Goal: Task Accomplishment & Management: Use online tool/utility

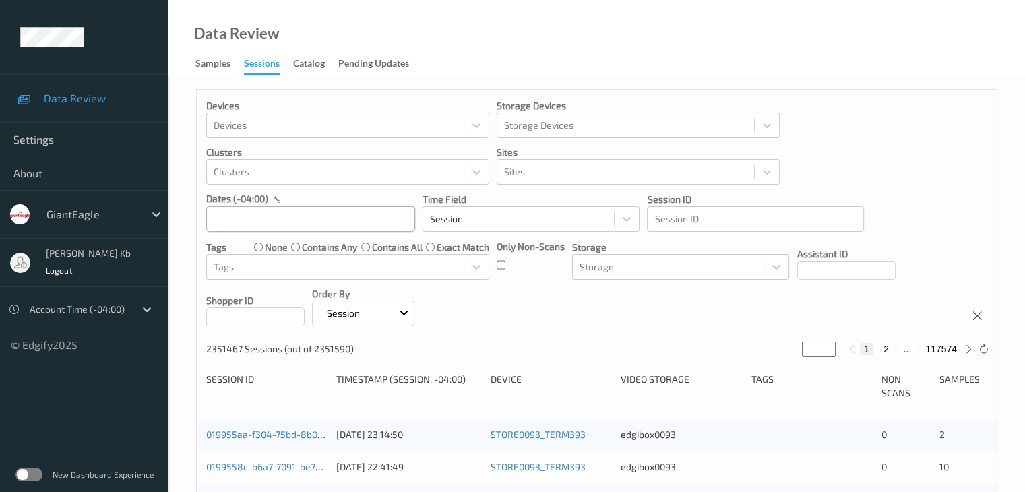
click at [370, 222] on input "text" at bounding box center [310, 219] width 209 height 26
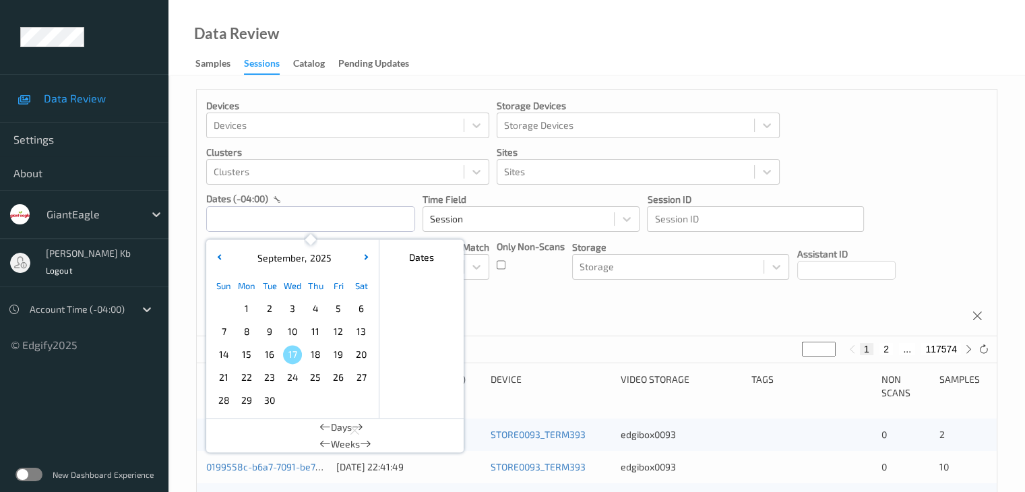
click at [228, 354] on span "14" at bounding box center [223, 354] width 19 height 19
type input "[DATE] 00:00 -> [DATE] 23:59"
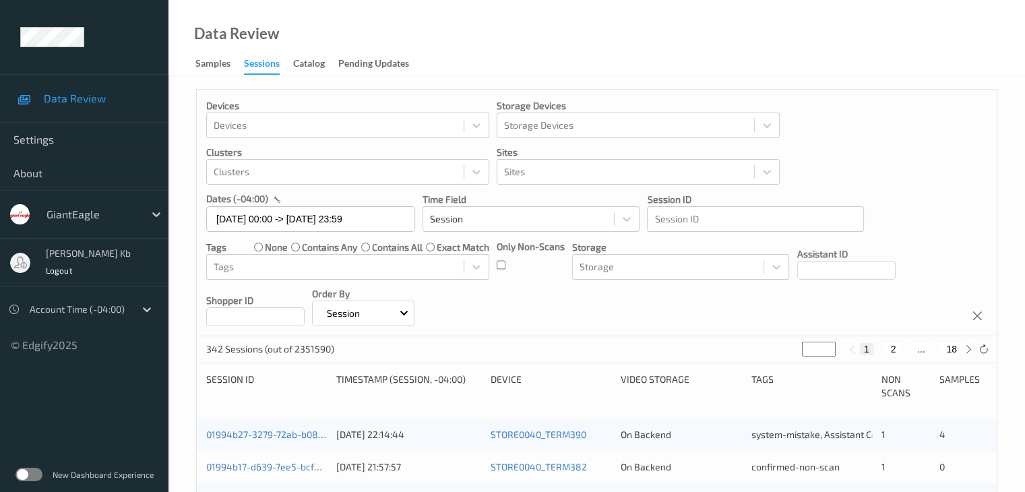
click at [954, 344] on button "18" at bounding box center [951, 349] width 19 height 12
type input "**"
click at [921, 348] on button "17" at bounding box center [921, 349] width 19 height 12
type input "**"
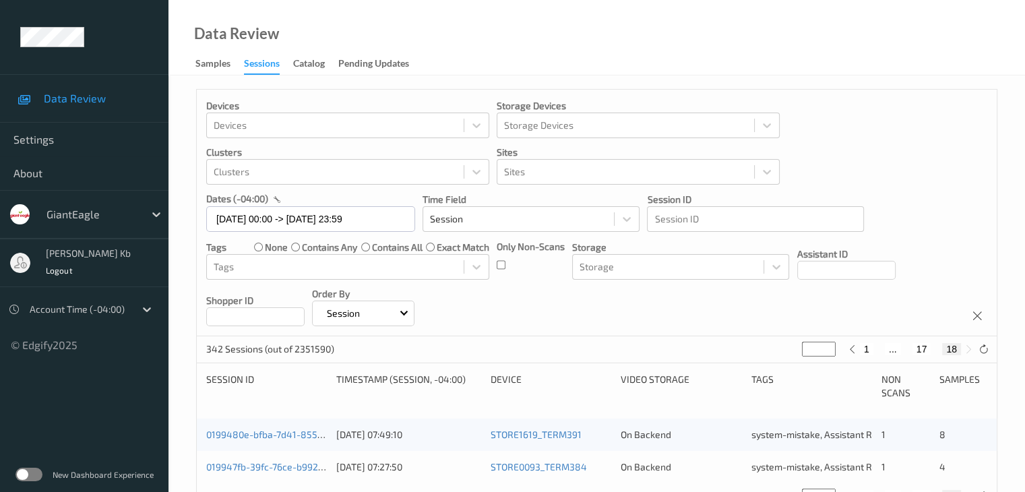
type input "**"
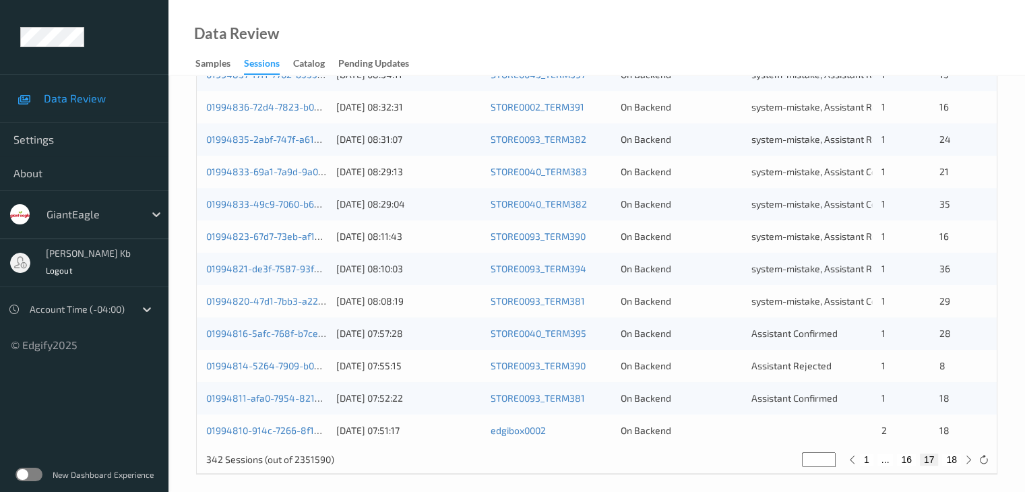
scroll to position [628, 0]
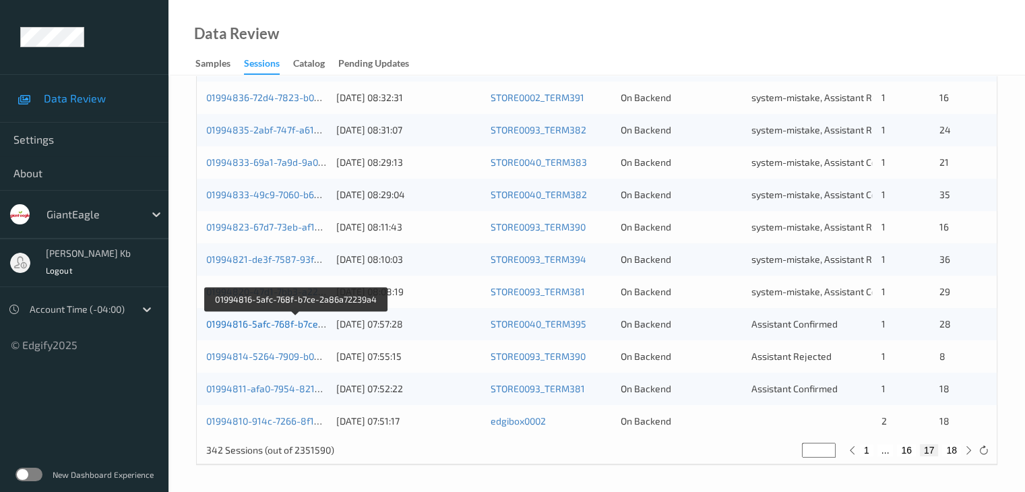
click at [278, 323] on link "01994816-5afc-768f-b7ce-2a86a72239a4" at bounding box center [296, 323] width 181 height 11
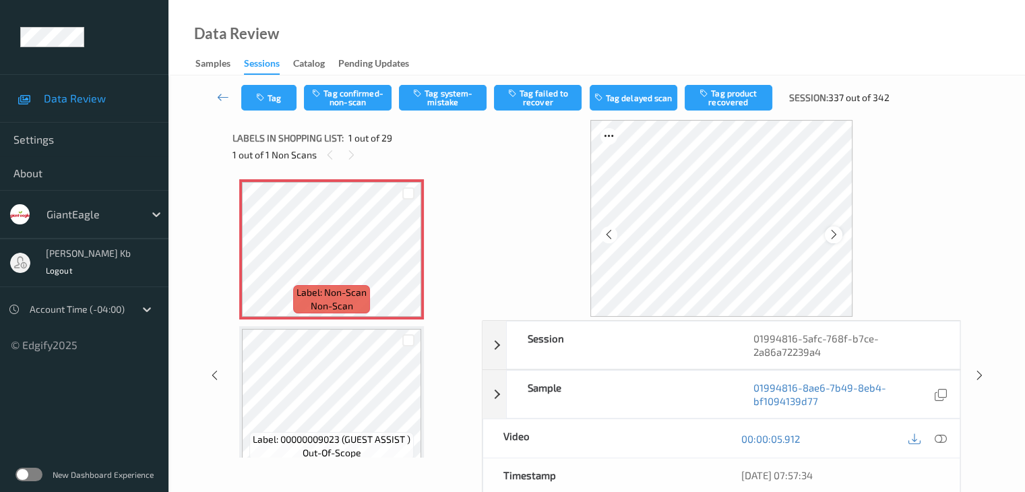
click at [833, 236] on icon at bounding box center [833, 234] width 11 height 12
click at [939, 437] on icon at bounding box center [940, 439] width 12 height 12
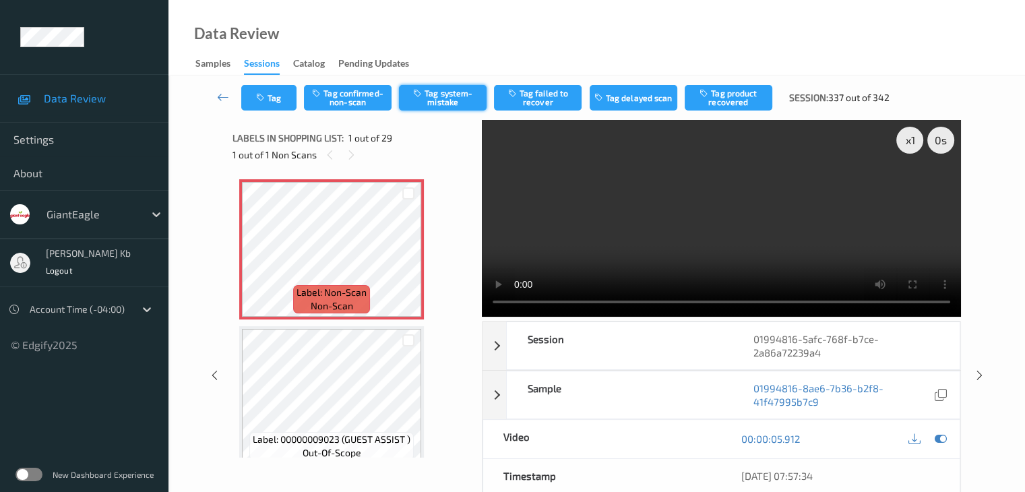
click at [447, 95] on button "Tag system-mistake" at bounding box center [443, 98] width 88 height 26
click at [286, 94] on button "Tag" at bounding box center [268, 98] width 55 height 26
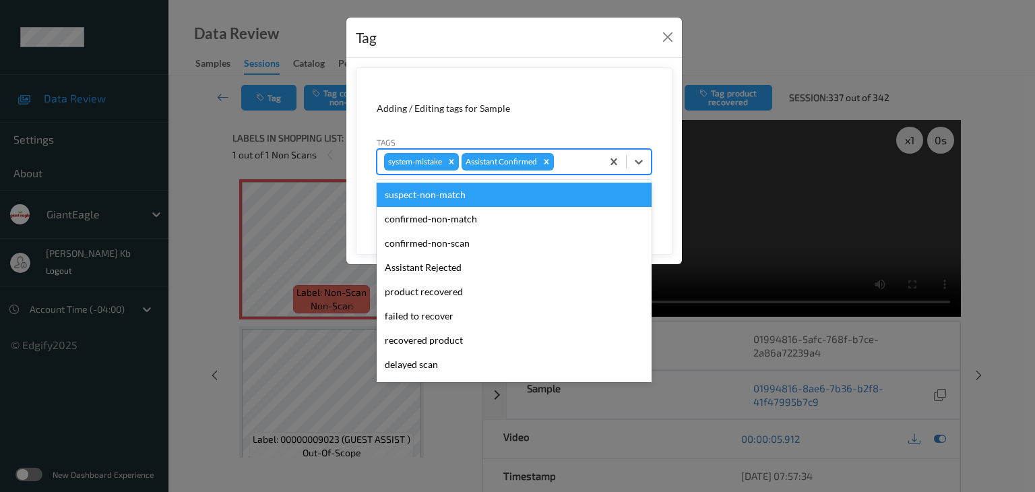
click at [577, 157] on div at bounding box center [576, 162] width 38 height 16
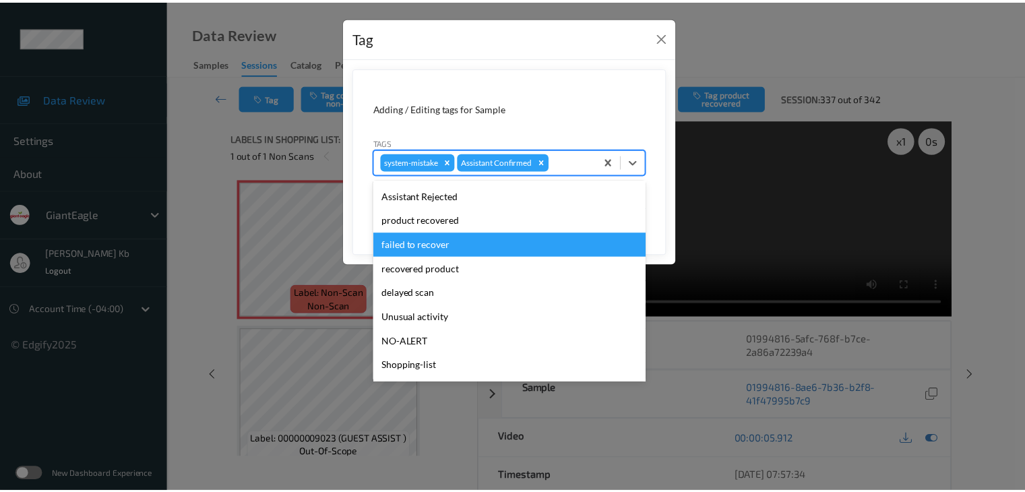
scroll to position [143, 0]
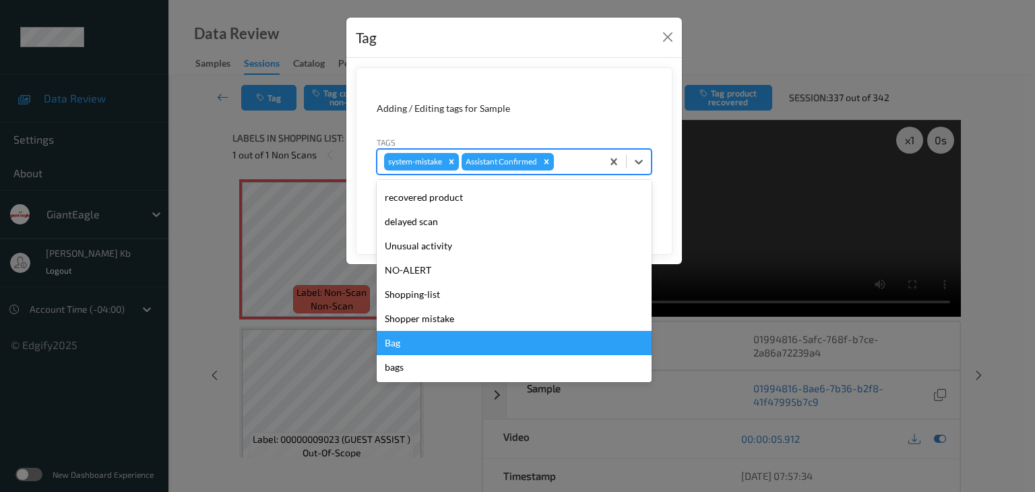
click at [407, 345] on div "Bag" at bounding box center [514, 343] width 275 height 24
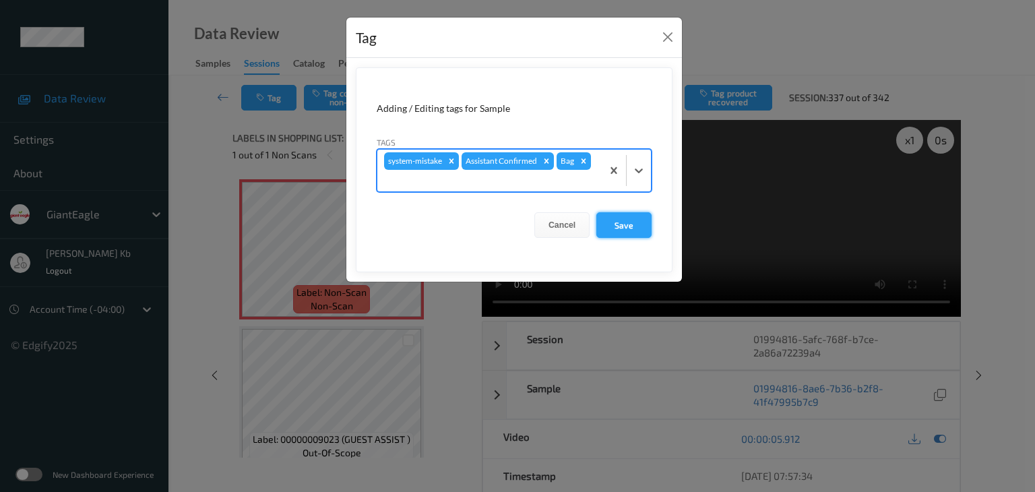
click at [621, 227] on button "Save" at bounding box center [623, 225] width 55 height 26
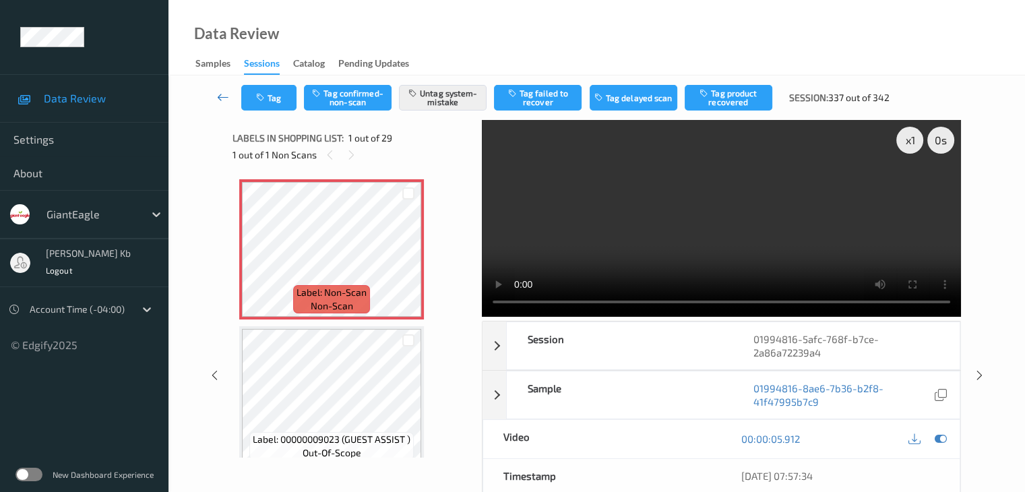
click at [221, 97] on icon at bounding box center [223, 96] width 12 height 13
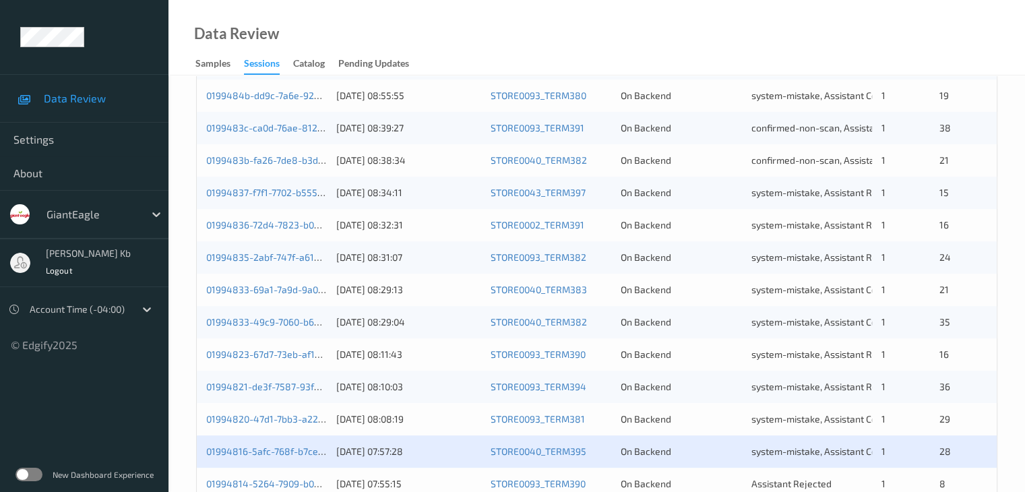
scroll to position [628, 0]
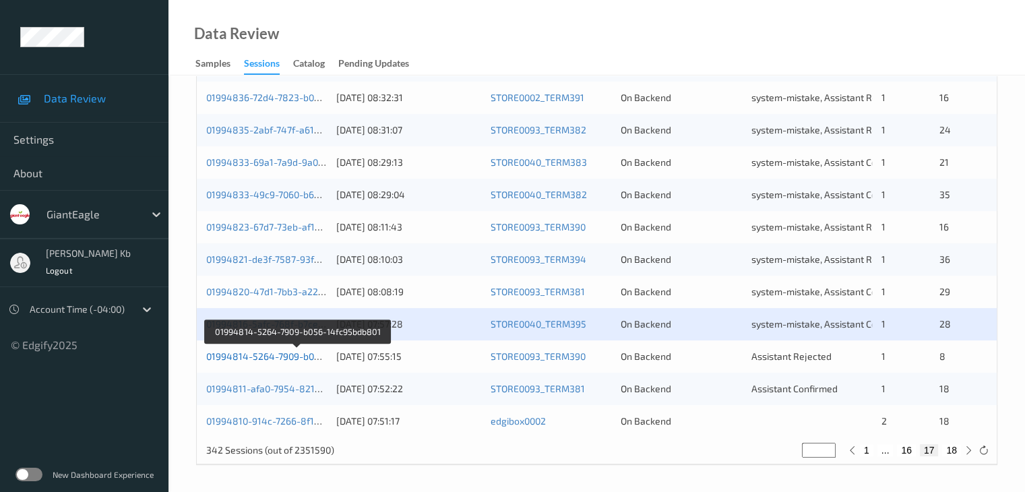
click at [262, 358] on link "01994814-5264-7909-b056-14fc95bdb801" at bounding box center [297, 355] width 183 height 11
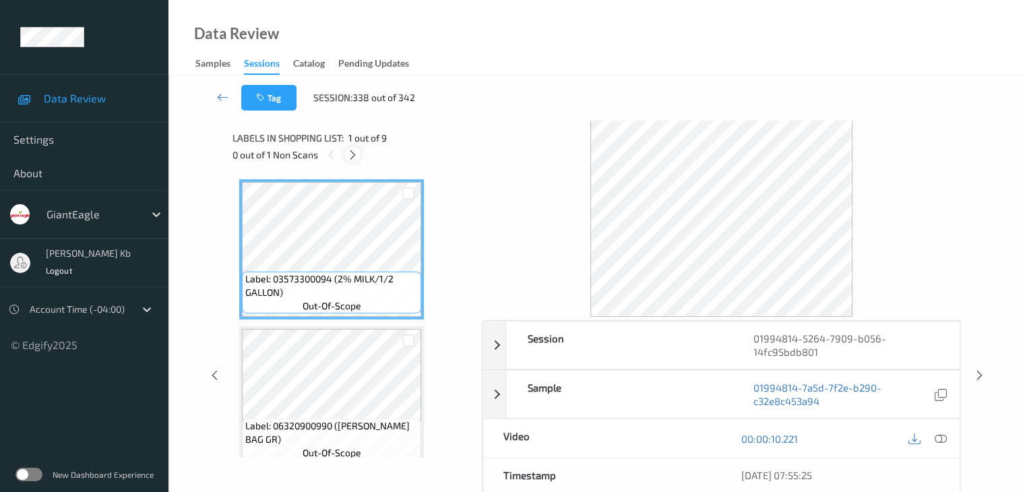
click at [356, 154] on icon at bounding box center [352, 155] width 11 height 12
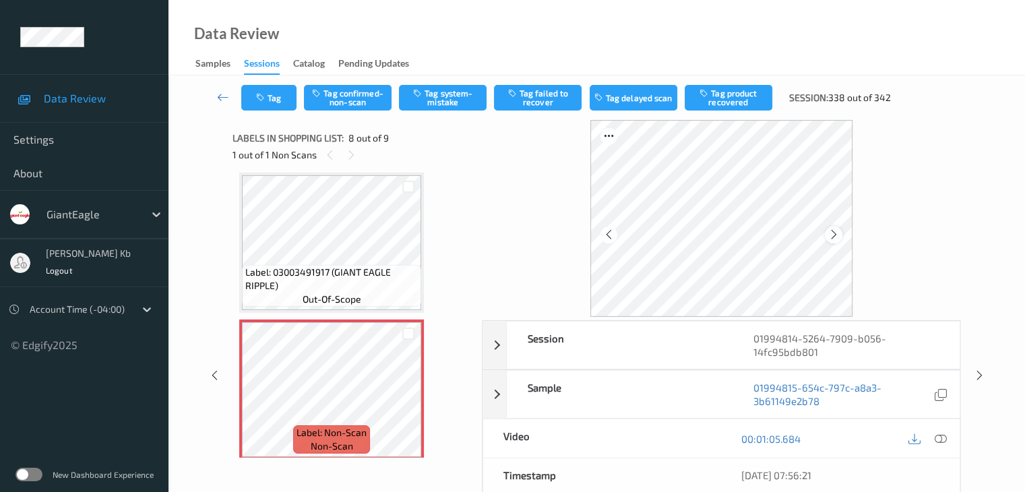
click at [830, 232] on icon at bounding box center [833, 234] width 11 height 12
click at [941, 433] on icon at bounding box center [940, 439] width 12 height 12
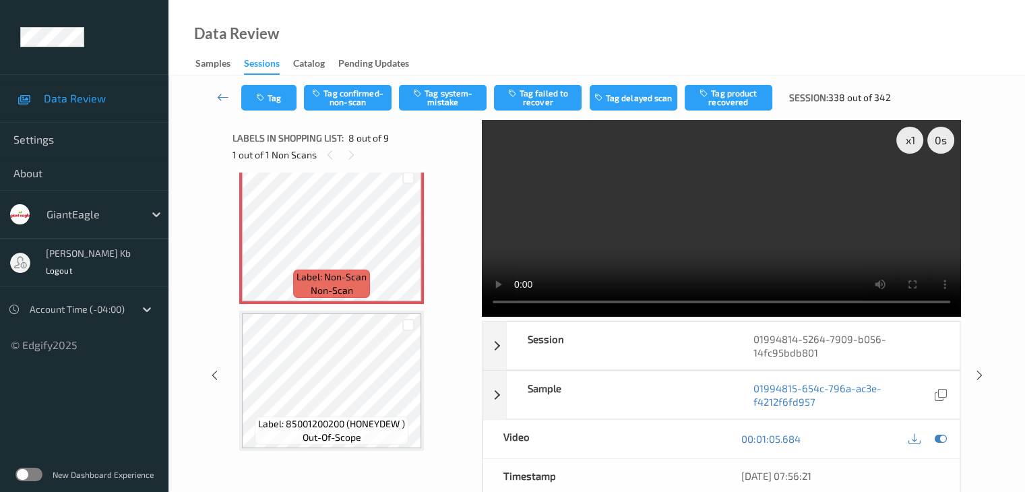
scroll to position [976, 0]
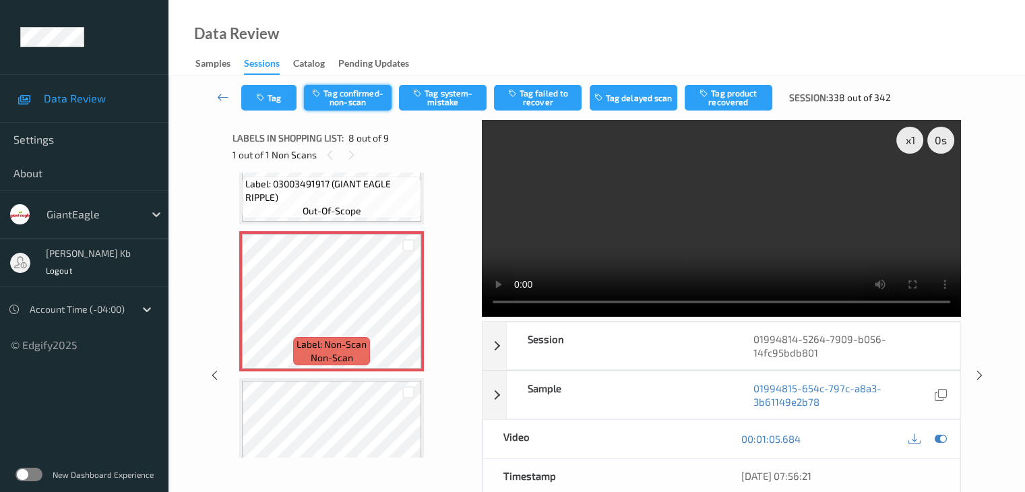
click at [367, 106] on button "Tag confirmed-non-scan" at bounding box center [348, 98] width 88 height 26
click at [730, 96] on button "Tag product recovered" at bounding box center [729, 98] width 88 height 26
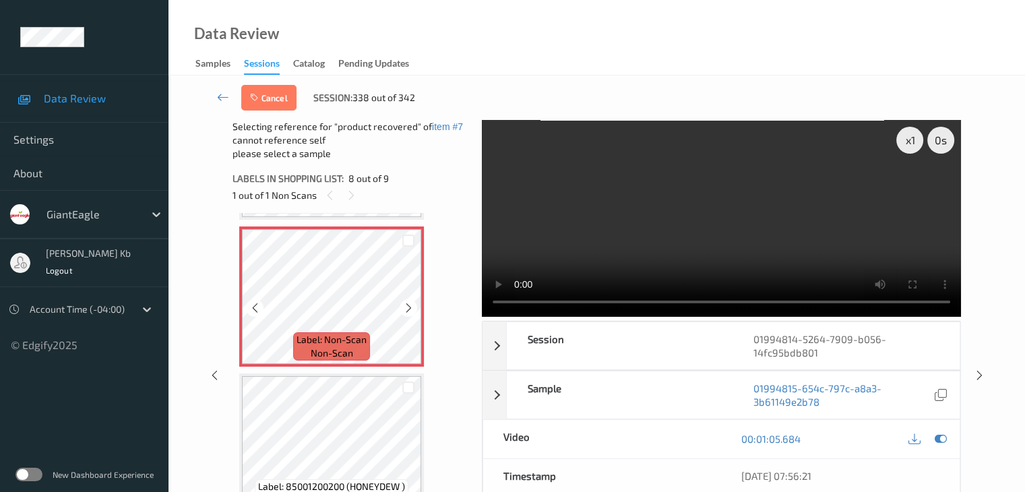
scroll to position [1044, 0]
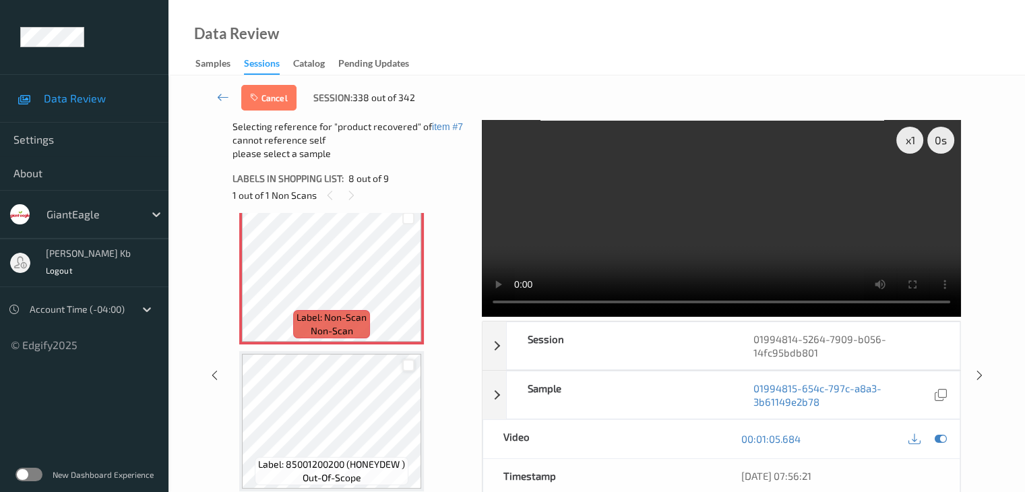
click at [410, 365] on div at bounding box center [408, 365] width 13 height 13
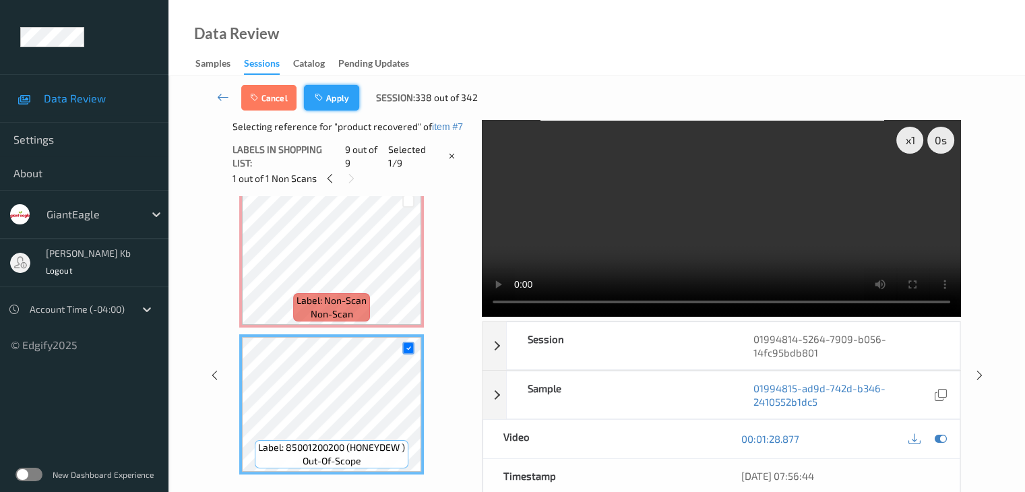
click at [334, 95] on button "Apply" at bounding box center [331, 98] width 55 height 26
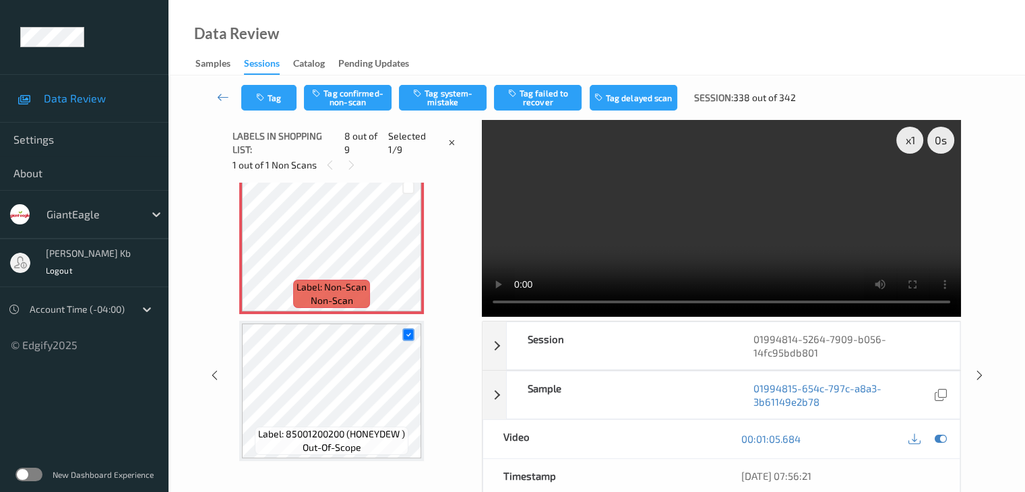
scroll to position [888, 0]
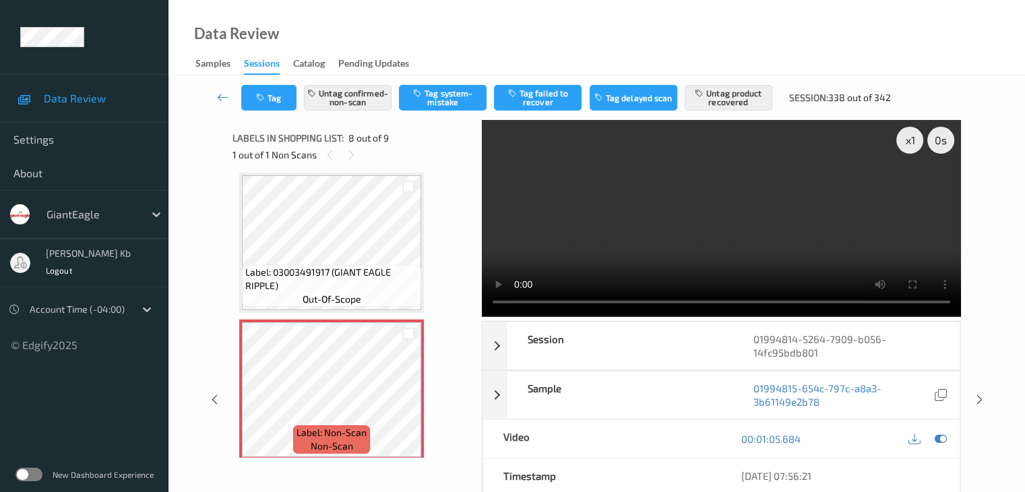
click at [226, 96] on icon at bounding box center [223, 96] width 12 height 13
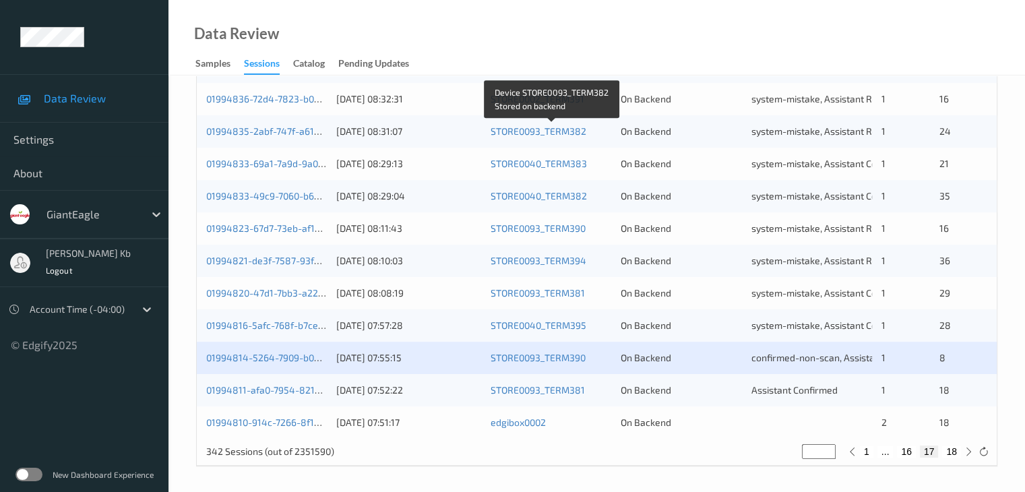
scroll to position [628, 0]
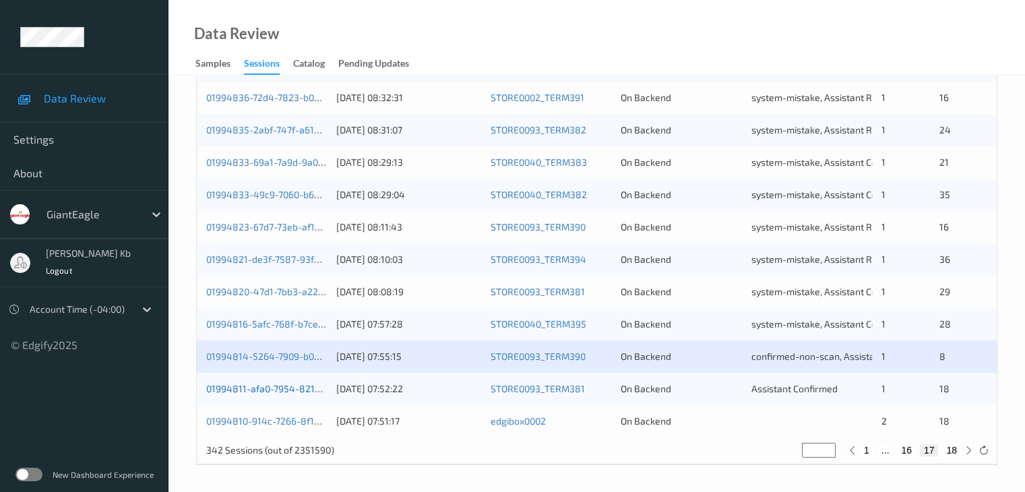
click at [274, 389] on link "01994811-afa0-7954-8210-7fd5e27be851" at bounding box center [295, 388] width 178 height 11
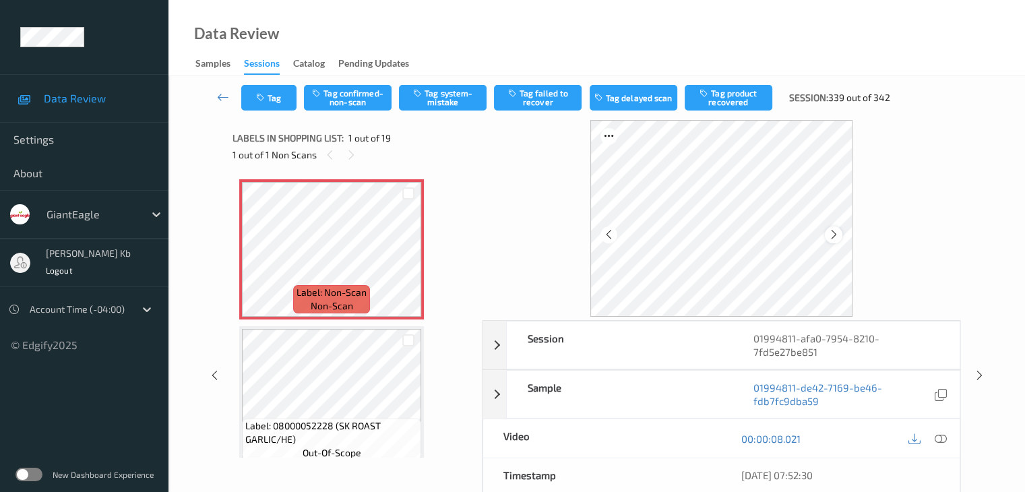
click at [836, 231] on icon at bounding box center [833, 234] width 11 height 12
click at [949, 439] on div at bounding box center [928, 438] width 44 height 18
click at [943, 437] on icon at bounding box center [940, 439] width 12 height 12
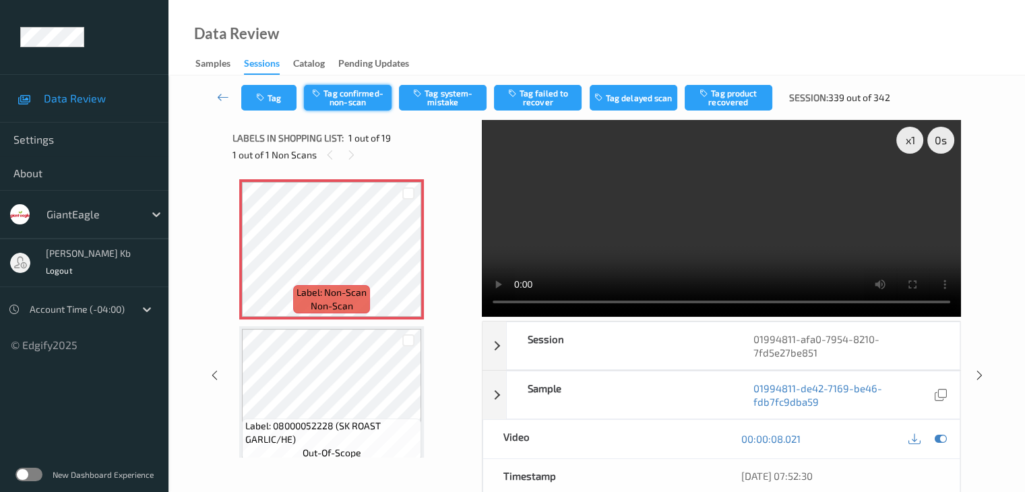
click at [363, 100] on button "Tag confirmed-non-scan" at bounding box center [348, 98] width 88 height 26
click at [546, 100] on button "Tag failed to recover" at bounding box center [538, 98] width 88 height 26
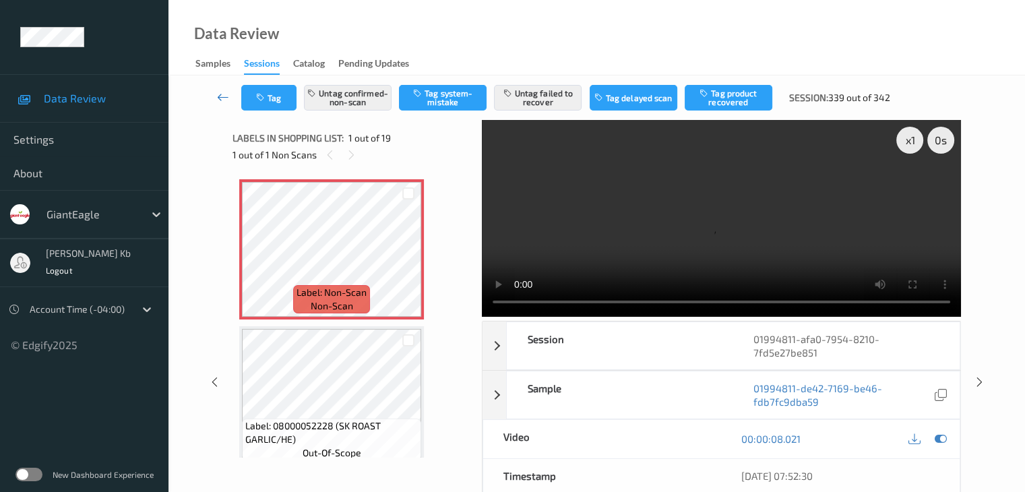
click at [226, 97] on icon at bounding box center [223, 96] width 12 height 13
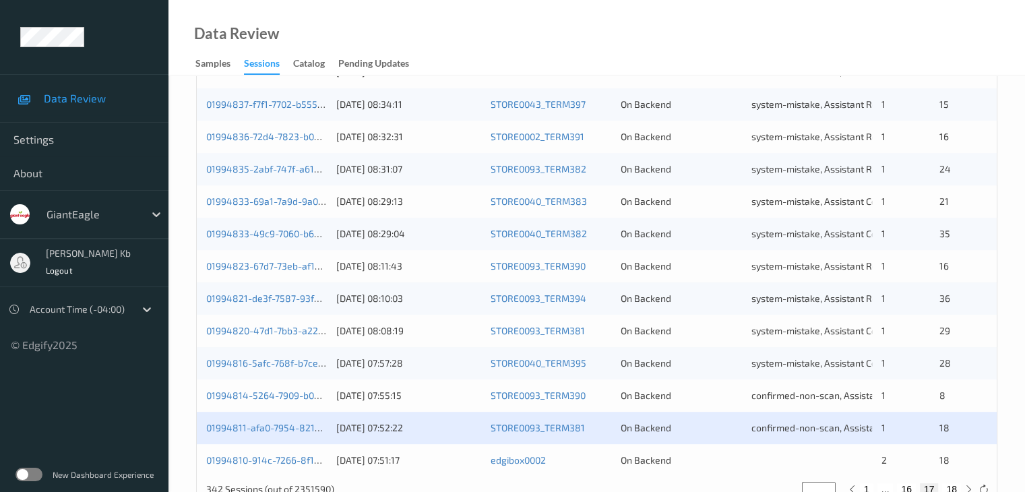
scroll to position [628, 0]
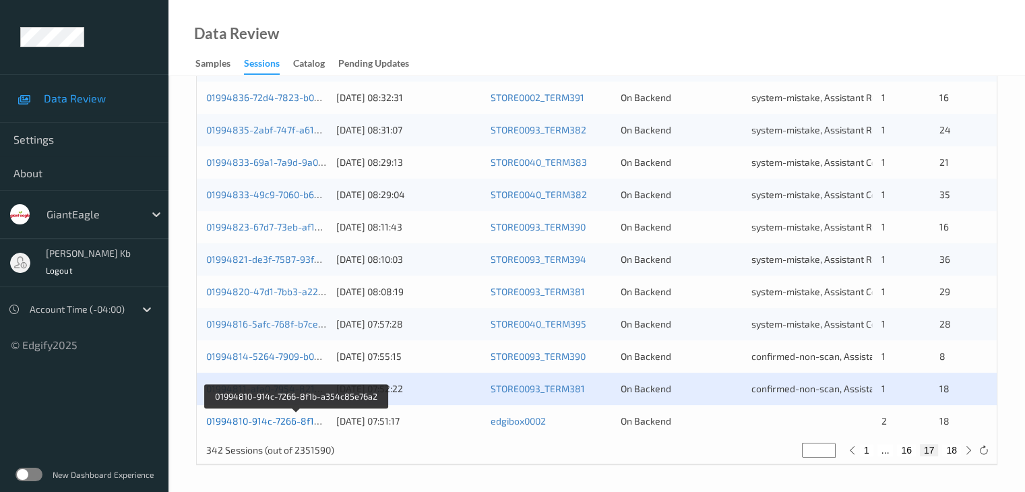
click at [267, 420] on link "01994810-914c-7266-8f1b-a354c85e76a2" at bounding box center [297, 420] width 182 height 11
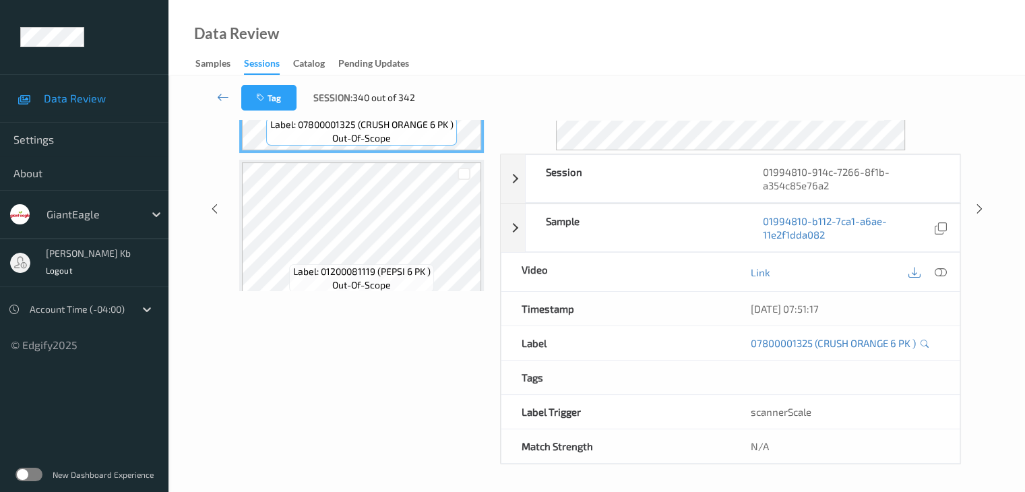
scroll to position [164, 0]
drag, startPoint x: 299, startPoint y: 27, endPoint x: 730, endPoint y: 44, distance: 431.6
click at [730, 44] on div "Data Review Samples Sessions Catalog Pending Updates" at bounding box center [596, 37] width 856 height 75
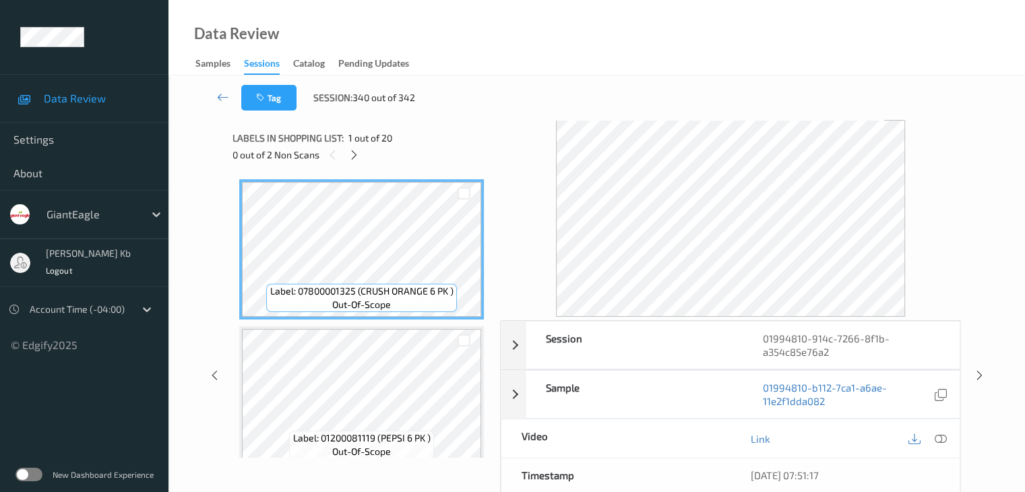
drag, startPoint x: 356, startPoint y: 152, endPoint x: 363, endPoint y: 163, distance: 13.0
click at [356, 152] on icon at bounding box center [353, 155] width 11 height 12
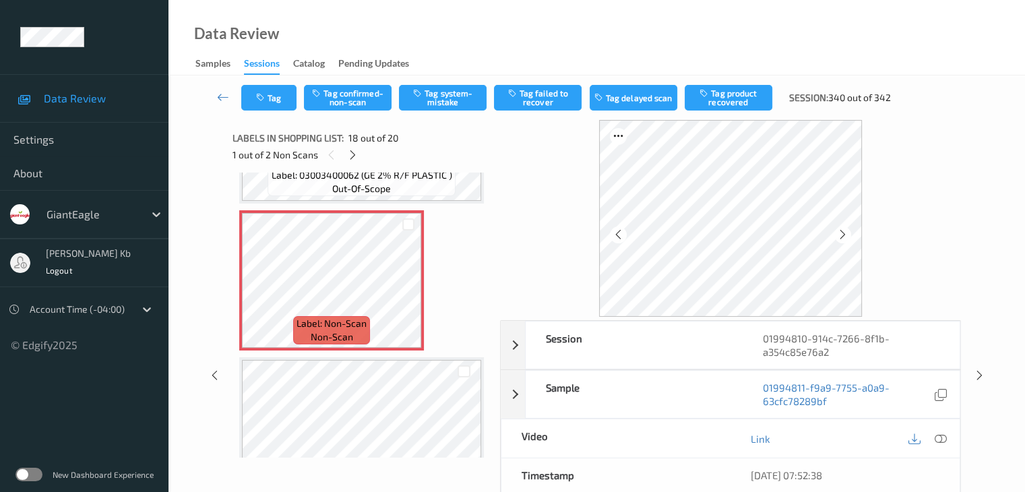
scroll to position [2357, 0]
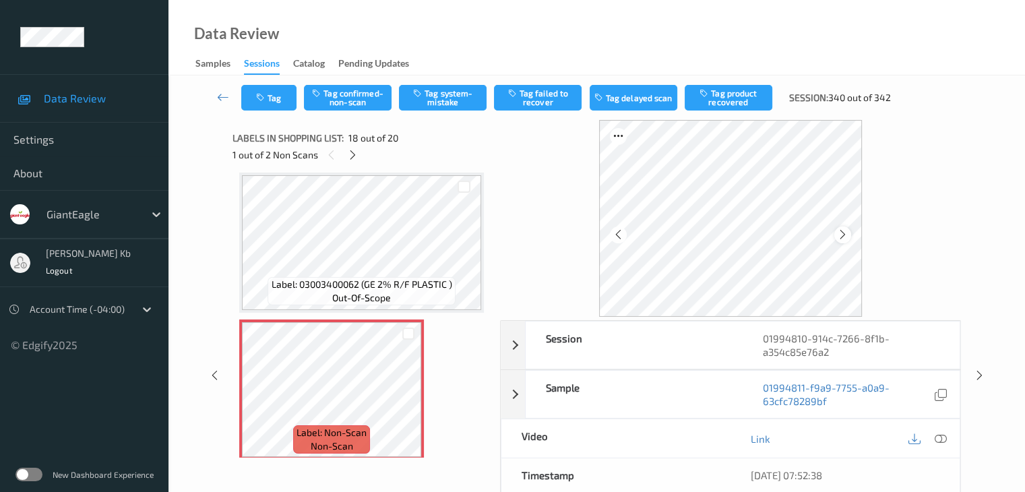
click at [848, 237] on icon at bounding box center [842, 234] width 11 height 12
click at [939, 440] on icon at bounding box center [940, 439] width 12 height 12
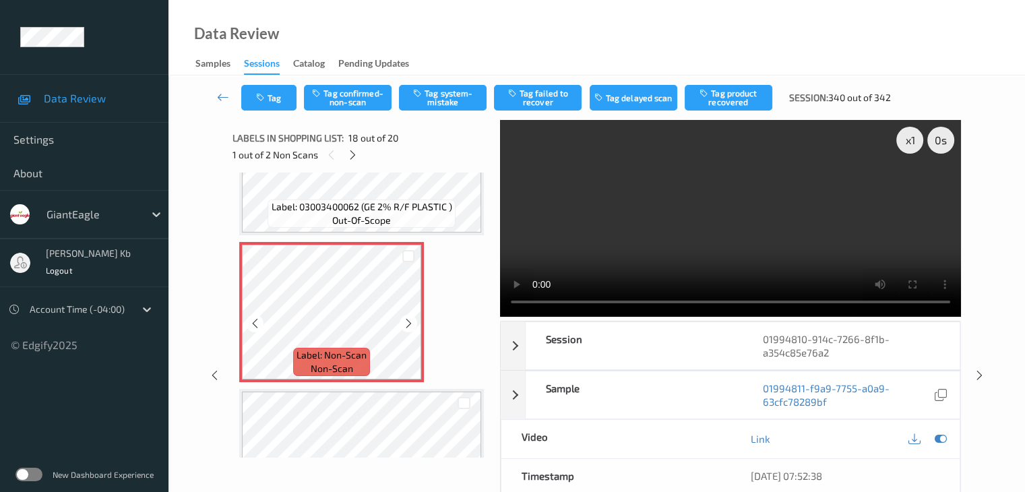
scroll to position [2457, 0]
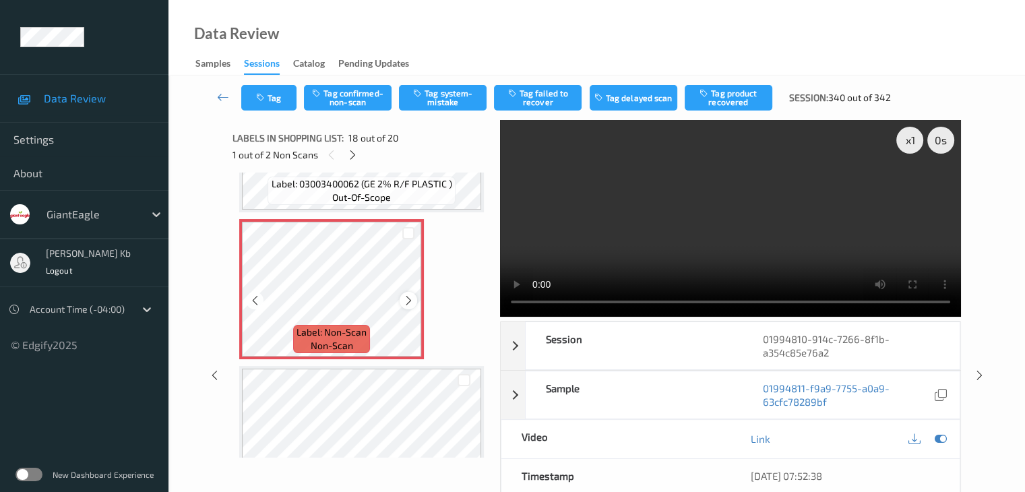
click at [409, 303] on icon at bounding box center [408, 300] width 11 height 12
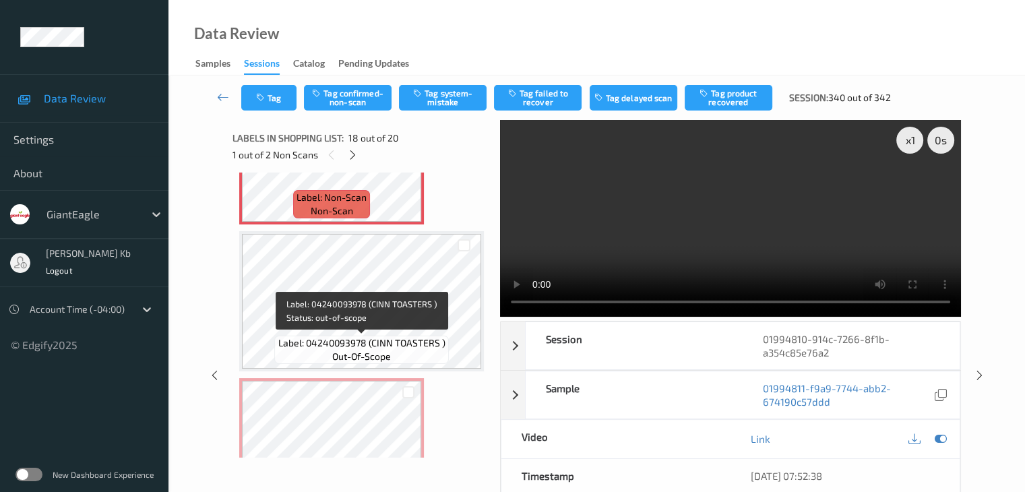
scroll to position [2660, 0]
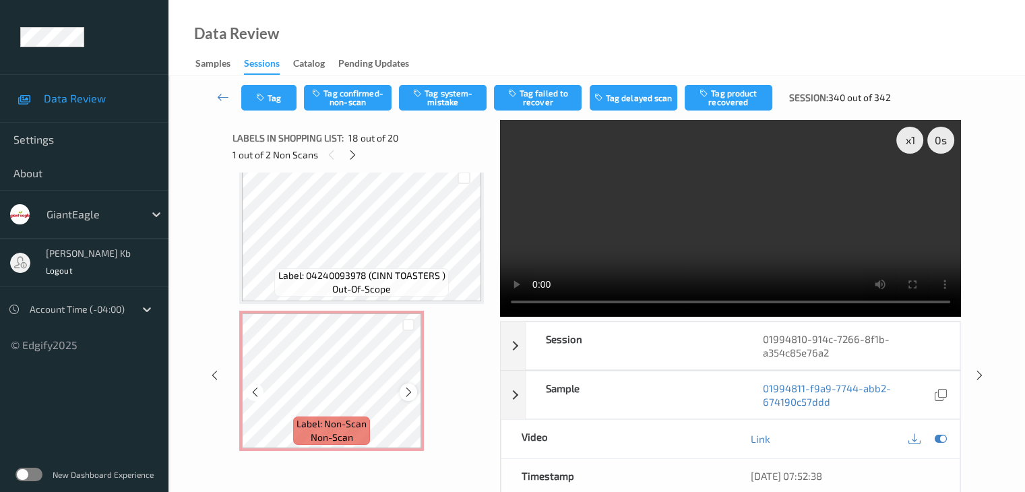
click at [412, 387] on icon at bounding box center [408, 392] width 11 height 12
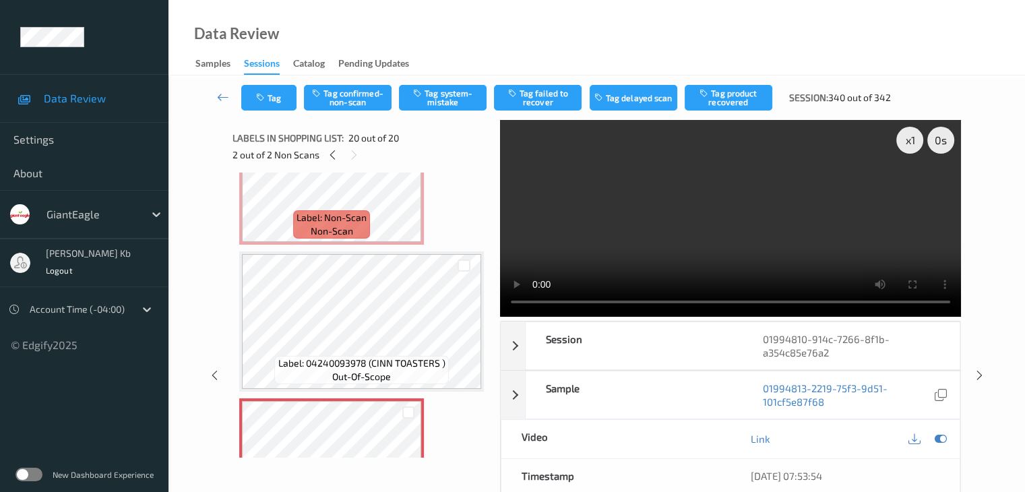
scroll to position [2457, 0]
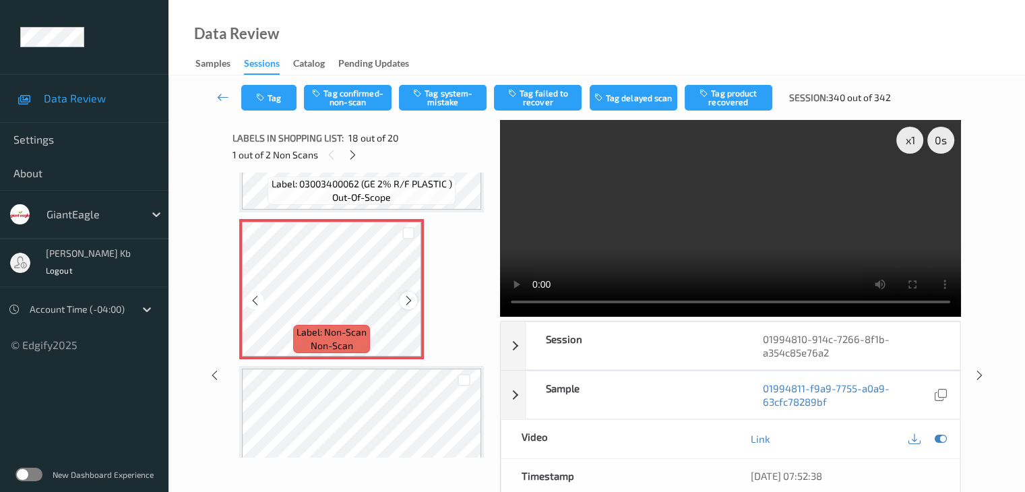
click at [410, 300] on icon at bounding box center [408, 300] width 11 height 12
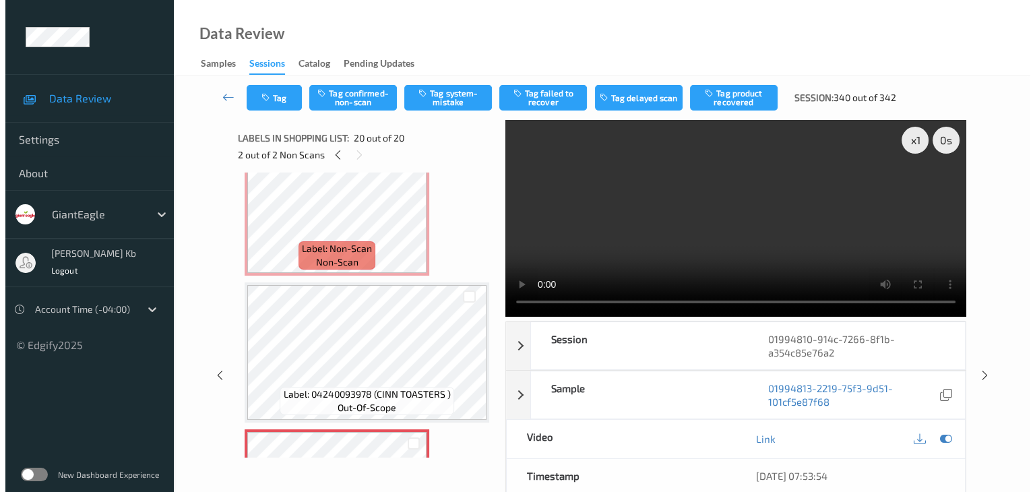
scroll to position [2525, 0]
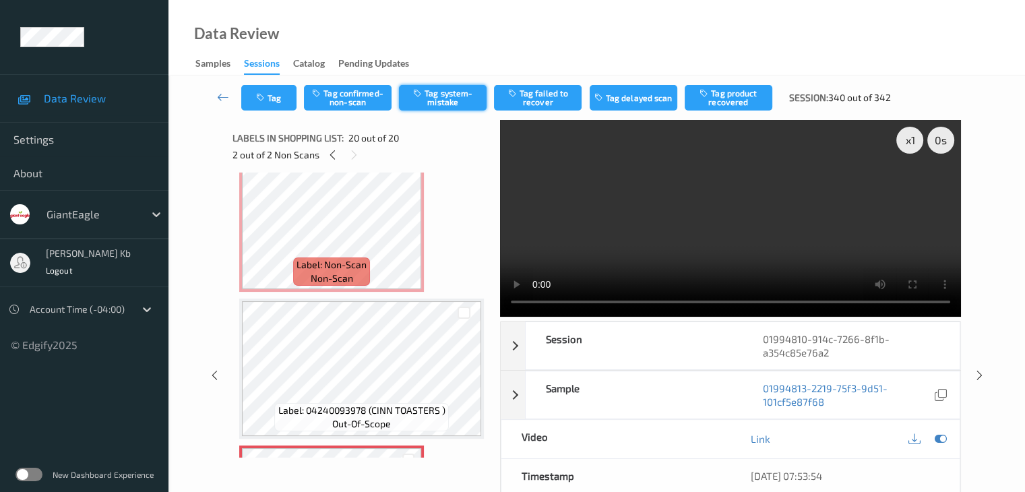
click at [443, 96] on button "Tag system-mistake" at bounding box center [443, 98] width 88 height 26
click at [285, 98] on button "Tag" at bounding box center [268, 98] width 55 height 26
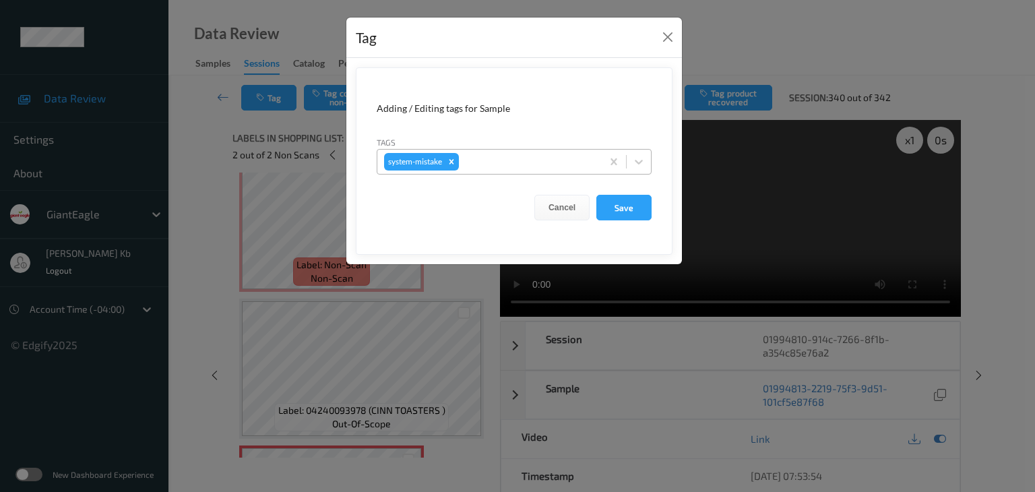
click at [544, 157] on div at bounding box center [528, 162] width 133 height 16
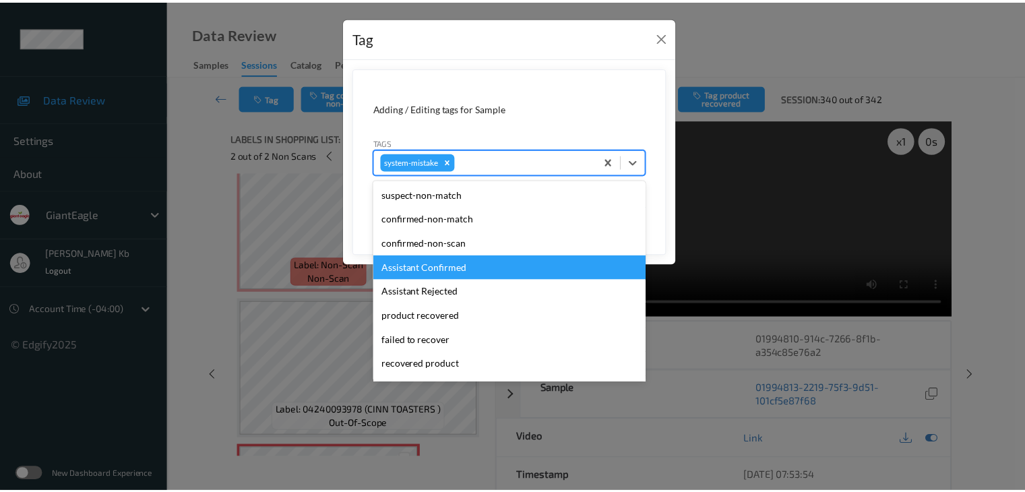
scroll to position [135, 0]
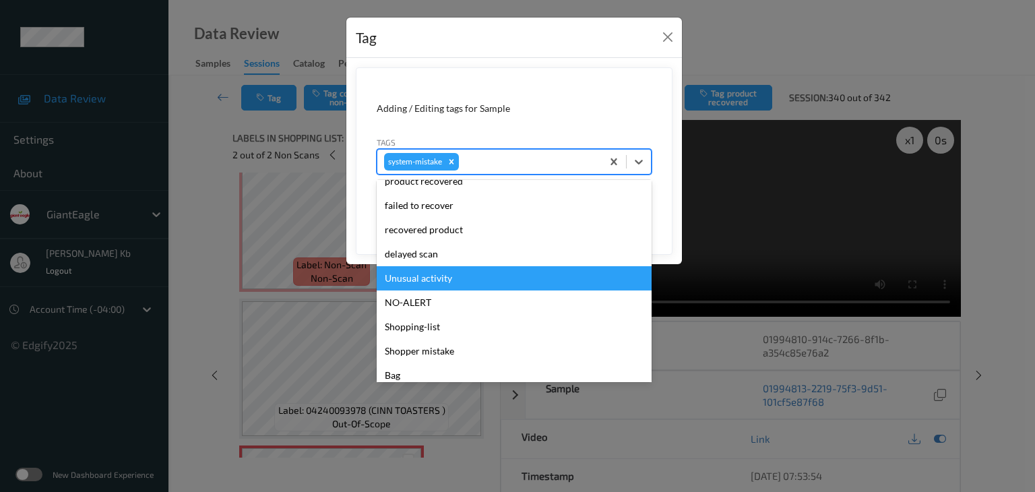
click at [431, 278] on div "Unusual activity" at bounding box center [514, 278] width 275 height 24
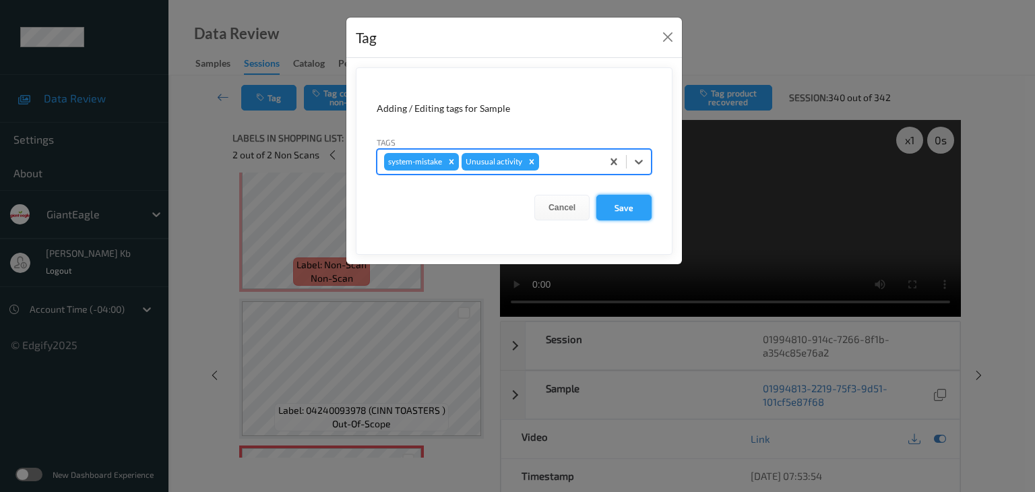
click at [628, 210] on button "Save" at bounding box center [623, 208] width 55 height 26
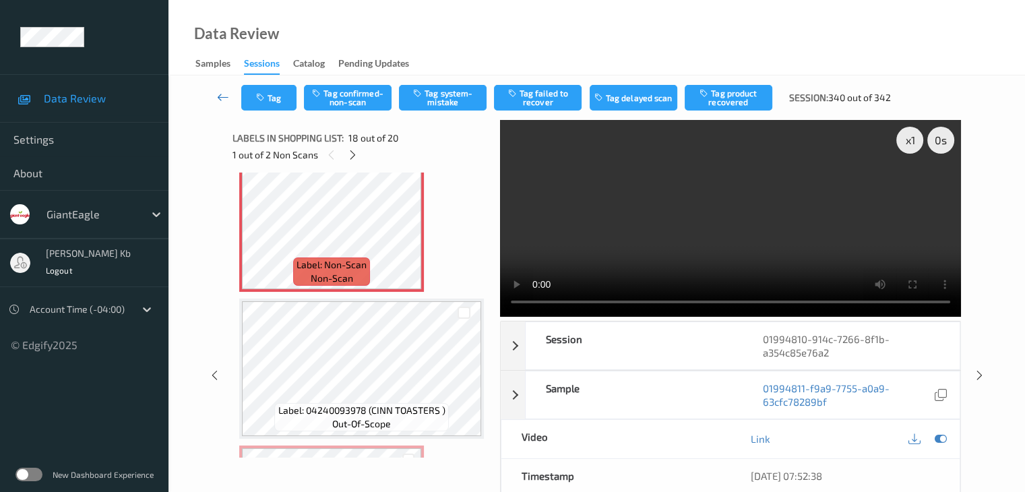
click at [218, 95] on icon at bounding box center [223, 96] width 12 height 13
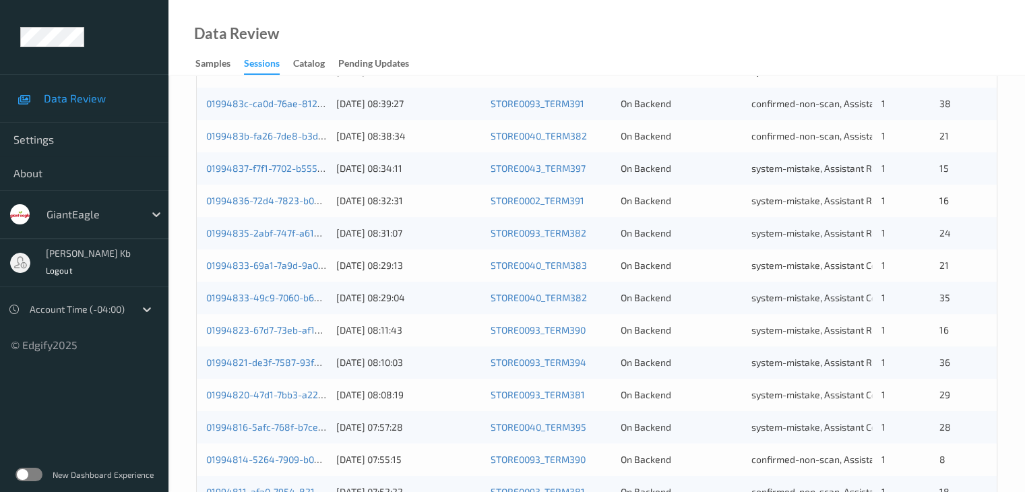
scroll to position [628, 0]
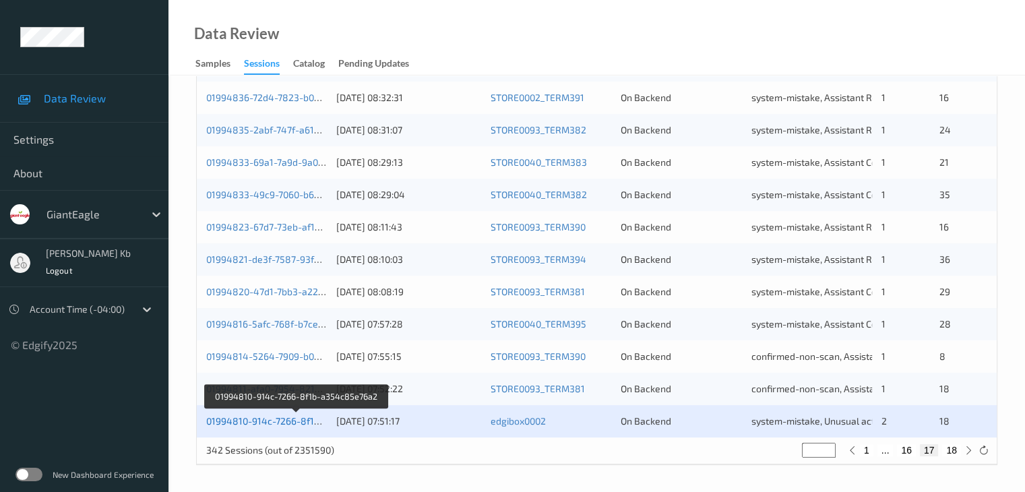
click at [262, 418] on link "01994810-914c-7266-8f1b-a354c85e76a2" at bounding box center [297, 420] width 182 height 11
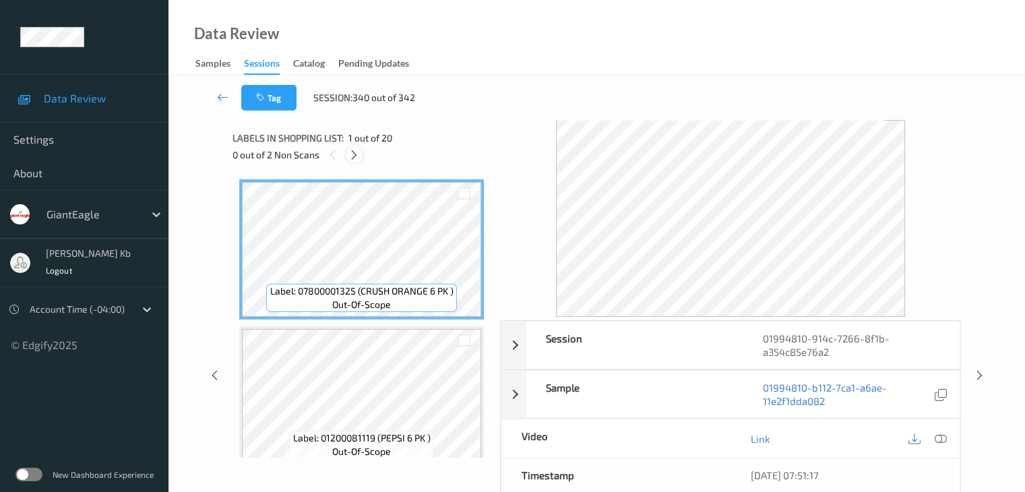
click at [356, 155] on icon at bounding box center [353, 155] width 11 height 12
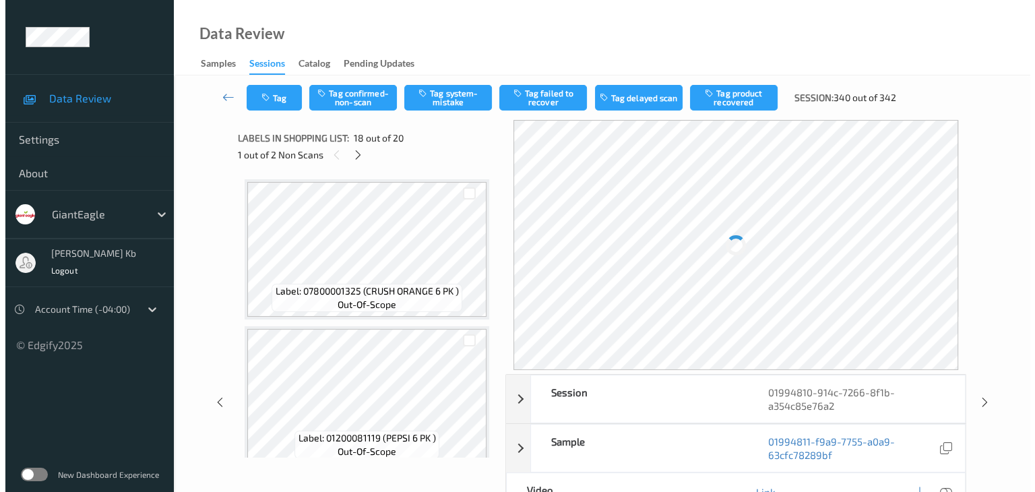
scroll to position [2357, 0]
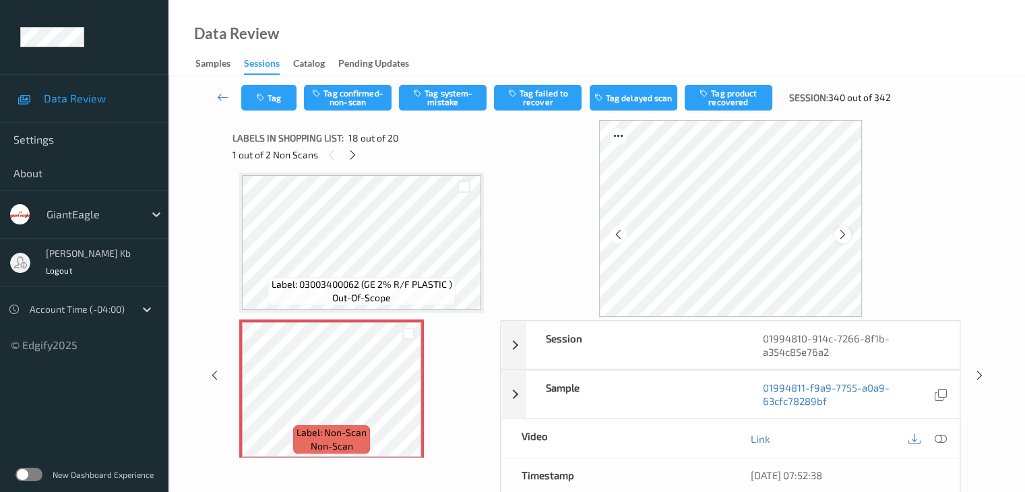
click at [841, 235] on icon at bounding box center [842, 234] width 11 height 12
click at [444, 98] on button "Tag system-mistake" at bounding box center [443, 98] width 88 height 26
click at [282, 95] on button "Tag" at bounding box center [268, 98] width 55 height 26
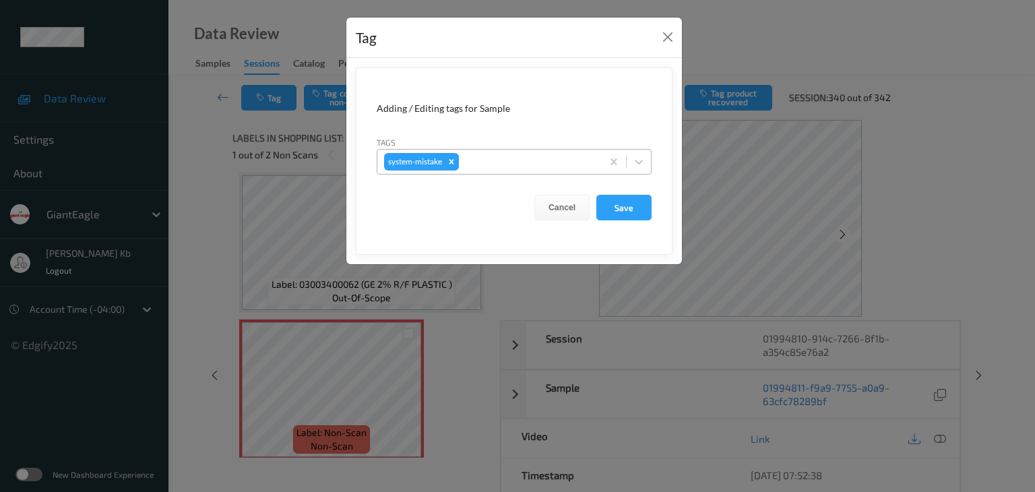
click at [512, 154] on div at bounding box center [528, 162] width 133 height 16
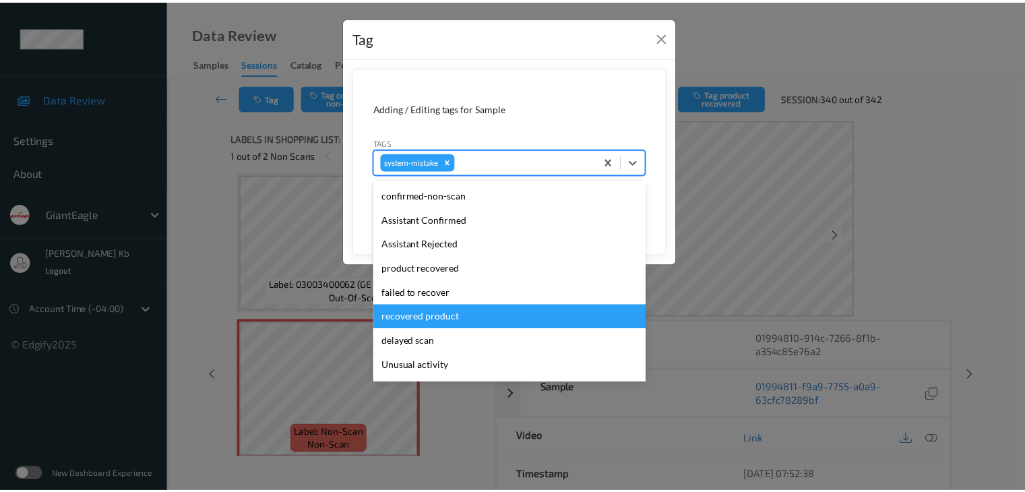
scroll to position [67, 0]
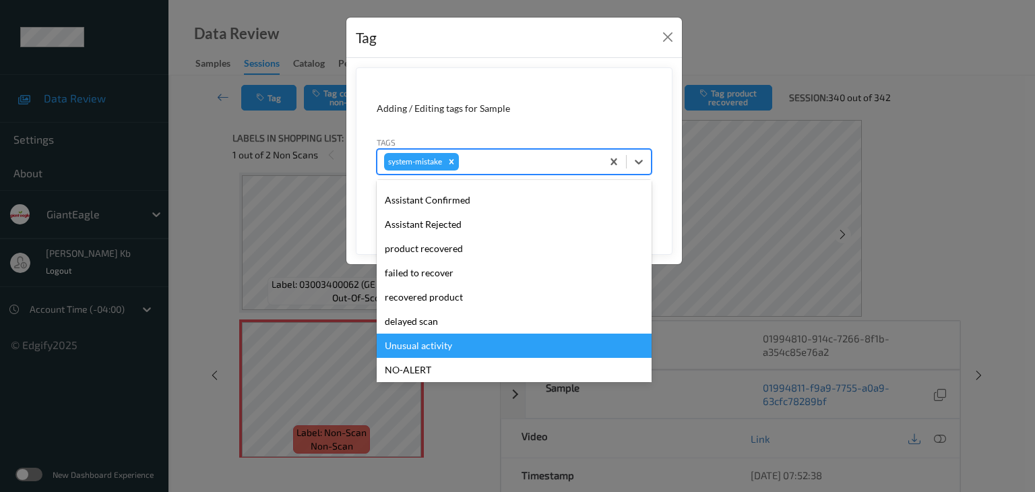
click at [429, 341] on div "Unusual activity" at bounding box center [514, 346] width 275 height 24
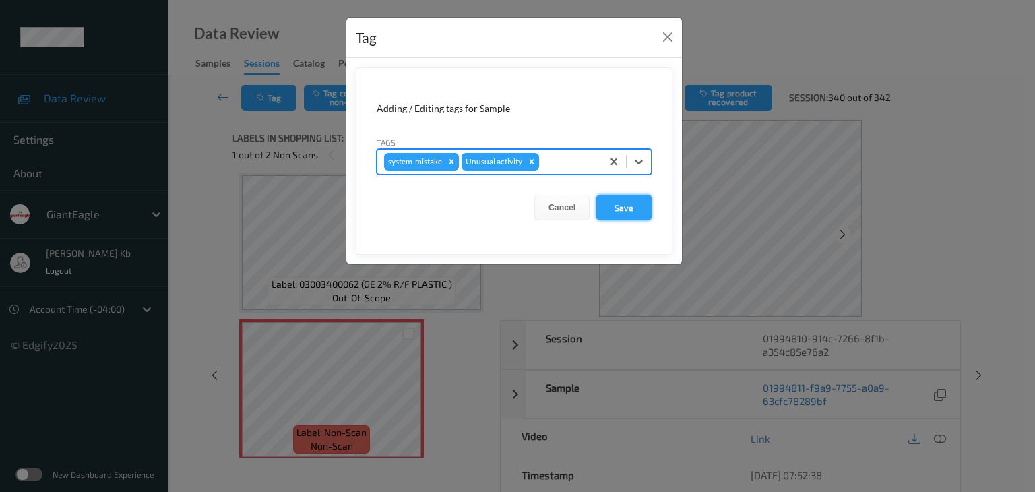
click at [631, 202] on button "Save" at bounding box center [623, 208] width 55 height 26
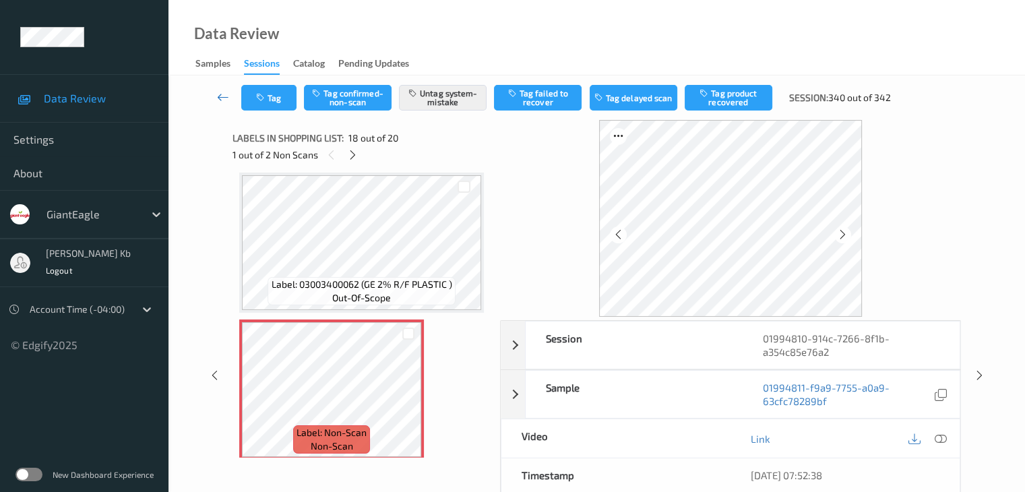
click at [223, 93] on icon at bounding box center [223, 96] width 12 height 13
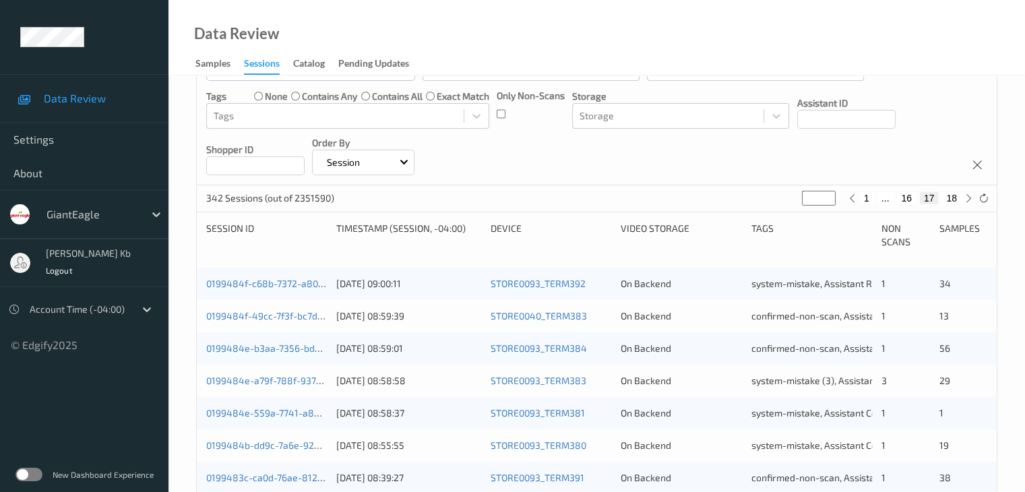
scroll to position [22, 0]
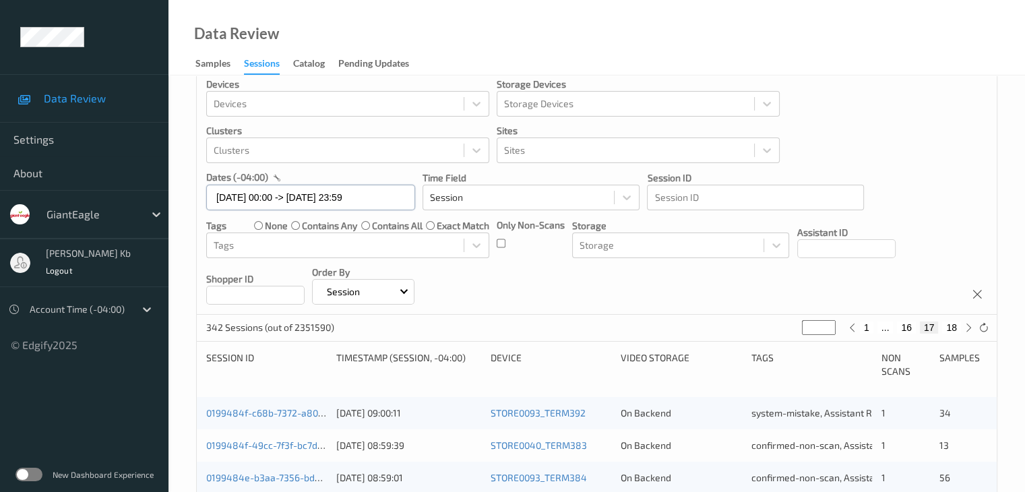
click at [389, 197] on input "[DATE] 00:00 -> [DATE] 23:59" at bounding box center [310, 198] width 209 height 26
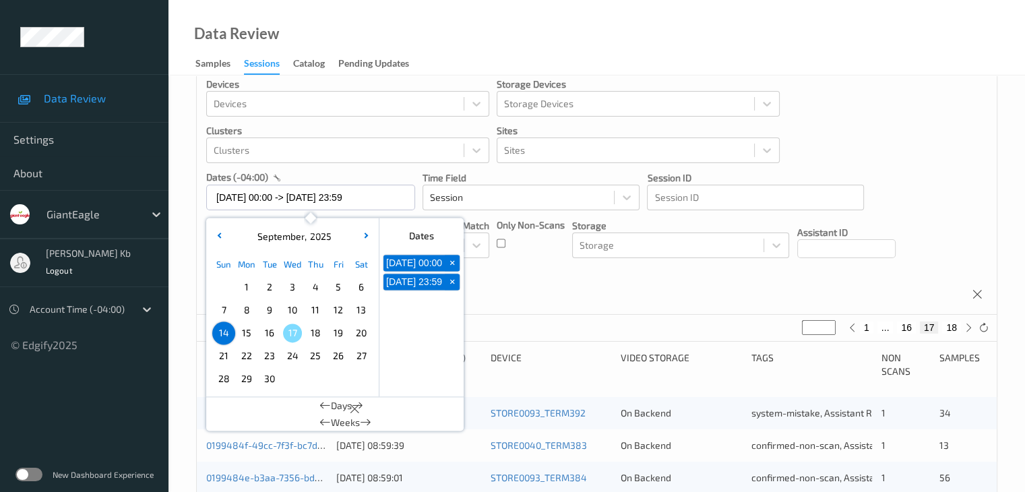
click at [451, 266] on span "+" at bounding box center [452, 263] width 14 height 14
type input "[DATE] 00:00"
type input "*"
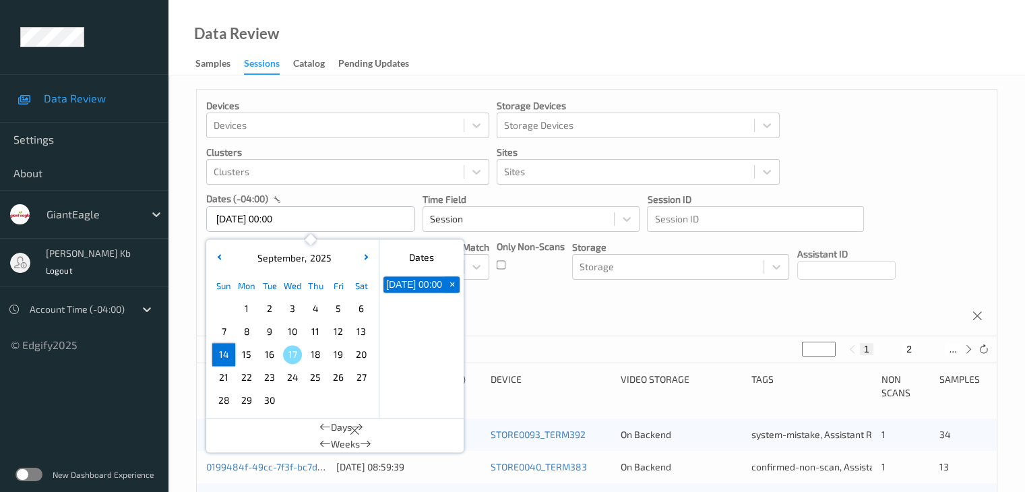
click at [452, 286] on span "+" at bounding box center [452, 285] width 14 height 14
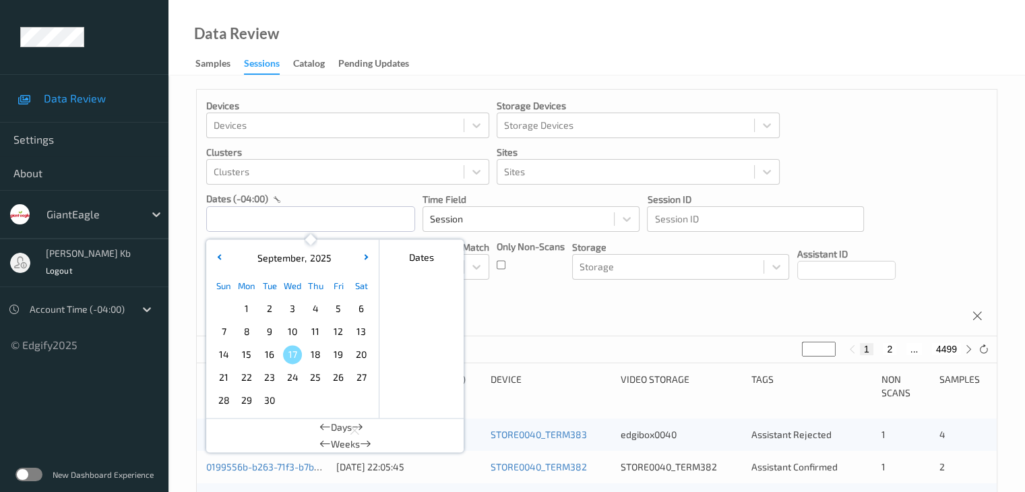
click at [248, 354] on span "15" at bounding box center [246, 354] width 19 height 19
type input "[DATE] 00:00 -> [DATE] 23:59"
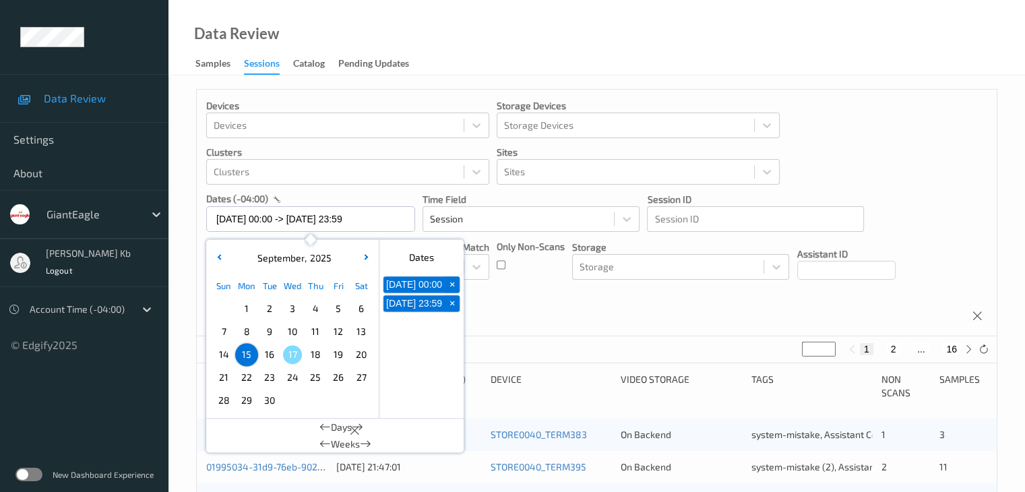
click at [585, 313] on div "Devices Devices Storage Devices Storage Devices Clusters Clusters Sites Sites d…" at bounding box center [597, 213] width 800 height 247
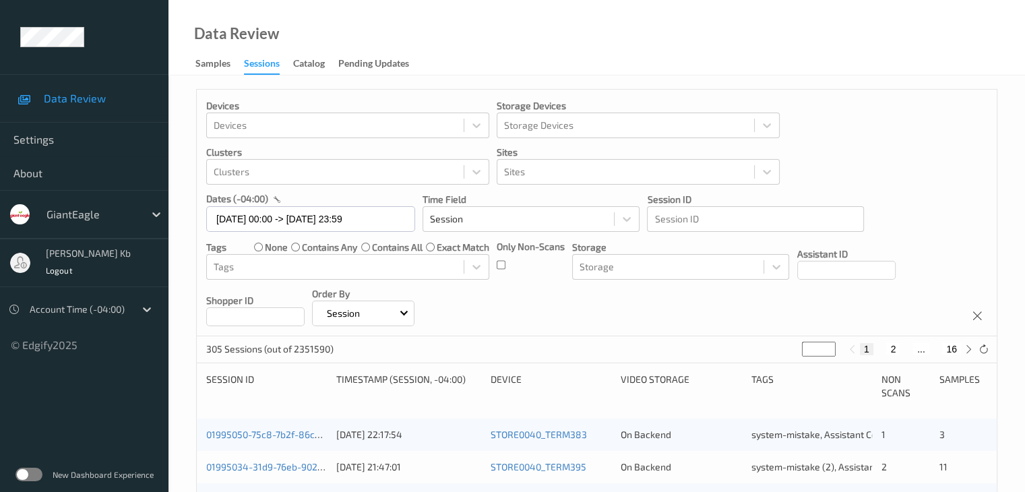
click at [892, 350] on button "2" at bounding box center [892, 349] width 13 height 12
type input "*"
click at [904, 348] on button "3" at bounding box center [906, 349] width 13 height 12
type input "*"
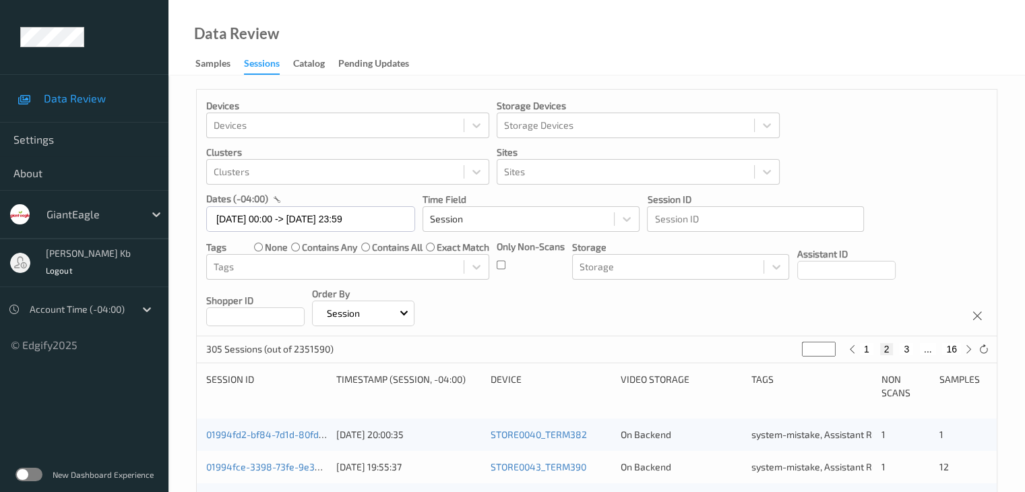
type input "*"
click at [914, 348] on button "4" at bounding box center [914, 349] width 13 height 12
type input "*"
click at [920, 346] on button "5" at bounding box center [919, 349] width 13 height 12
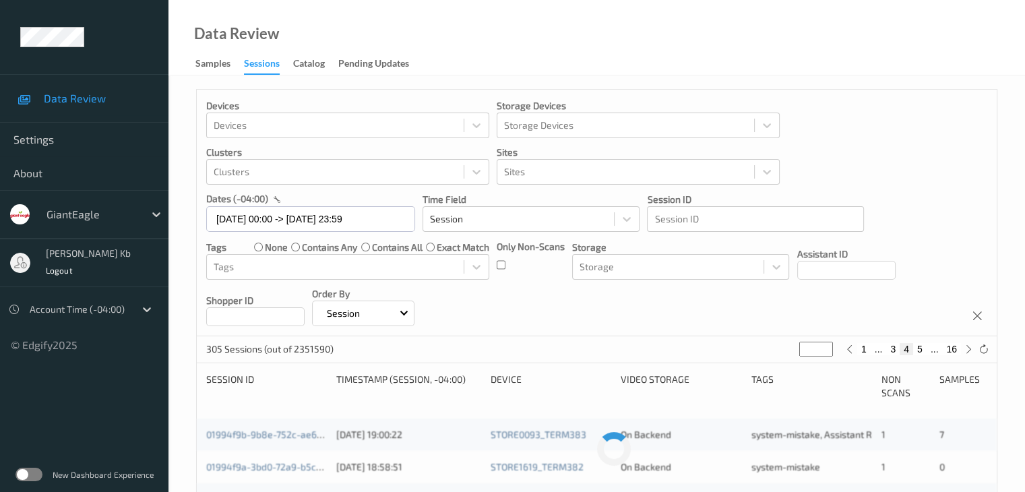
type input "*"
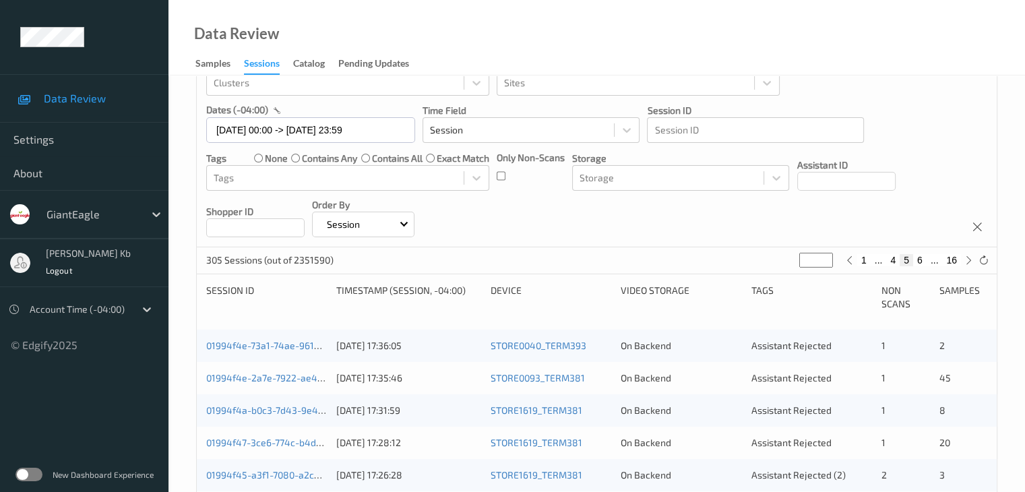
scroll to position [135, 0]
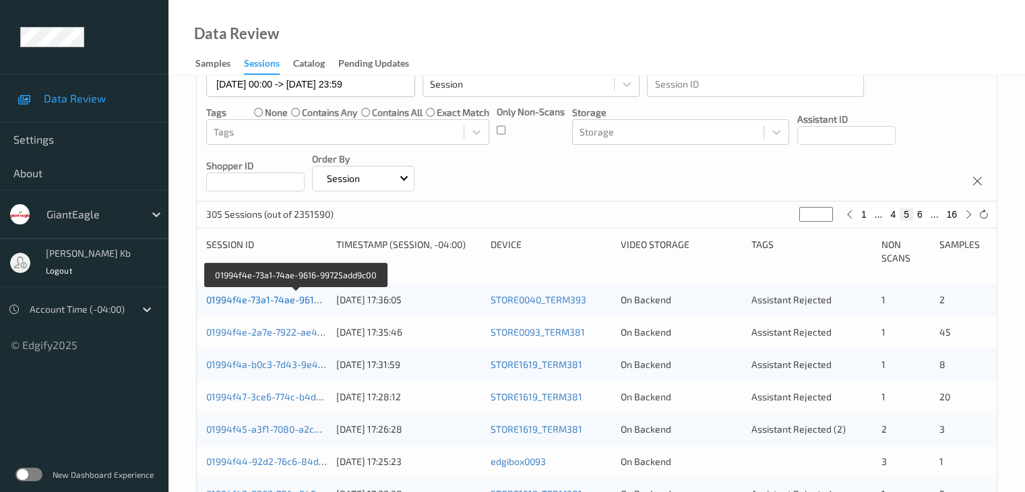
click at [275, 300] on link "01994f4e-73a1-74ae-9616-99725add9c00" at bounding box center [296, 299] width 181 height 11
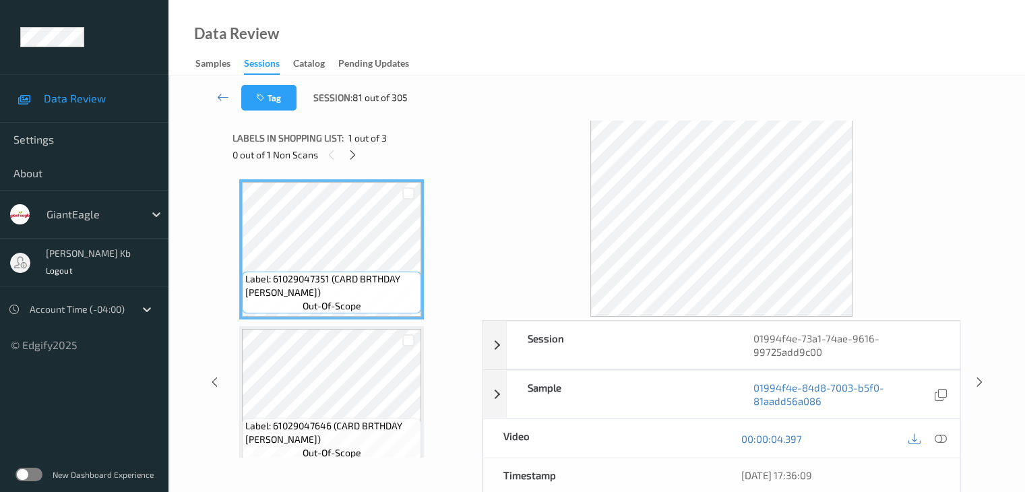
drag, startPoint x: 350, startPoint y: 152, endPoint x: 412, endPoint y: 149, distance: 61.4
click at [350, 152] on icon at bounding box center [352, 155] width 11 height 12
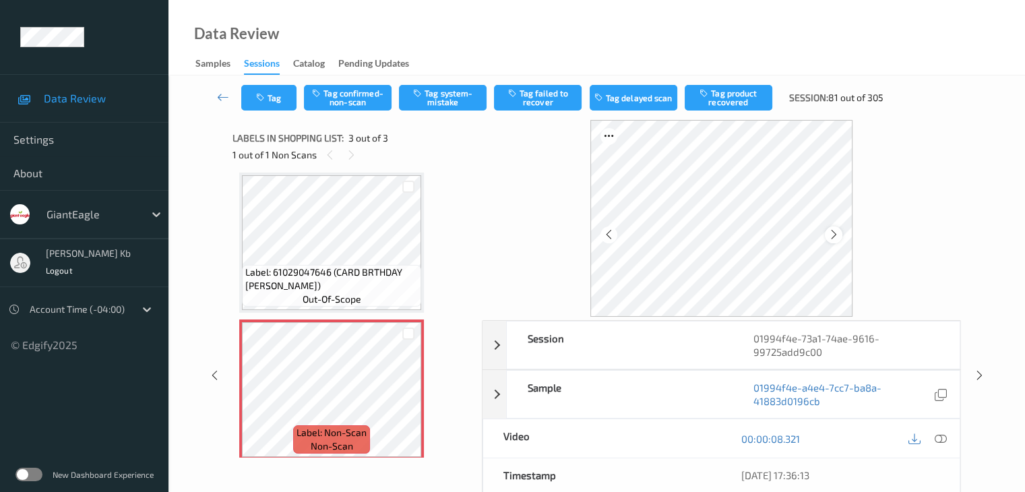
click at [828, 234] on icon at bounding box center [833, 234] width 11 height 12
click at [943, 439] on icon at bounding box center [940, 439] width 12 height 12
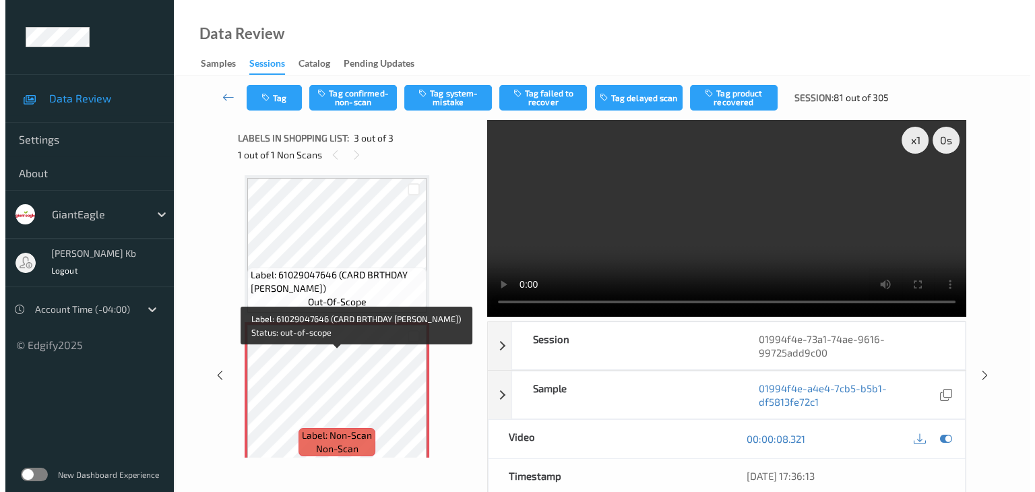
scroll to position [162, 0]
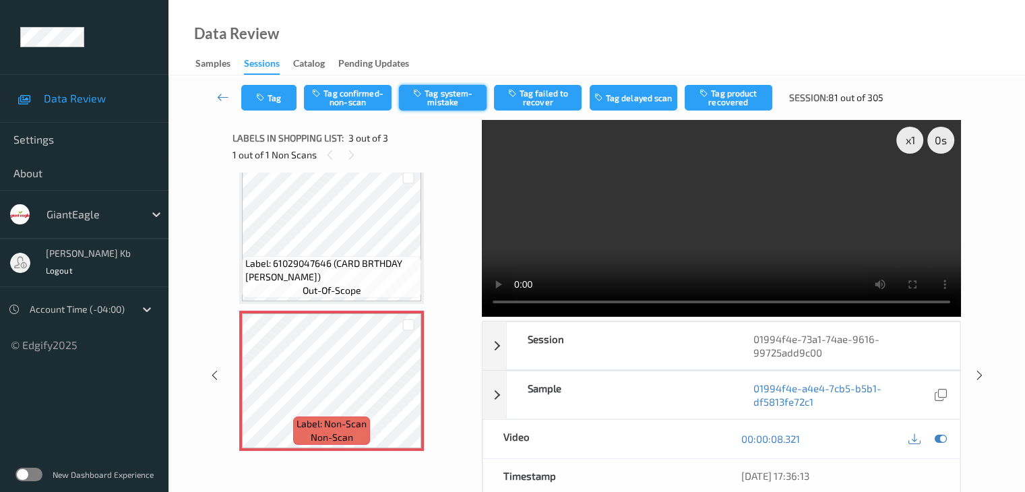
click at [445, 95] on button "Tag system-mistake" at bounding box center [443, 98] width 88 height 26
click at [270, 98] on button "Tag" at bounding box center [268, 98] width 55 height 26
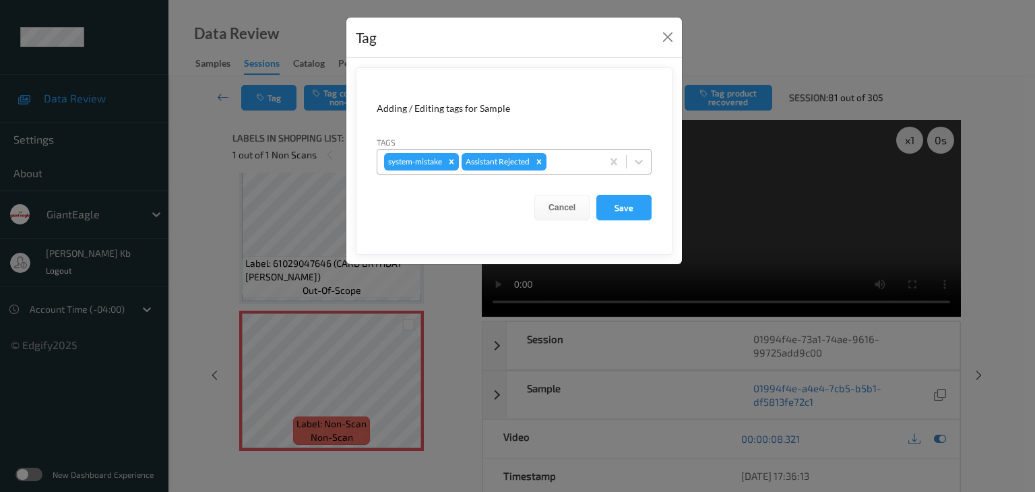
click at [575, 156] on div at bounding box center [572, 162] width 46 height 16
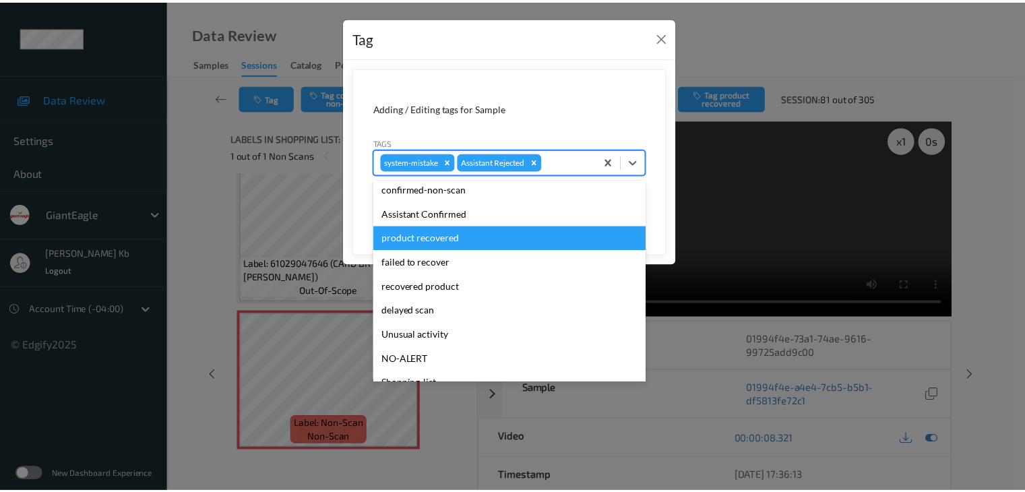
scroll to position [67, 0]
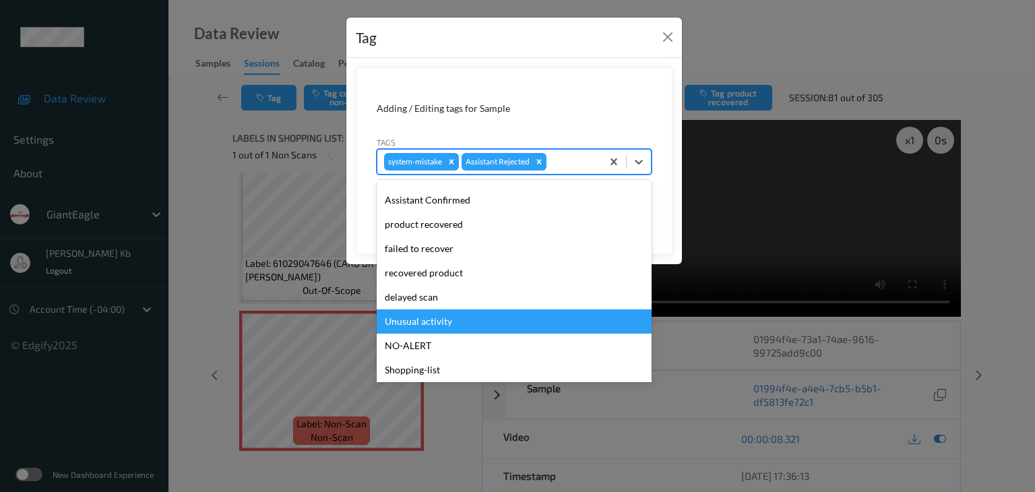
click at [431, 321] on div "Unusual activity" at bounding box center [514, 321] width 275 height 24
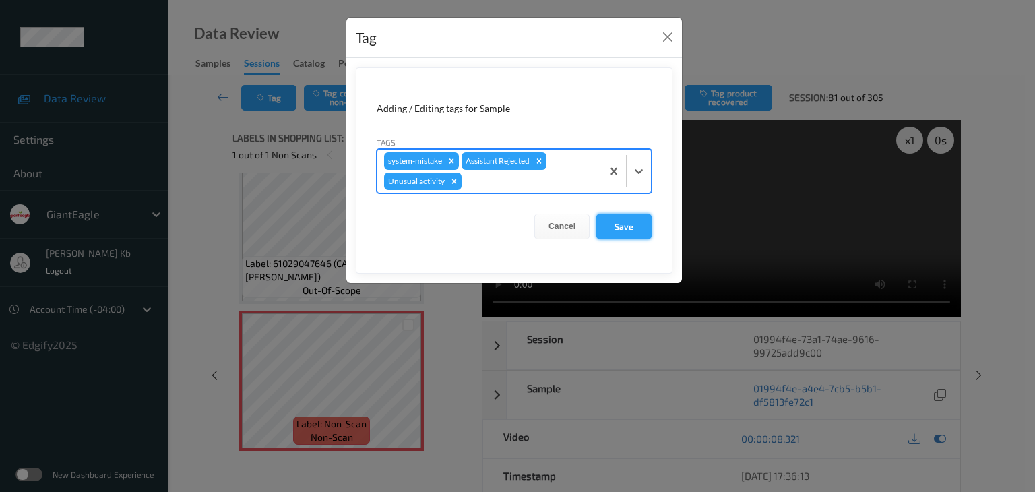
click at [621, 228] on button "Save" at bounding box center [623, 227] width 55 height 26
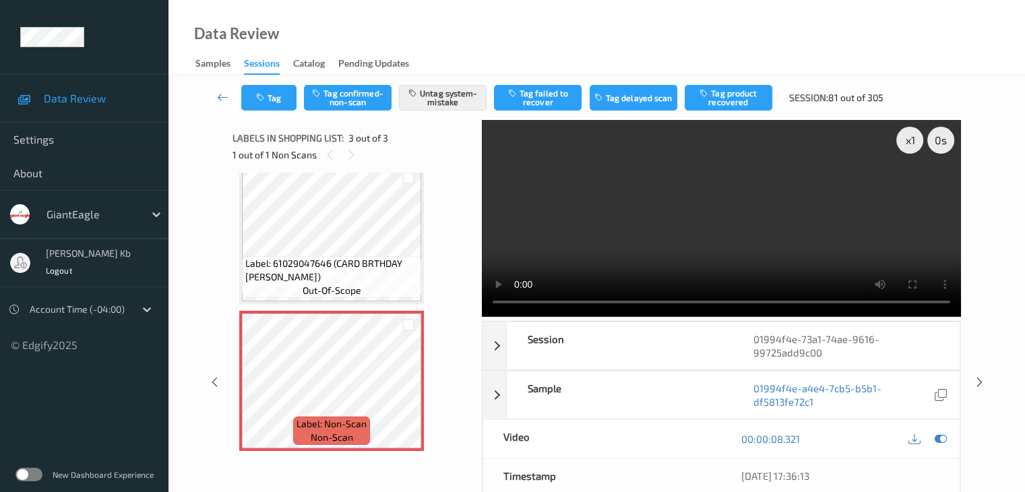
click at [217, 96] on icon at bounding box center [223, 96] width 12 height 13
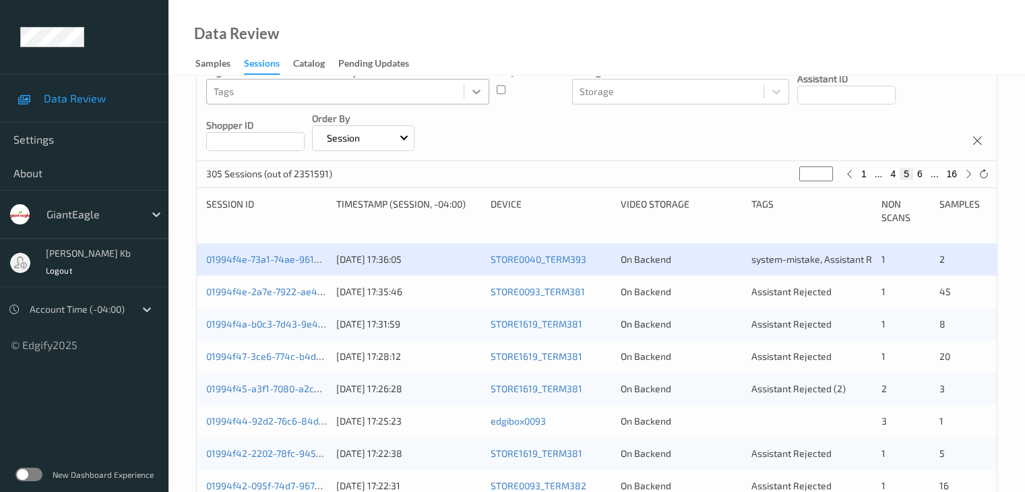
scroll to position [202, 0]
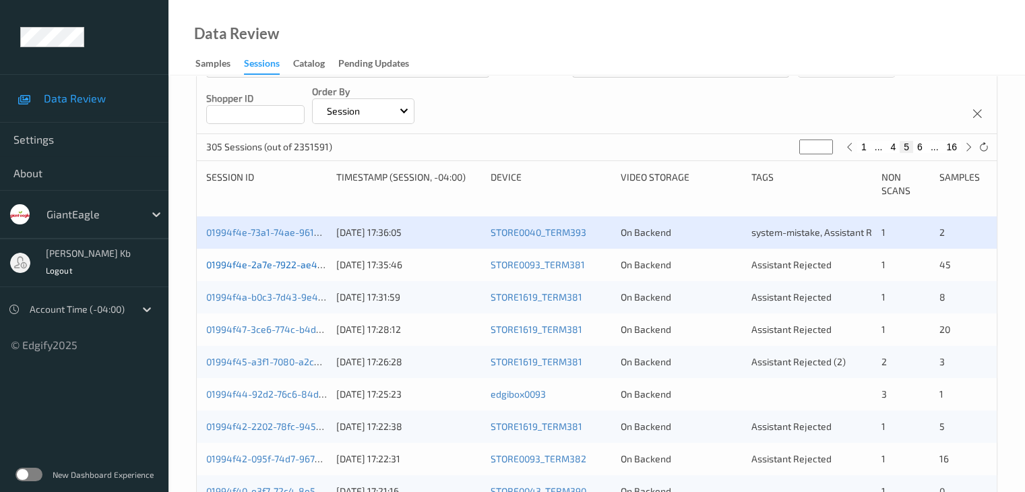
click at [280, 265] on link "01994f4e-2a7e-7922-ae42-810b516128cf" at bounding box center [296, 264] width 180 height 11
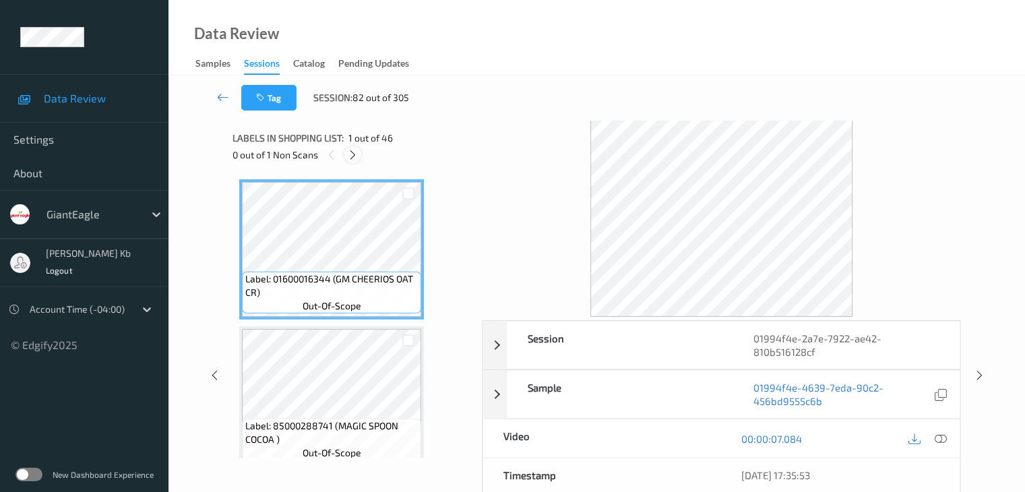
click at [356, 158] on icon at bounding box center [352, 155] width 11 height 12
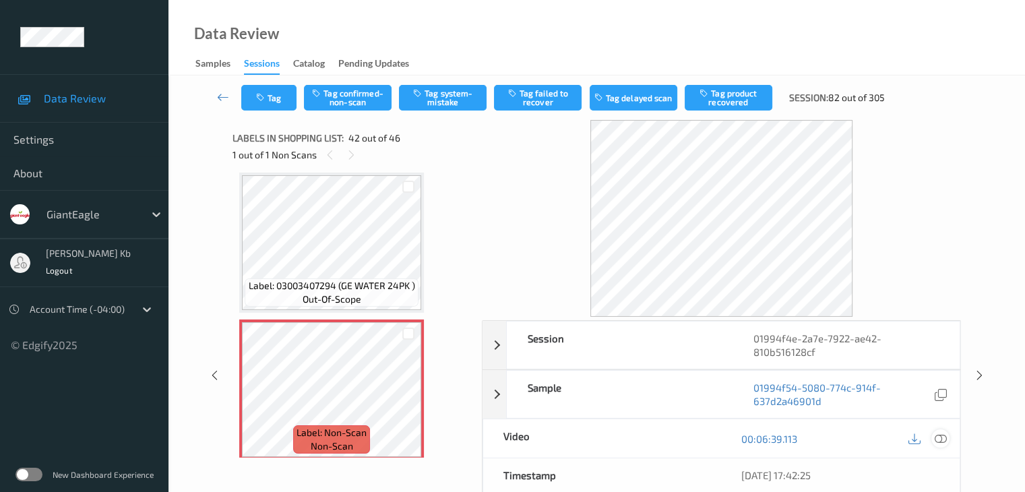
click at [944, 437] on icon at bounding box center [940, 439] width 12 height 12
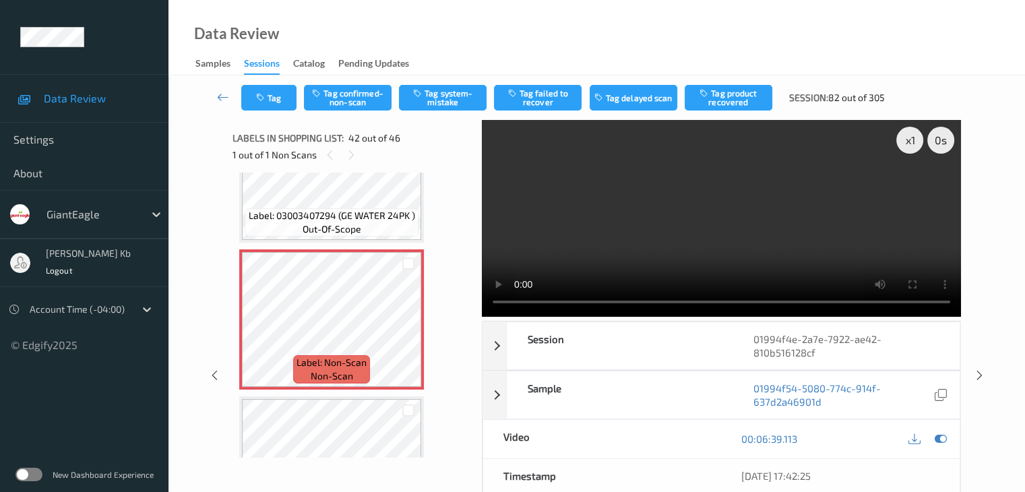
scroll to position [5940, 0]
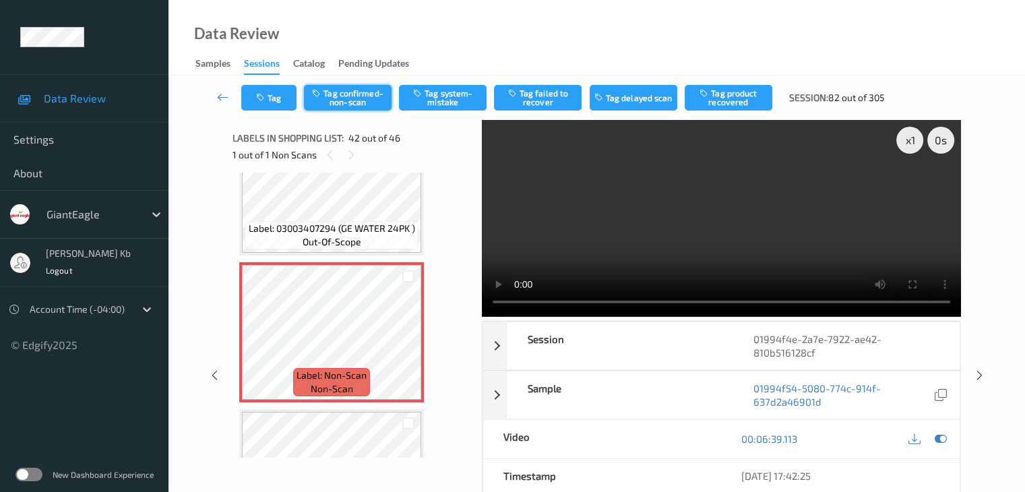
click at [363, 95] on button "Tag confirmed-non-scan" at bounding box center [348, 98] width 88 height 26
click at [725, 95] on button "Tag product recovered" at bounding box center [729, 98] width 88 height 26
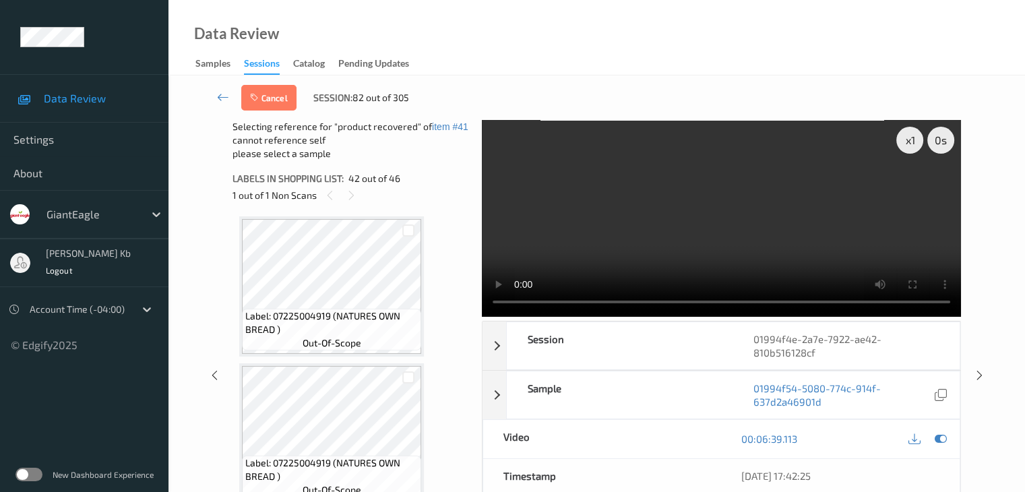
scroll to position [6277, 0]
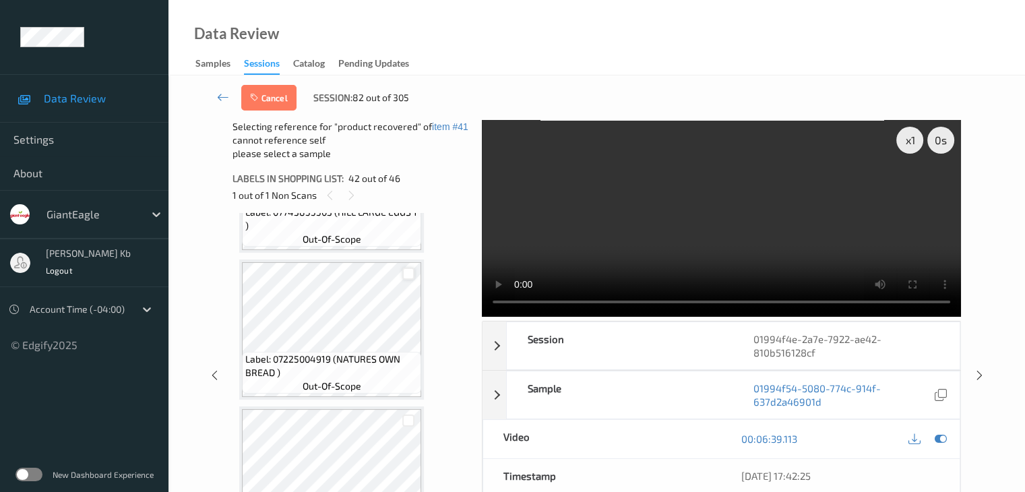
click at [406, 275] on div at bounding box center [408, 274] width 13 height 13
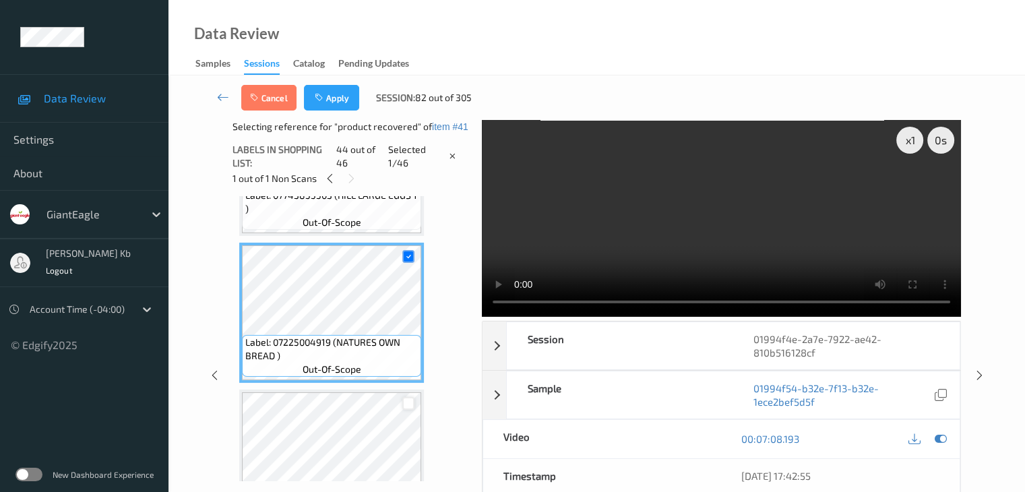
click at [412, 401] on div at bounding box center [408, 403] width 13 height 13
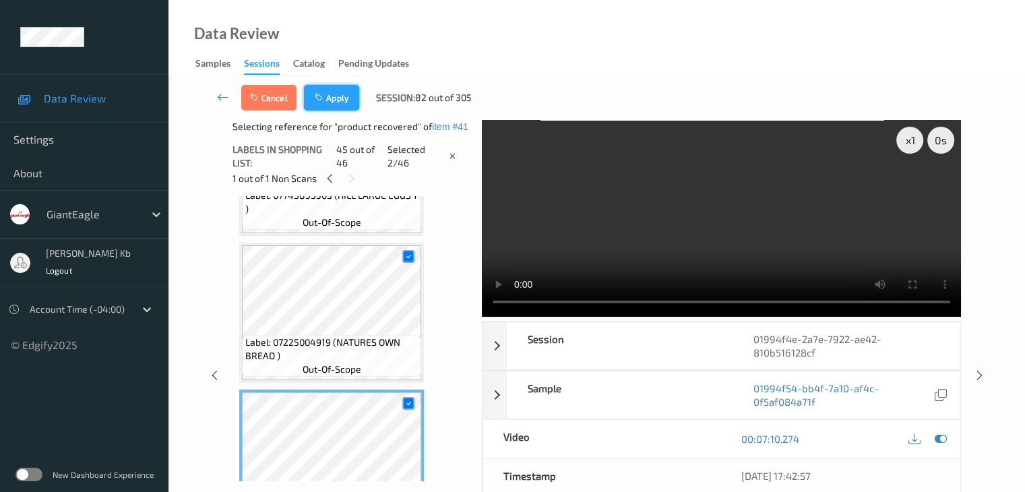
click at [332, 97] on button "Apply" at bounding box center [331, 98] width 55 height 26
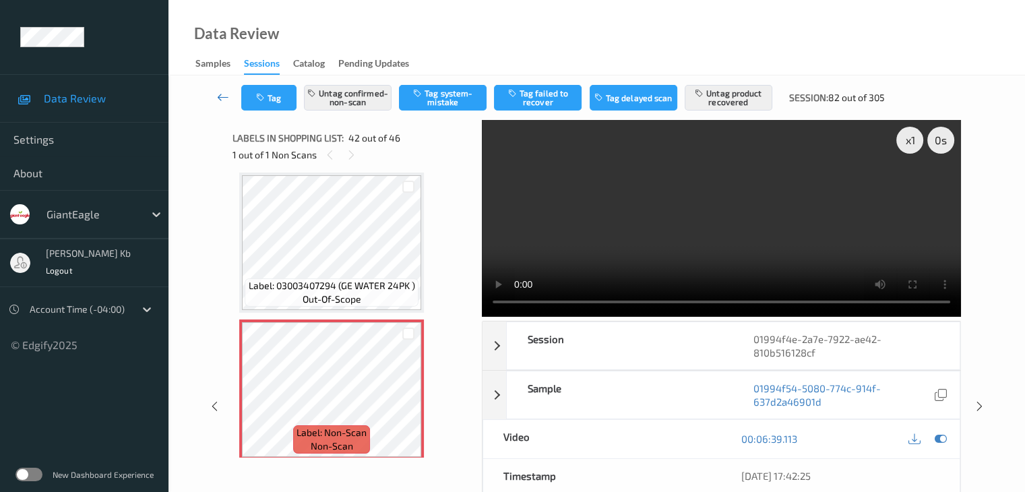
click at [229, 95] on icon at bounding box center [223, 96] width 12 height 13
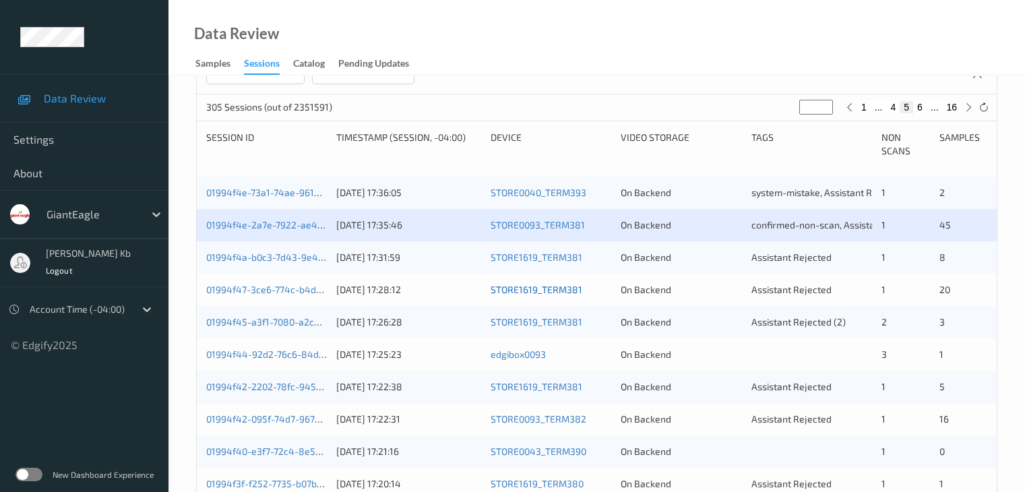
scroll to position [337, 0]
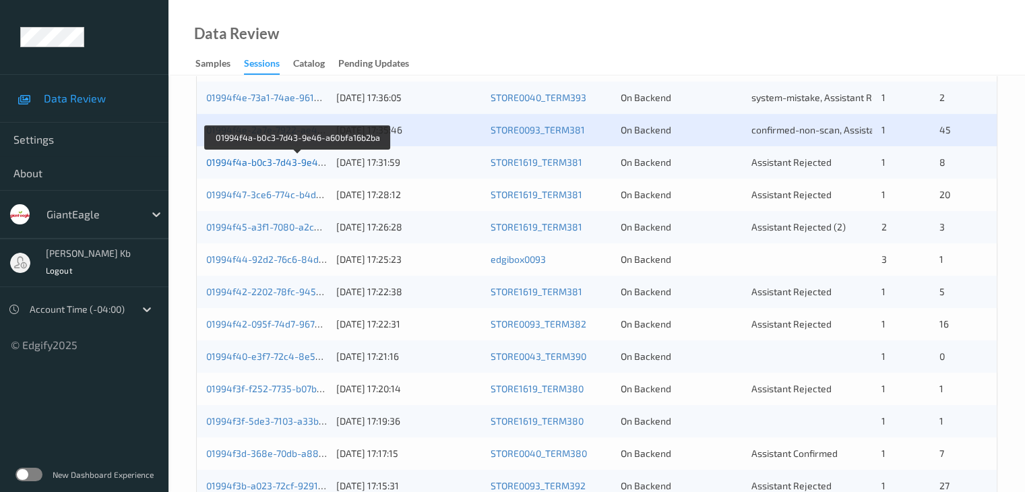
click at [279, 161] on link "01994f4a-b0c3-7d43-9e46-a60bfa16b2ba" at bounding box center [297, 161] width 183 height 11
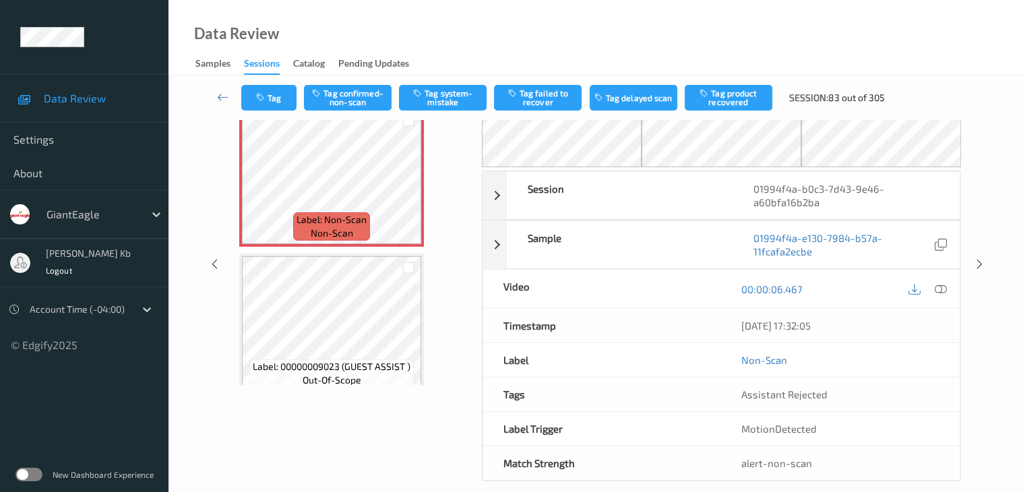
scroll to position [88, 0]
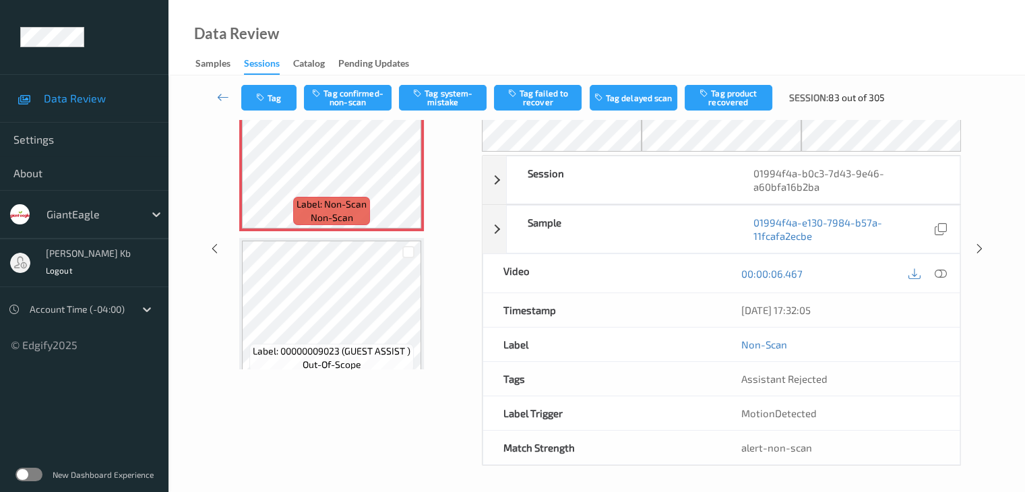
drag, startPoint x: 309, startPoint y: 0, endPoint x: 545, endPoint y: 6, distance: 235.9
click at [720, 36] on div "Data Review Samples Sessions Catalog Pending Updates" at bounding box center [596, 37] width 856 height 75
drag, startPoint x: 545, startPoint y: 6, endPoint x: 523, endPoint y: 12, distance: 23.0
click at [674, 30] on div "Data Review Samples Sessions Catalog Pending Updates" at bounding box center [596, 37] width 856 height 75
drag, startPoint x: 463, startPoint y: 1, endPoint x: 709, endPoint y: 24, distance: 246.9
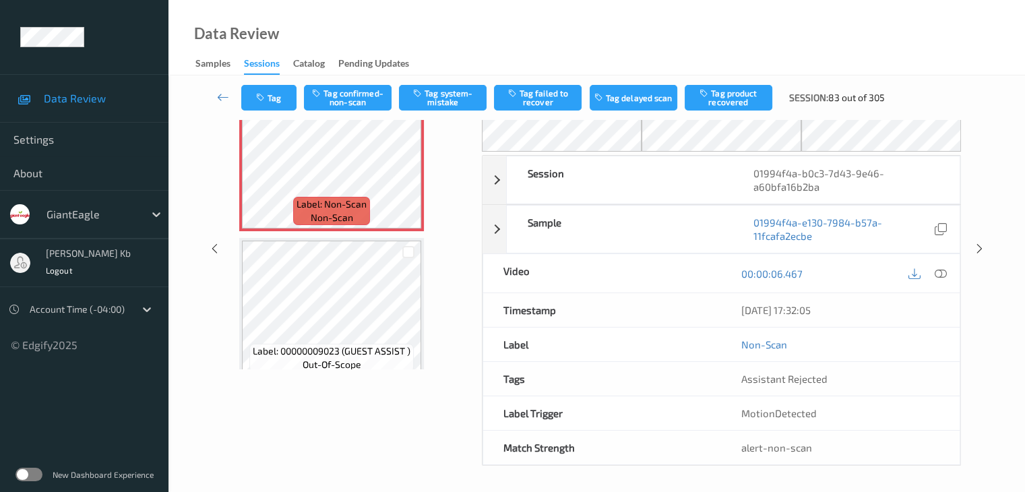
click at [712, 22] on div "Data Review Samples Sessions Catalog Pending Updates" at bounding box center [596, 37] width 856 height 75
drag, startPoint x: 450, startPoint y: 1, endPoint x: 718, endPoint y: 30, distance: 269.8
click at [718, 30] on div "Data Review Samples Sessions Catalog Pending Updates" at bounding box center [596, 37] width 856 height 75
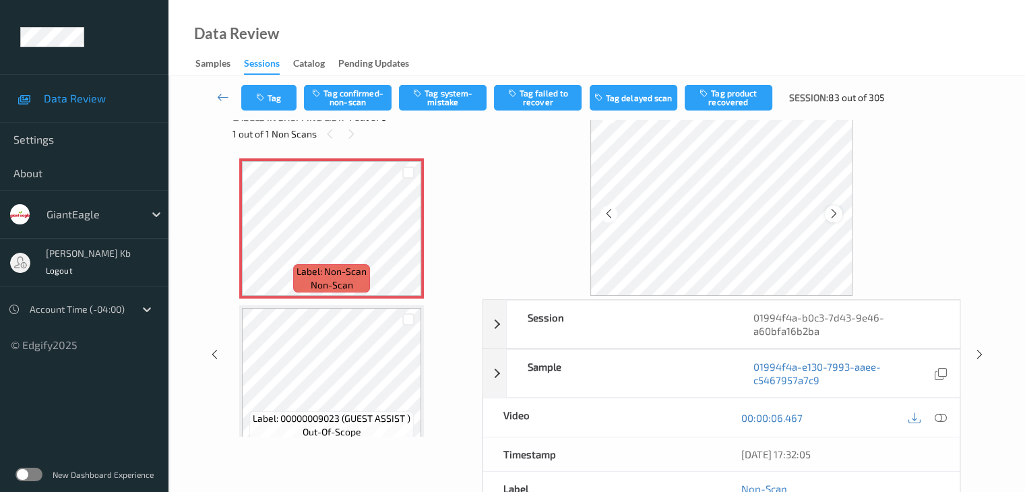
click at [835, 214] on icon at bounding box center [833, 214] width 11 height 12
click at [940, 418] on icon at bounding box center [940, 418] width 12 height 12
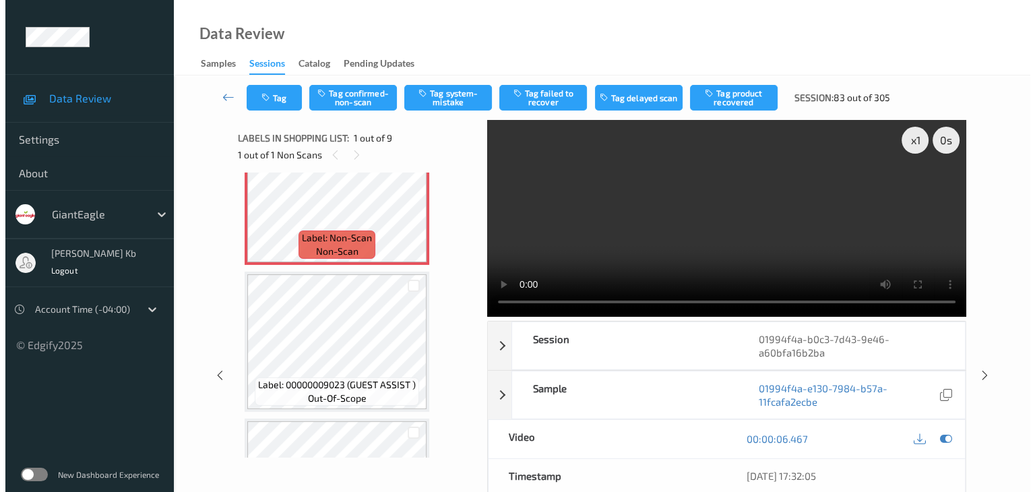
scroll to position [135, 0]
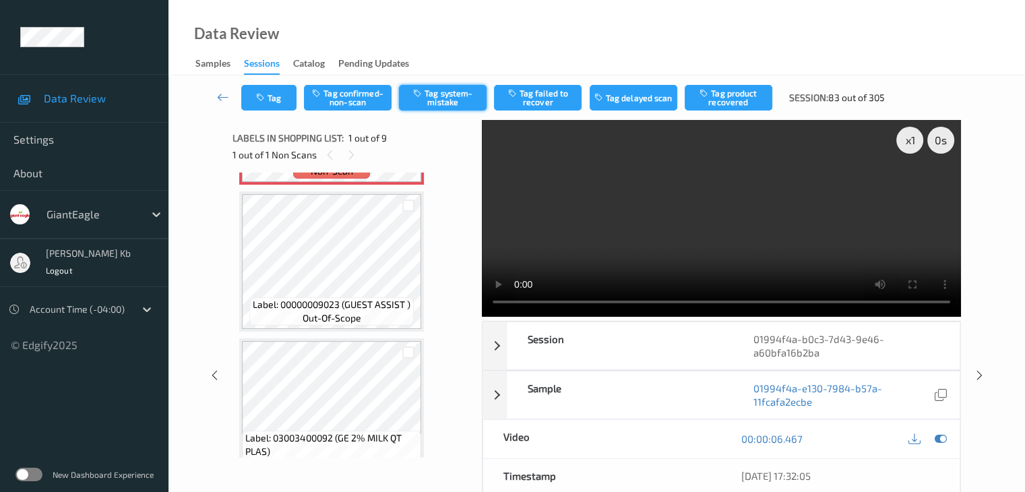
click at [451, 94] on button "Tag system-mistake" at bounding box center [443, 98] width 88 height 26
click at [274, 99] on button "Tag" at bounding box center [268, 98] width 55 height 26
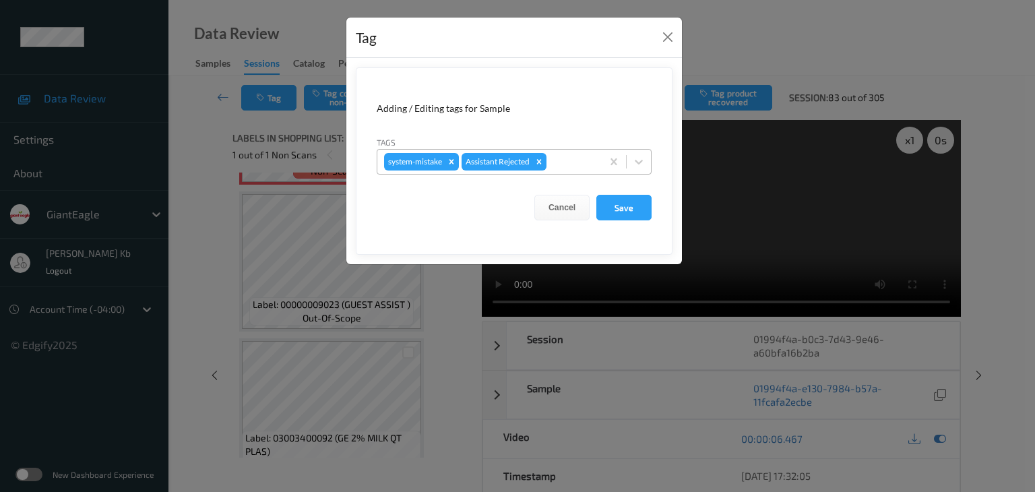
click at [574, 162] on div at bounding box center [572, 162] width 46 height 16
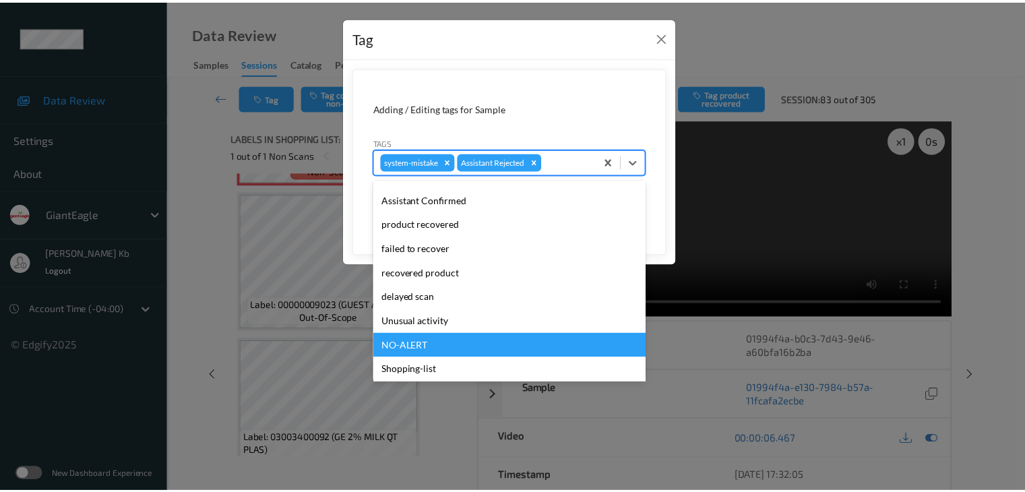
scroll to position [143, 0]
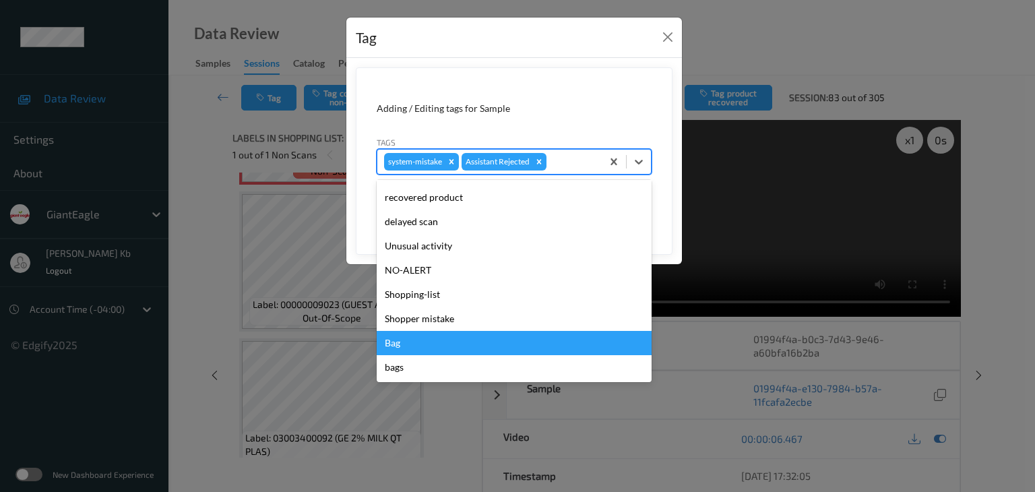
click at [399, 338] on div "Bag" at bounding box center [514, 343] width 275 height 24
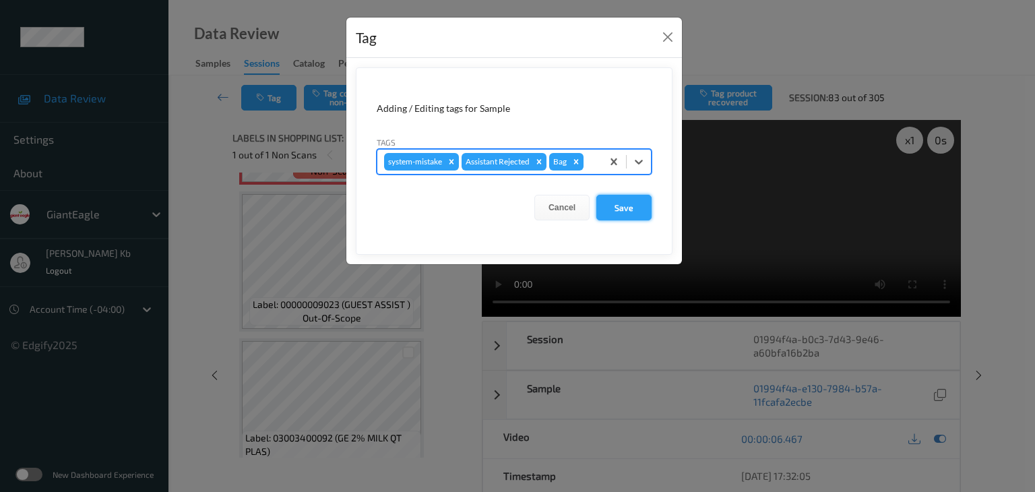
click at [636, 204] on button "Save" at bounding box center [623, 208] width 55 height 26
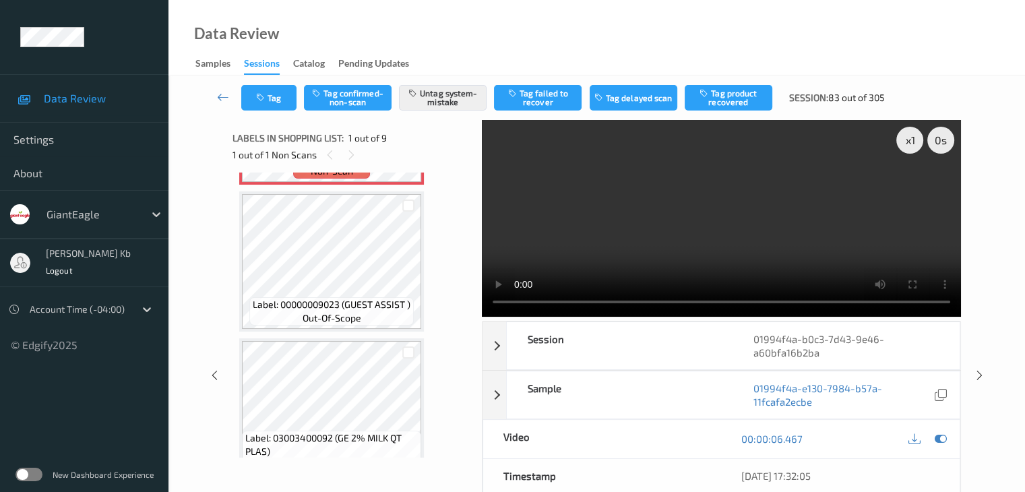
drag, startPoint x: 222, startPoint y: 92, endPoint x: 228, endPoint y: 9, distance: 83.8
click at [222, 92] on icon at bounding box center [223, 96] width 12 height 13
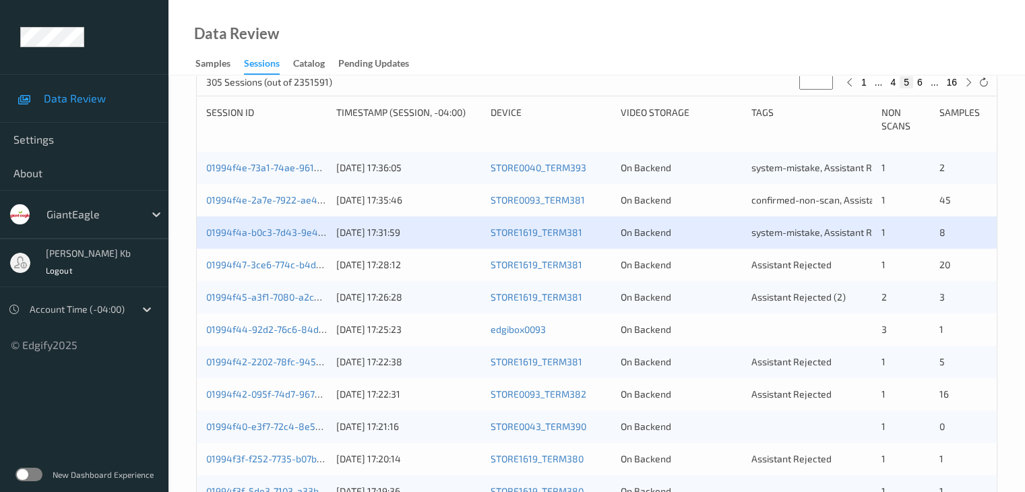
scroll to position [270, 0]
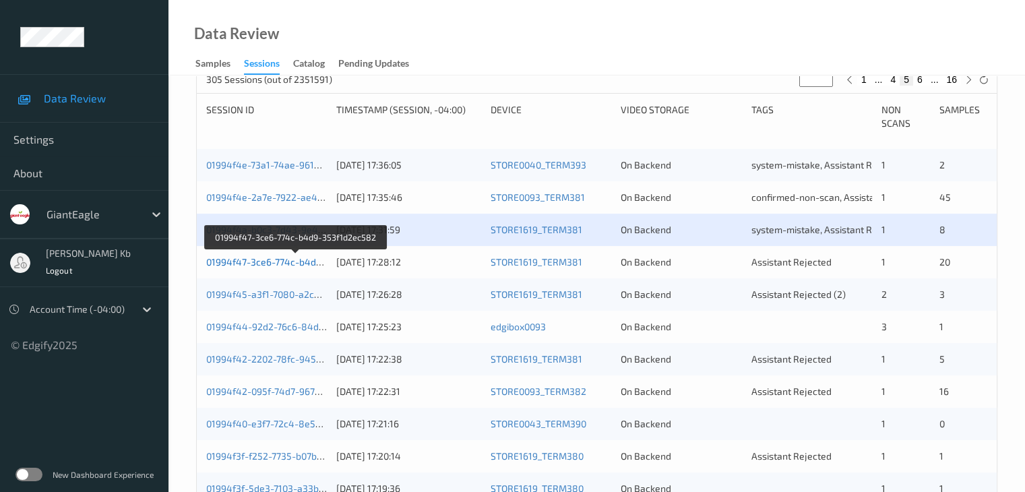
click at [239, 262] on link "01994f47-3ce6-774c-b4d9-353f1d2ec582" at bounding box center [296, 261] width 181 height 11
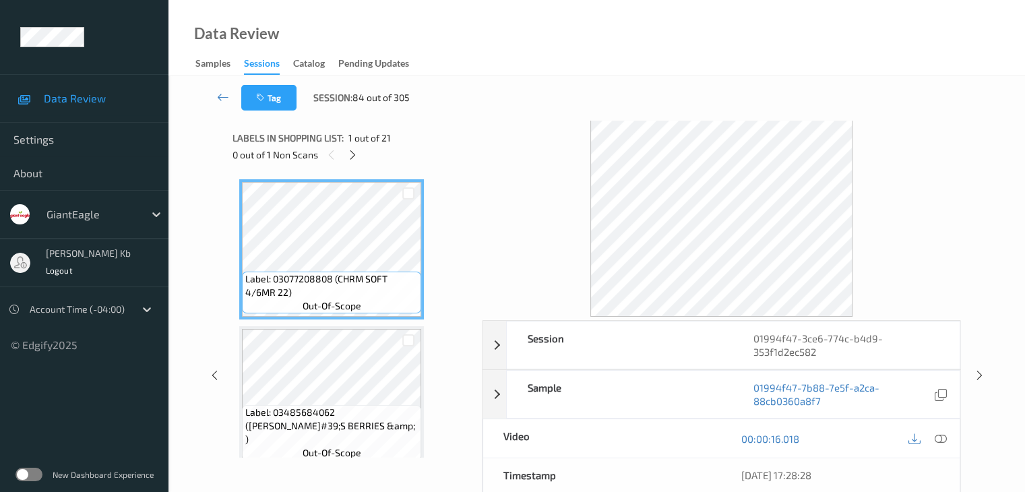
drag, startPoint x: 350, startPoint y: 152, endPoint x: 350, endPoint y: 167, distance: 14.8
click at [350, 152] on icon at bounding box center [352, 155] width 11 height 12
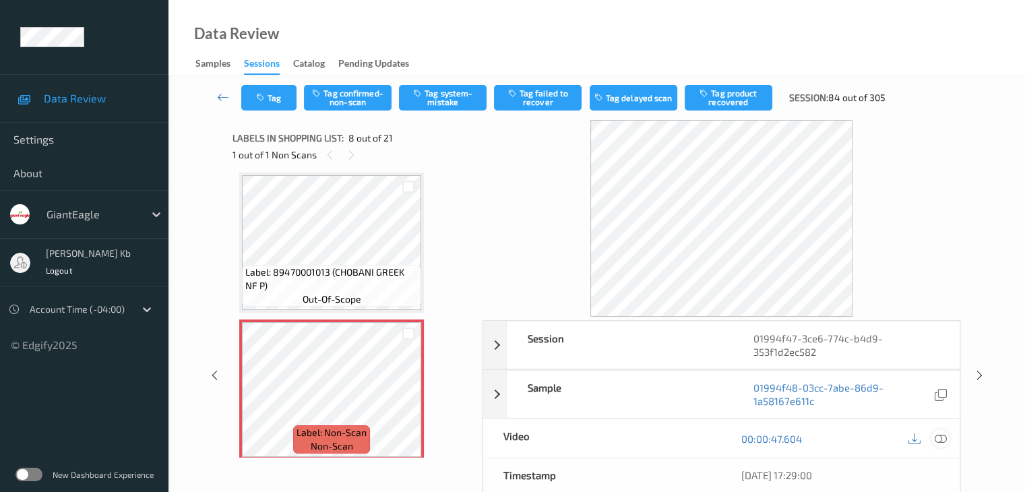
click at [940, 437] on icon at bounding box center [940, 439] width 12 height 12
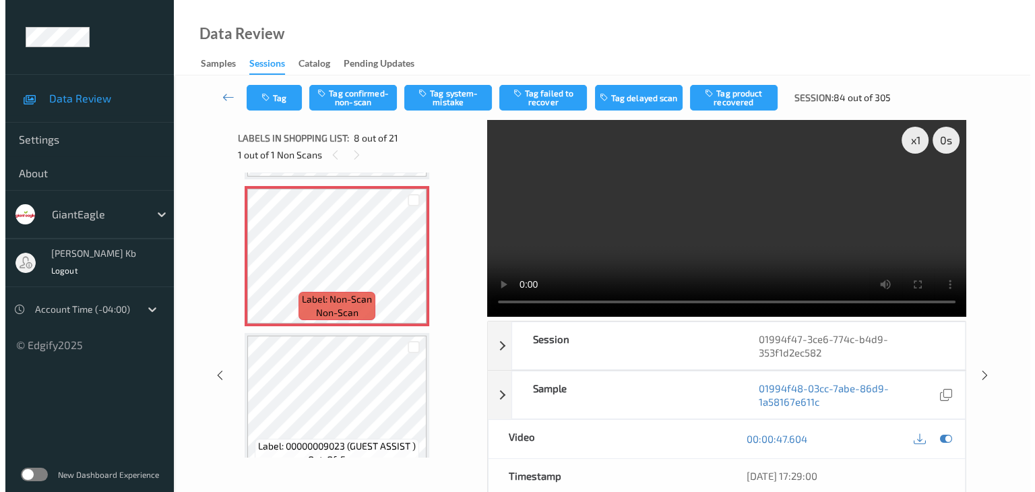
scroll to position [1023, 0]
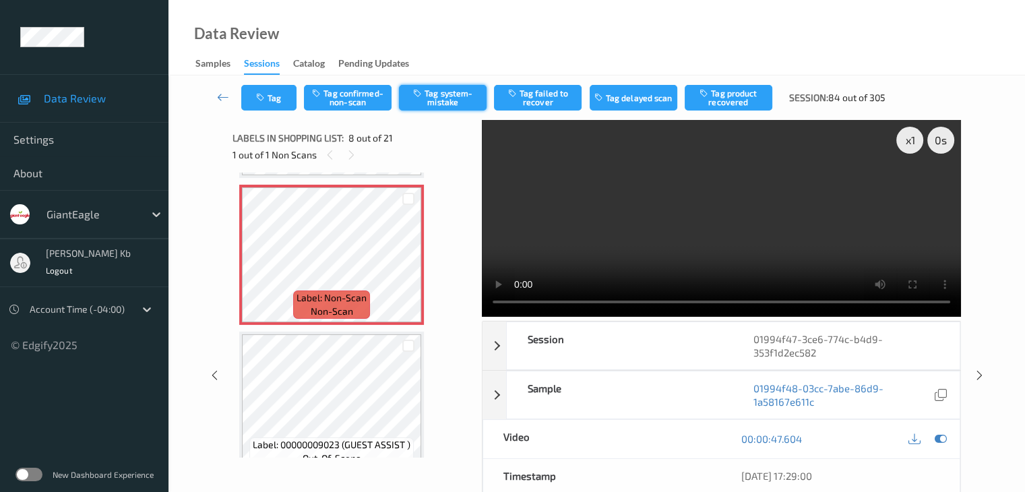
click at [443, 97] on button "Tag system-mistake" at bounding box center [443, 98] width 88 height 26
click at [279, 98] on button "Tag" at bounding box center [268, 98] width 55 height 26
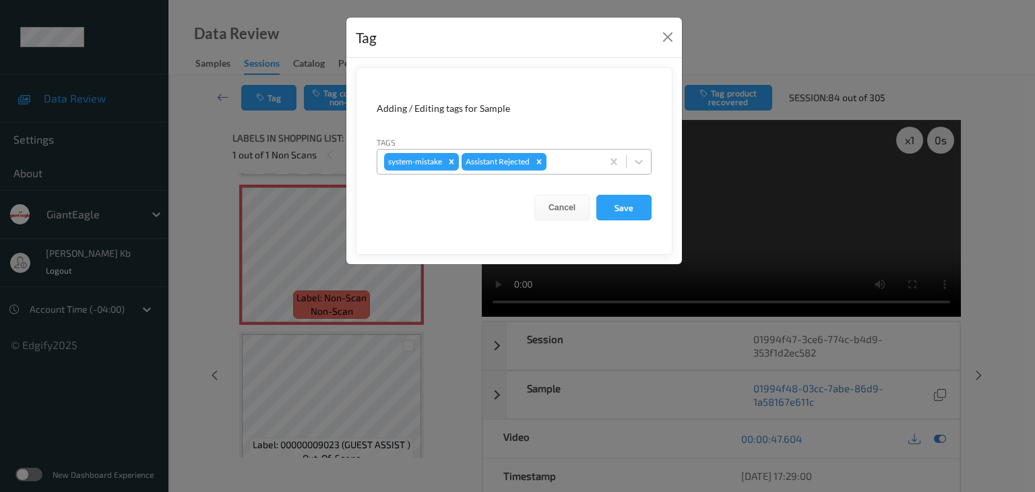
click at [567, 160] on div at bounding box center [572, 162] width 46 height 16
click at [566, 160] on div at bounding box center [572, 162] width 46 height 16
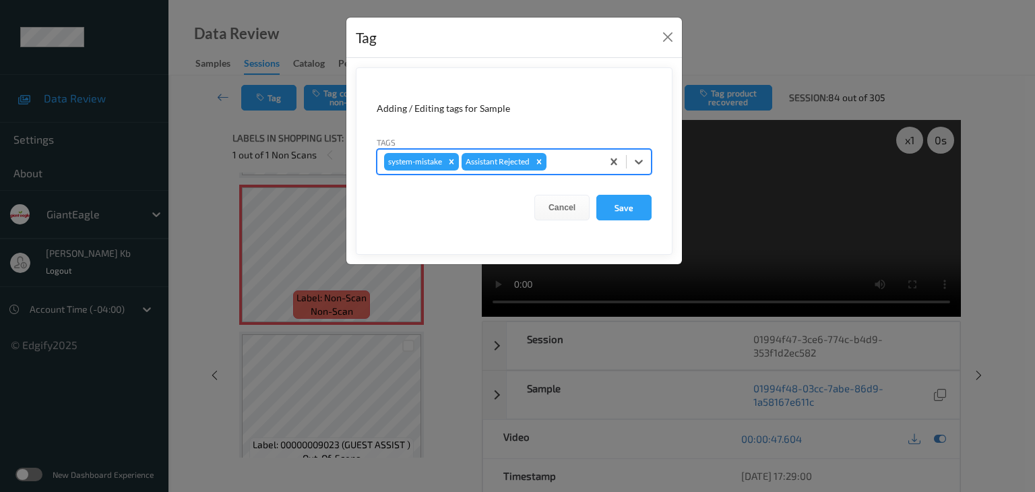
click at [574, 160] on div at bounding box center [572, 162] width 46 height 16
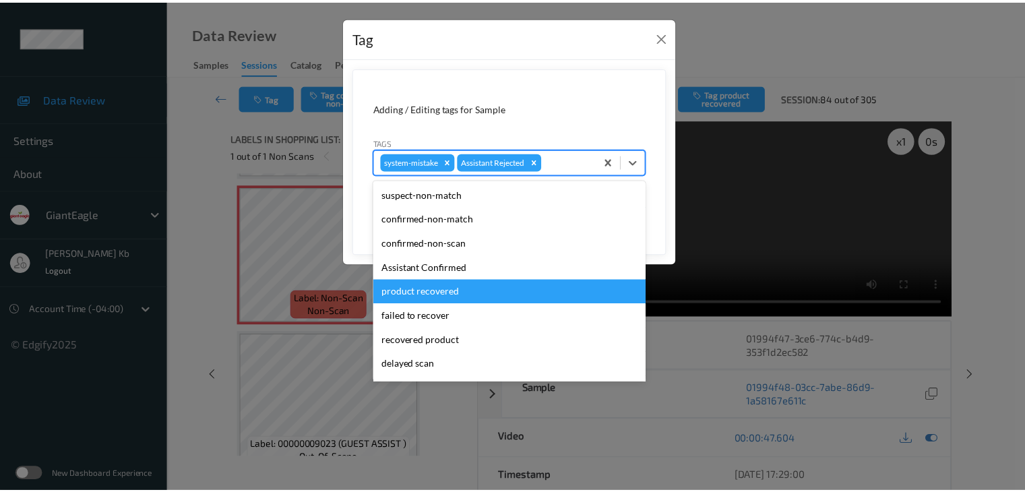
scroll to position [67, 0]
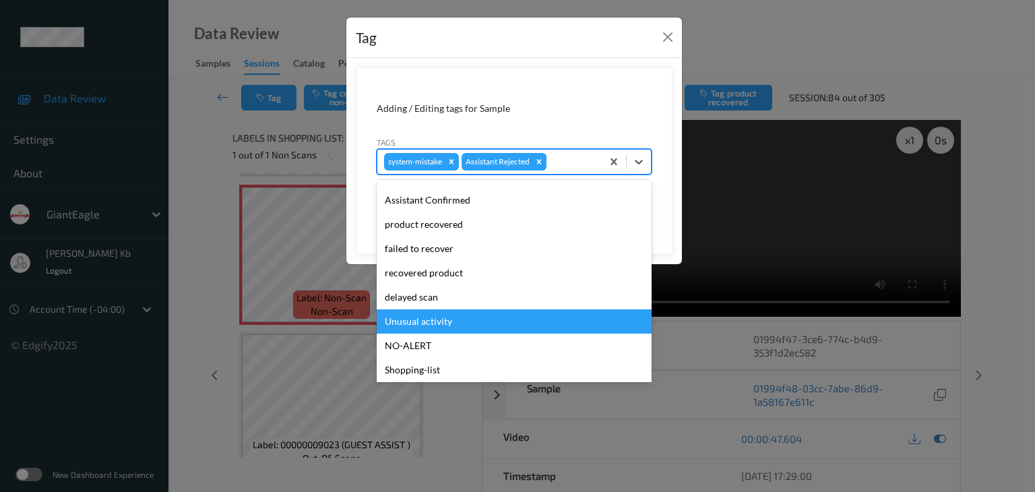
click at [425, 321] on div "Unusual activity" at bounding box center [514, 321] width 275 height 24
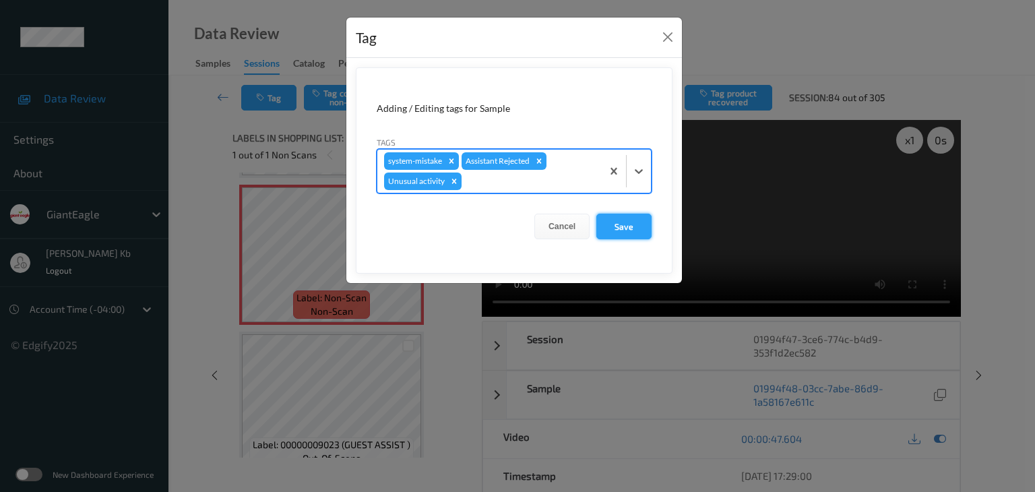
click at [619, 226] on button "Save" at bounding box center [623, 227] width 55 height 26
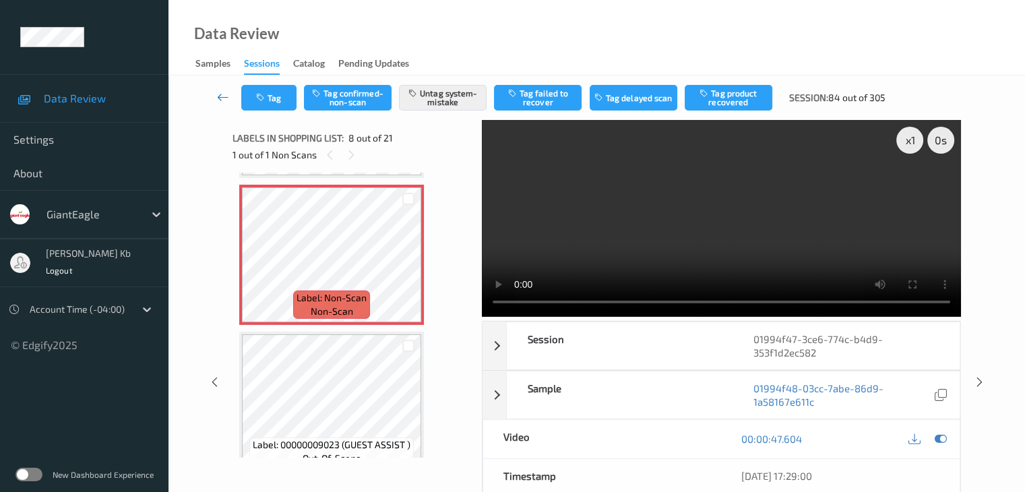
click at [226, 97] on icon at bounding box center [223, 96] width 12 height 13
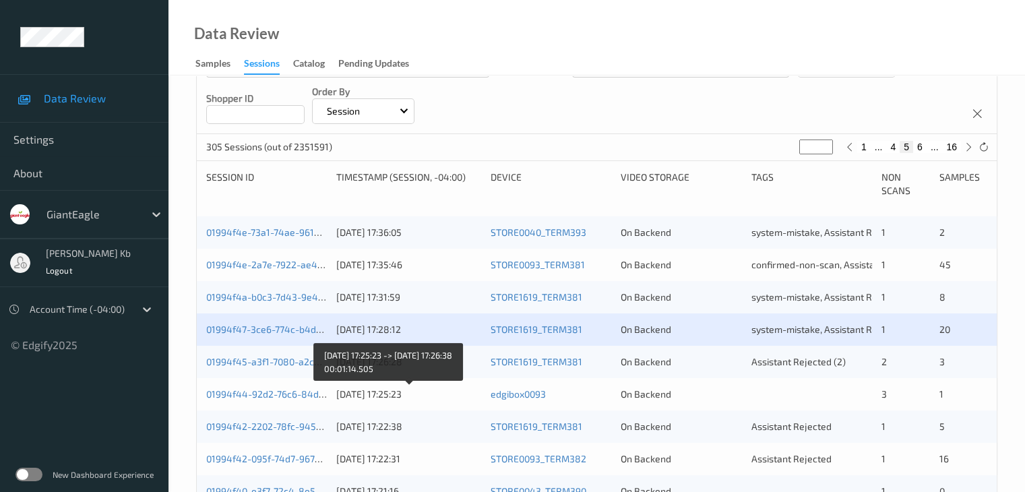
scroll to position [404, 0]
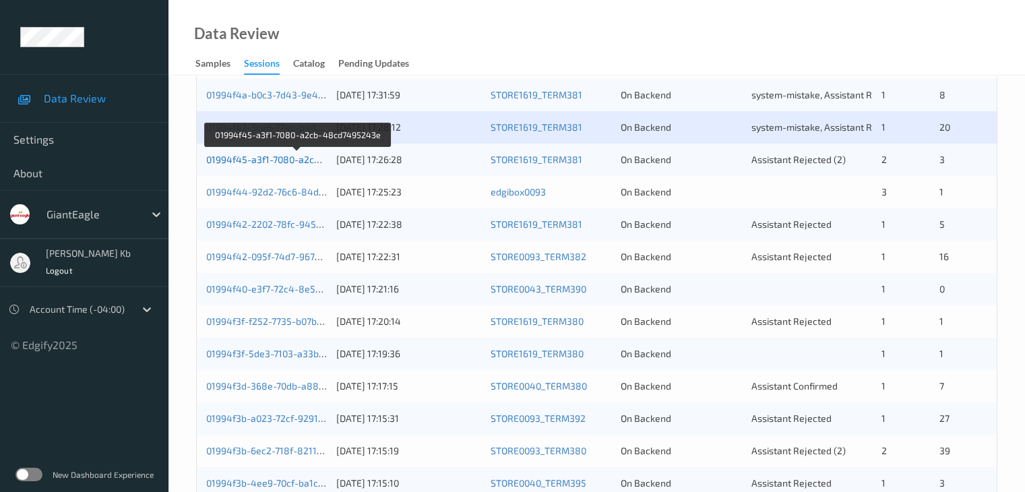
click at [290, 160] on link "01994f45-a3f1-7080-a2cb-48cd7495243e" at bounding box center [297, 159] width 183 height 11
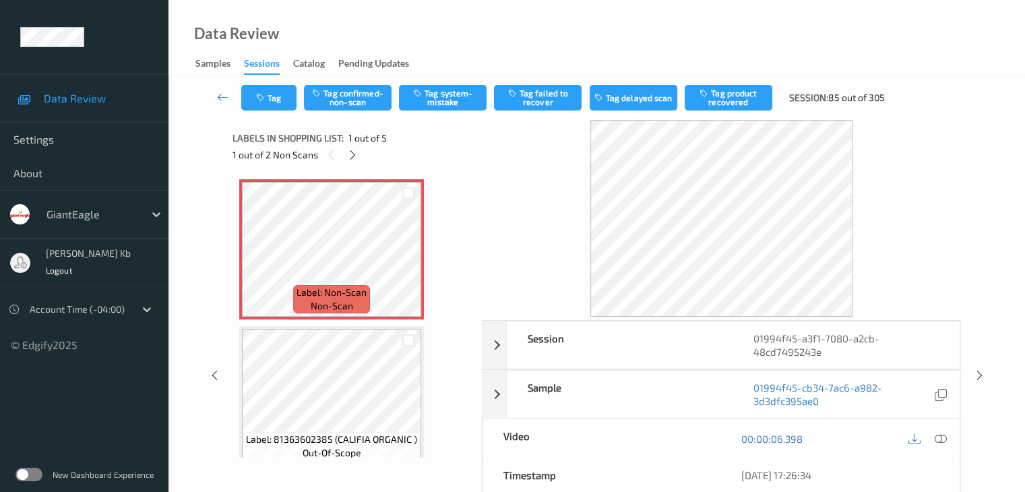
drag, startPoint x: 352, startPoint y: 151, endPoint x: 369, endPoint y: 168, distance: 23.4
click at [352, 151] on icon at bounding box center [352, 155] width 11 height 12
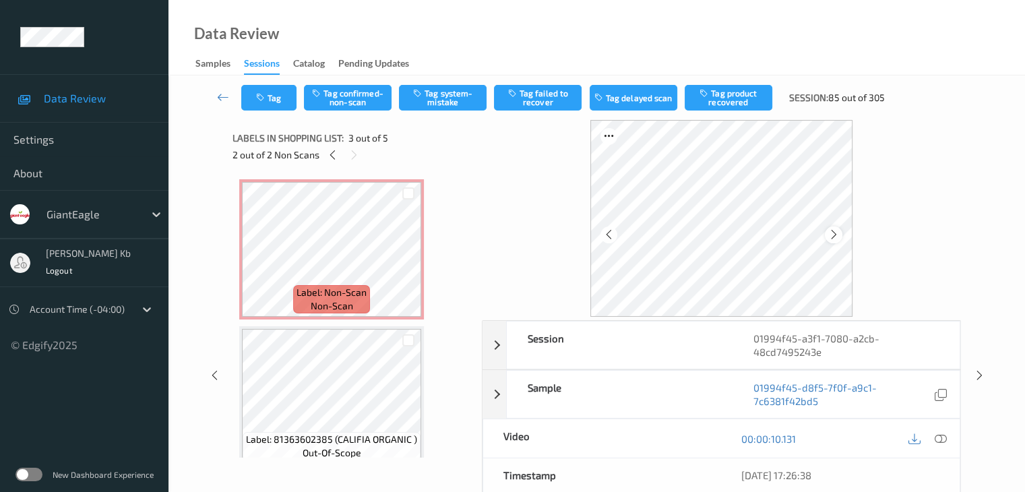
click at [831, 235] on icon at bounding box center [833, 234] width 11 height 12
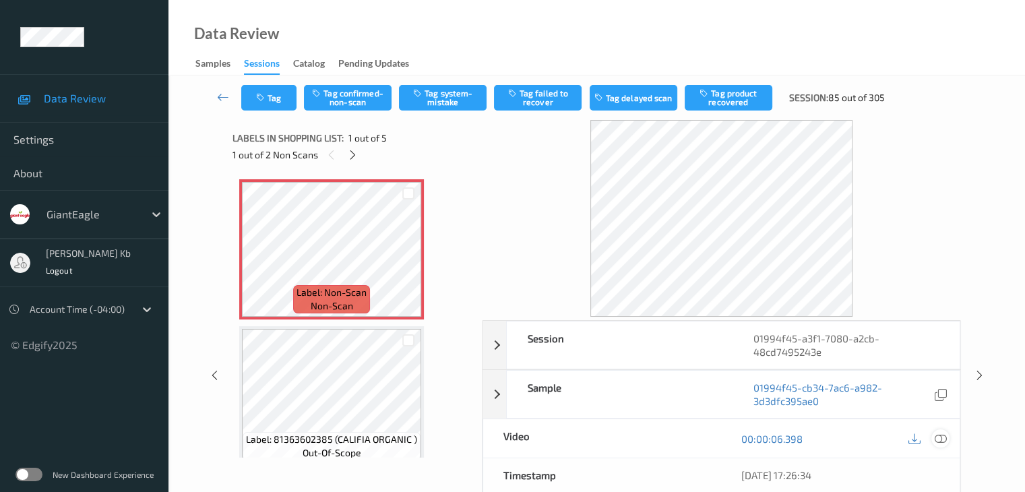
click at [937, 438] on icon at bounding box center [940, 439] width 12 height 12
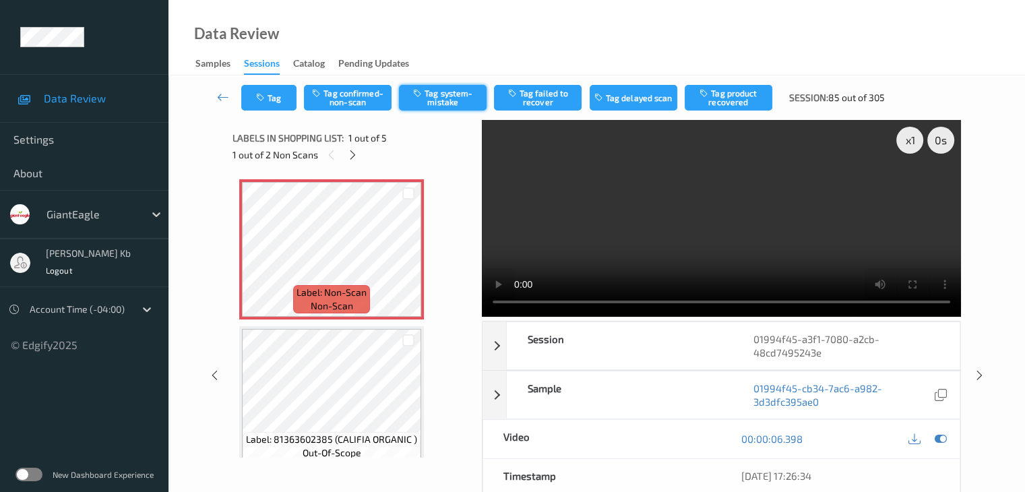
click at [442, 94] on button "Tag system-mistake" at bounding box center [443, 98] width 88 height 26
click at [288, 97] on button "Tag" at bounding box center [268, 98] width 55 height 26
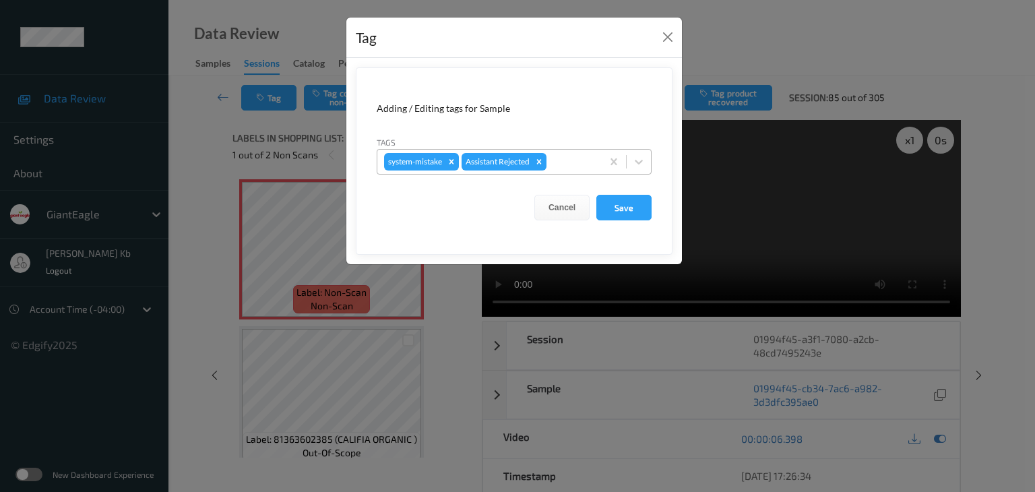
click at [579, 160] on div at bounding box center [572, 162] width 46 height 16
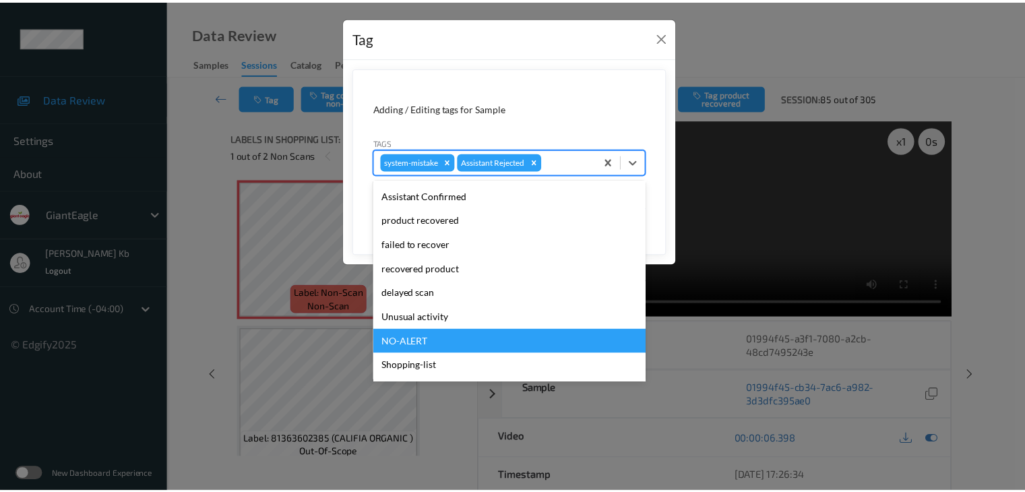
scroll to position [143, 0]
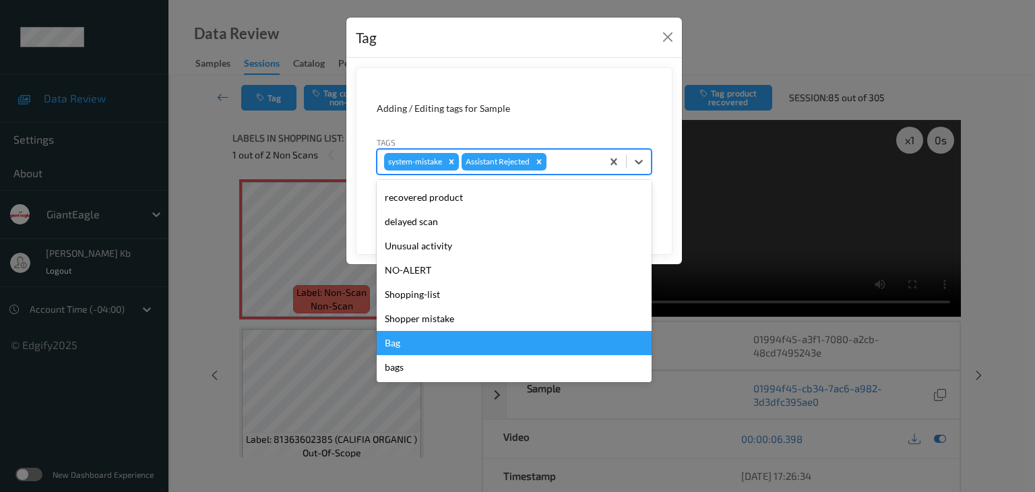
click at [410, 347] on div "Bag" at bounding box center [514, 343] width 275 height 24
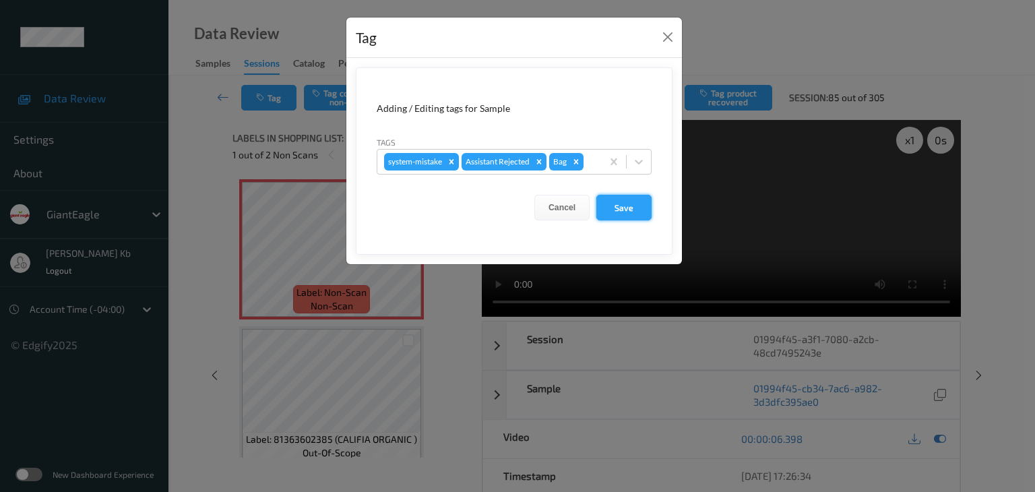
click at [632, 204] on button "Save" at bounding box center [623, 208] width 55 height 26
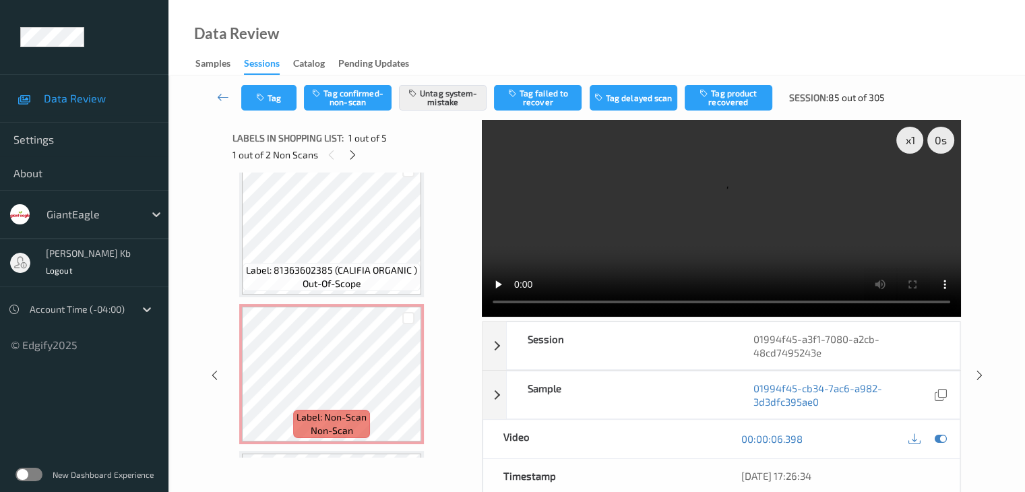
scroll to position [270, 0]
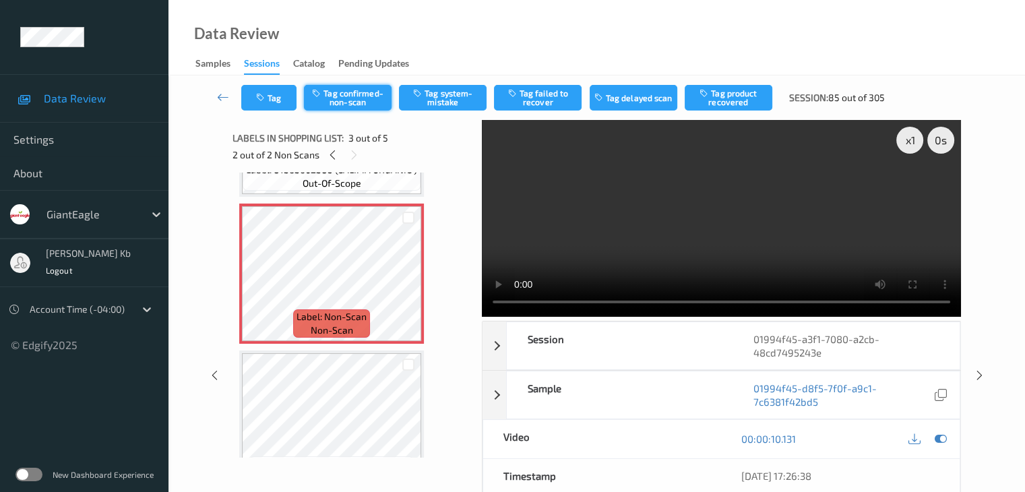
click at [346, 98] on button "Tag confirmed-non-scan" at bounding box center [348, 98] width 88 height 26
click at [730, 97] on button "Tag product recovered" at bounding box center [729, 98] width 88 height 26
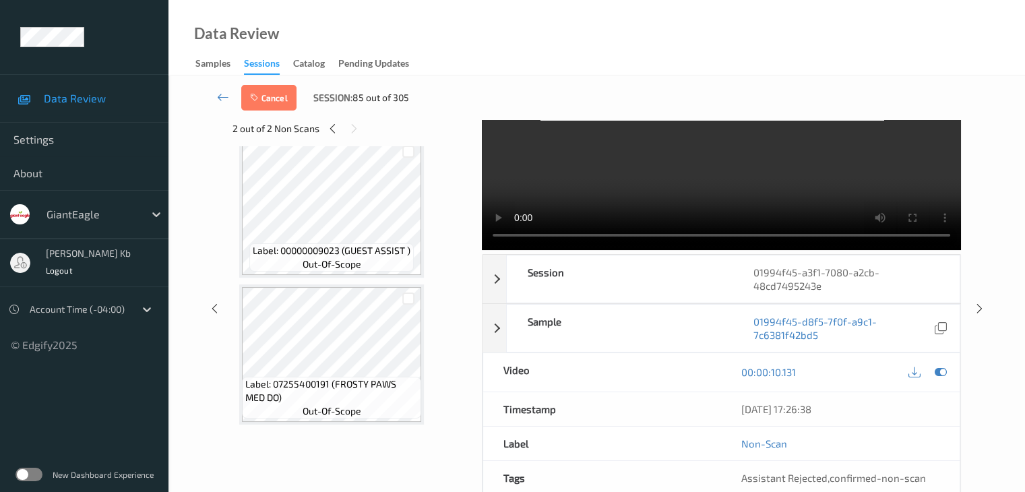
scroll to position [67, 0]
click at [406, 301] on div at bounding box center [408, 298] width 13 height 13
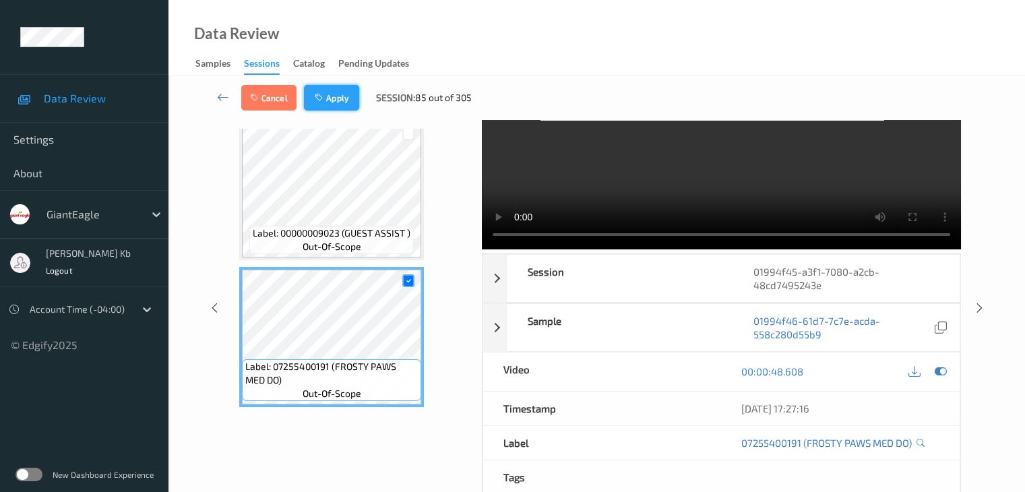
click at [339, 98] on button "Apply" at bounding box center [331, 98] width 55 height 26
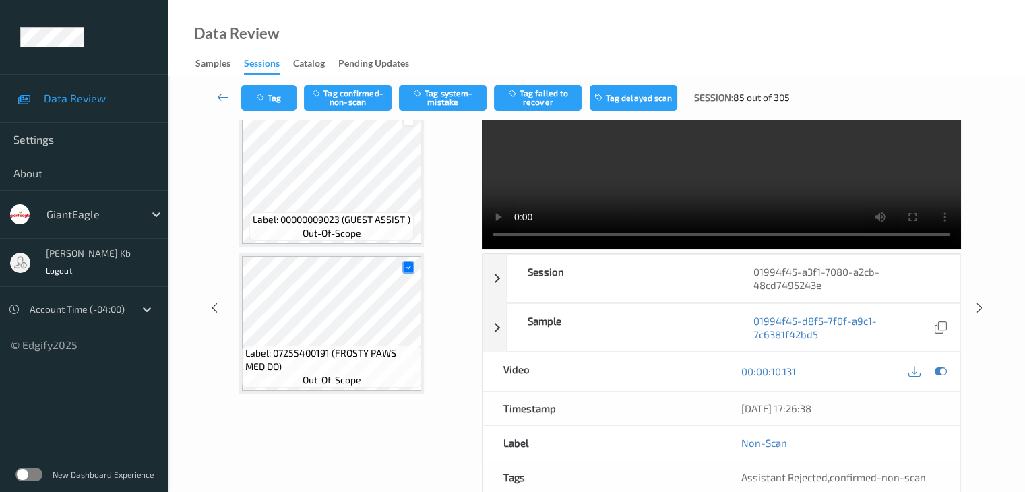
scroll to position [154, 0]
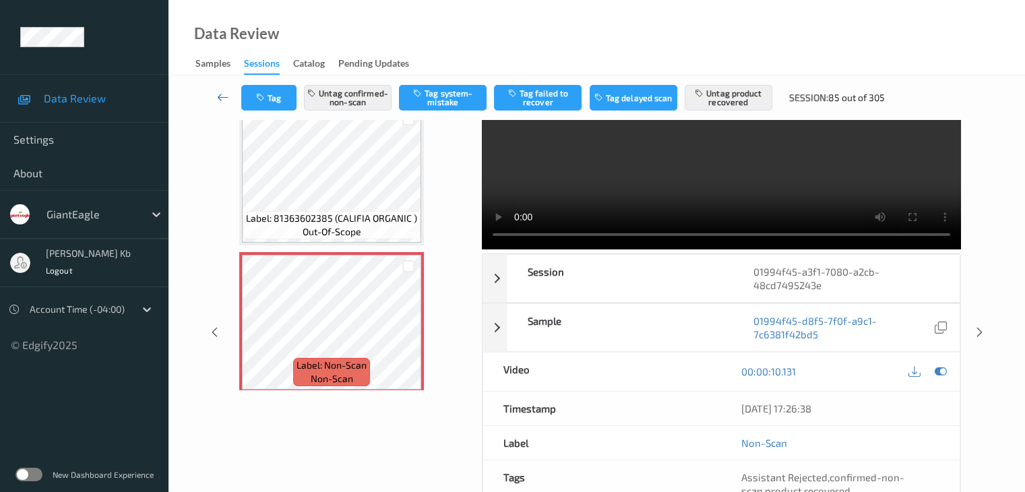
click at [223, 96] on icon at bounding box center [223, 96] width 12 height 13
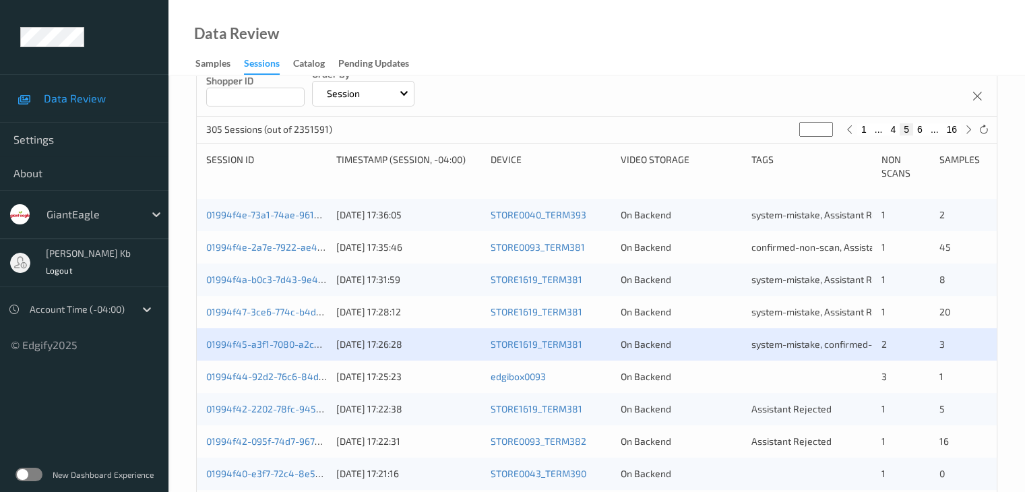
scroll to position [337, 0]
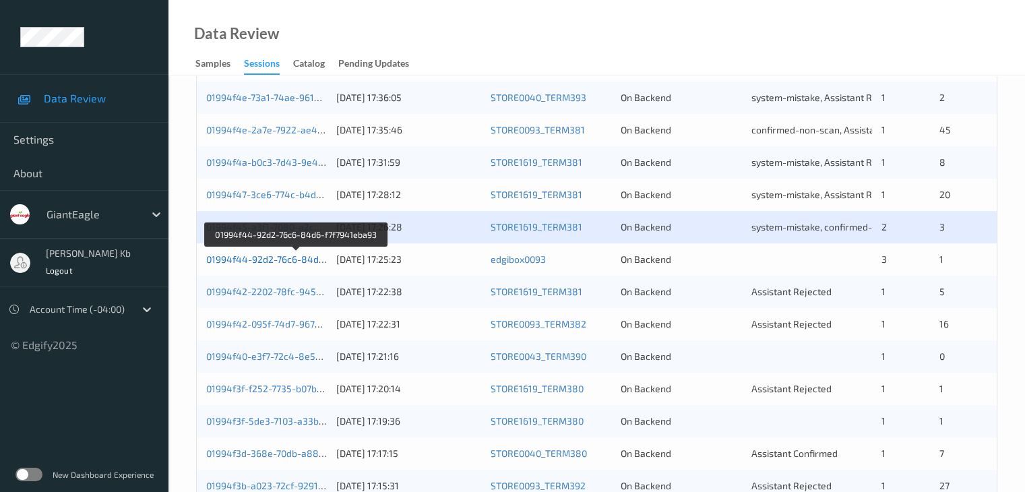
click at [292, 259] on link "01994f44-92d2-76c6-84d6-f7f7941eba93" at bounding box center [296, 258] width 181 height 11
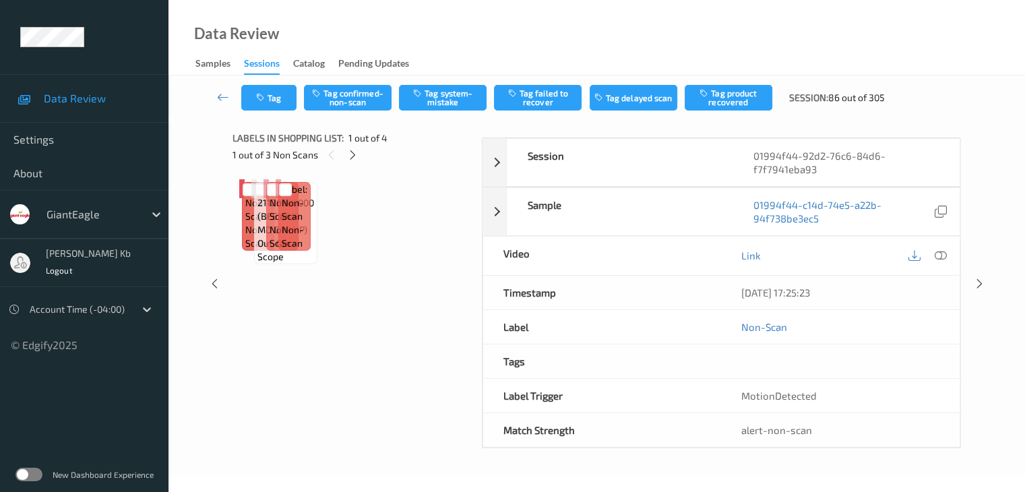
scroll to position [88, 0]
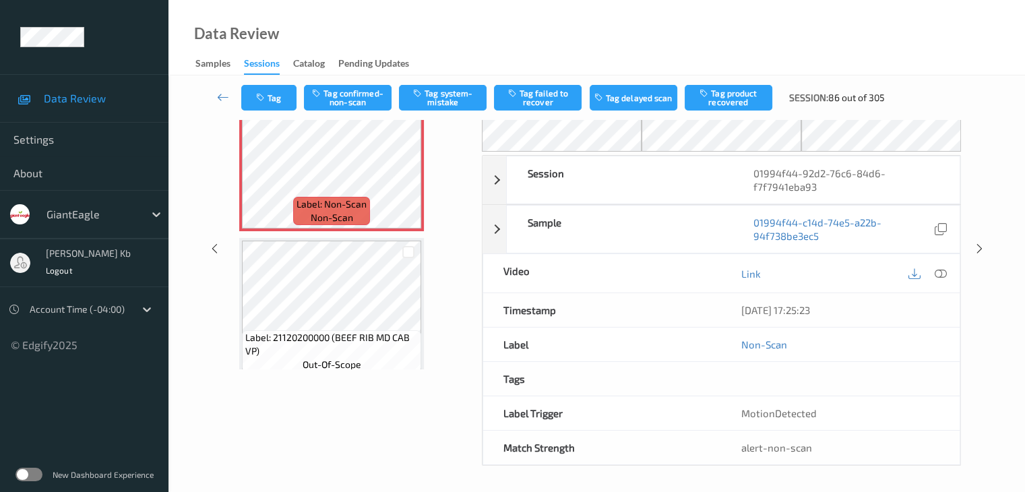
drag, startPoint x: 305, startPoint y: 1, endPoint x: 742, endPoint y: 24, distance: 437.2
click at [743, 24] on div "Data Review Samples Sessions Catalog Pending Updates" at bounding box center [596, 37] width 856 height 75
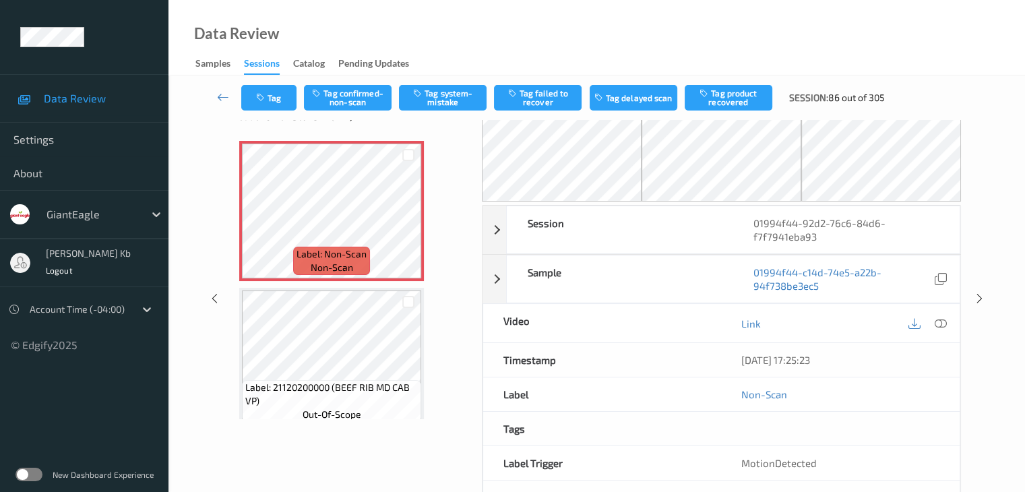
scroll to position [0, 0]
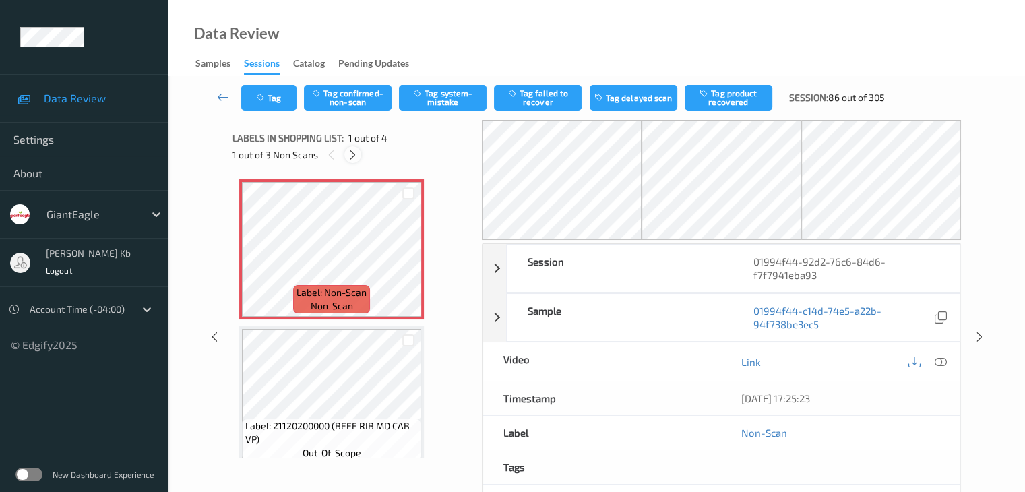
click at [350, 156] on icon at bounding box center [352, 155] width 11 height 12
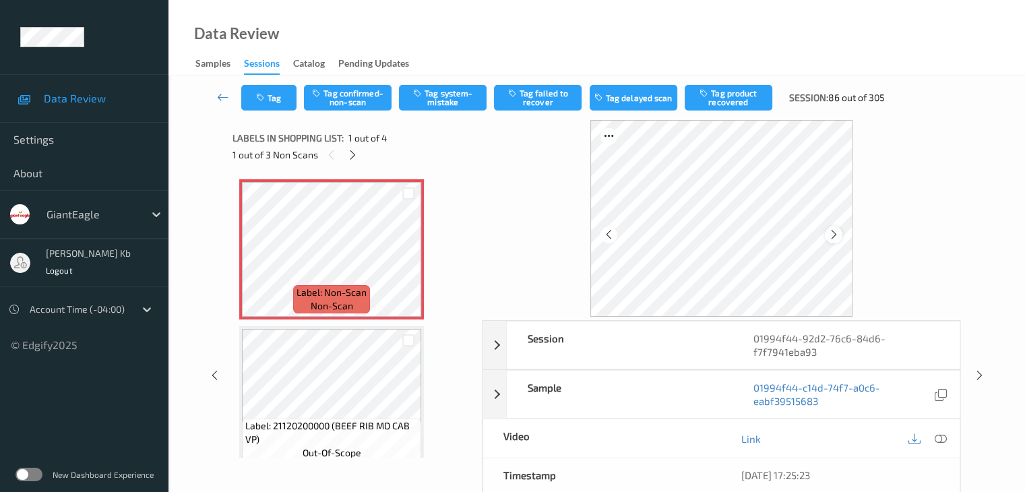
click at [830, 234] on icon at bounding box center [833, 234] width 11 height 12
click at [830, 237] on icon at bounding box center [833, 234] width 11 height 12
click at [941, 437] on icon at bounding box center [940, 439] width 12 height 12
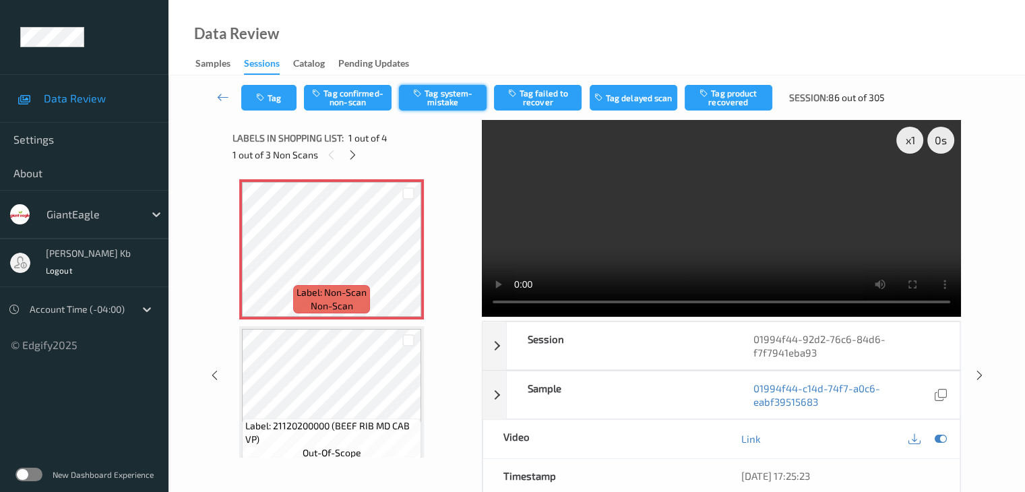
click at [449, 97] on button "Tag system-mistake" at bounding box center [443, 98] width 88 height 26
click at [283, 95] on button "Tag" at bounding box center [268, 98] width 55 height 26
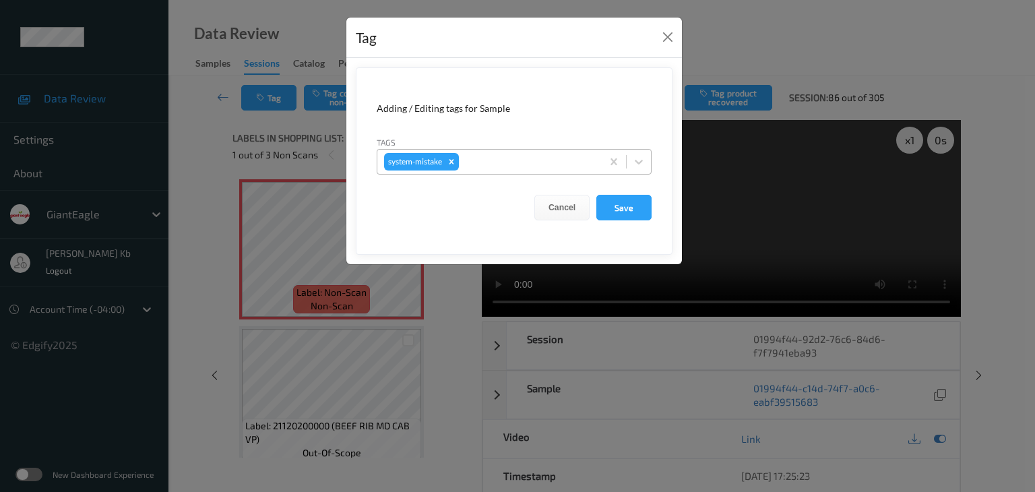
click at [484, 165] on div at bounding box center [528, 162] width 133 height 16
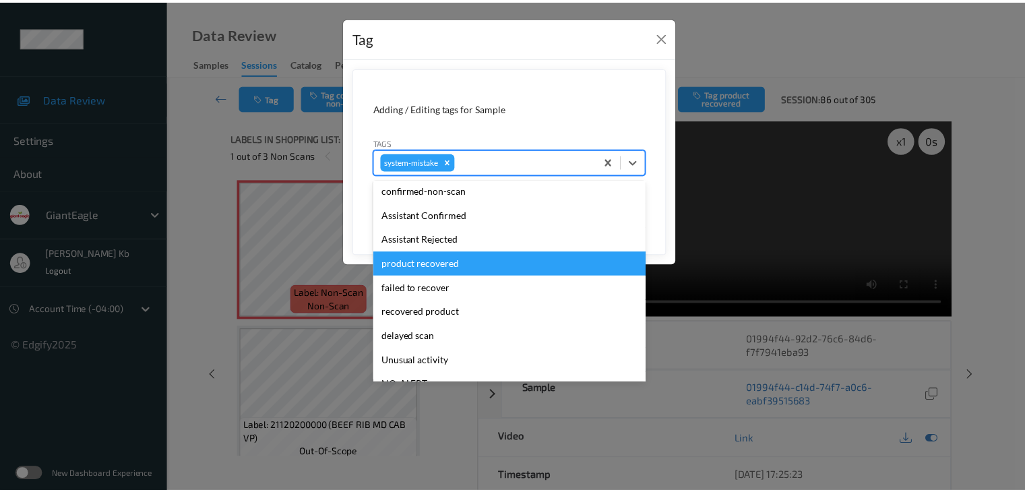
scroll to position [135, 0]
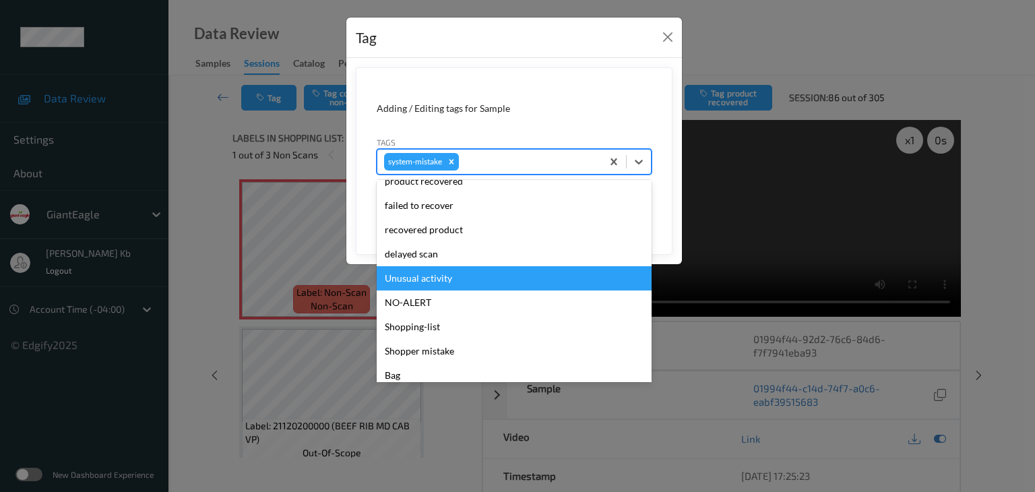
click at [428, 281] on div "Unusual activity" at bounding box center [514, 278] width 275 height 24
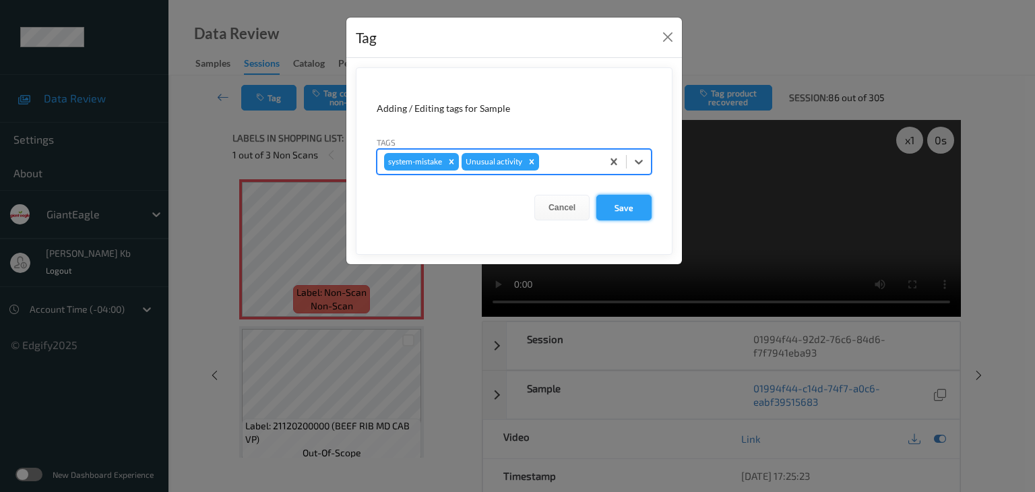
click at [625, 204] on button "Save" at bounding box center [623, 208] width 55 height 26
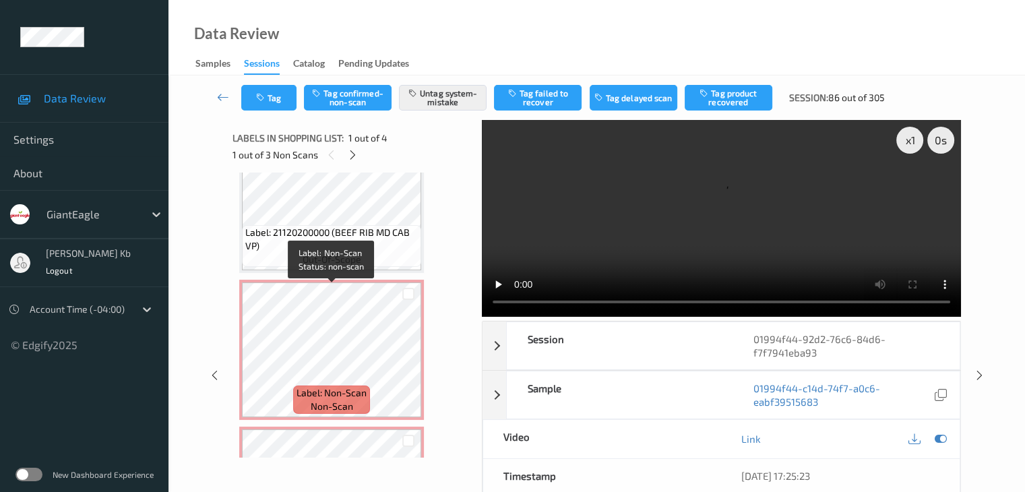
scroll to position [202, 0]
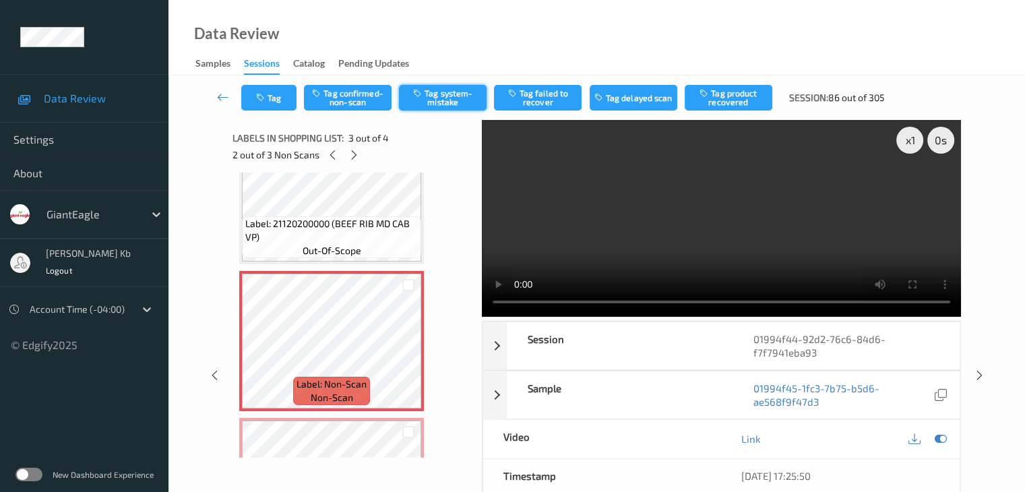
click at [439, 95] on button "Tag system-mistake" at bounding box center [443, 98] width 88 height 26
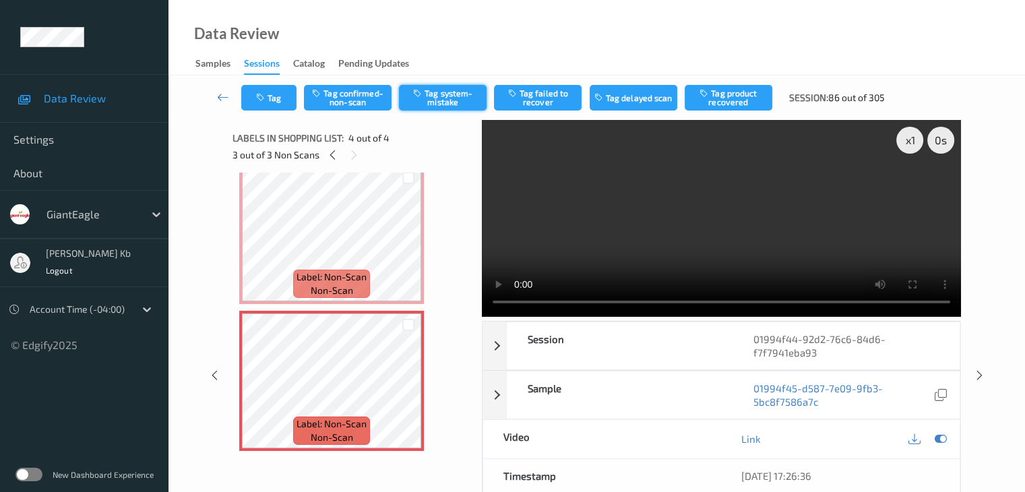
click at [447, 102] on button "Tag system-mistake" at bounding box center [443, 98] width 88 height 26
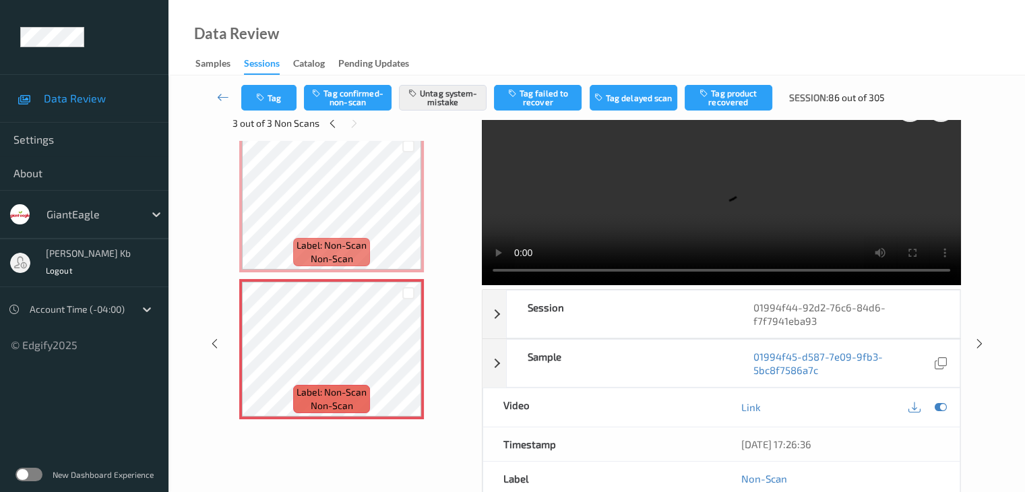
scroll to position [0, 0]
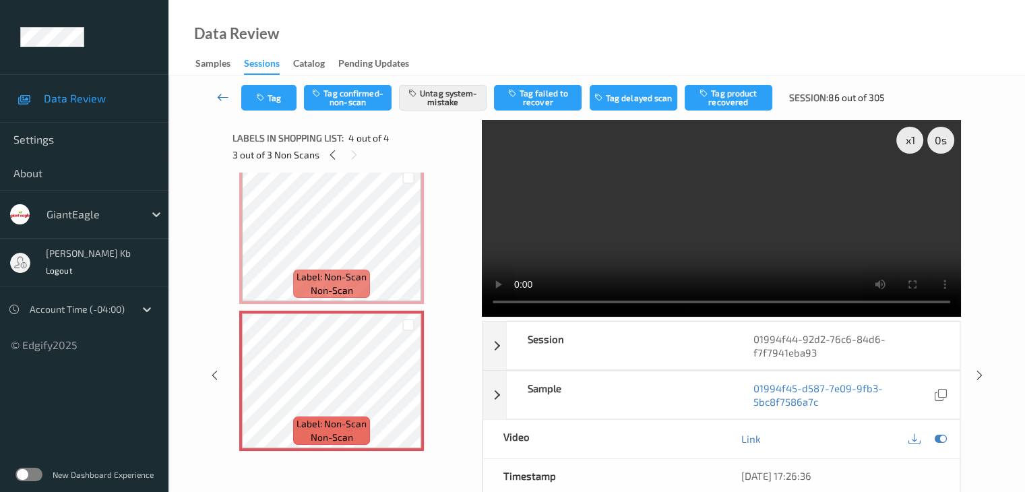
click at [222, 95] on icon at bounding box center [223, 96] width 12 height 13
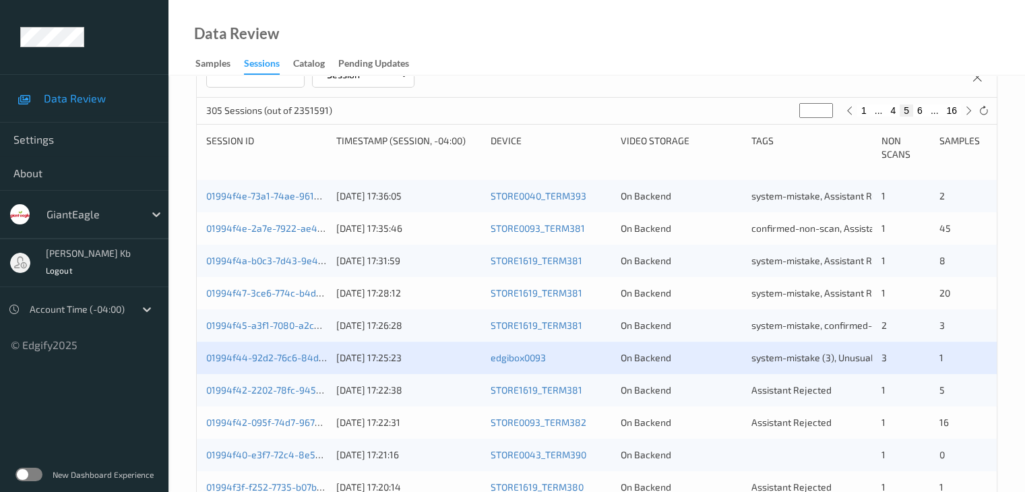
scroll to position [270, 0]
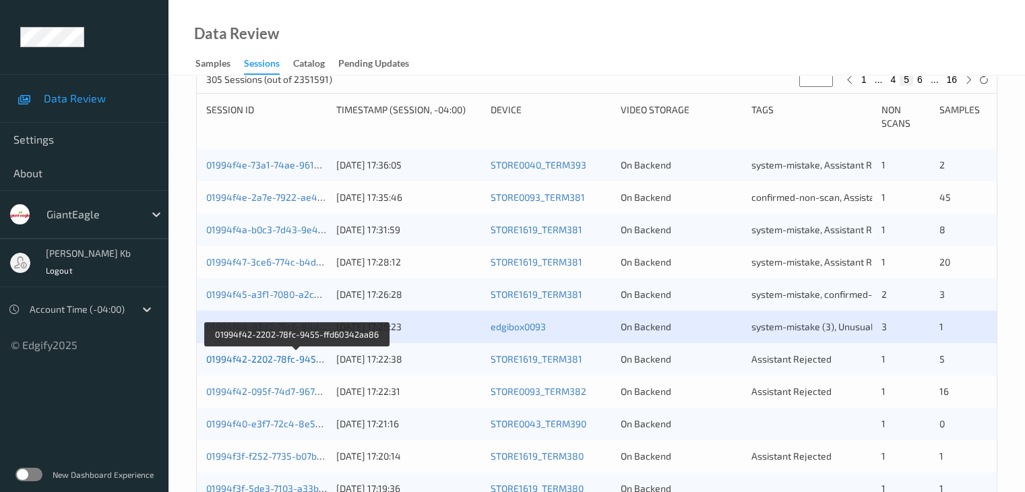
click at [253, 359] on link "01994f42-2202-78fc-9455-ffd60342aa86" at bounding box center [296, 358] width 181 height 11
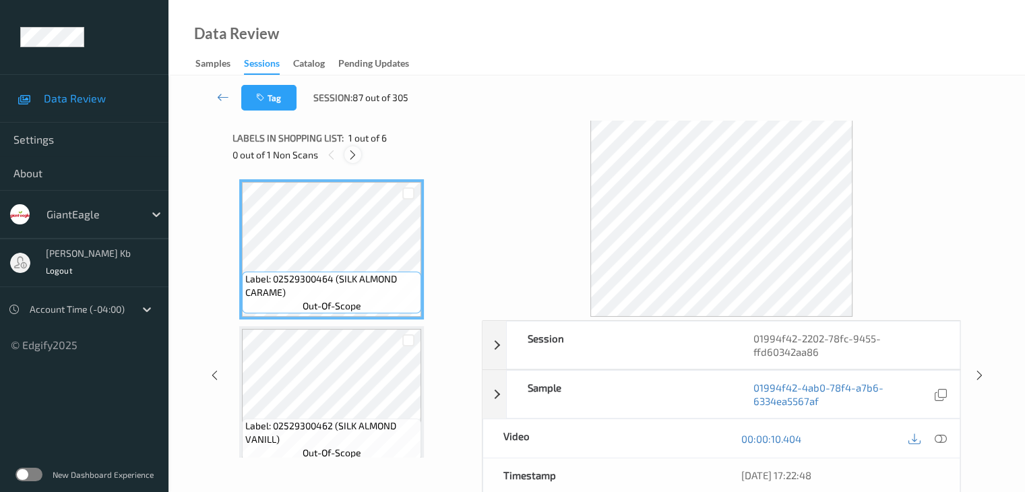
click at [350, 152] on icon at bounding box center [352, 155] width 11 height 12
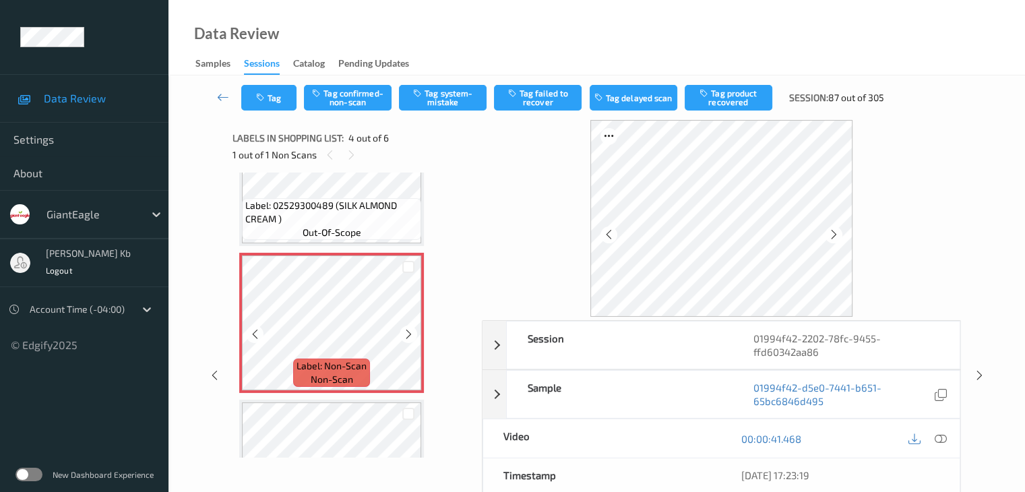
scroll to position [368, 0]
click at [831, 236] on icon at bounding box center [833, 234] width 11 height 12
click at [940, 438] on icon at bounding box center [940, 439] width 12 height 12
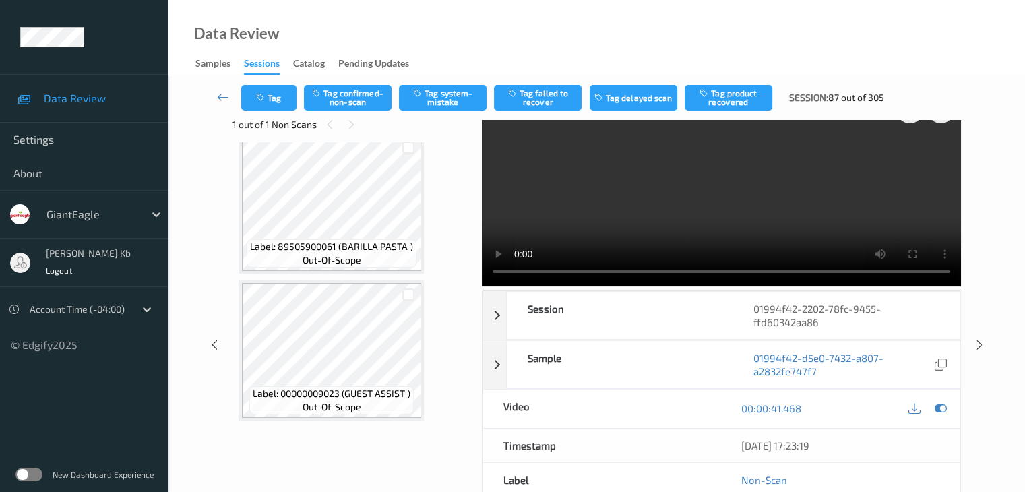
scroll to position [0, 0]
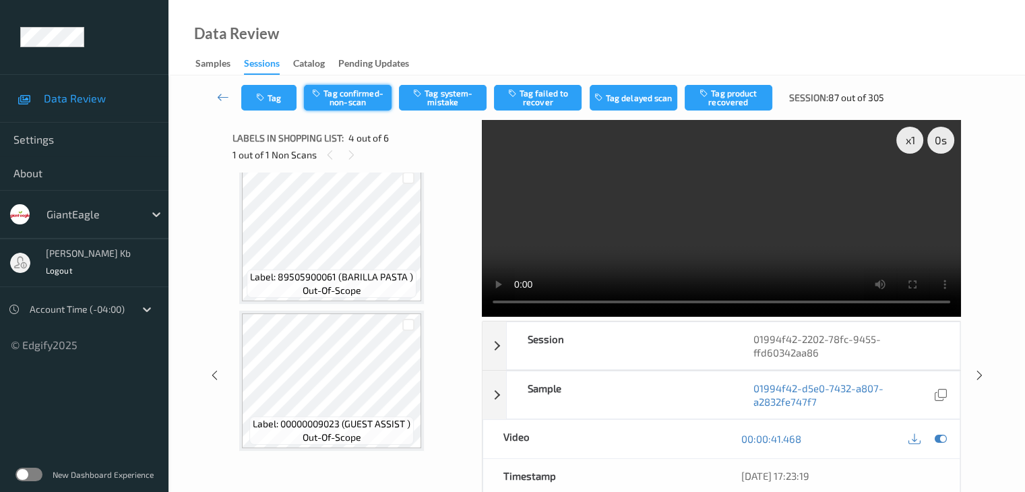
click at [365, 96] on button "Tag confirmed-non-scan" at bounding box center [348, 98] width 88 height 26
drag, startPoint x: 543, startPoint y: 92, endPoint x: 514, endPoint y: 95, distance: 29.2
click at [543, 92] on button "Tag failed to recover" at bounding box center [538, 98] width 88 height 26
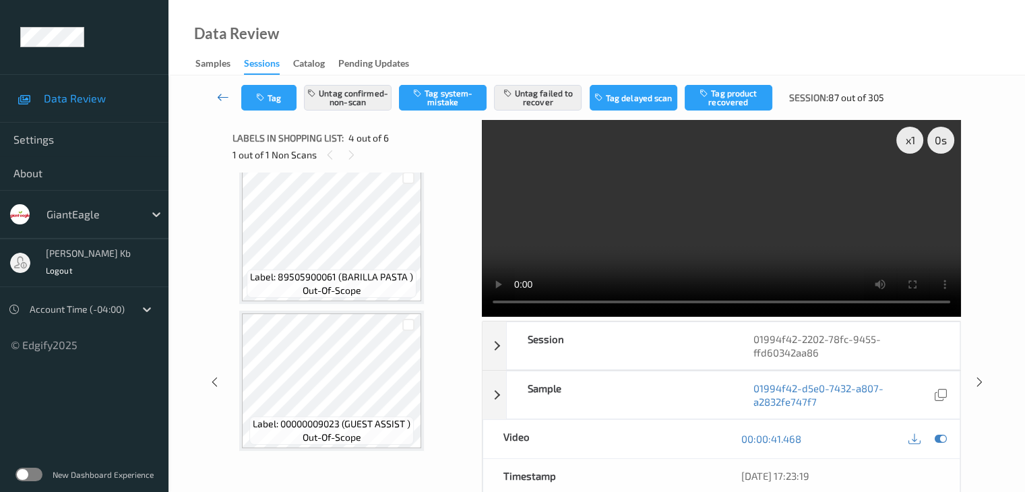
click at [219, 95] on icon at bounding box center [223, 96] width 12 height 13
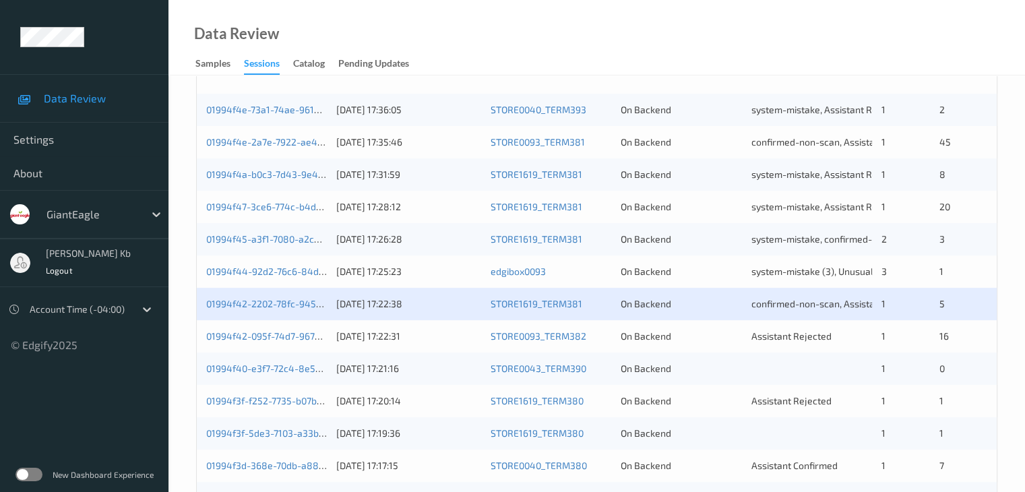
scroll to position [404, 0]
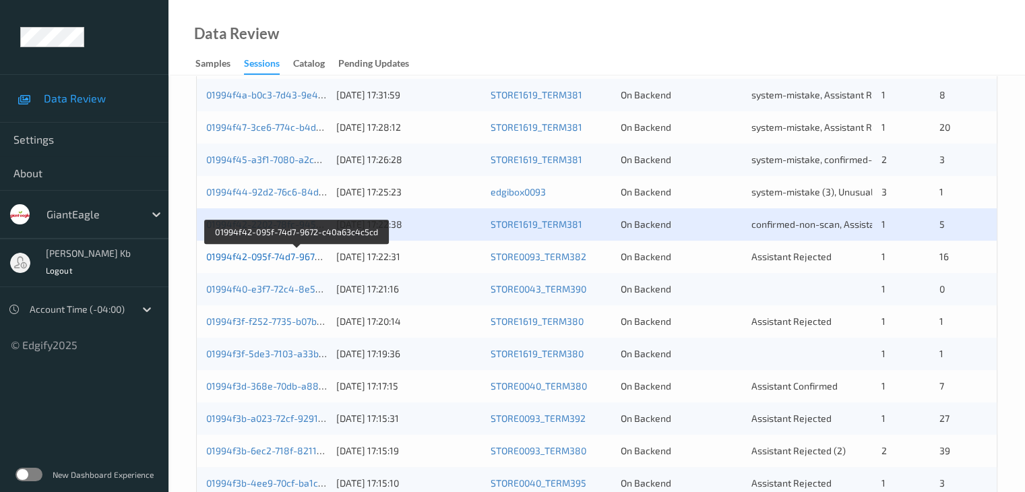
click at [283, 257] on link "01994f42-095f-74d7-9672-c40a63c4c5cd" at bounding box center [296, 256] width 181 height 11
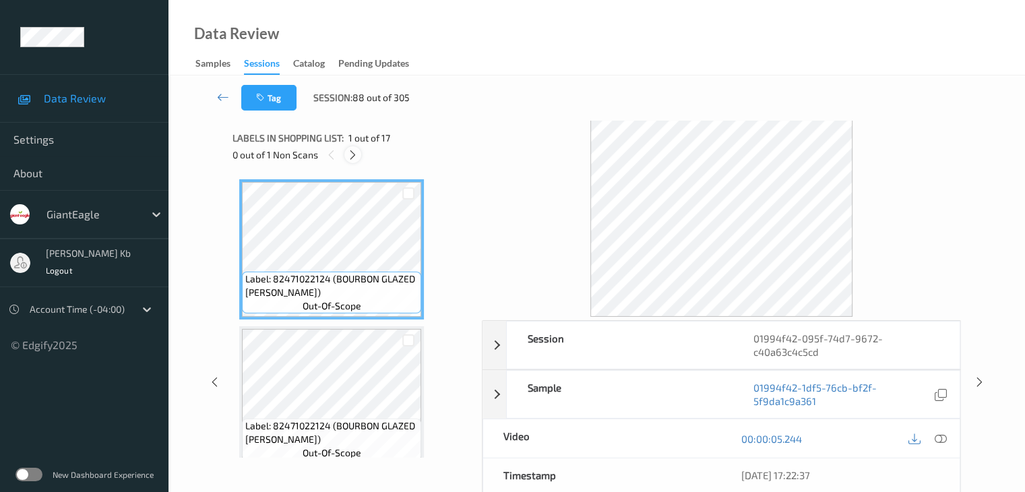
click at [351, 155] on icon at bounding box center [352, 155] width 11 height 12
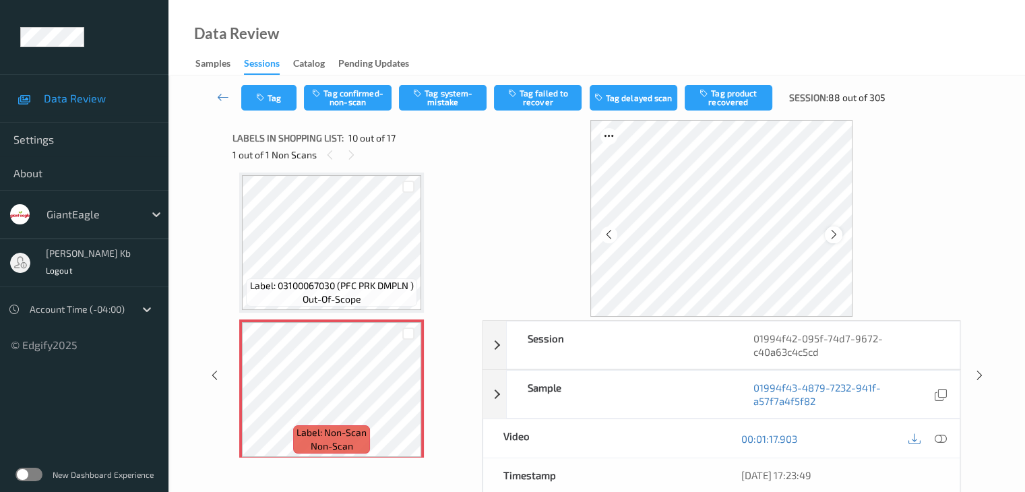
click at [837, 235] on icon at bounding box center [833, 234] width 11 height 12
click at [942, 436] on icon at bounding box center [940, 439] width 12 height 12
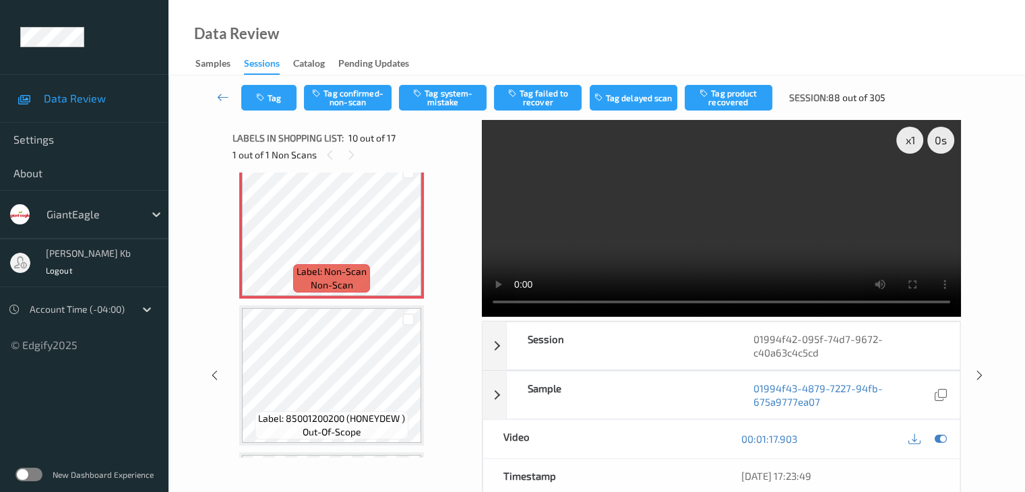
scroll to position [1276, 0]
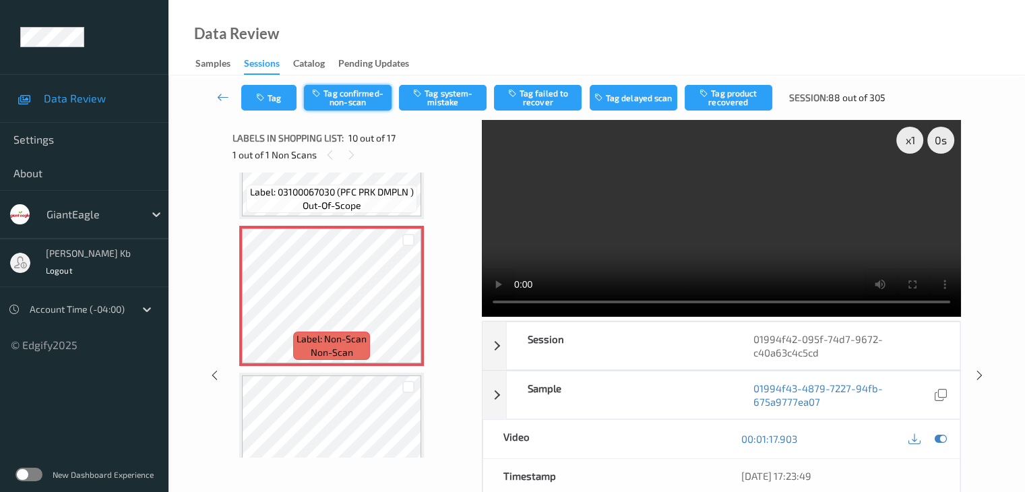
click at [361, 92] on button "Tag confirmed-non-scan" at bounding box center [348, 98] width 88 height 26
click at [726, 97] on button "Tag product recovered" at bounding box center [729, 98] width 88 height 26
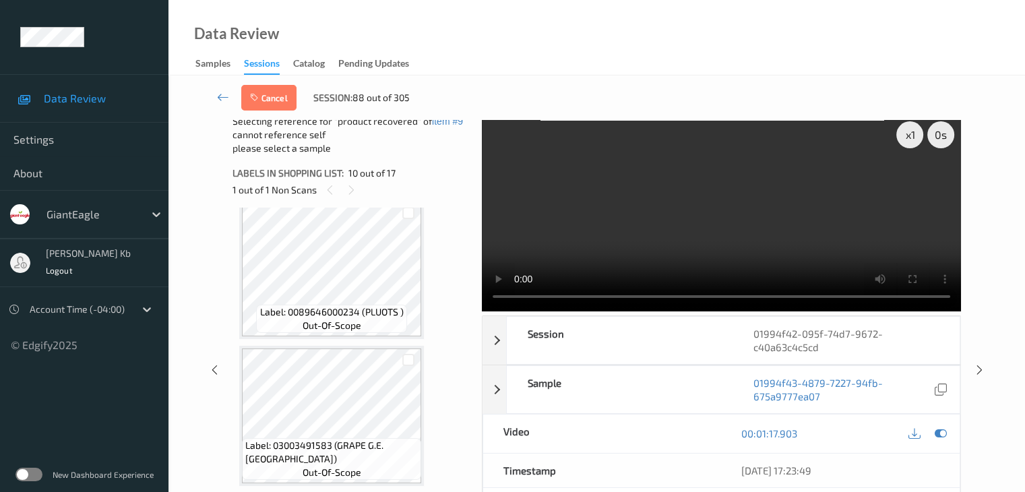
scroll to position [0, 0]
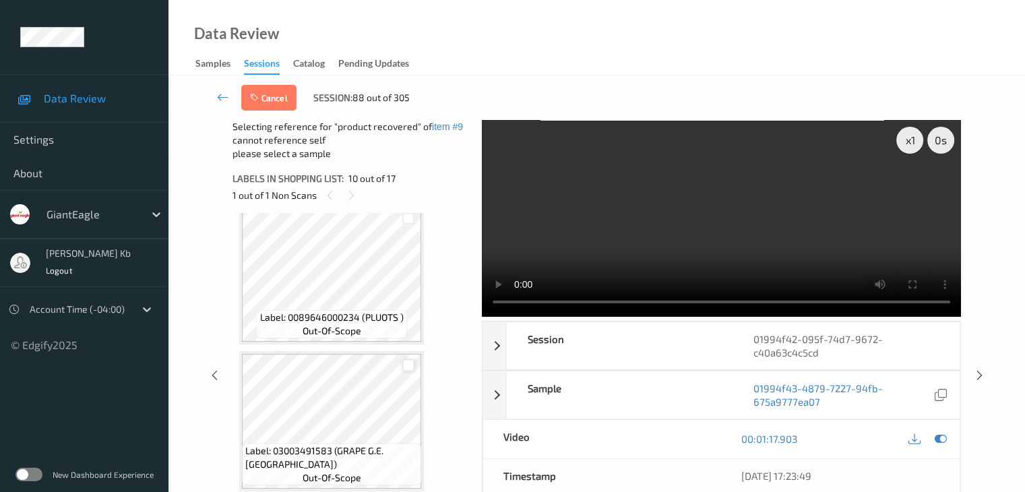
click at [404, 365] on div at bounding box center [408, 365] width 13 height 13
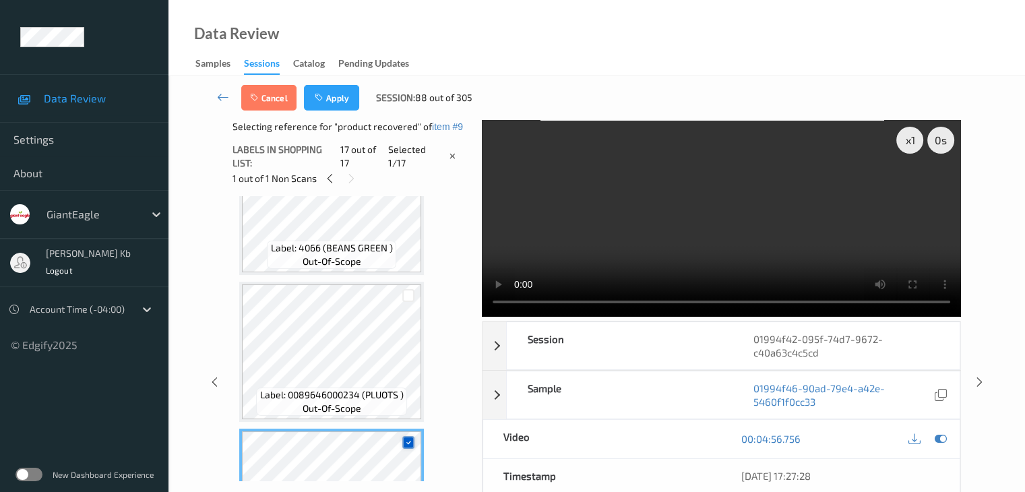
scroll to position [2084, 0]
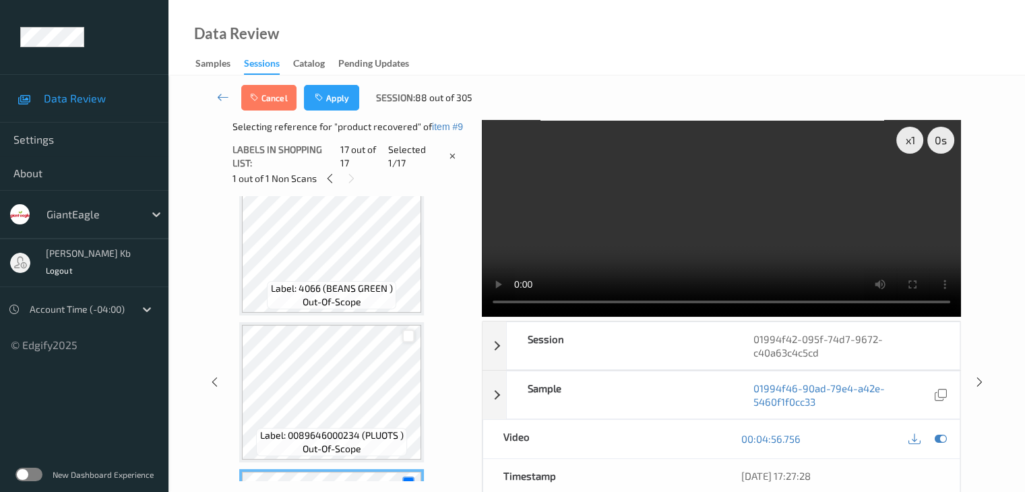
click at [407, 335] on div at bounding box center [408, 335] width 13 height 13
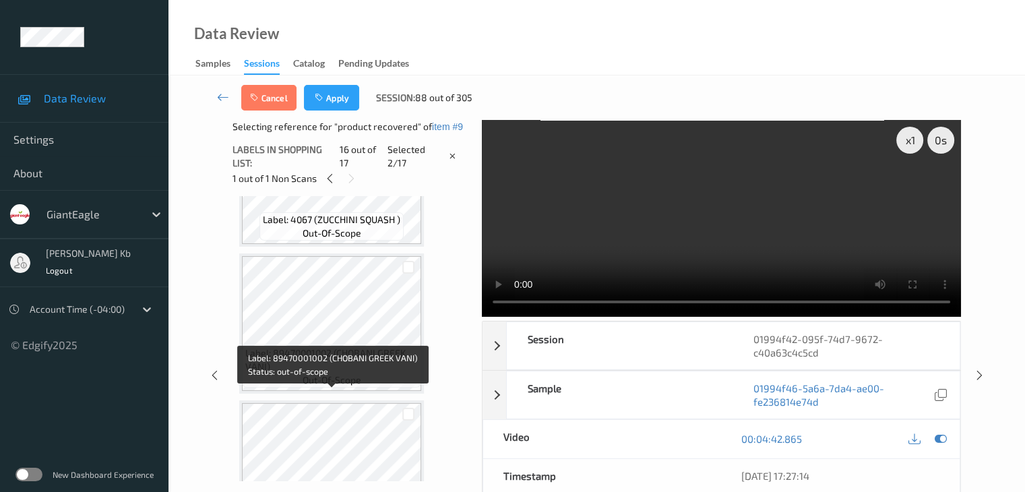
scroll to position [1882, 0]
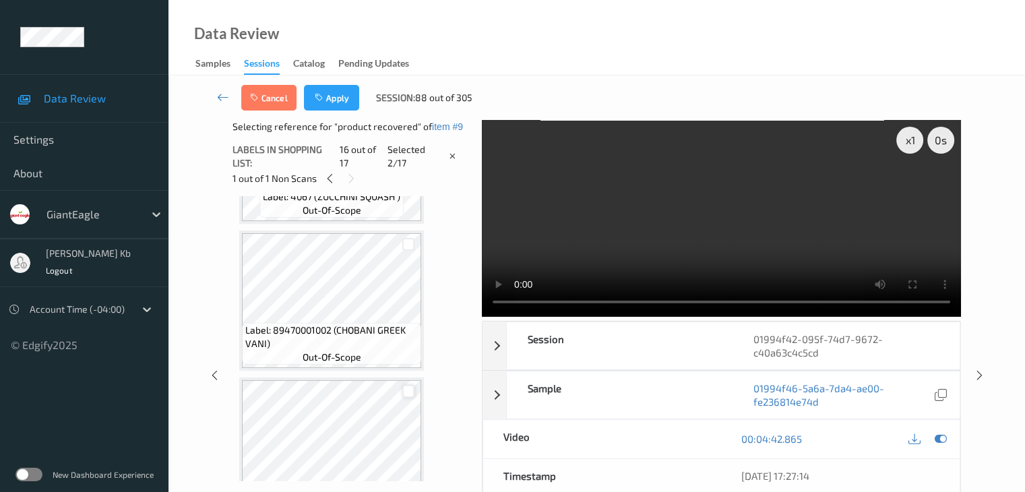
click at [408, 391] on div at bounding box center [408, 391] width 13 height 13
click at [337, 98] on button "Apply" at bounding box center [331, 98] width 55 height 26
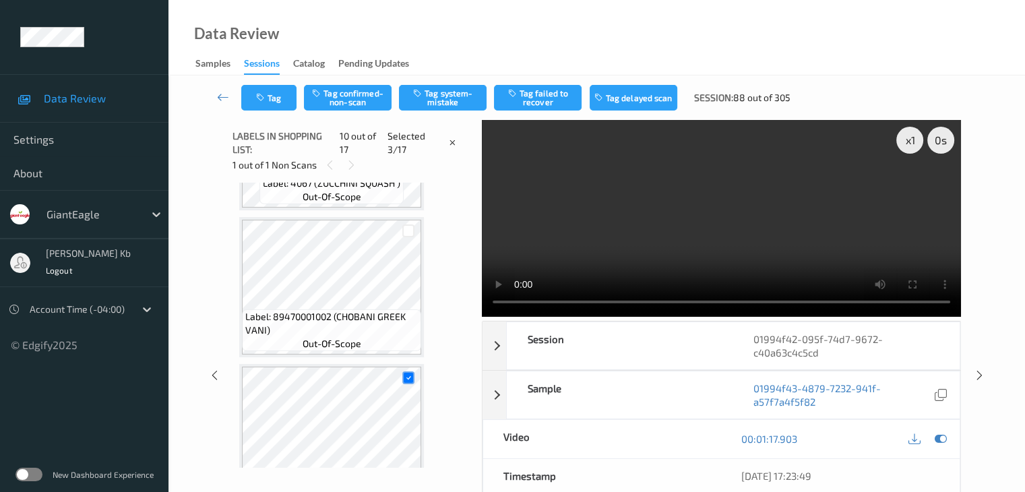
scroll to position [1182, 0]
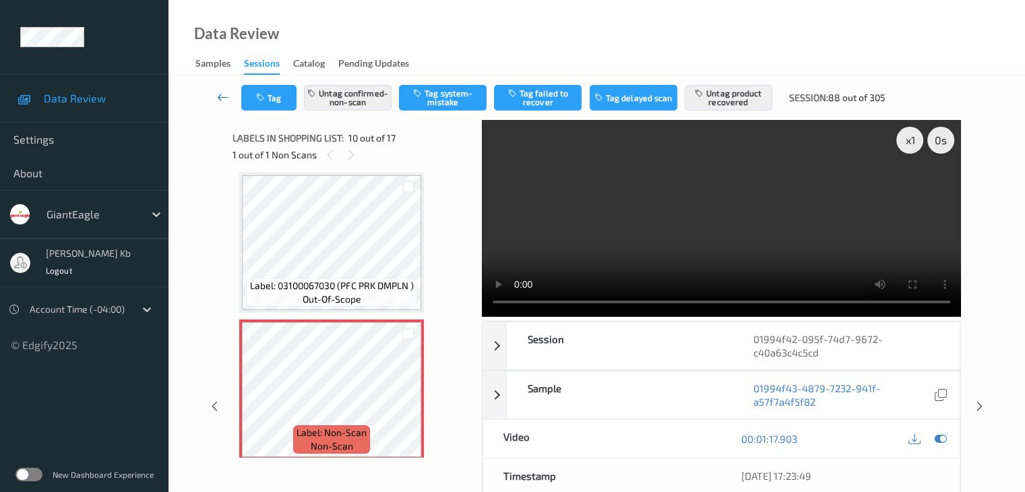
click at [224, 98] on icon at bounding box center [223, 96] width 12 height 13
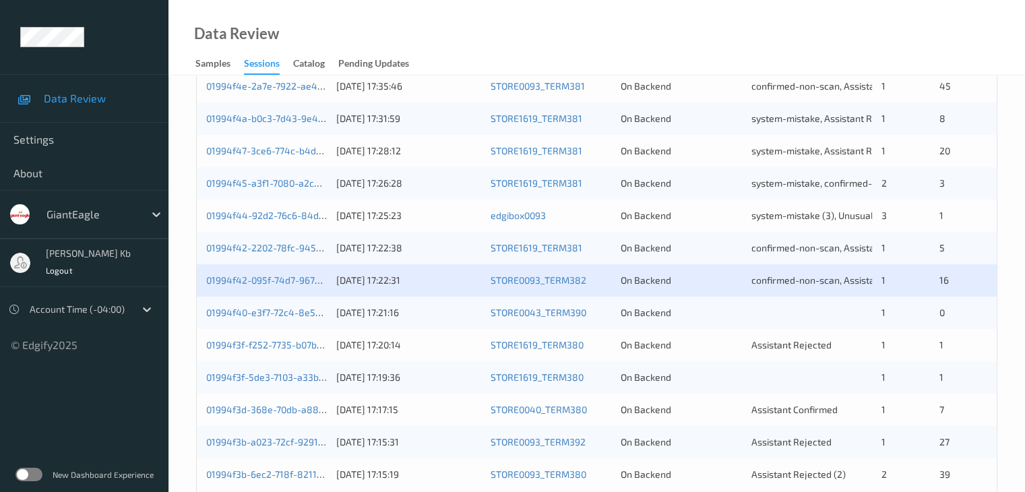
scroll to position [404, 0]
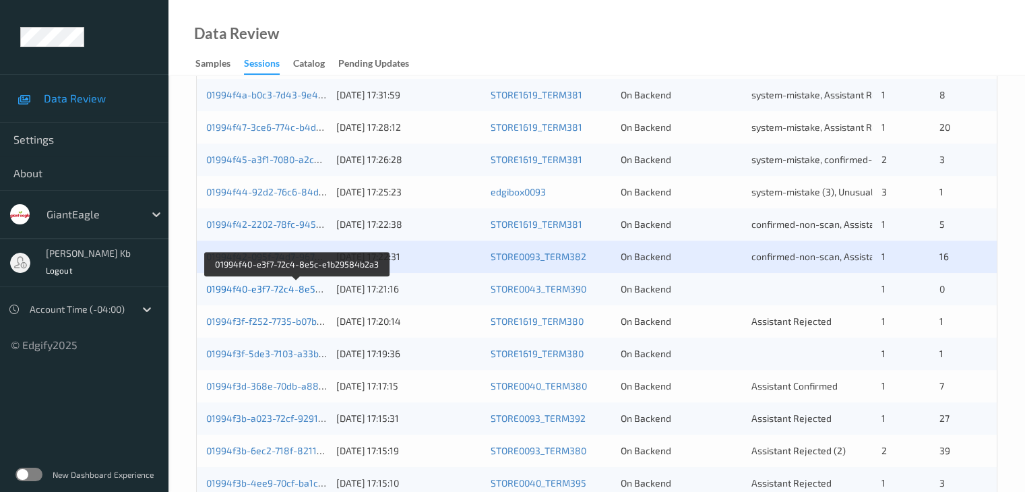
click at [288, 292] on link "01994f40-e3f7-72c4-8e5c-e1b29584b2a3" at bounding box center [297, 288] width 183 height 11
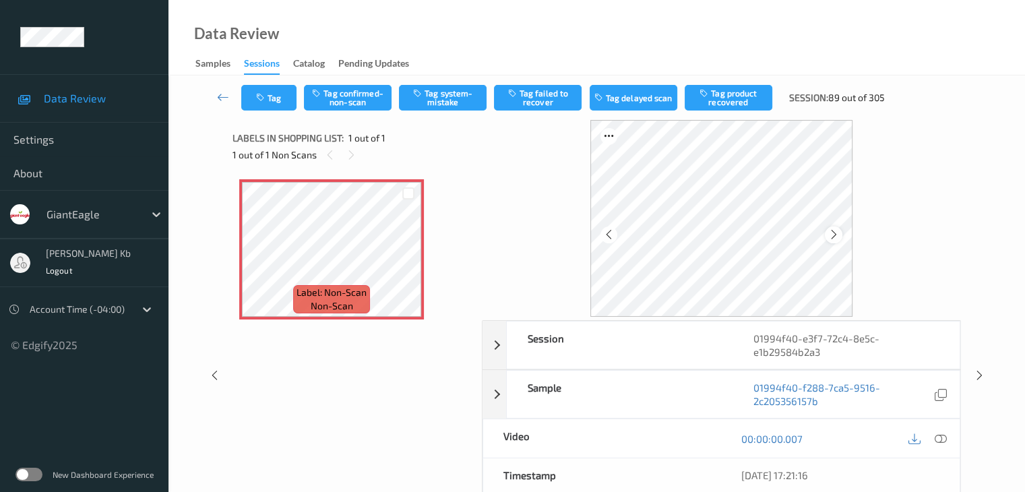
click at [838, 237] on icon at bounding box center [833, 234] width 11 height 12
click at [944, 437] on icon at bounding box center [940, 439] width 12 height 12
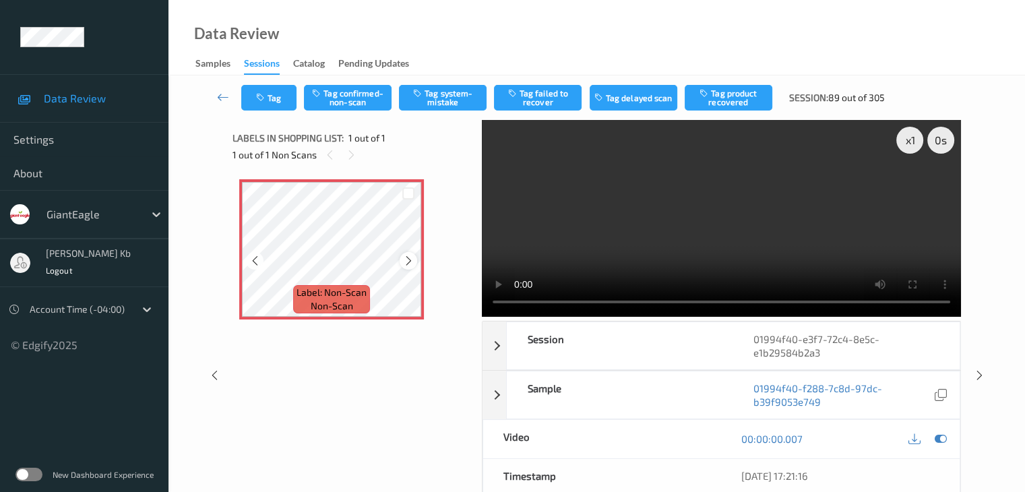
click at [409, 263] on icon at bounding box center [408, 261] width 11 height 12
click at [408, 263] on icon at bounding box center [408, 261] width 11 height 12
click at [358, 91] on button "Tag confirmed-non-scan" at bounding box center [348, 98] width 88 height 26
drag, startPoint x: 222, startPoint y: 92, endPoint x: 222, endPoint y: 85, distance: 7.4
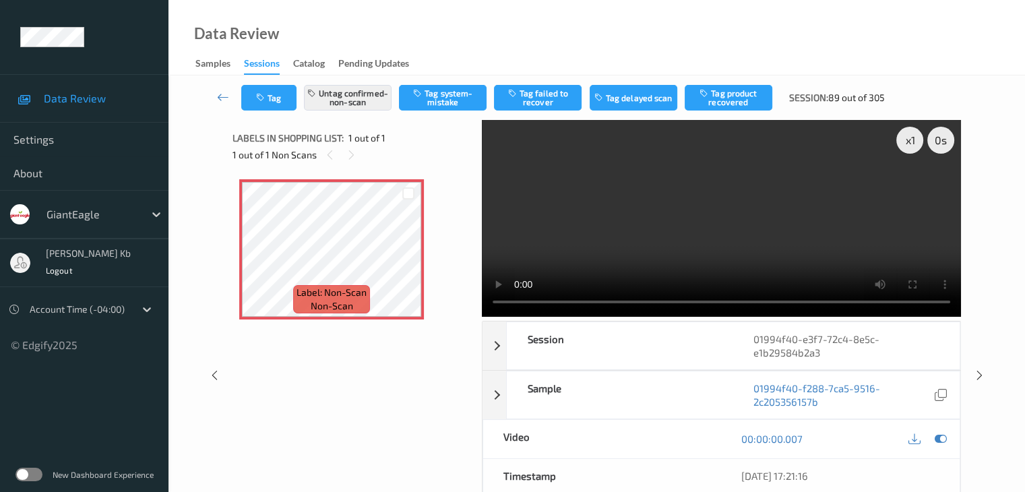
click at [222, 92] on icon at bounding box center [223, 96] width 12 height 13
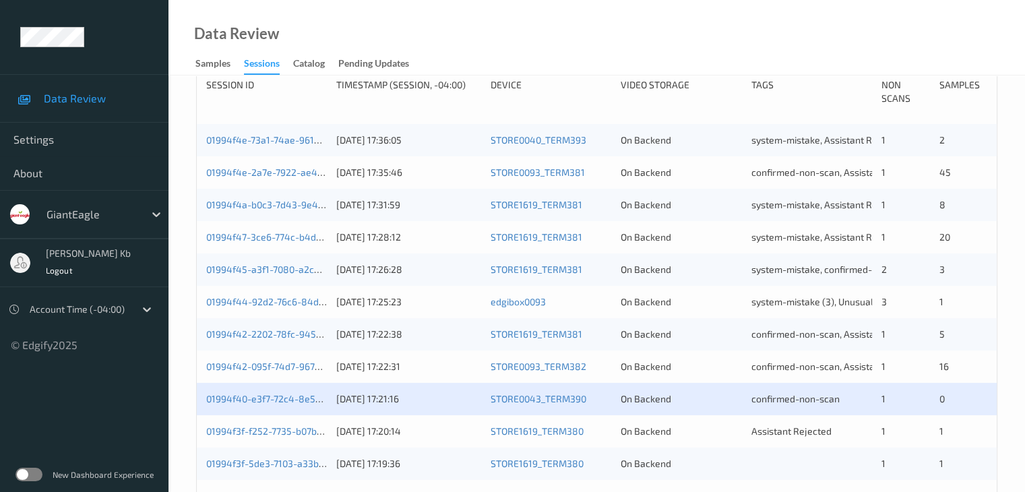
scroll to position [404, 0]
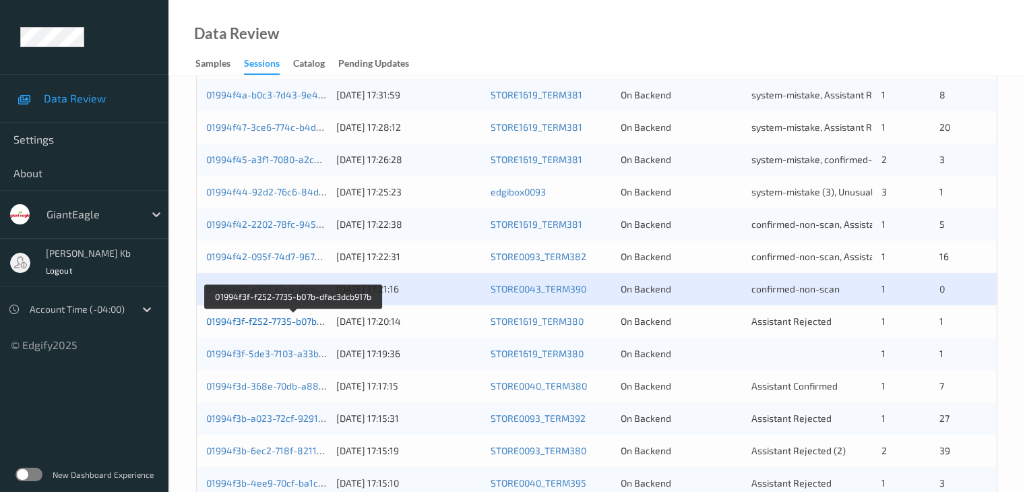
click at [261, 322] on link "01994f3f-f252-7735-b07b-dfac3dcb917b" at bounding box center [293, 320] width 174 height 11
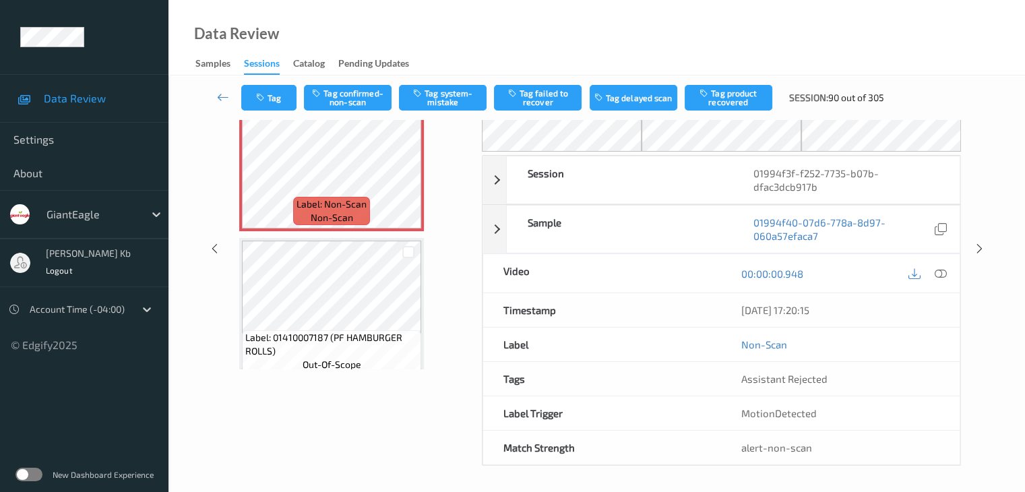
scroll to position [21, 0]
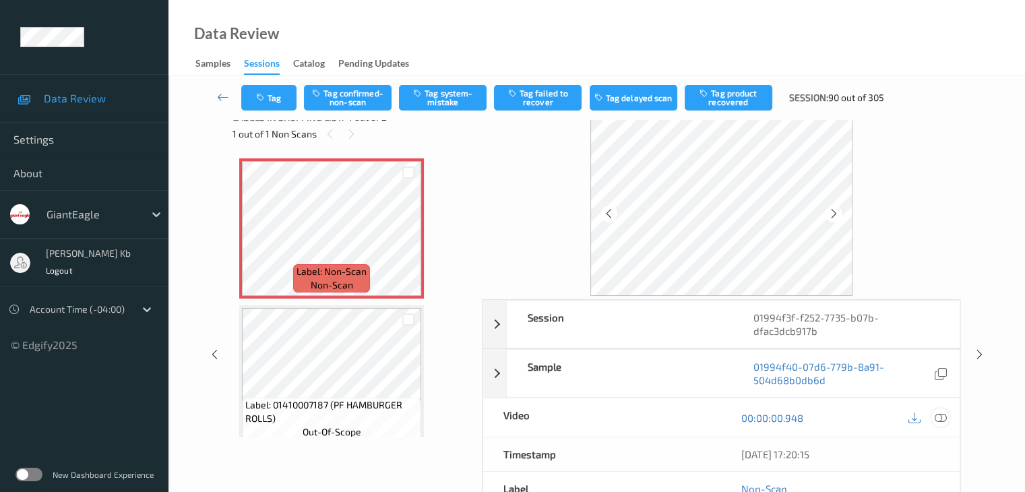
click at [941, 418] on icon at bounding box center [940, 418] width 12 height 12
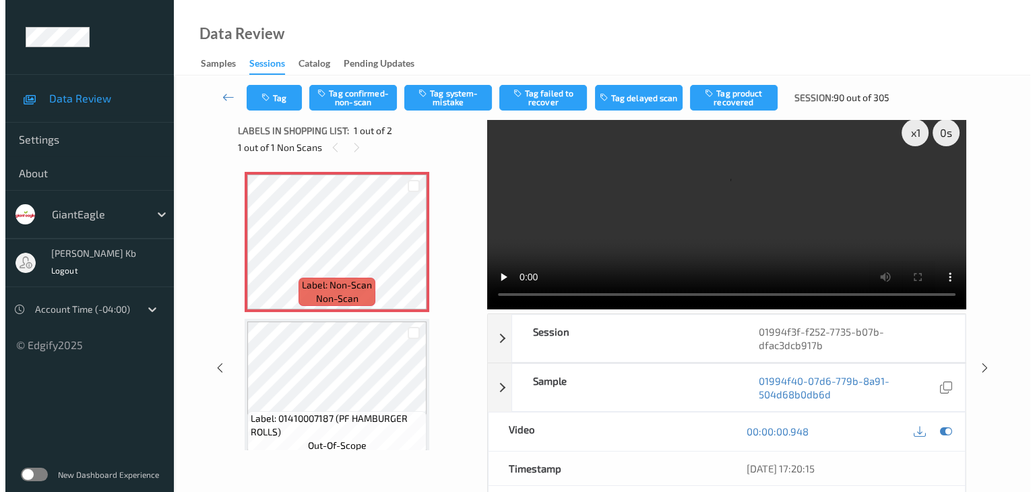
scroll to position [0, 0]
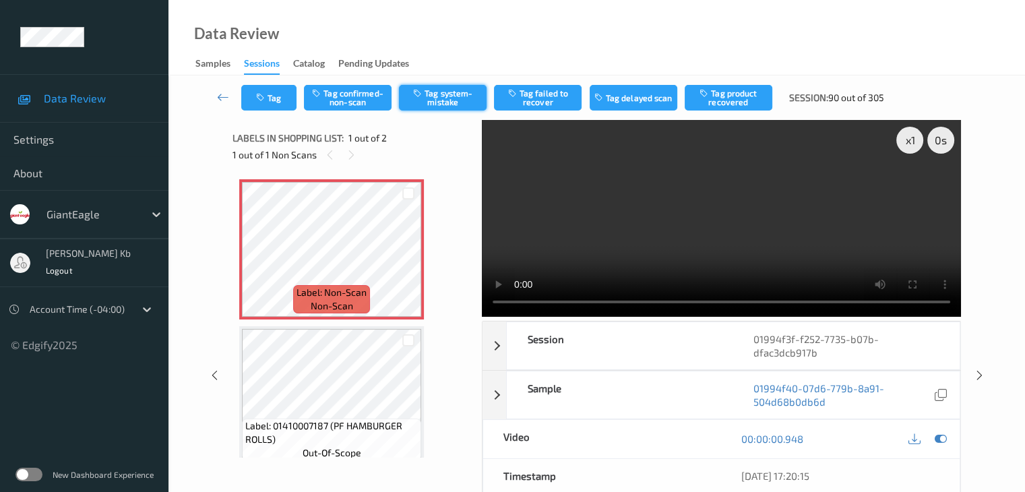
click at [450, 99] on button "Tag system-mistake" at bounding box center [443, 98] width 88 height 26
click at [280, 98] on button "Tag" at bounding box center [268, 98] width 55 height 26
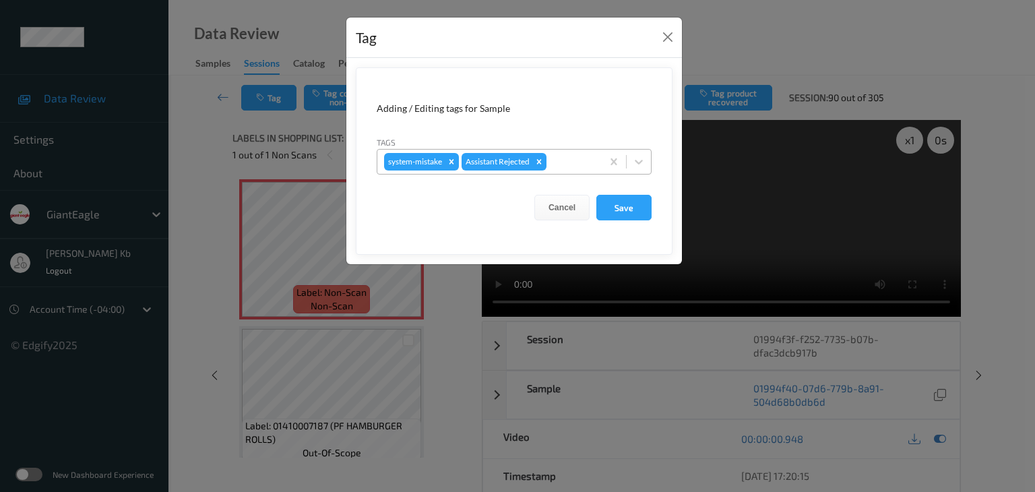
click at [575, 162] on div at bounding box center [572, 162] width 46 height 16
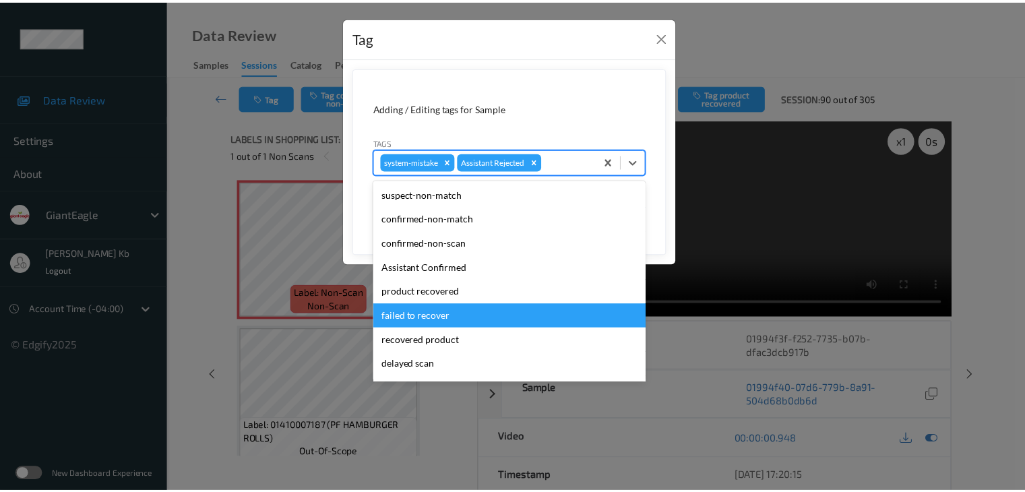
scroll to position [67, 0]
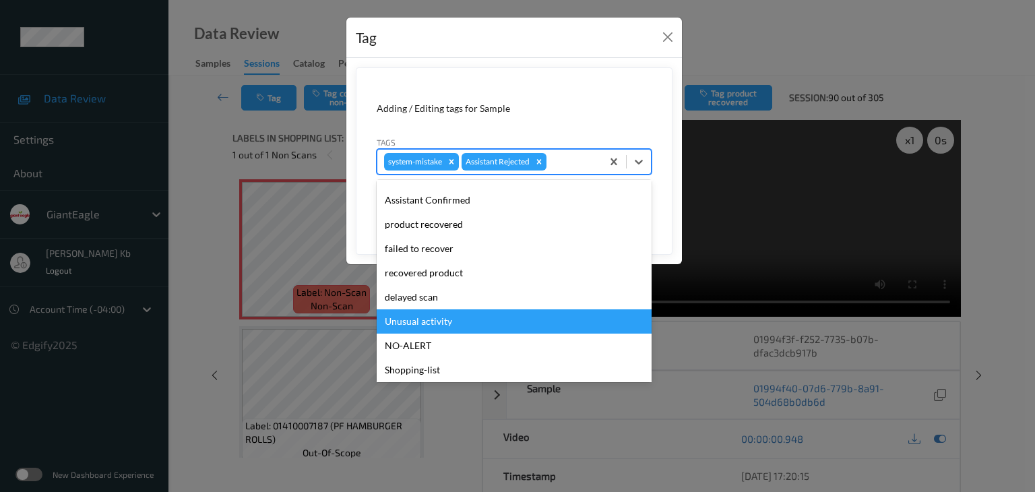
click at [420, 316] on div "Unusual activity" at bounding box center [514, 321] width 275 height 24
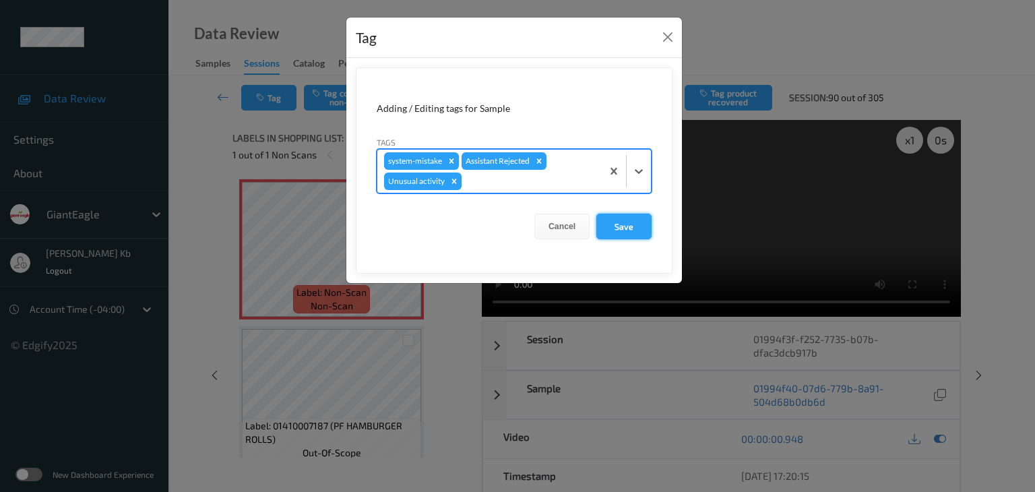
click at [622, 225] on button "Save" at bounding box center [623, 227] width 55 height 26
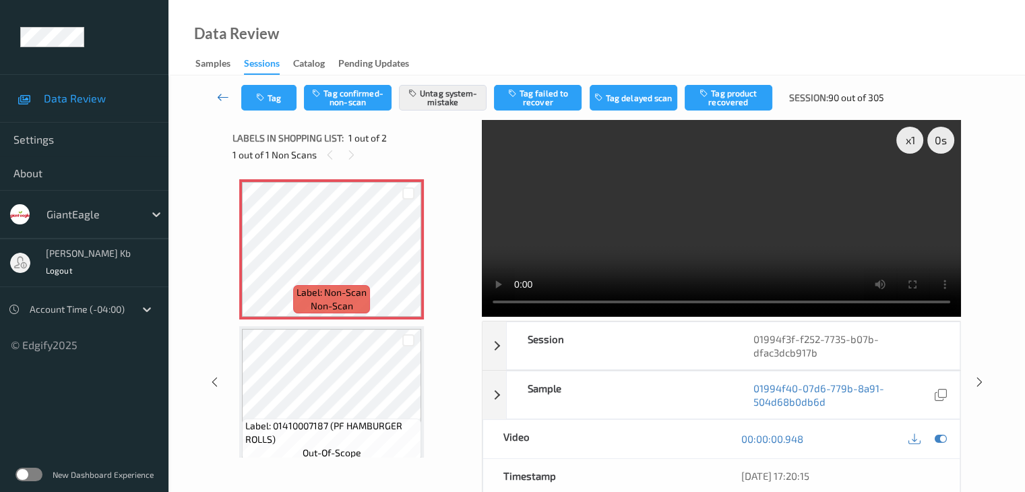
click at [221, 95] on icon at bounding box center [223, 96] width 12 height 13
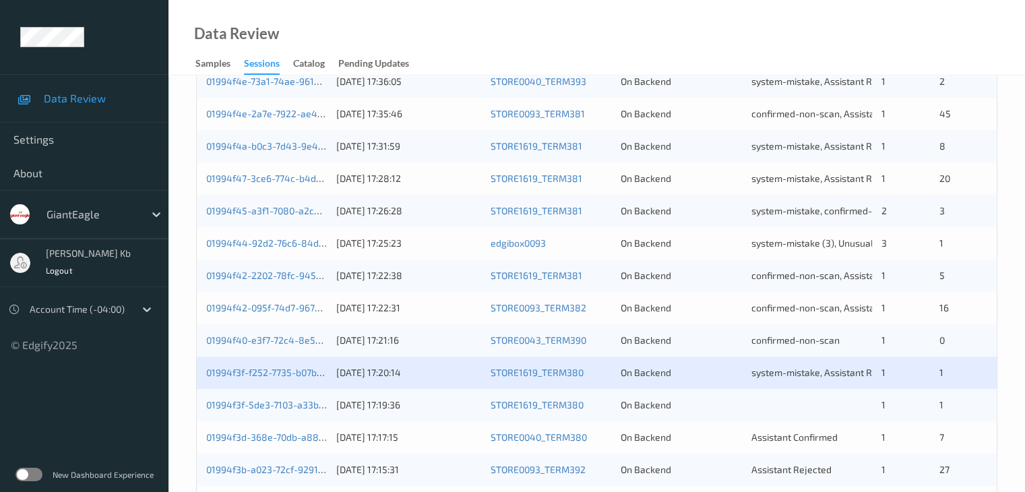
scroll to position [472, 0]
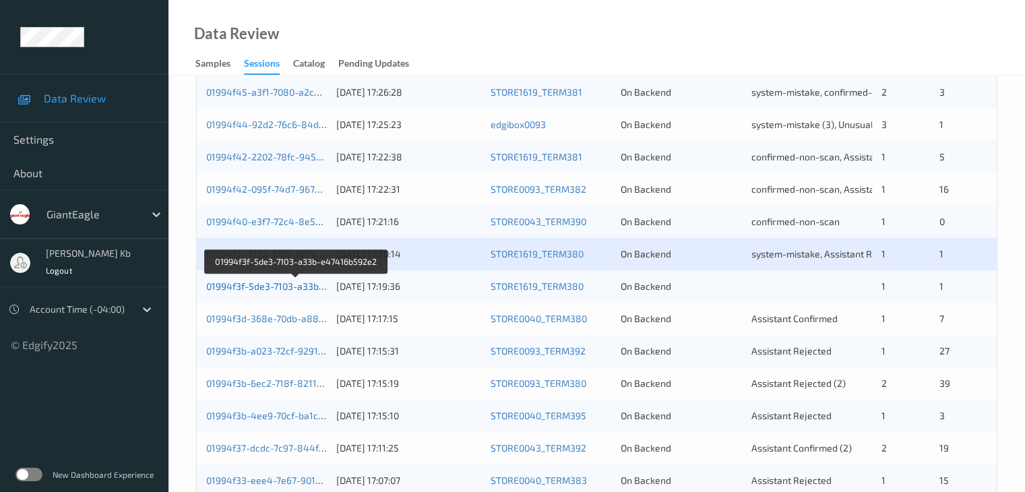
click at [291, 284] on link "01994f3f-5de3-7103-a33b-e47416b592e2" at bounding box center [296, 285] width 181 height 11
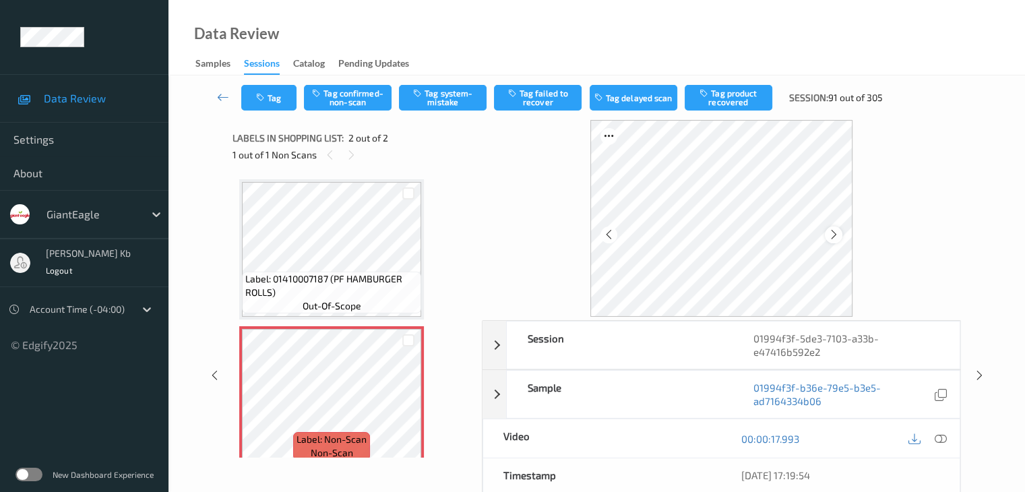
click at [838, 233] on icon at bounding box center [833, 234] width 11 height 12
click at [943, 437] on icon at bounding box center [940, 439] width 12 height 12
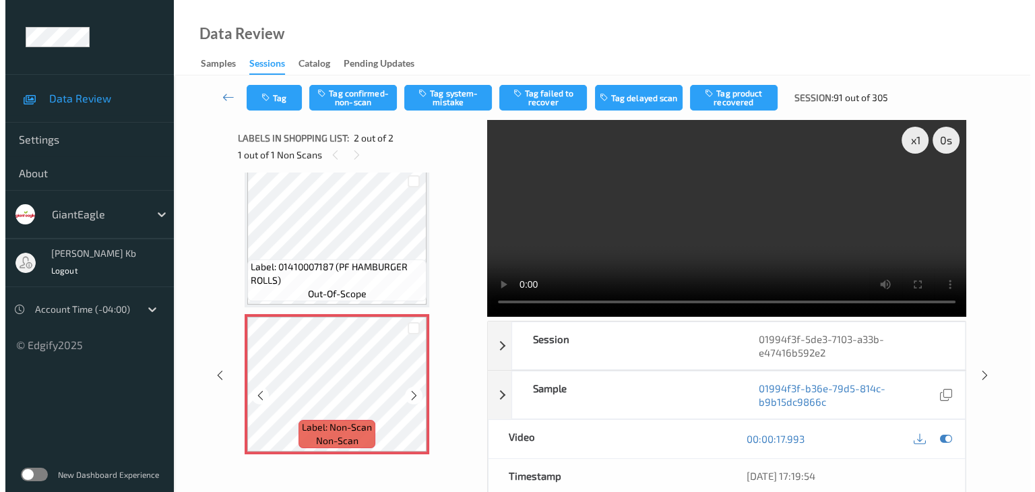
scroll to position [15, 0]
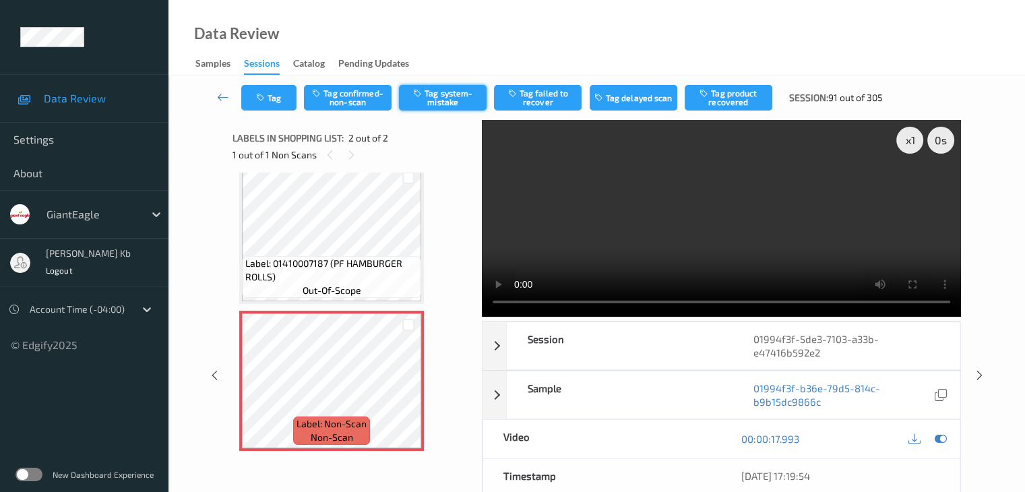
click at [451, 97] on button "Tag system-mistake" at bounding box center [443, 98] width 88 height 26
click at [282, 98] on button "Tag" at bounding box center [268, 98] width 55 height 26
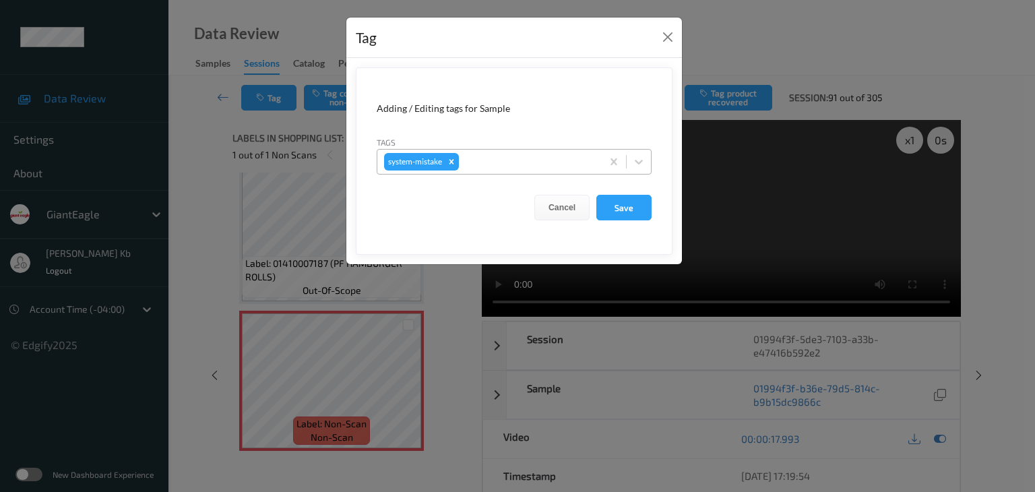
drag, startPoint x: 526, startPoint y: 162, endPoint x: 534, endPoint y: 166, distance: 9.4
click at [526, 162] on div at bounding box center [528, 162] width 133 height 16
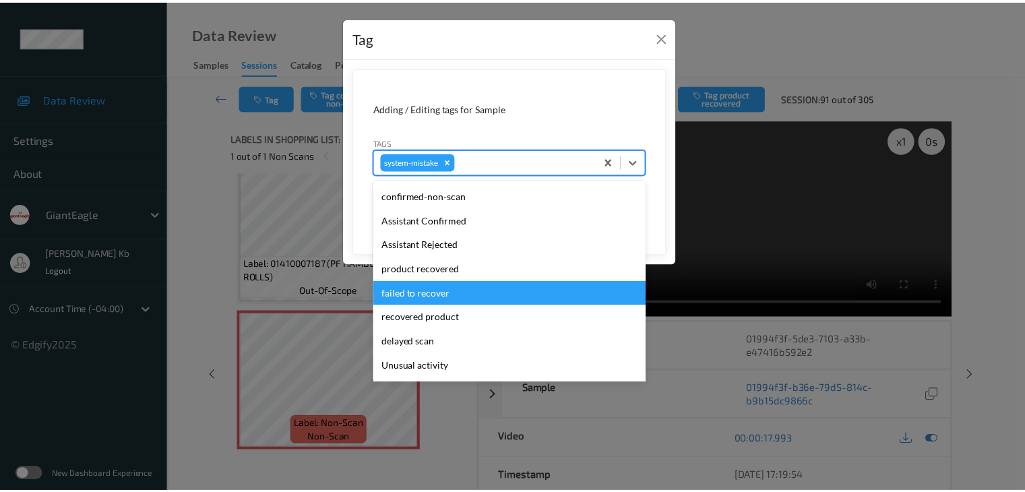
scroll to position [67, 0]
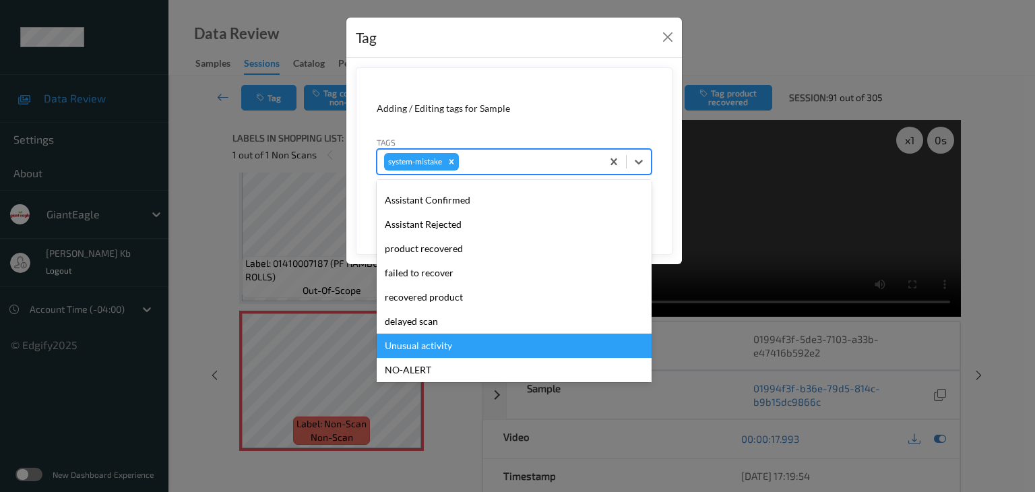
click at [423, 347] on div "Unusual activity" at bounding box center [514, 346] width 275 height 24
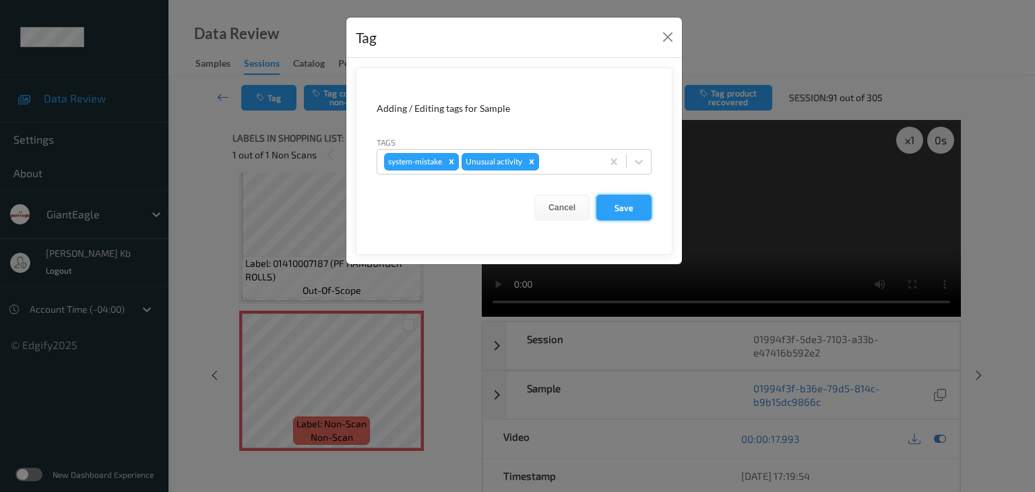
click at [619, 204] on button "Save" at bounding box center [623, 208] width 55 height 26
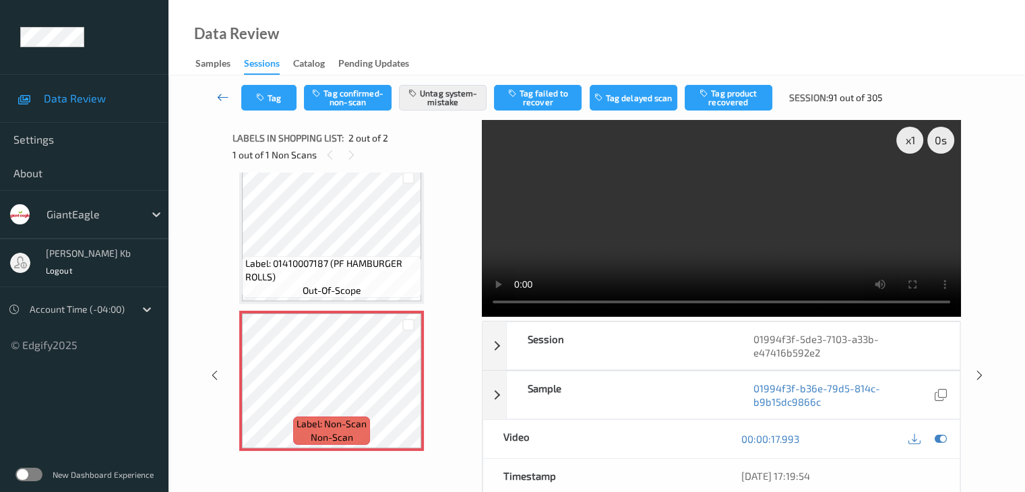
click at [220, 98] on icon at bounding box center [223, 96] width 12 height 13
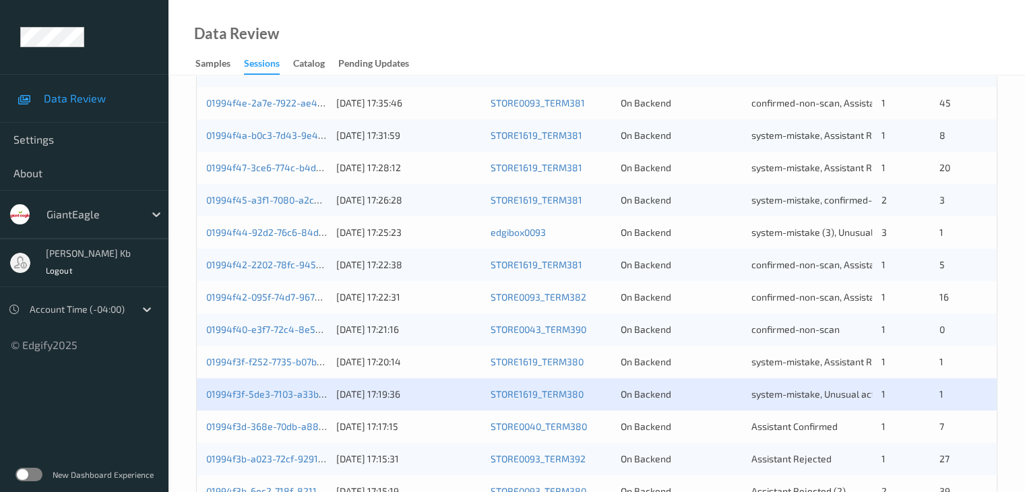
scroll to position [539, 0]
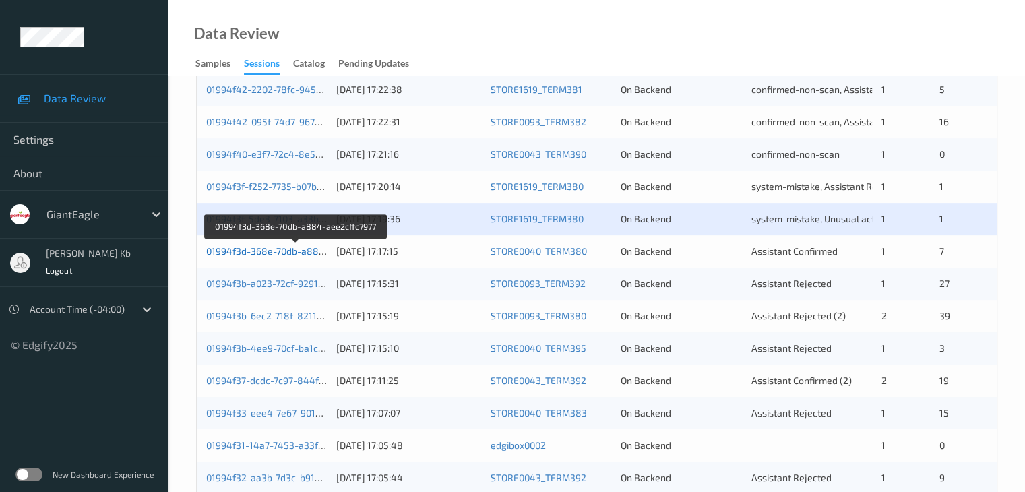
click at [272, 251] on link "01994f3d-368e-70db-a884-aee2cffc7977" at bounding box center [296, 250] width 180 height 11
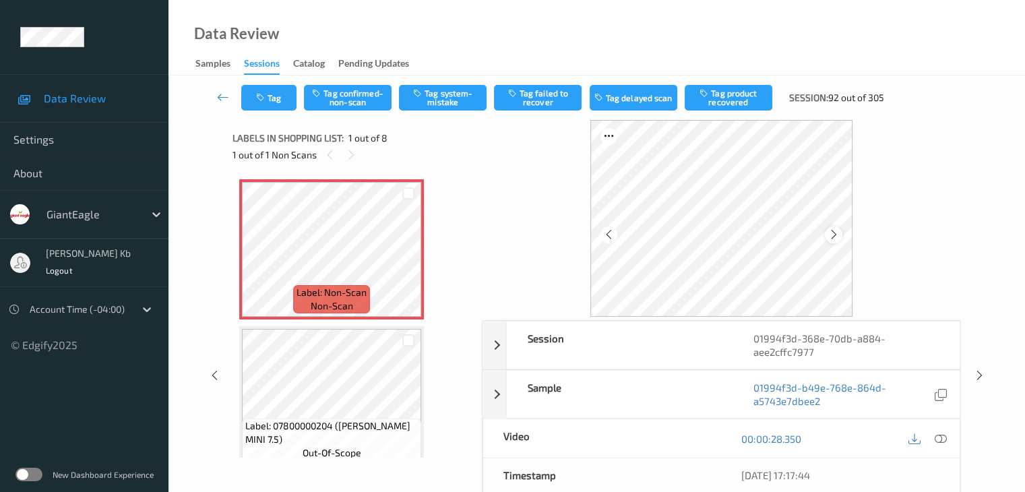
click at [829, 230] on icon at bounding box center [833, 234] width 11 height 12
click at [938, 436] on icon at bounding box center [940, 439] width 12 height 12
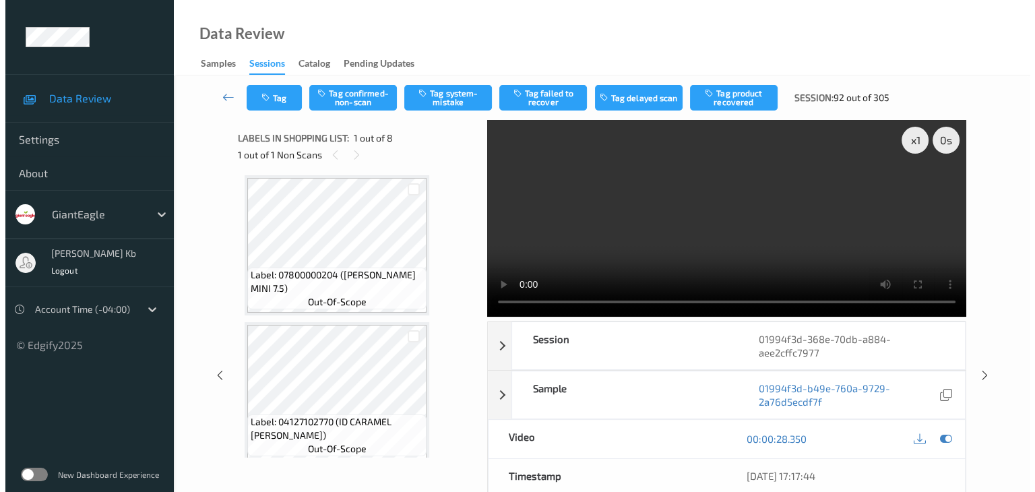
scroll to position [202, 0]
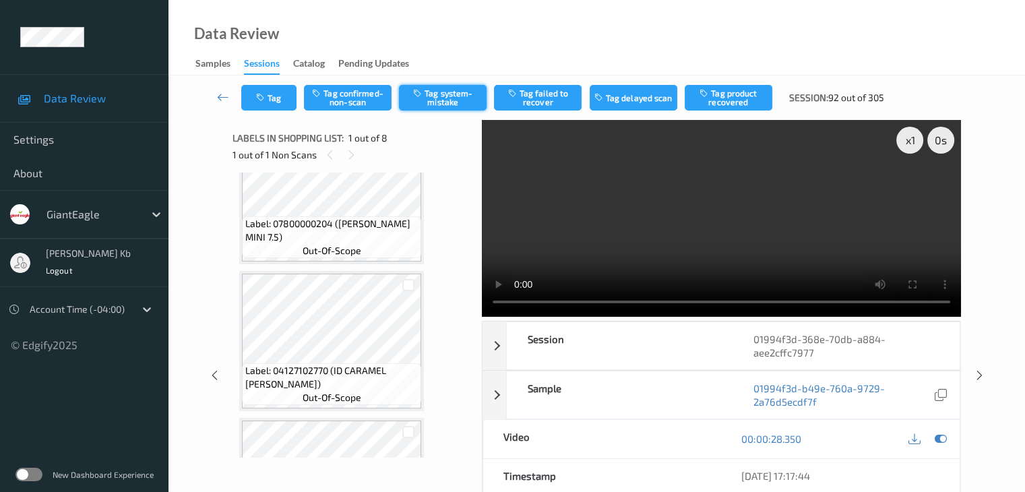
click at [452, 104] on button "Tag system-mistake" at bounding box center [443, 98] width 88 height 26
click at [276, 93] on button "Tag" at bounding box center [268, 98] width 55 height 26
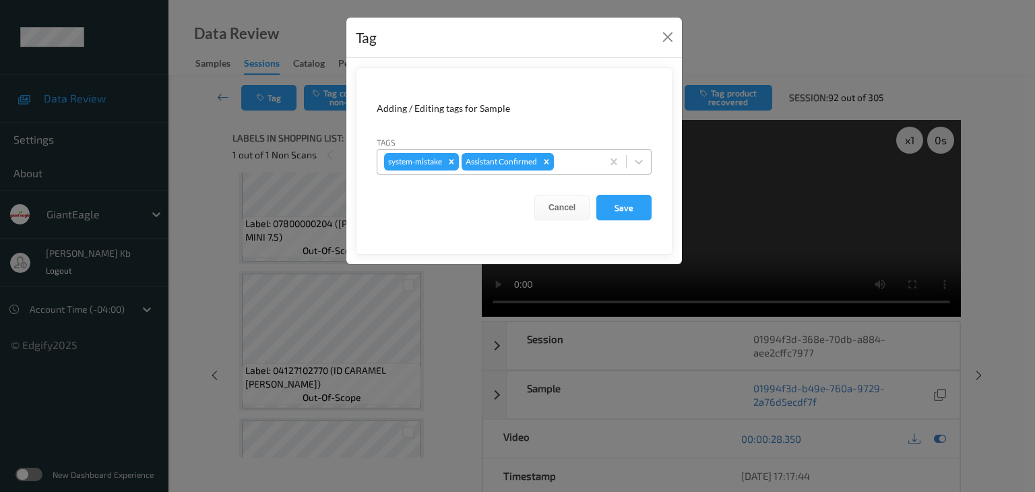
click at [571, 162] on div at bounding box center [576, 162] width 38 height 16
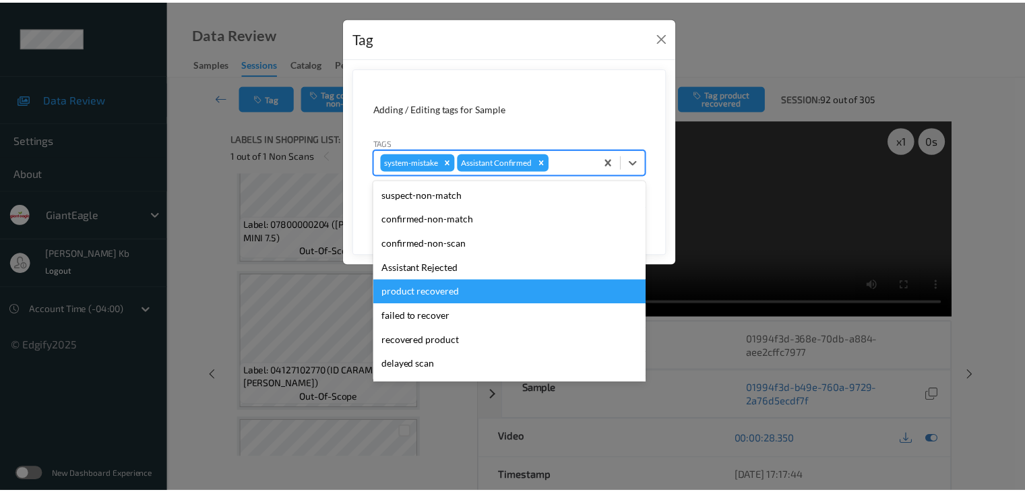
scroll to position [67, 0]
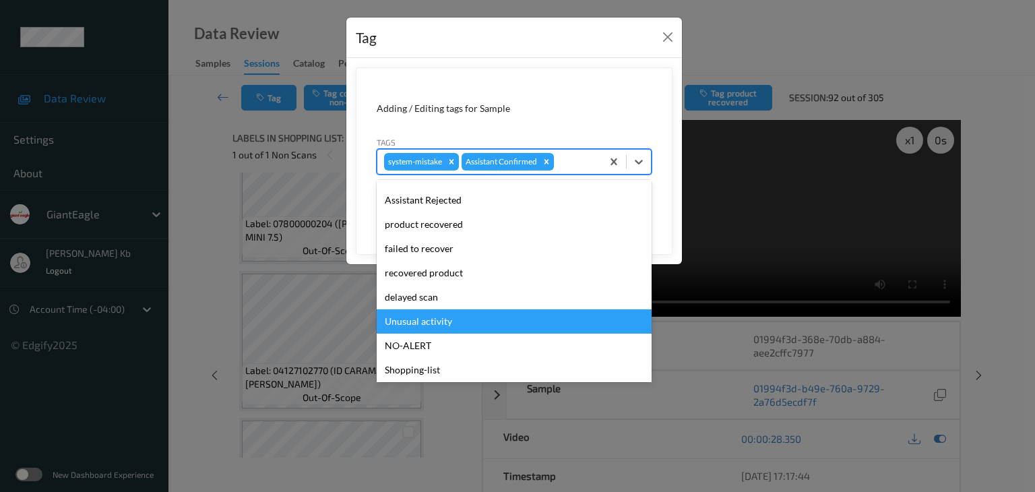
click at [442, 322] on div "Unusual activity" at bounding box center [514, 321] width 275 height 24
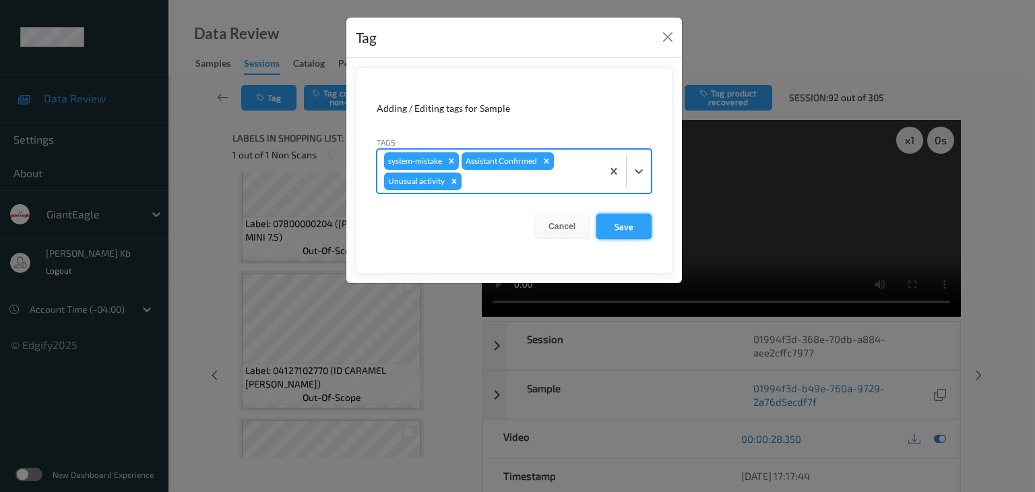
click at [627, 225] on button "Save" at bounding box center [623, 227] width 55 height 26
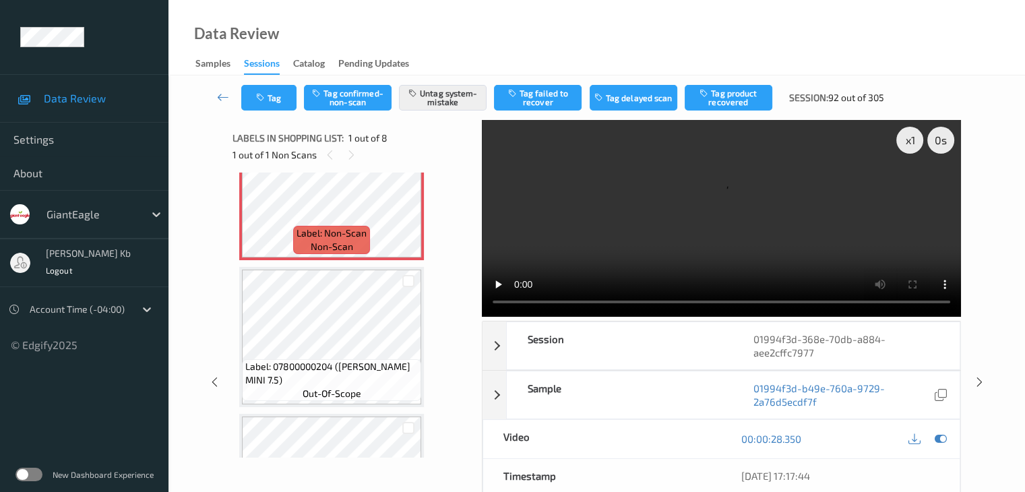
scroll to position [0, 0]
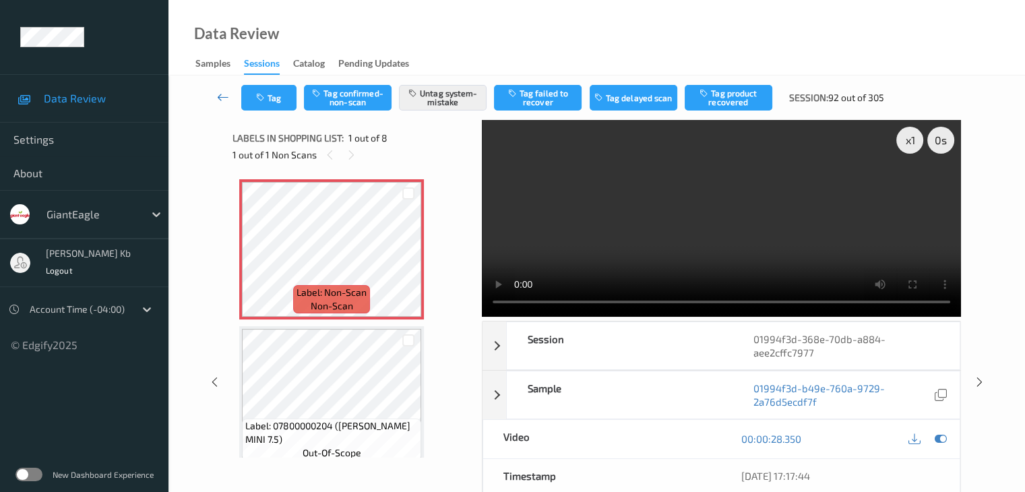
click at [220, 94] on icon at bounding box center [223, 96] width 12 height 13
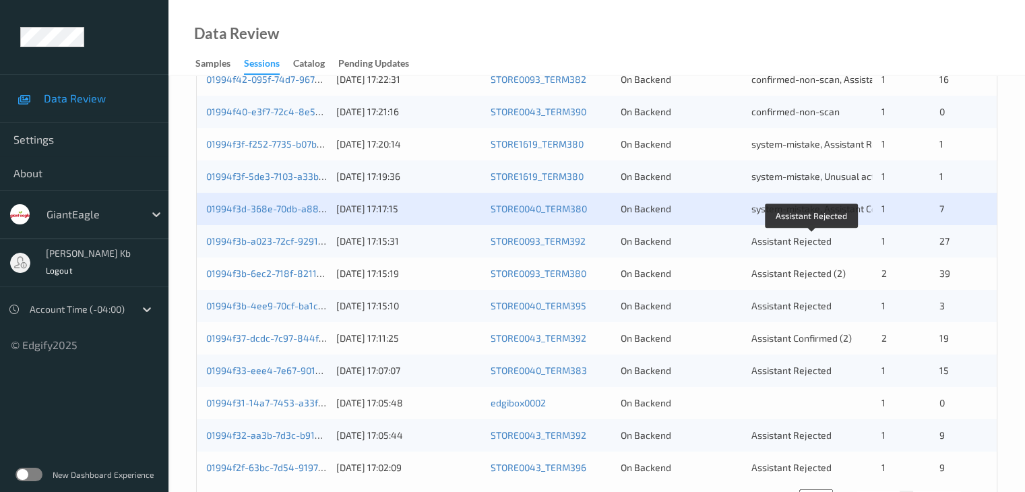
scroll to position [606, 0]
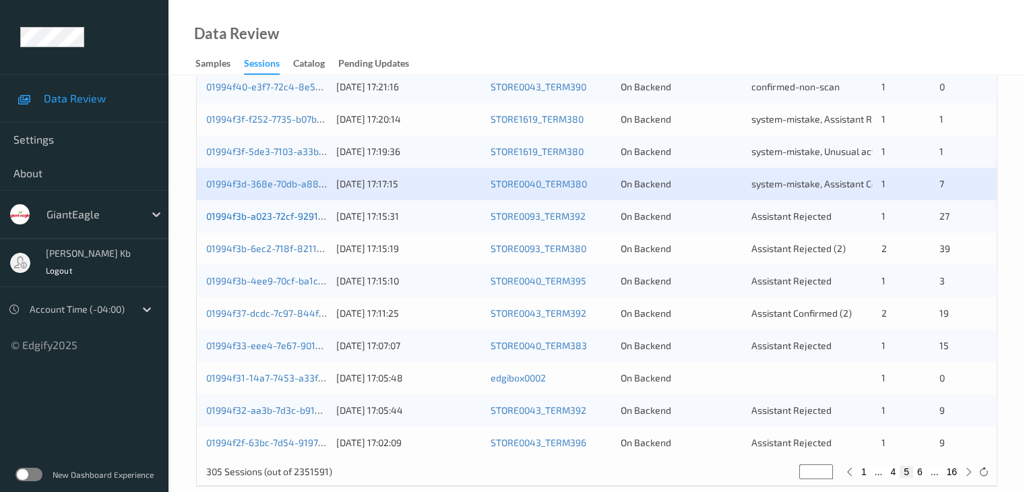
click at [299, 216] on link "01994f3b-a023-72cf-9291-faa076e3e7ff" at bounding box center [292, 215] width 173 height 11
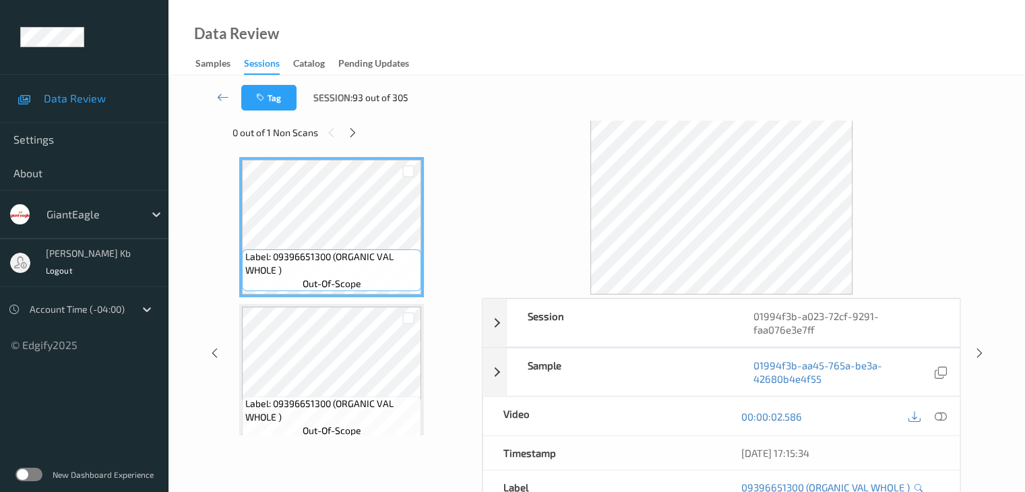
scroll to position [16, 0]
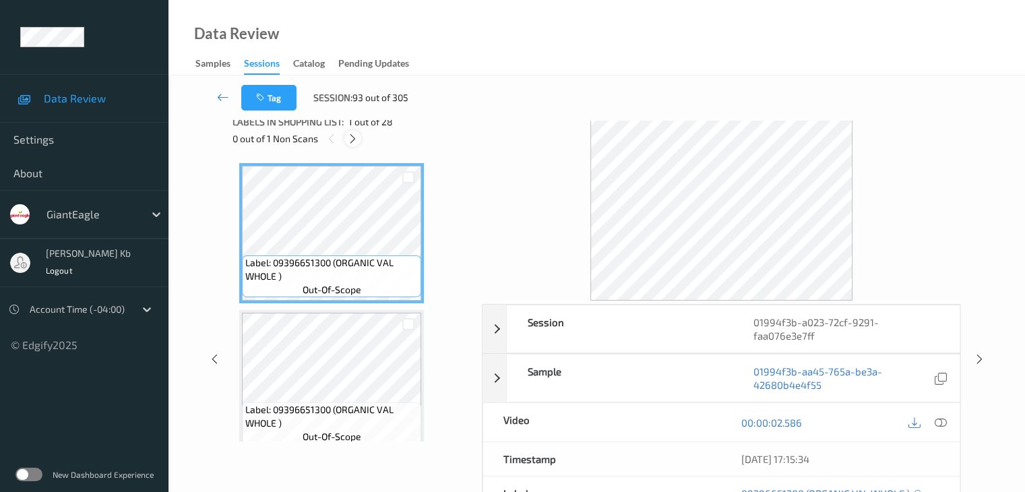
click at [356, 137] on icon at bounding box center [352, 139] width 11 height 12
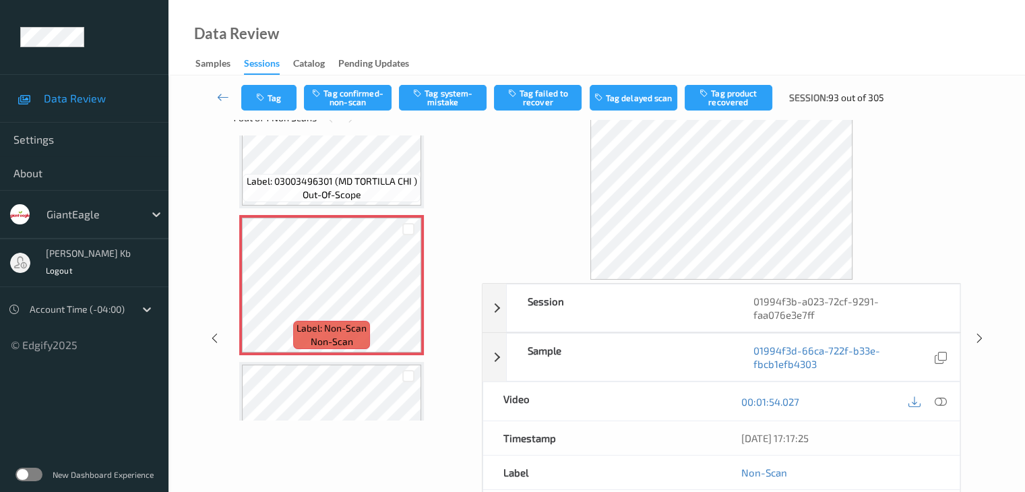
scroll to position [0, 0]
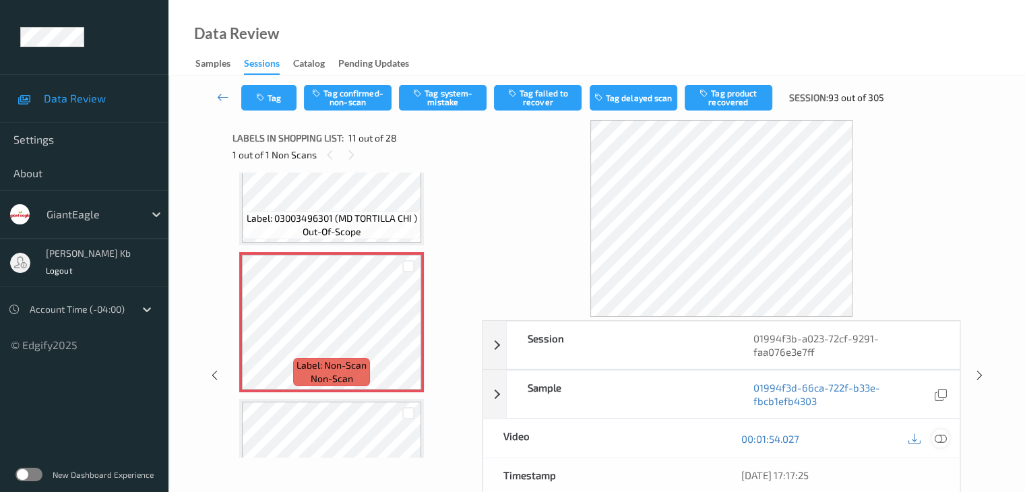
click at [939, 433] on icon at bounding box center [940, 439] width 12 height 12
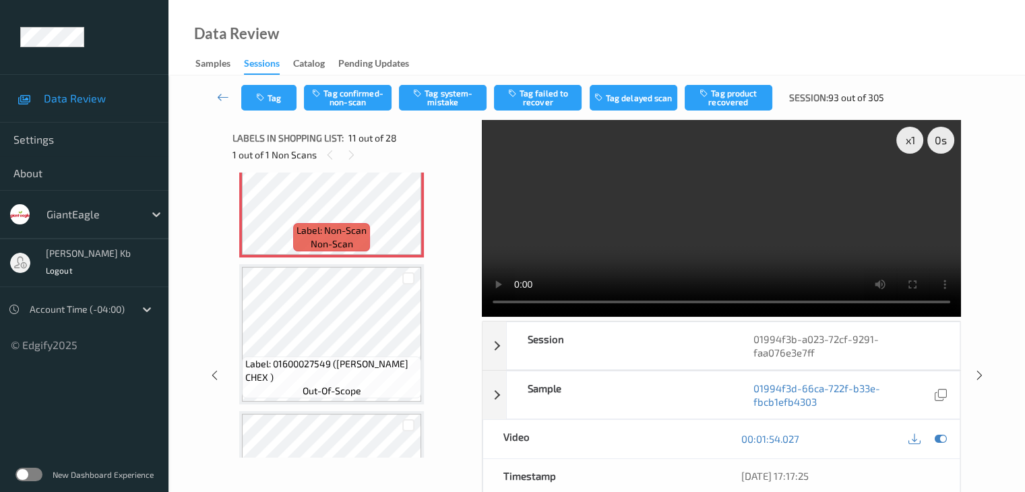
scroll to position [1396, 0]
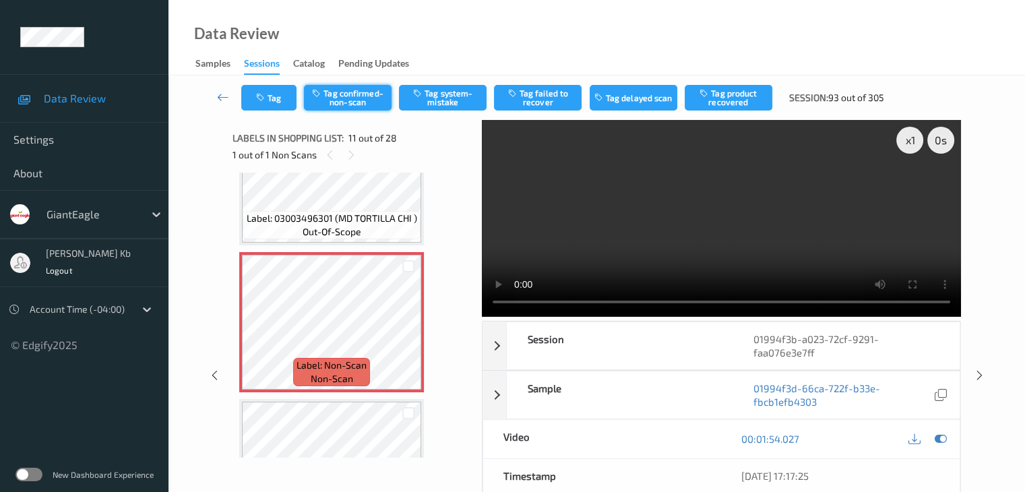
click at [364, 99] on button "Tag confirmed-non-scan" at bounding box center [348, 98] width 88 height 26
click at [726, 94] on button "Tag product recovered" at bounding box center [729, 98] width 88 height 26
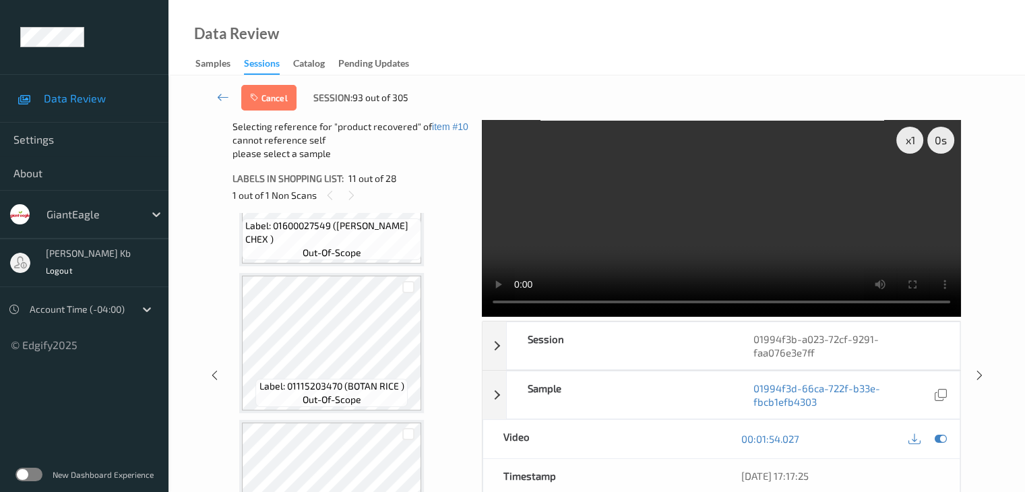
scroll to position [1733, 0]
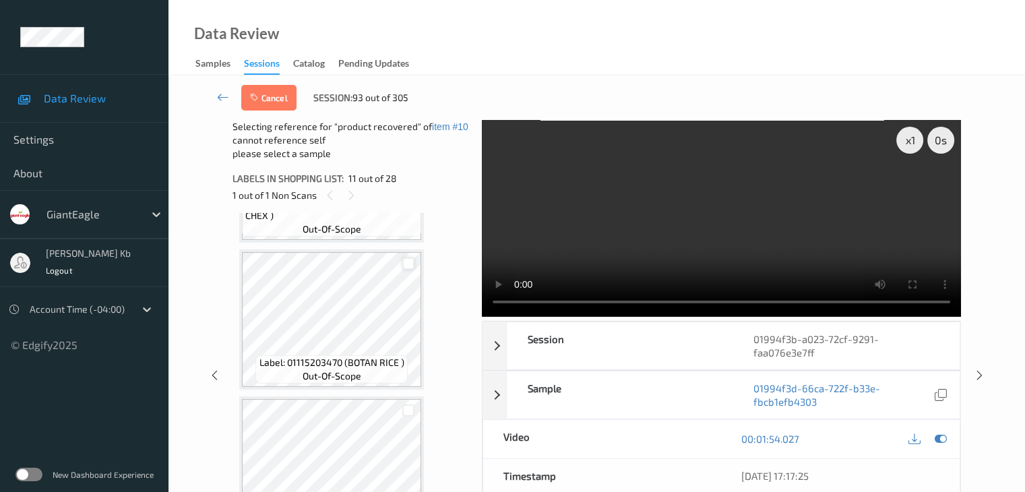
click at [408, 260] on div at bounding box center [408, 263] width 13 height 13
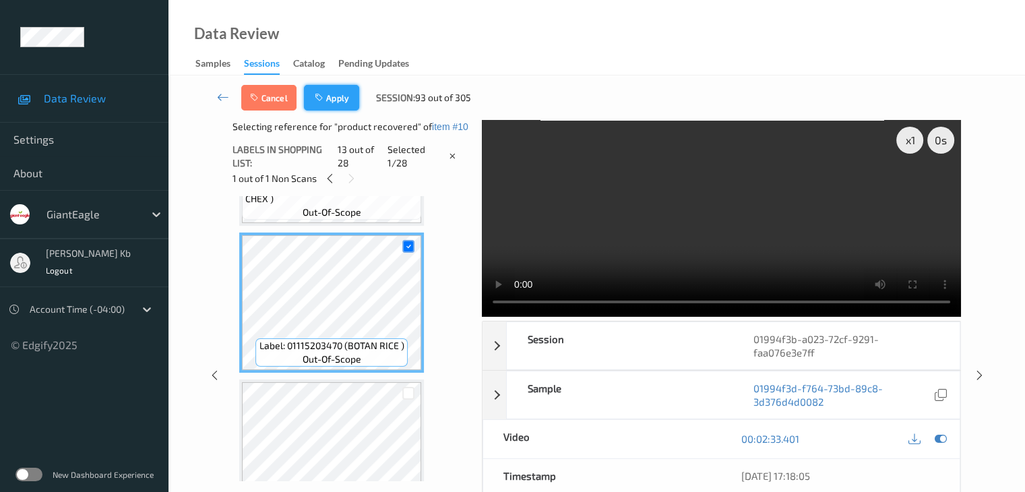
click at [342, 98] on button "Apply" at bounding box center [331, 98] width 55 height 26
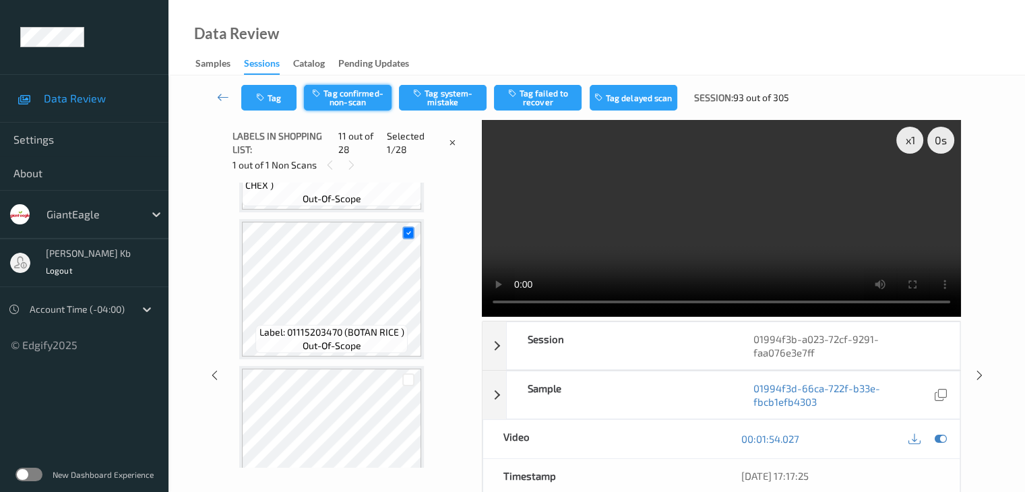
scroll to position [1329, 0]
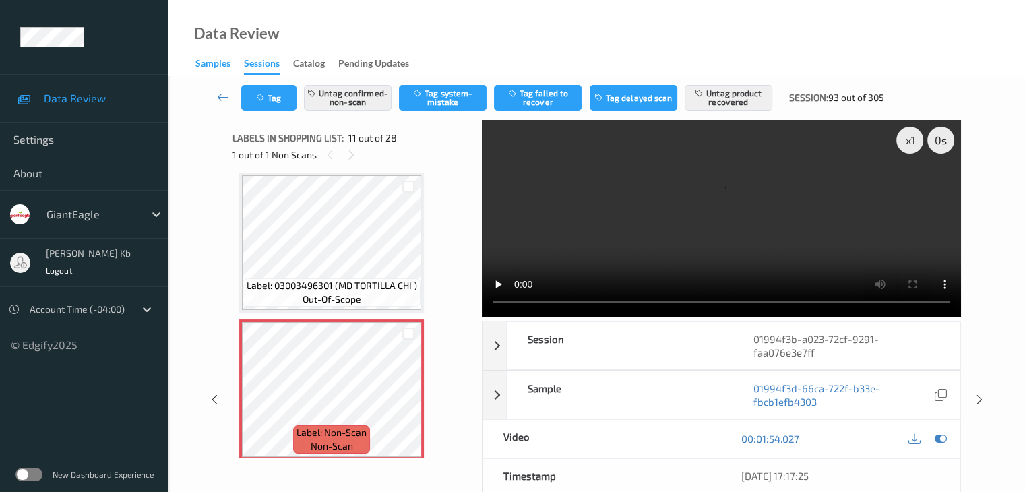
drag, startPoint x: 225, startPoint y: 98, endPoint x: 220, endPoint y: 59, distance: 38.7
click at [225, 98] on icon at bounding box center [223, 96] width 12 height 13
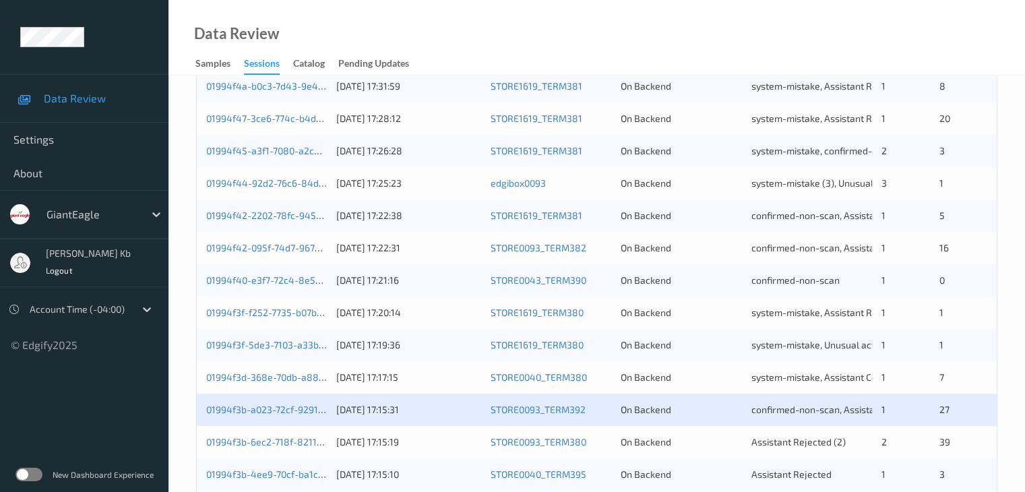
scroll to position [539, 0]
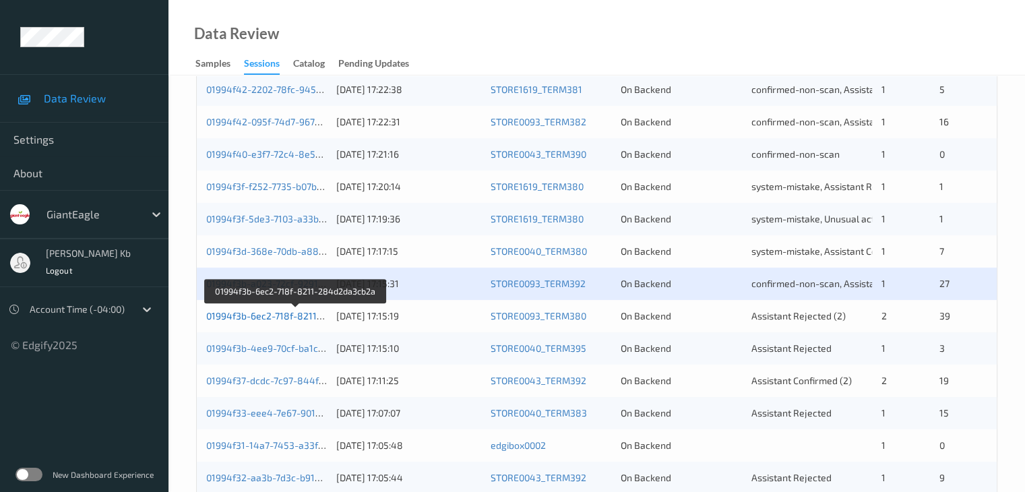
click at [280, 317] on link "01994f3b-6ec2-718f-8211-284d2da3cb2a" at bounding box center [296, 315] width 180 height 11
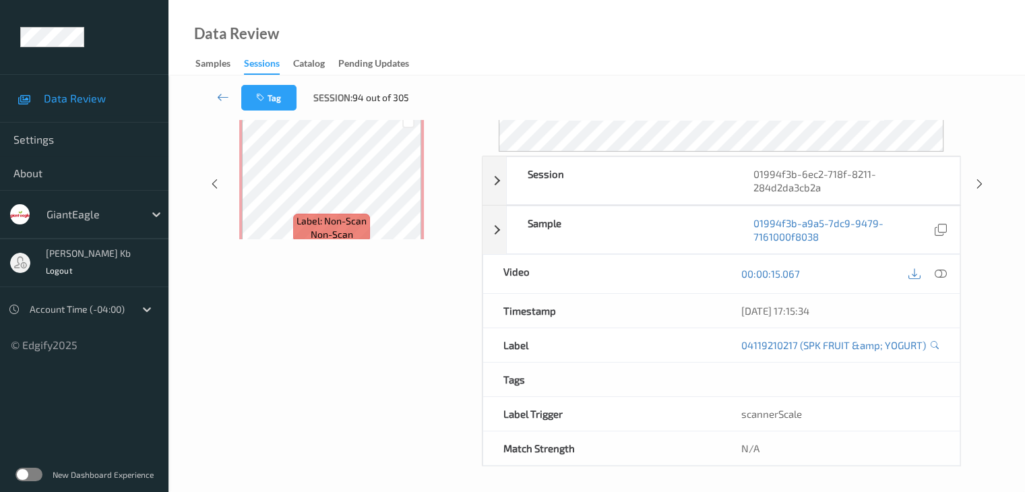
scroll to position [164, 0]
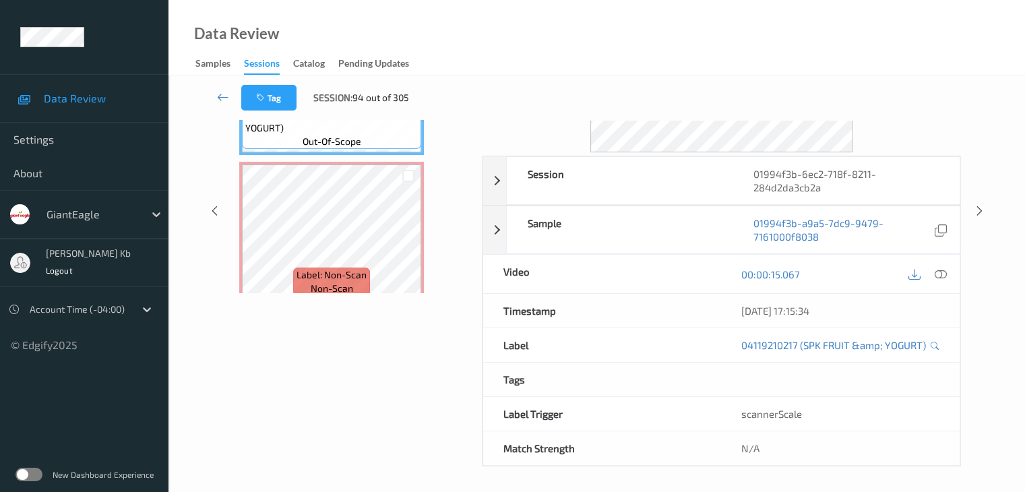
drag, startPoint x: 313, startPoint y: 1, endPoint x: 575, endPoint y: 7, distance: 262.2
click at [697, 20] on div "Data Review Samples Sessions Catalog Pending Updates" at bounding box center [596, 37] width 856 height 75
drag, startPoint x: 514, startPoint y: 0, endPoint x: 600, endPoint y: 28, distance: 89.9
click at [705, 38] on div "Data Review Samples Sessions Catalog Pending Updates" at bounding box center [596, 37] width 856 height 75
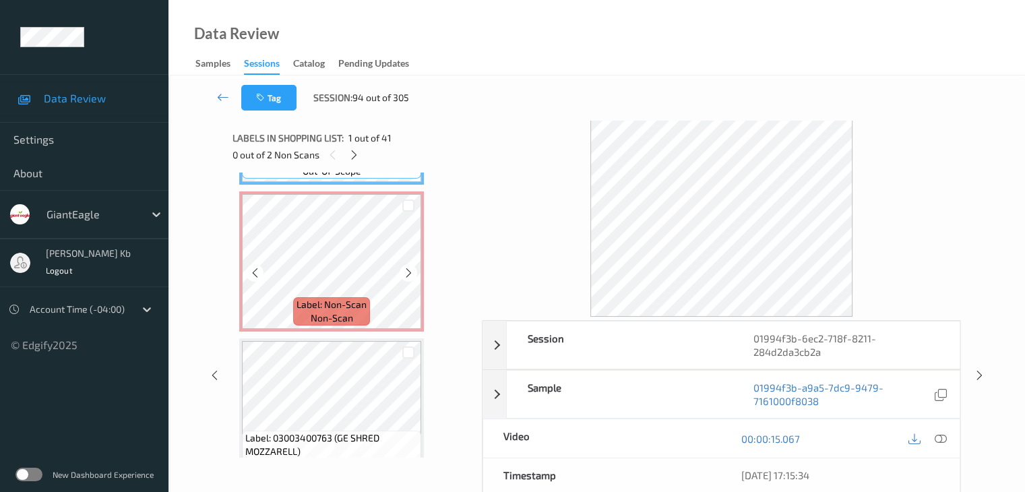
scroll to position [0, 0]
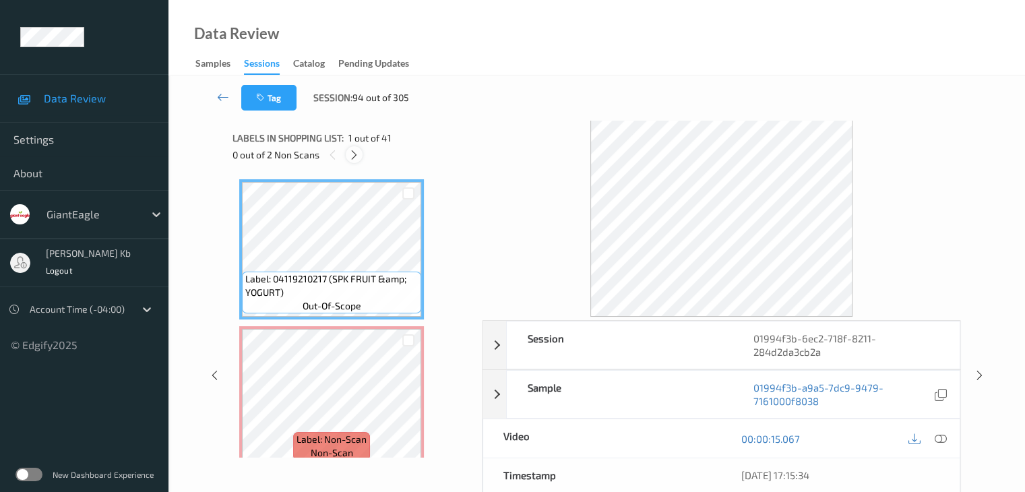
click at [358, 154] on icon at bounding box center [353, 155] width 11 height 12
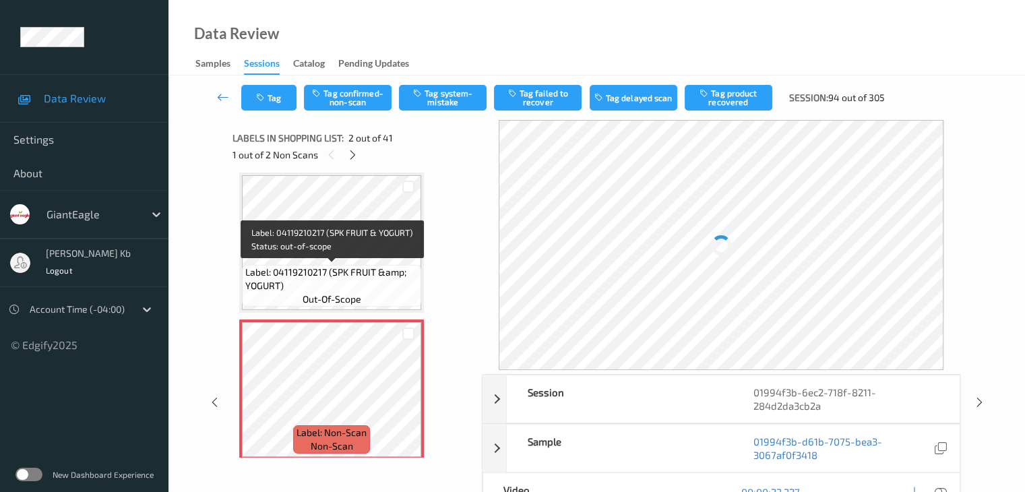
scroll to position [74, 0]
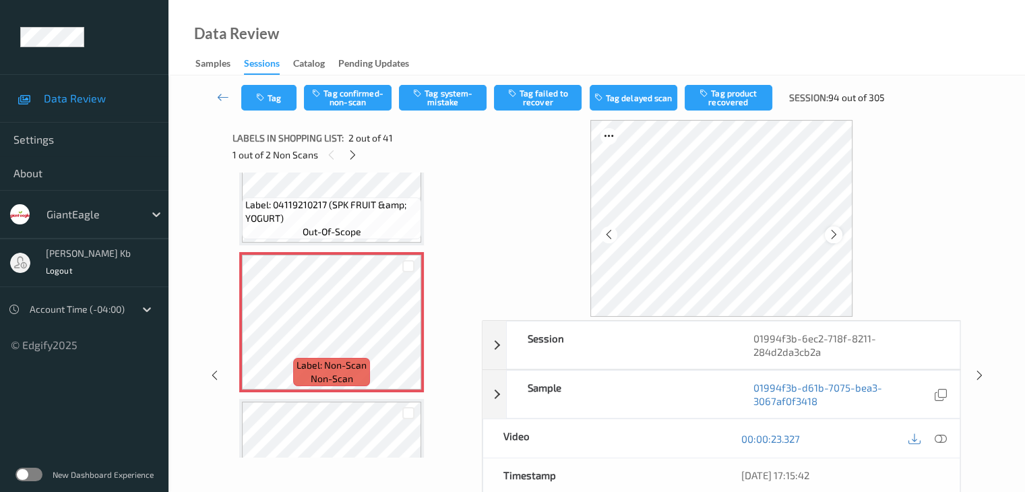
click at [833, 235] on icon at bounding box center [833, 234] width 11 height 12
click at [941, 438] on icon at bounding box center [940, 439] width 12 height 12
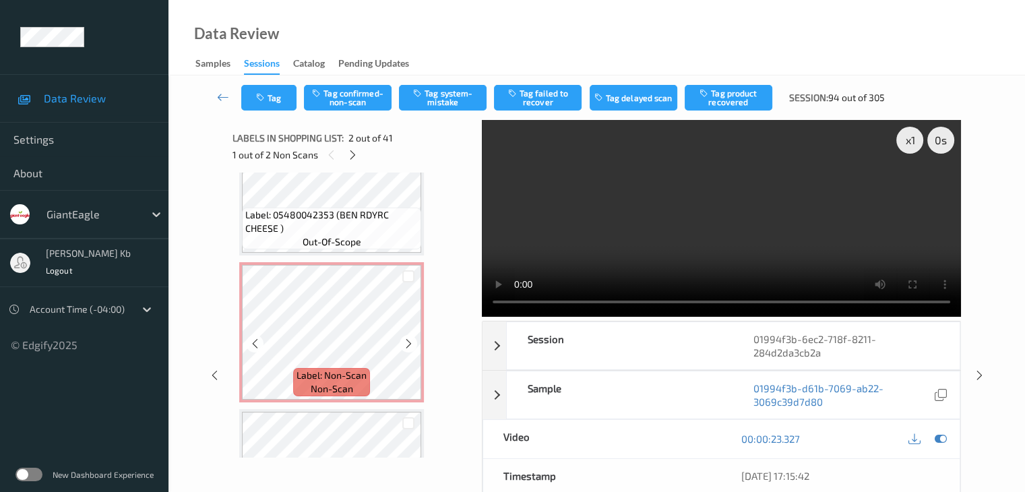
scroll to position [3443, 0]
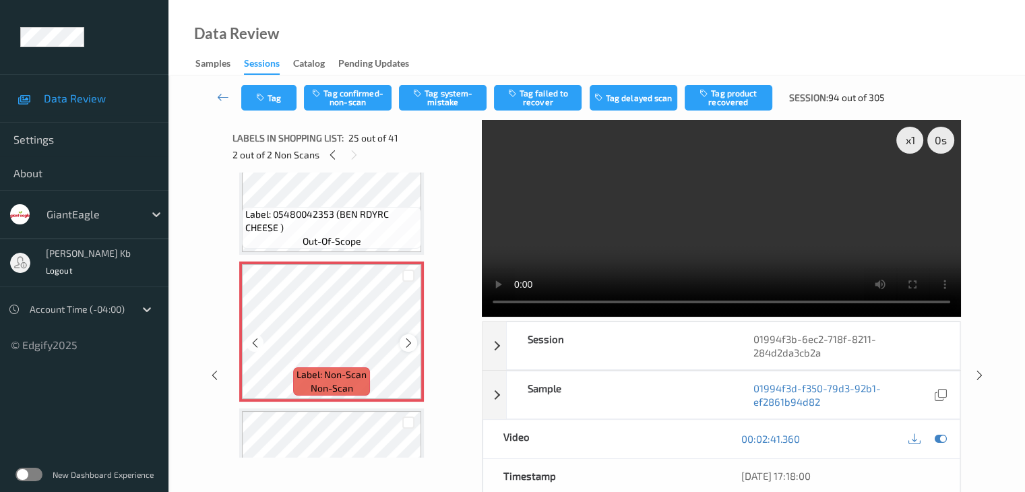
click at [409, 343] on icon at bounding box center [408, 343] width 11 height 12
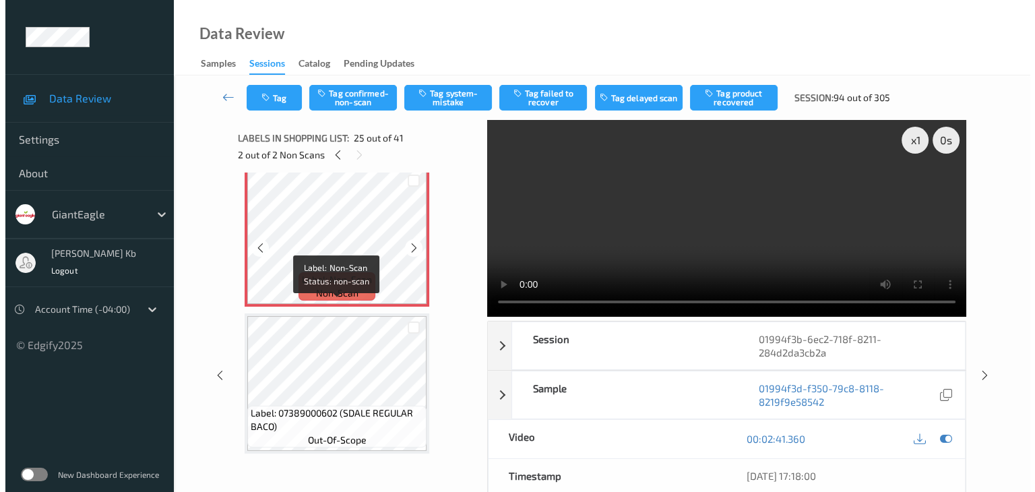
scroll to position [3511, 0]
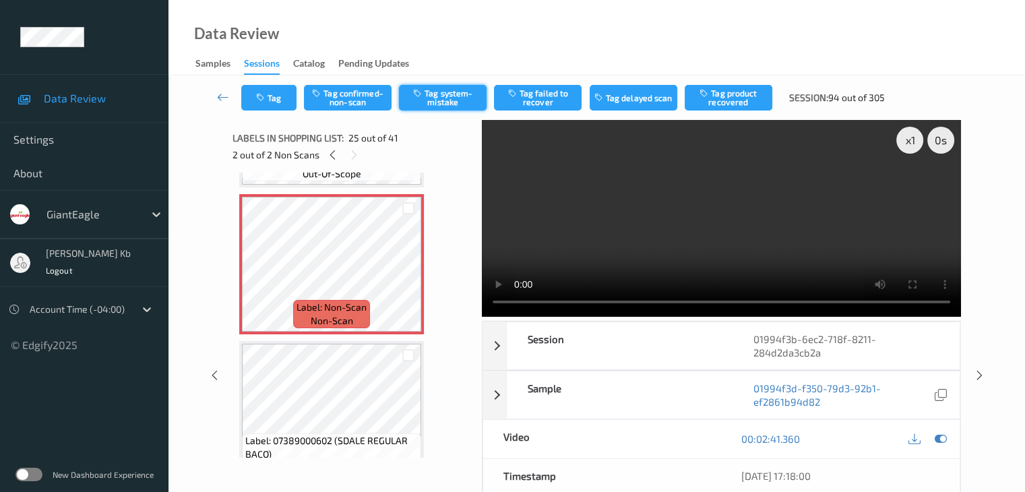
click at [453, 95] on button "Tag system-mistake" at bounding box center [443, 98] width 88 height 26
click at [282, 95] on button "Tag" at bounding box center [268, 98] width 55 height 26
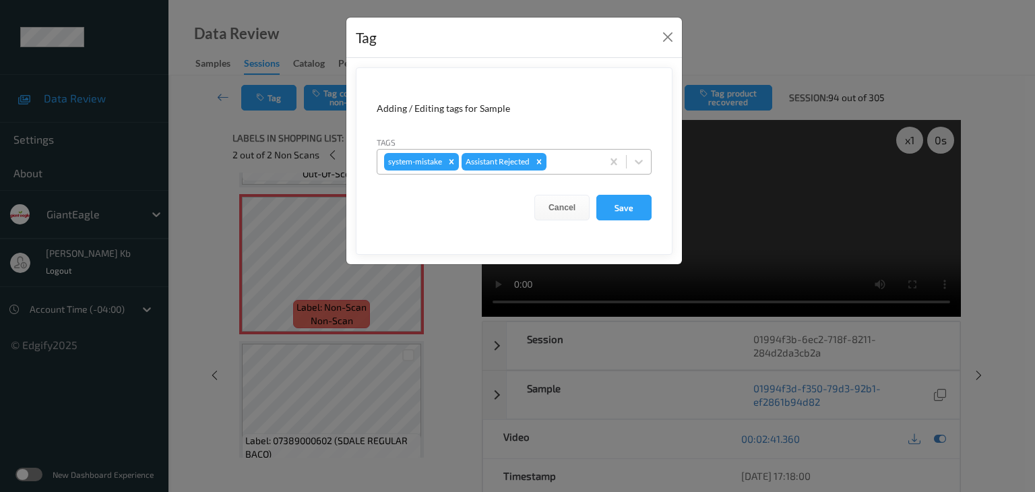
click at [551, 157] on input "text" at bounding box center [550, 161] width 2 height 13
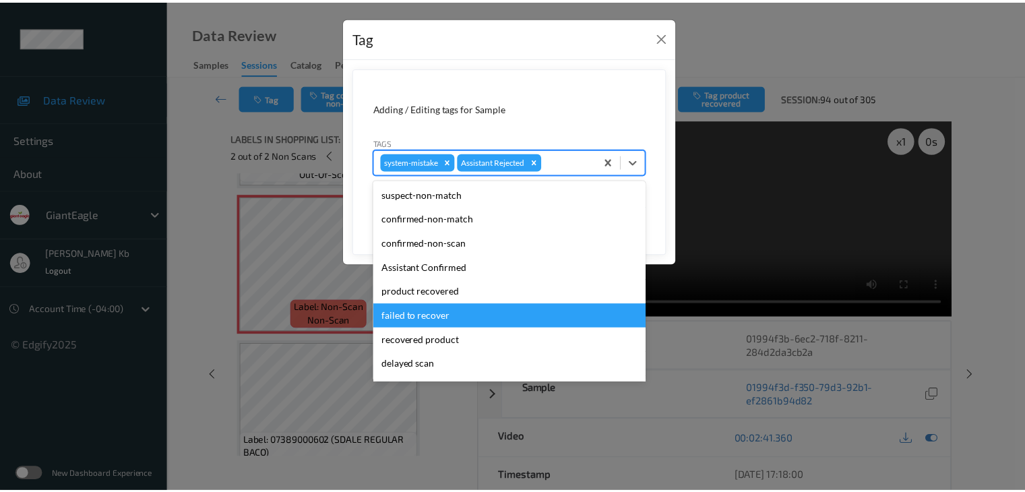
scroll to position [67, 0]
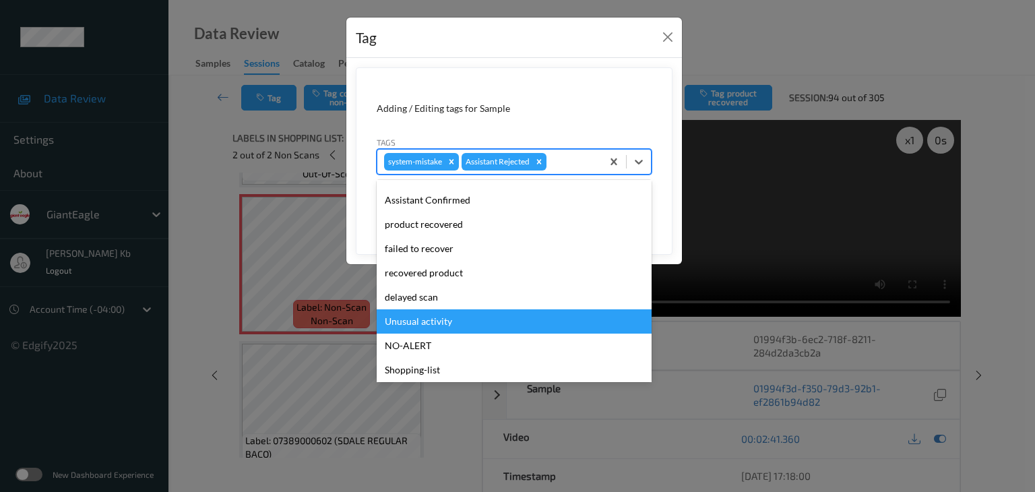
click at [429, 321] on div "Unusual activity" at bounding box center [514, 321] width 275 height 24
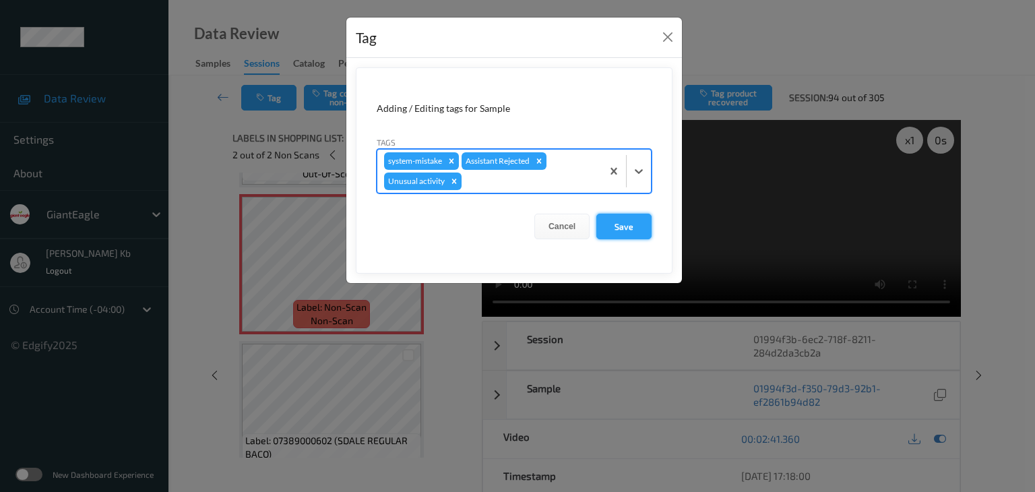
click at [626, 225] on button "Save" at bounding box center [623, 227] width 55 height 26
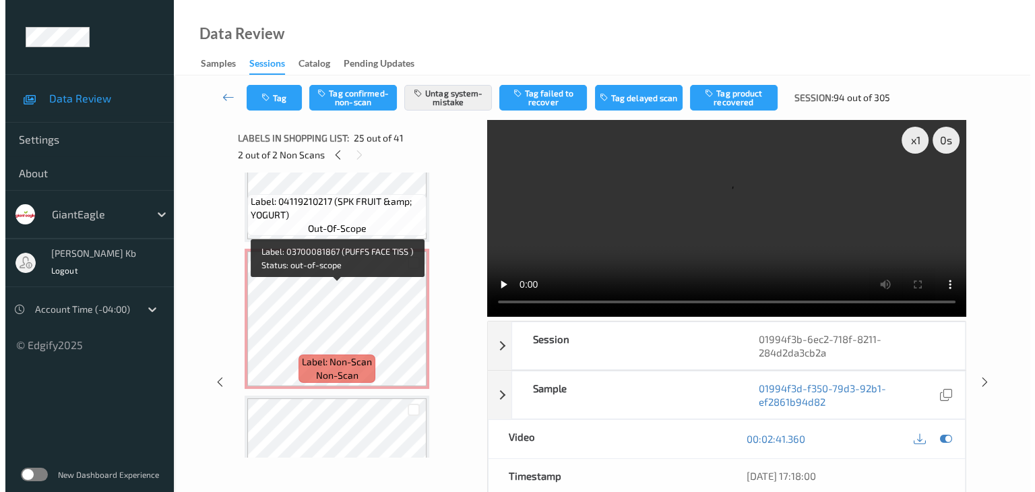
scroll to position [74, 0]
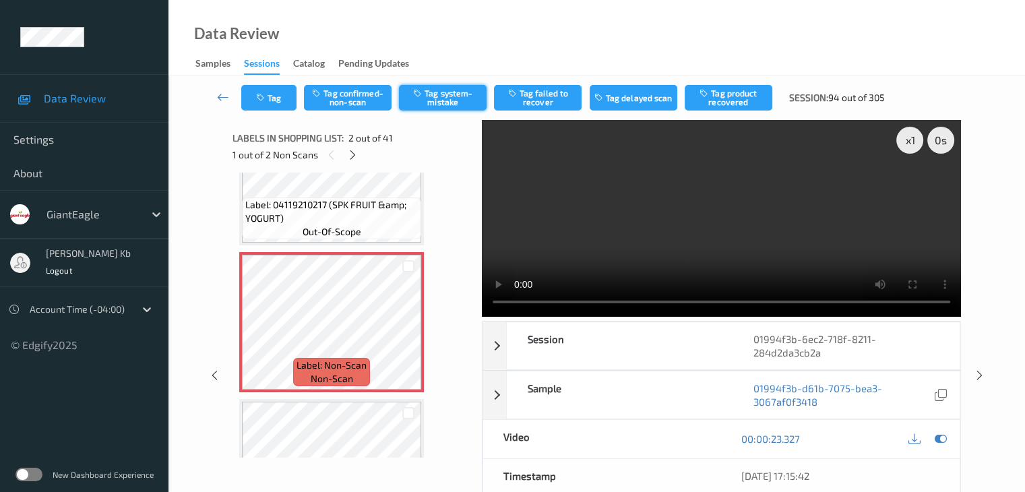
click at [465, 92] on button "Tag system-mistake" at bounding box center [443, 98] width 88 height 26
click at [278, 96] on button "Tag" at bounding box center [268, 98] width 55 height 26
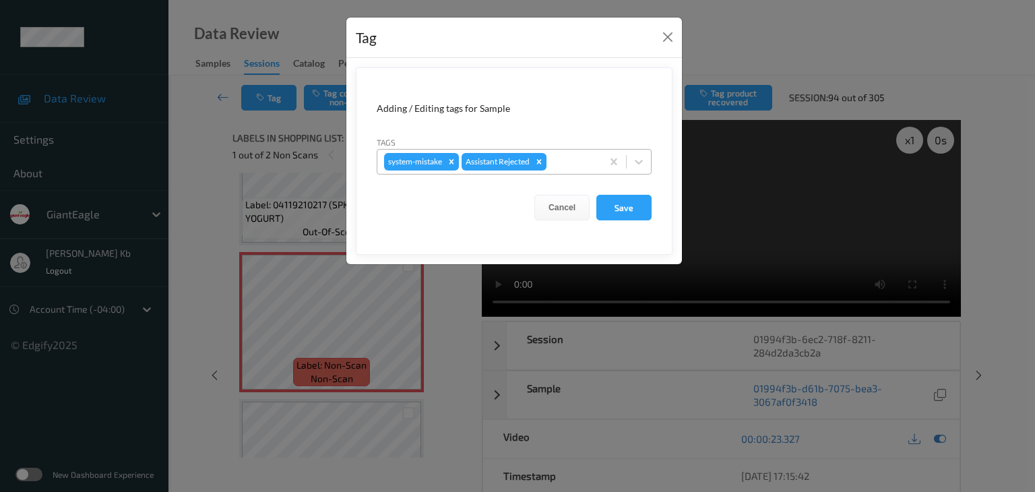
click at [573, 162] on div at bounding box center [572, 162] width 46 height 16
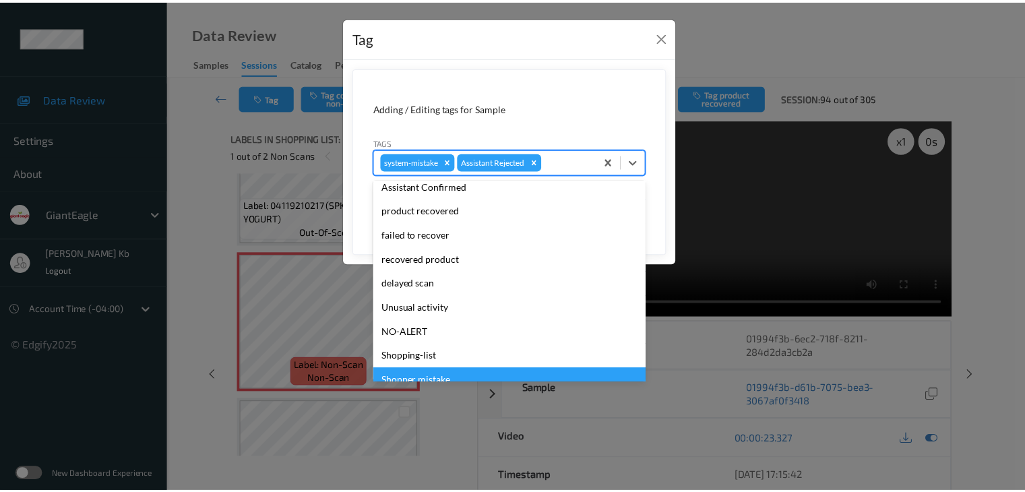
scroll to position [135, 0]
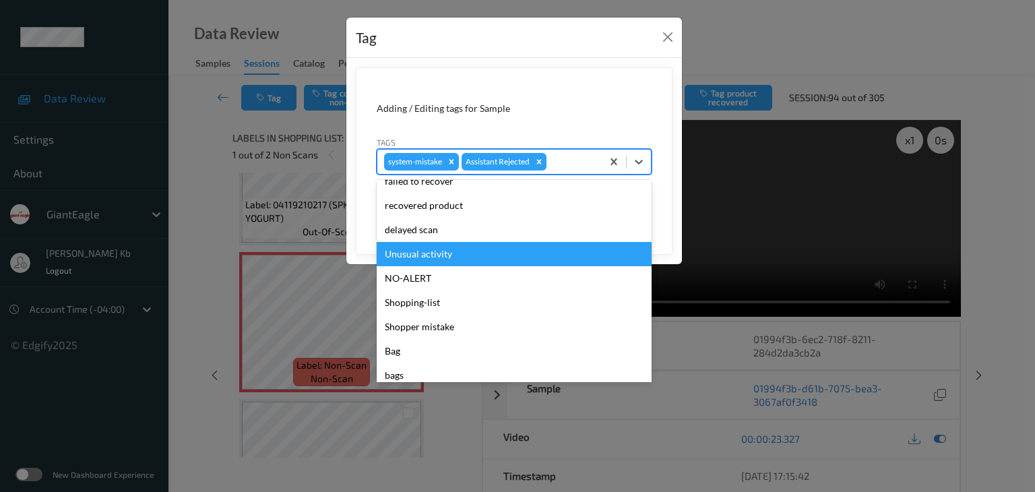
click at [443, 252] on div "Unusual activity" at bounding box center [514, 254] width 275 height 24
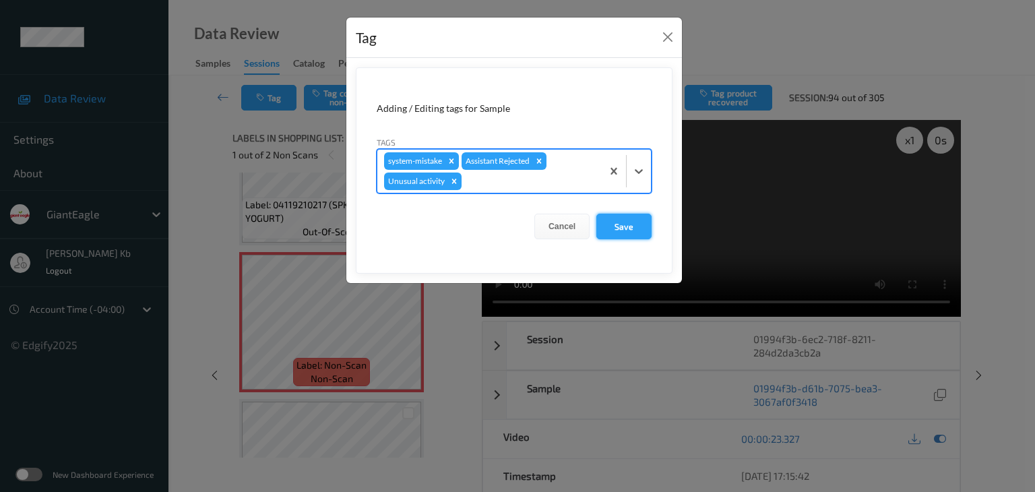
click at [628, 225] on button "Save" at bounding box center [623, 227] width 55 height 26
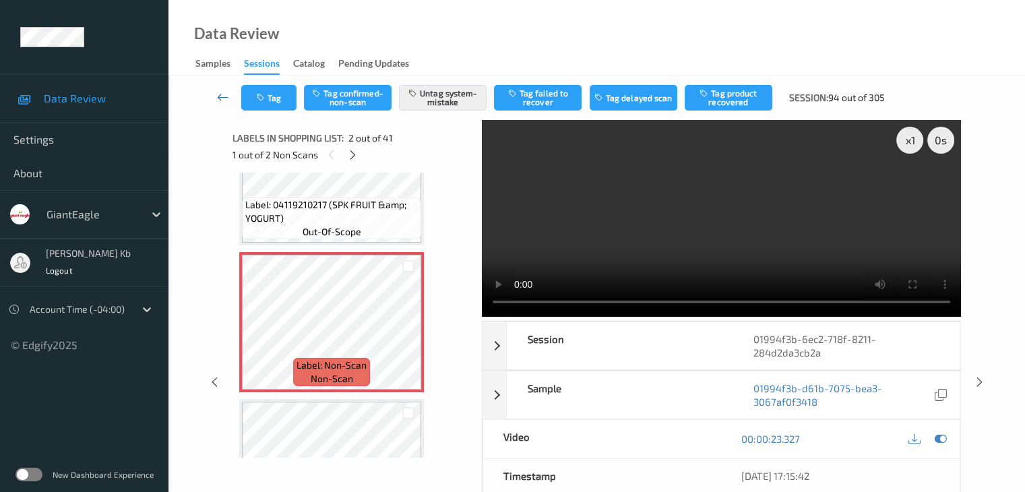
click at [220, 95] on icon at bounding box center [223, 96] width 12 height 13
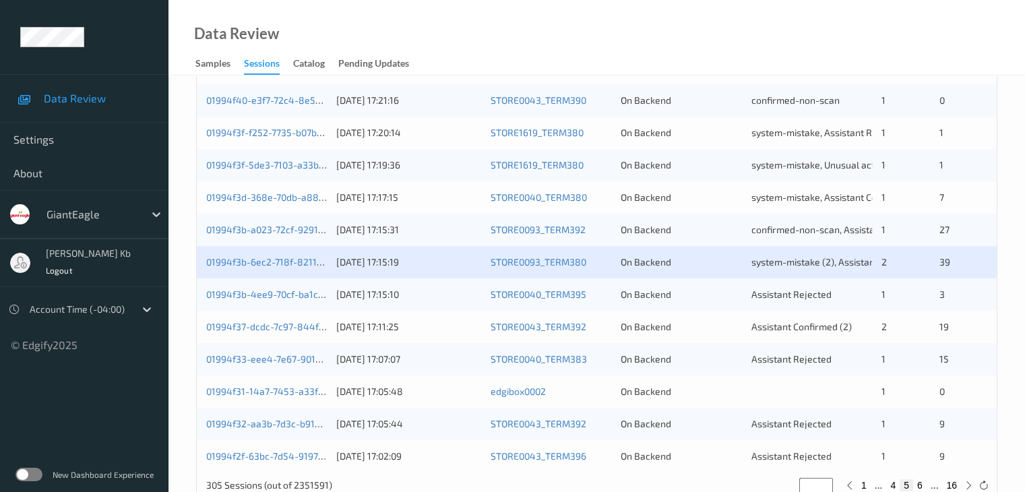
scroll to position [606, 0]
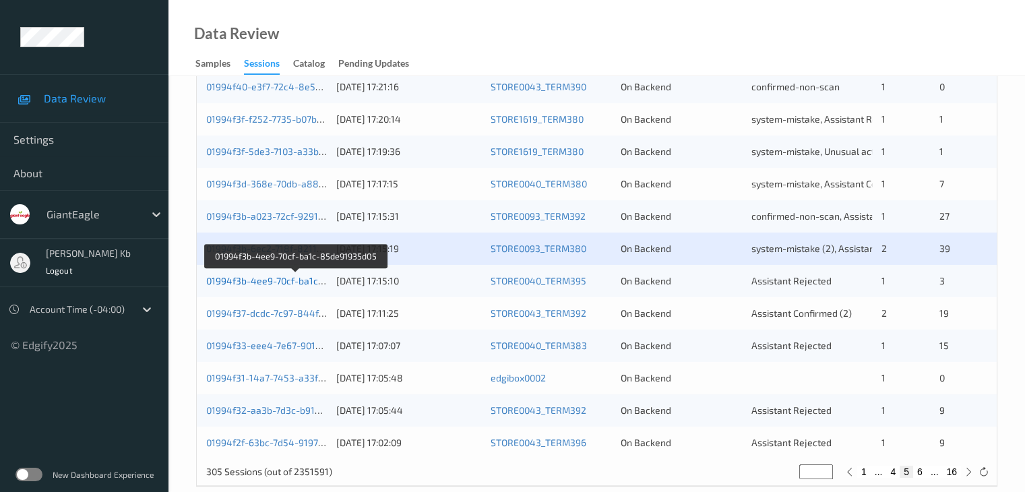
click at [241, 281] on link "01994f3b-4ee9-70cf-ba1c-85de91935d05" at bounding box center [296, 280] width 180 height 11
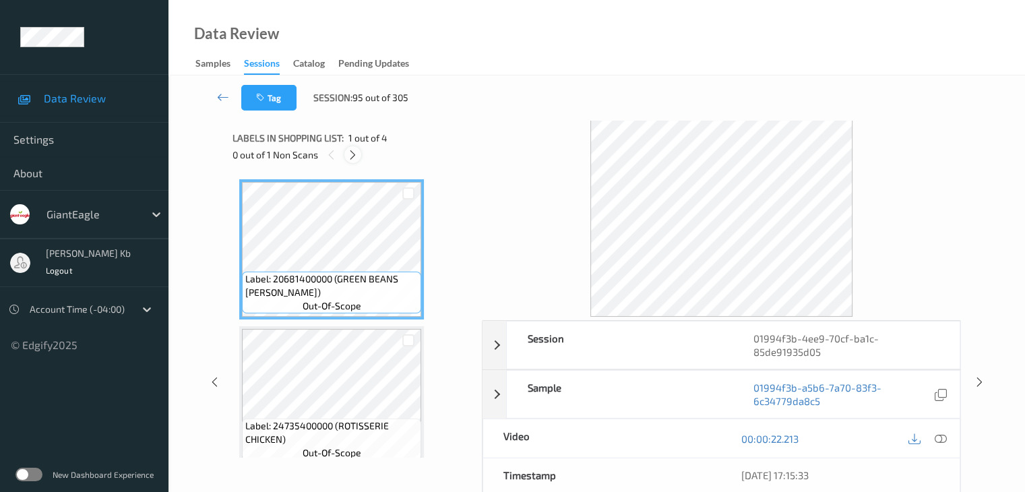
click at [353, 152] on icon at bounding box center [352, 155] width 11 height 12
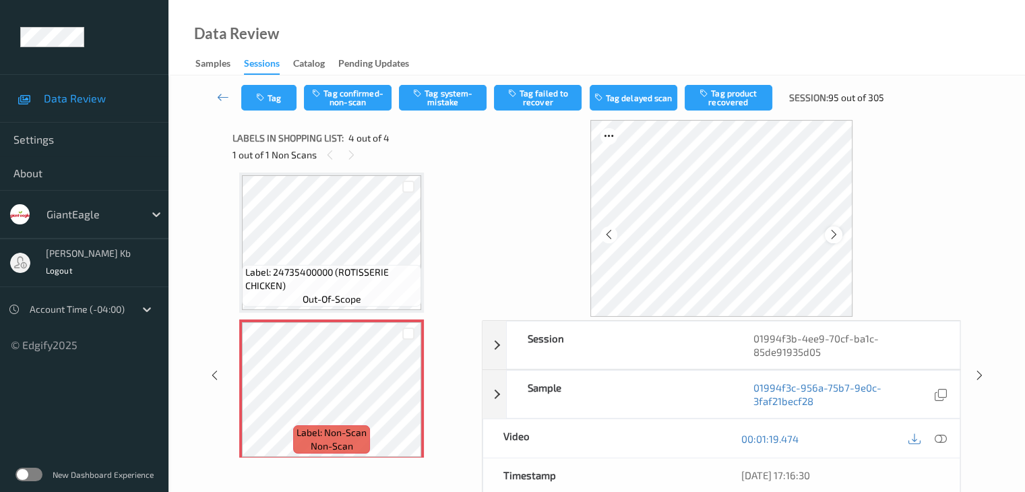
click at [830, 235] on icon at bounding box center [833, 234] width 11 height 12
click at [937, 437] on icon at bounding box center [940, 439] width 12 height 12
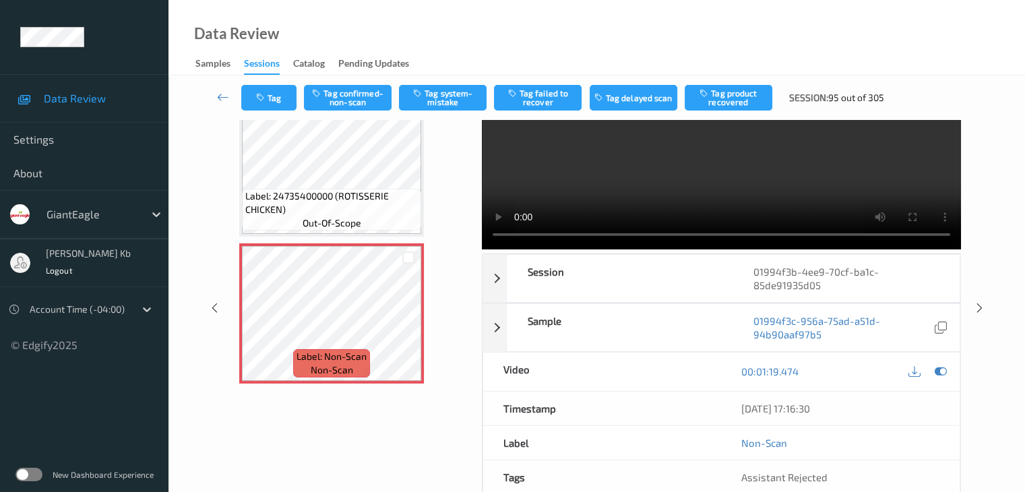
scroll to position [0, 0]
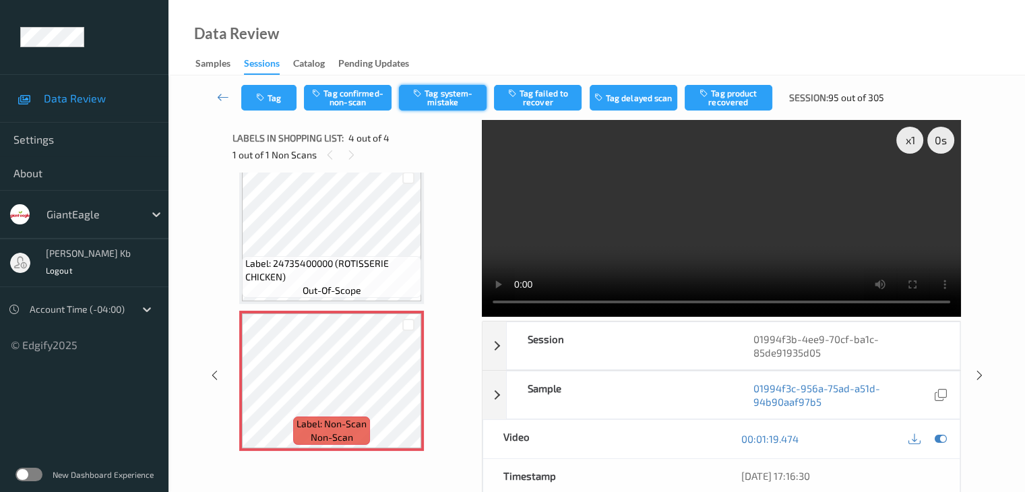
click at [451, 98] on button "Tag system-mistake" at bounding box center [443, 98] width 88 height 26
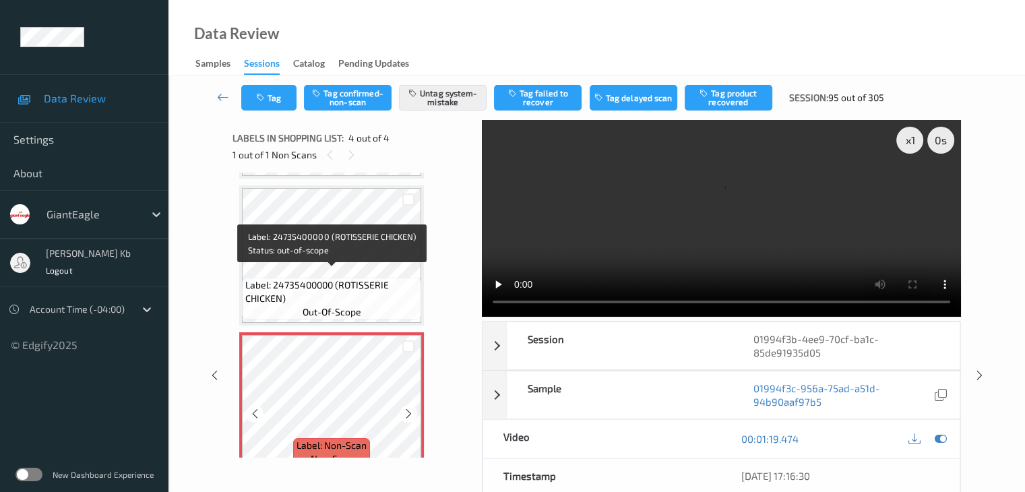
scroll to position [309, 0]
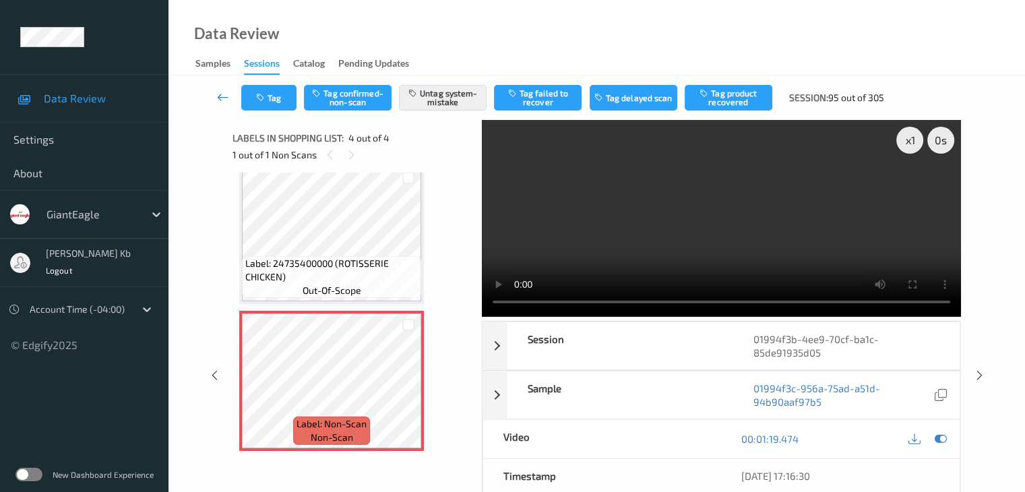
click at [218, 95] on icon at bounding box center [223, 96] width 12 height 13
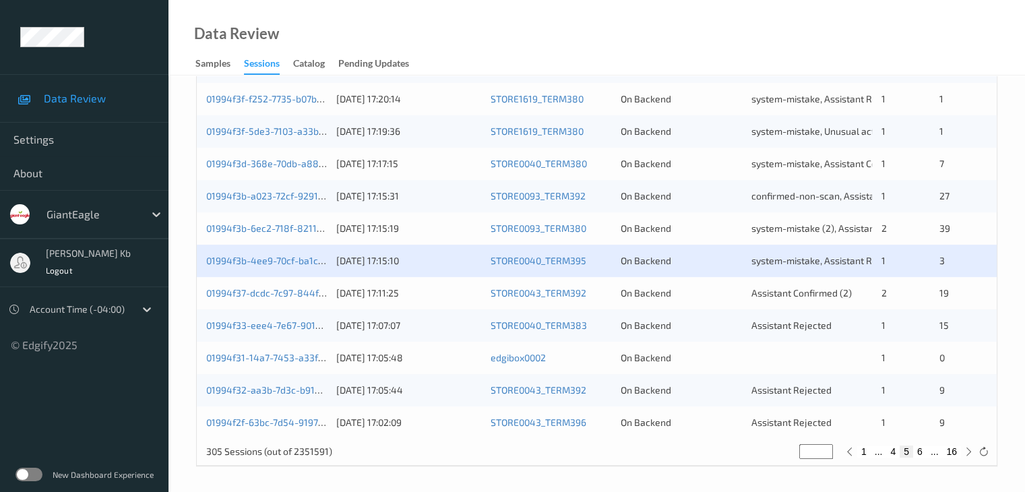
scroll to position [628, 0]
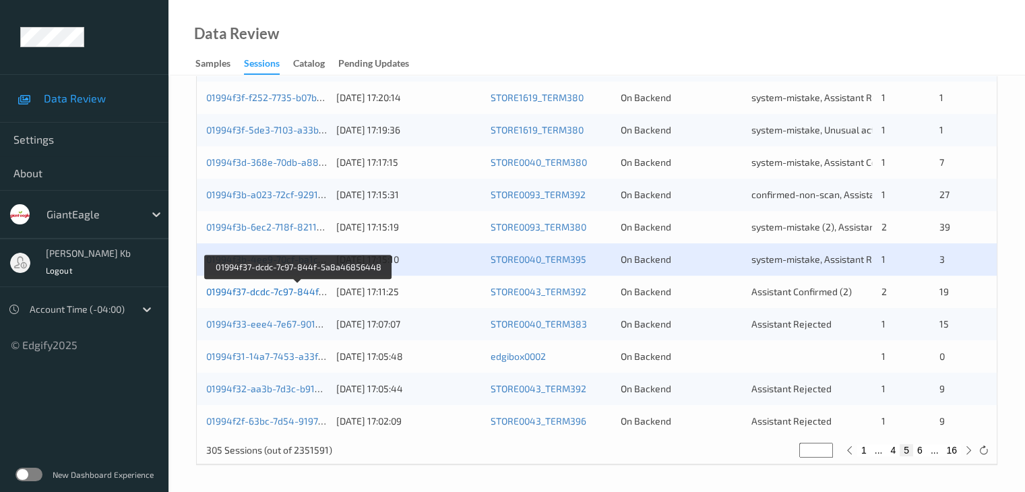
click at [276, 290] on link "01994f37-dcdc-7c97-844f-5a8a46856448" at bounding box center [298, 291] width 185 height 11
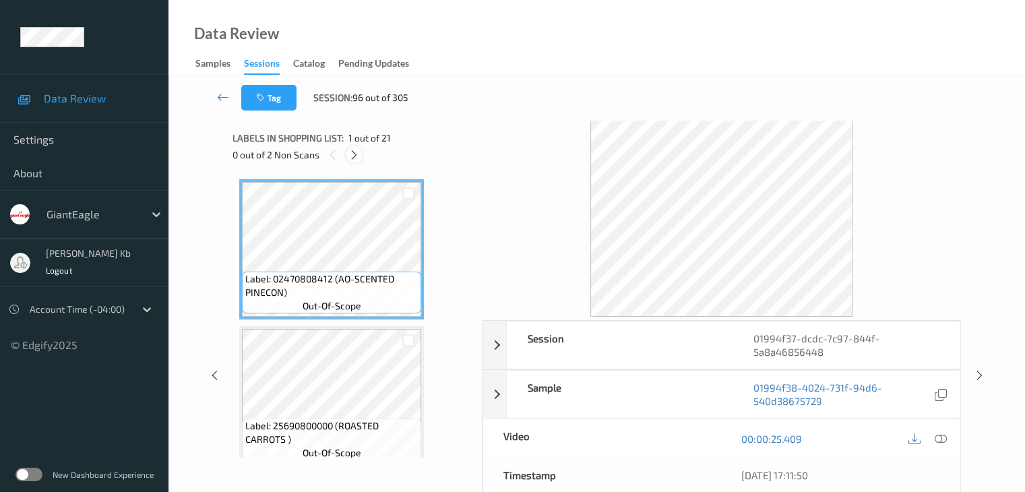
click at [353, 156] on icon at bounding box center [353, 155] width 11 height 12
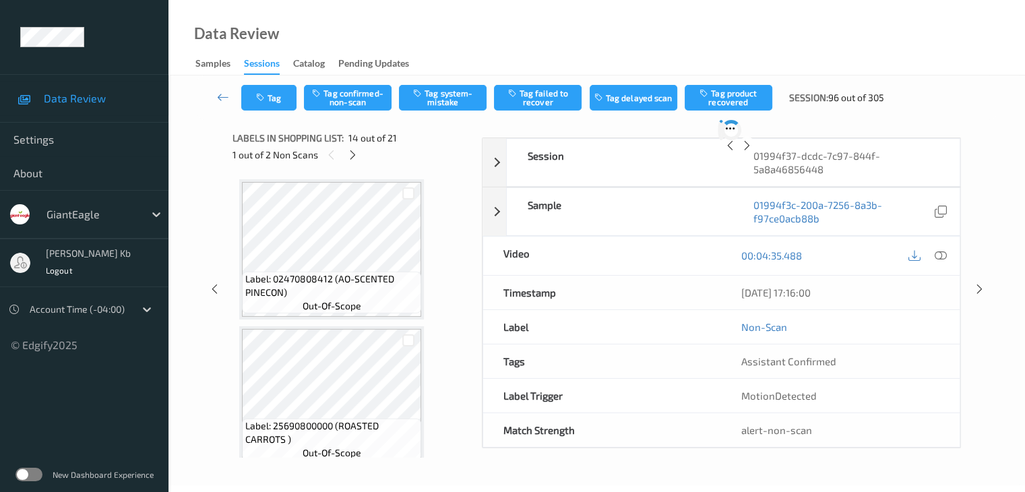
scroll to position [1769, 0]
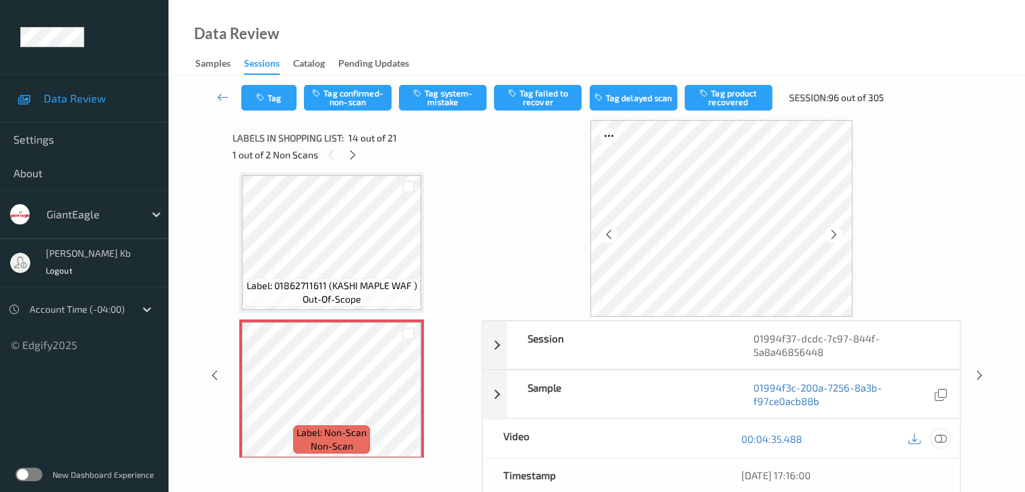
click at [941, 435] on icon at bounding box center [940, 439] width 12 height 12
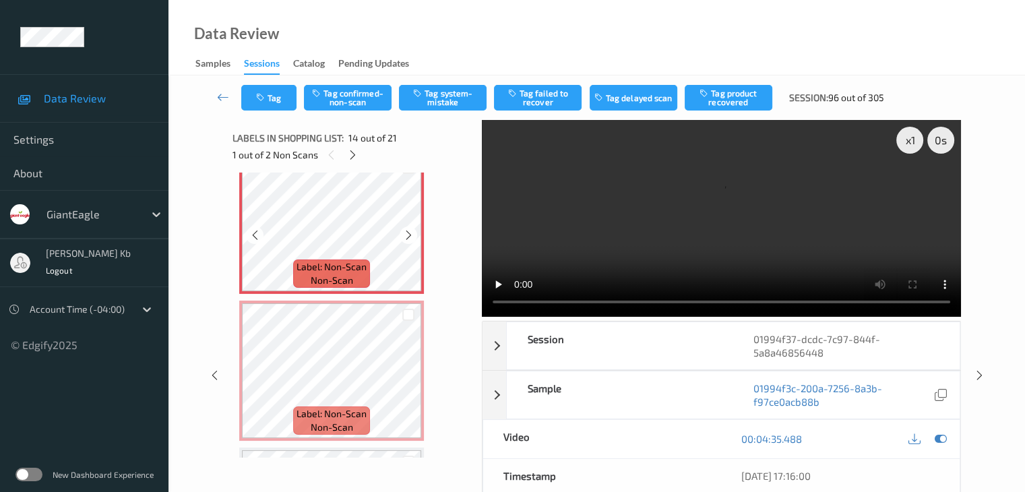
scroll to position [1904, 0]
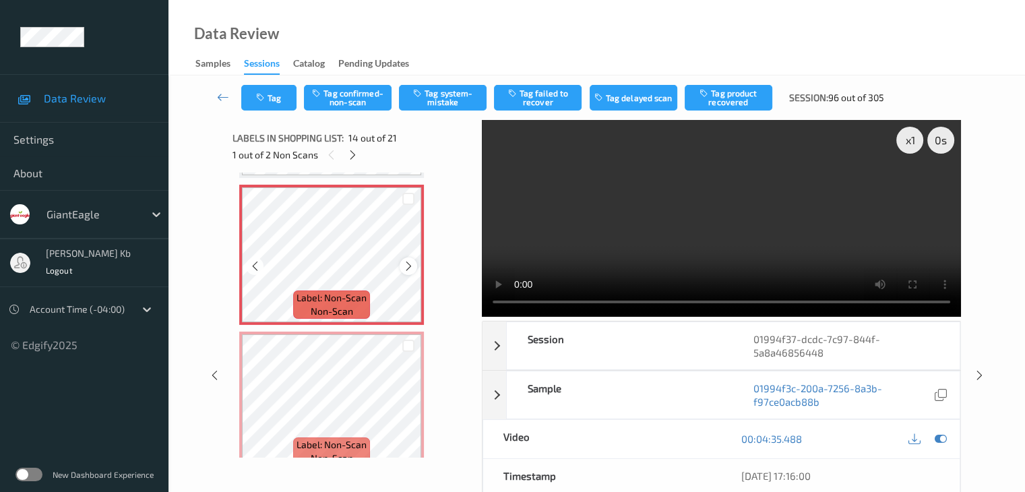
click at [410, 266] on icon at bounding box center [408, 266] width 11 height 12
click at [412, 412] on icon at bounding box center [408, 413] width 11 height 12
click at [434, 106] on button "Tag system-mistake" at bounding box center [443, 98] width 88 height 26
click at [269, 96] on button "Tag" at bounding box center [268, 98] width 55 height 26
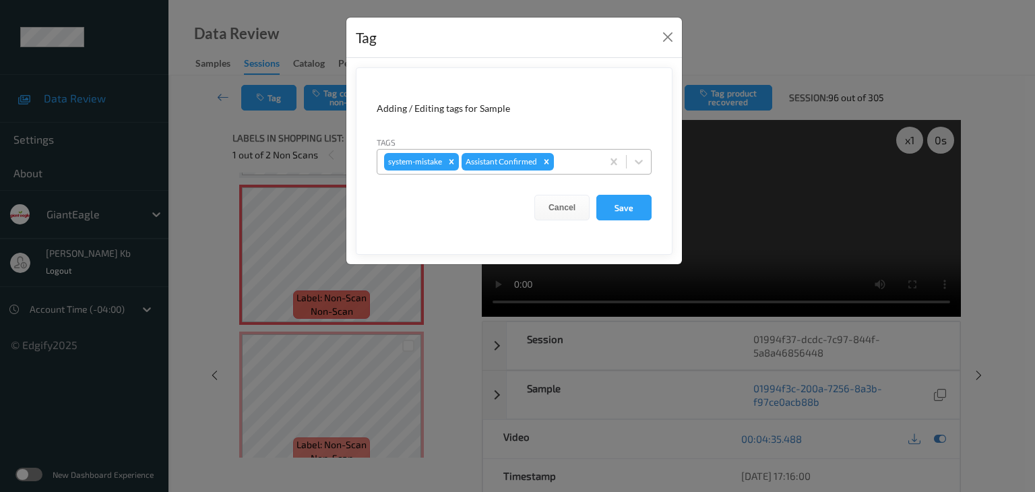
click at [571, 166] on div at bounding box center [576, 162] width 38 height 16
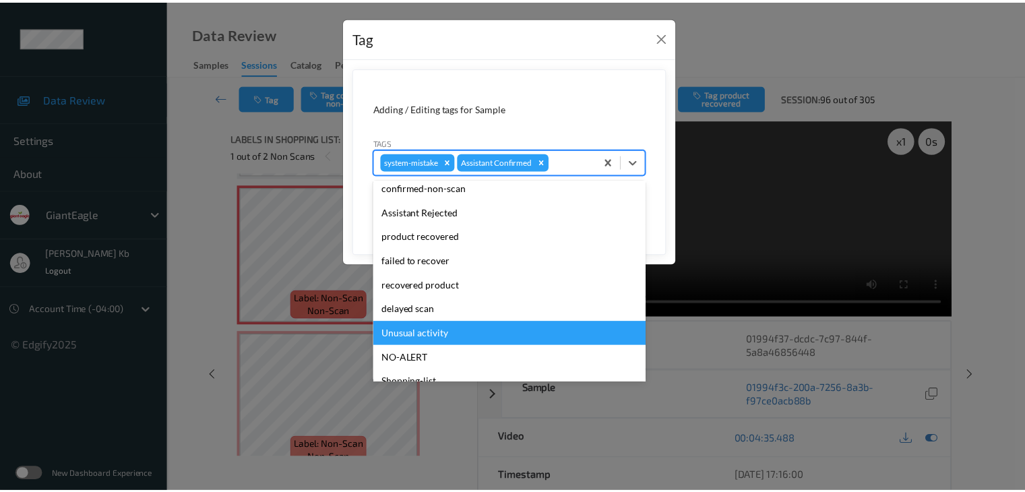
scroll to position [67, 0]
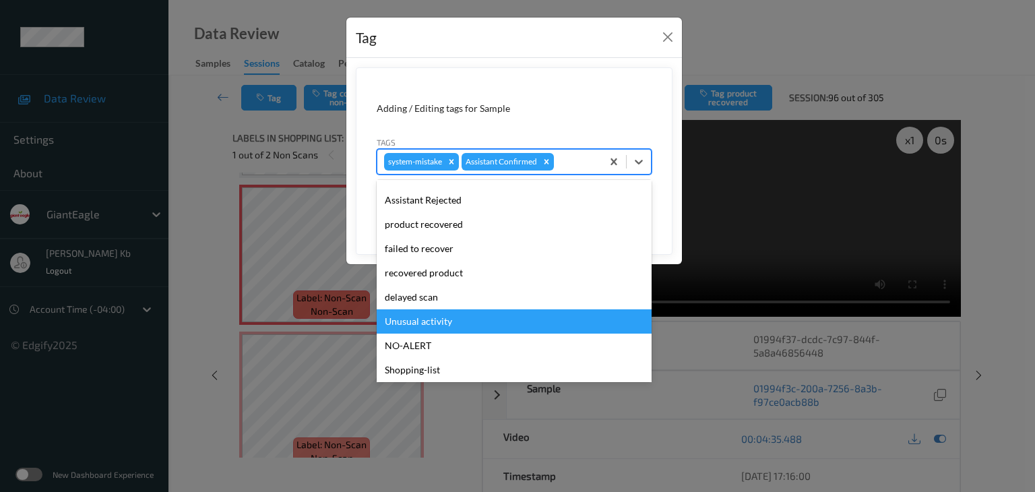
click at [429, 326] on div "Unusual activity" at bounding box center [514, 321] width 275 height 24
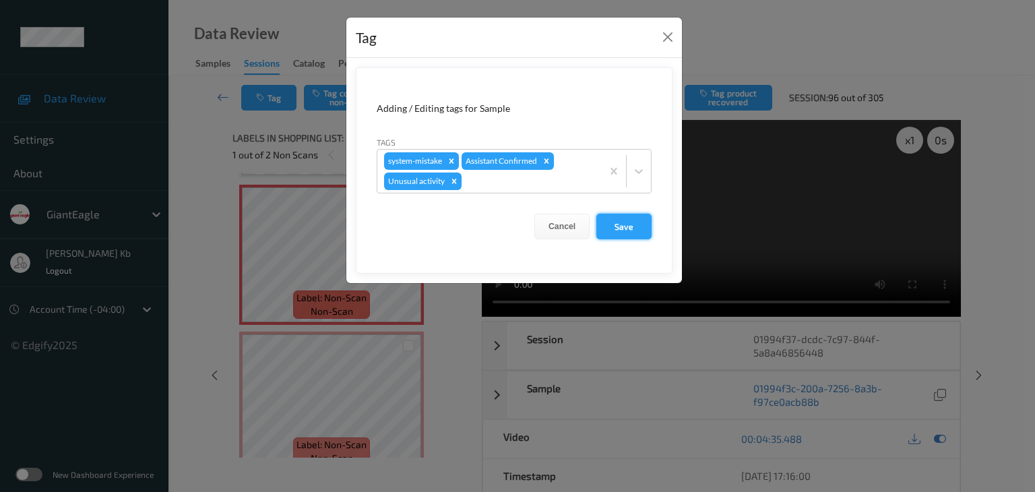
click at [621, 226] on button "Save" at bounding box center [623, 227] width 55 height 26
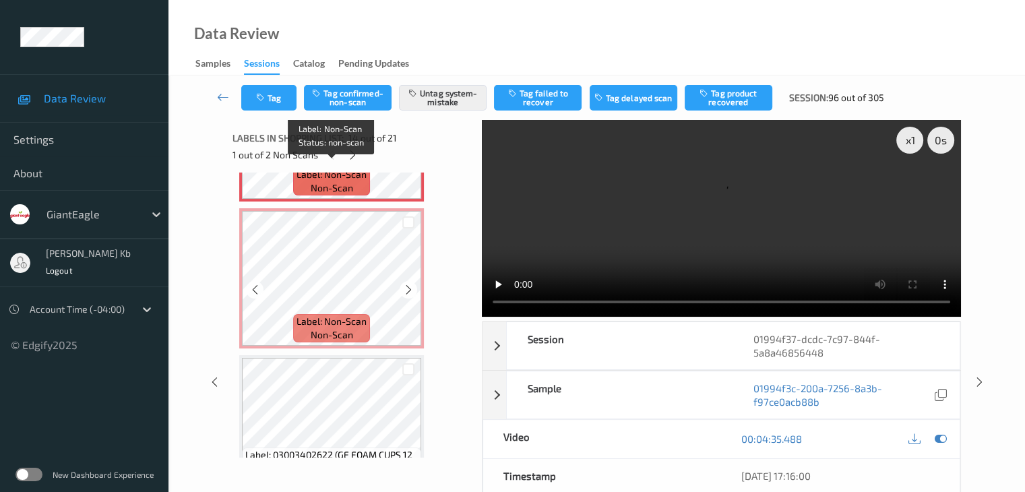
scroll to position [2039, 0]
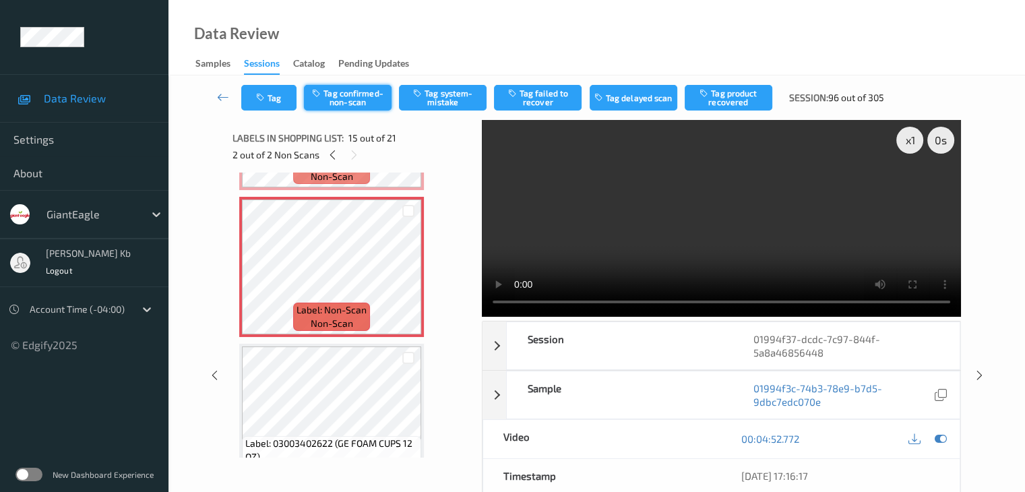
click at [357, 95] on button "Tag confirmed-non-scan" at bounding box center [348, 98] width 88 height 26
click at [728, 98] on button "Tag product recovered" at bounding box center [729, 98] width 88 height 26
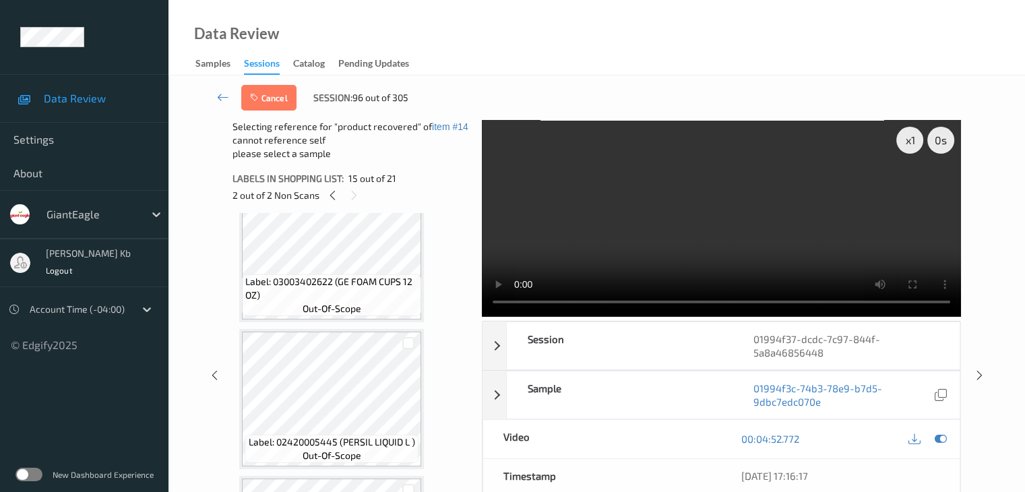
scroll to position [2174, 0]
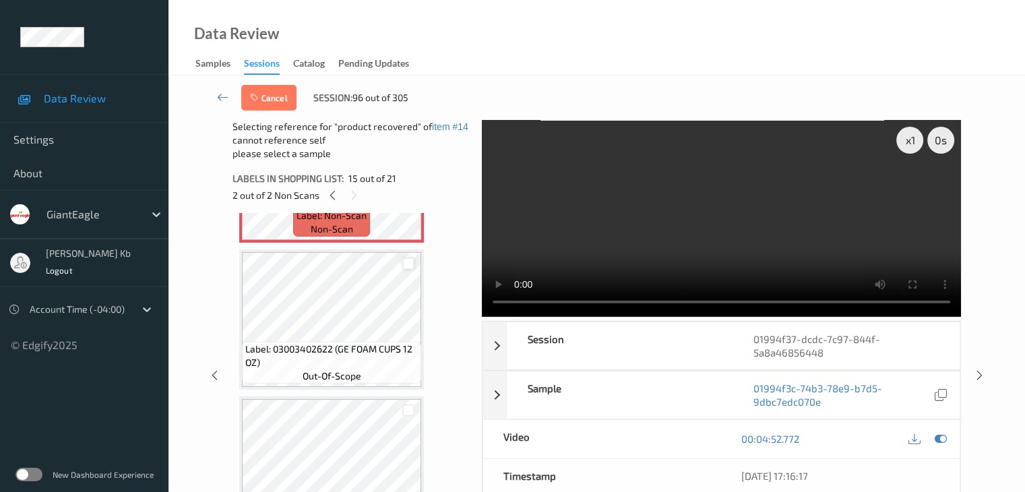
click at [406, 263] on div at bounding box center [408, 263] width 13 height 13
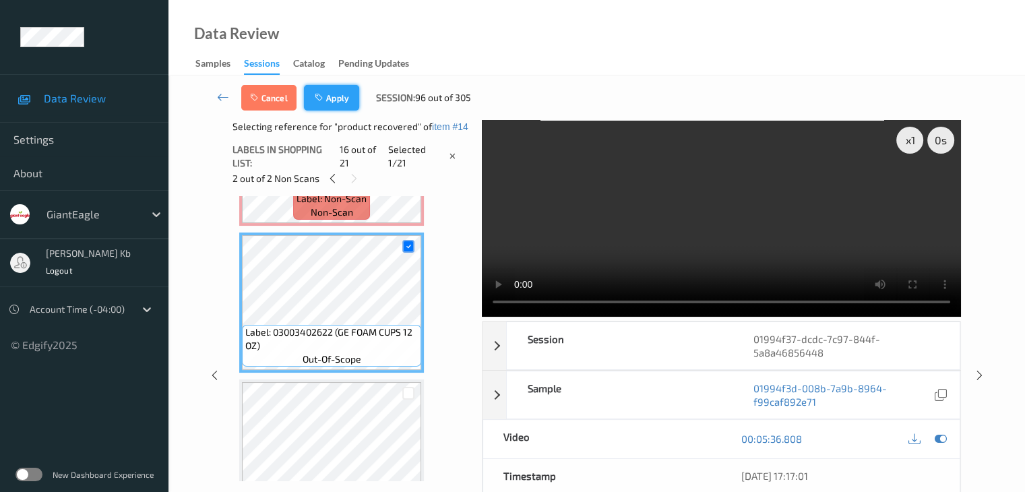
click at [334, 96] on button "Apply" at bounding box center [331, 98] width 55 height 26
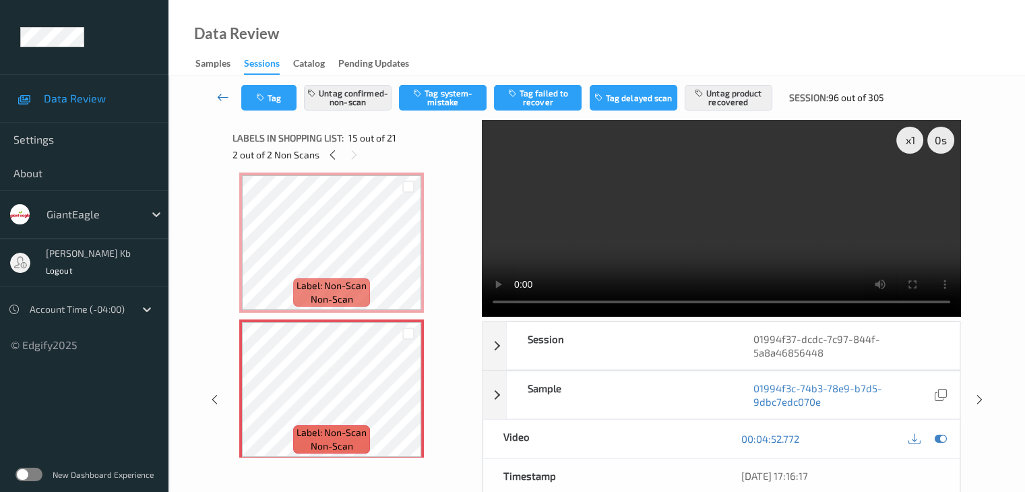
click at [219, 98] on icon at bounding box center [223, 96] width 12 height 13
